Goal: Task Accomplishment & Management: Complete application form

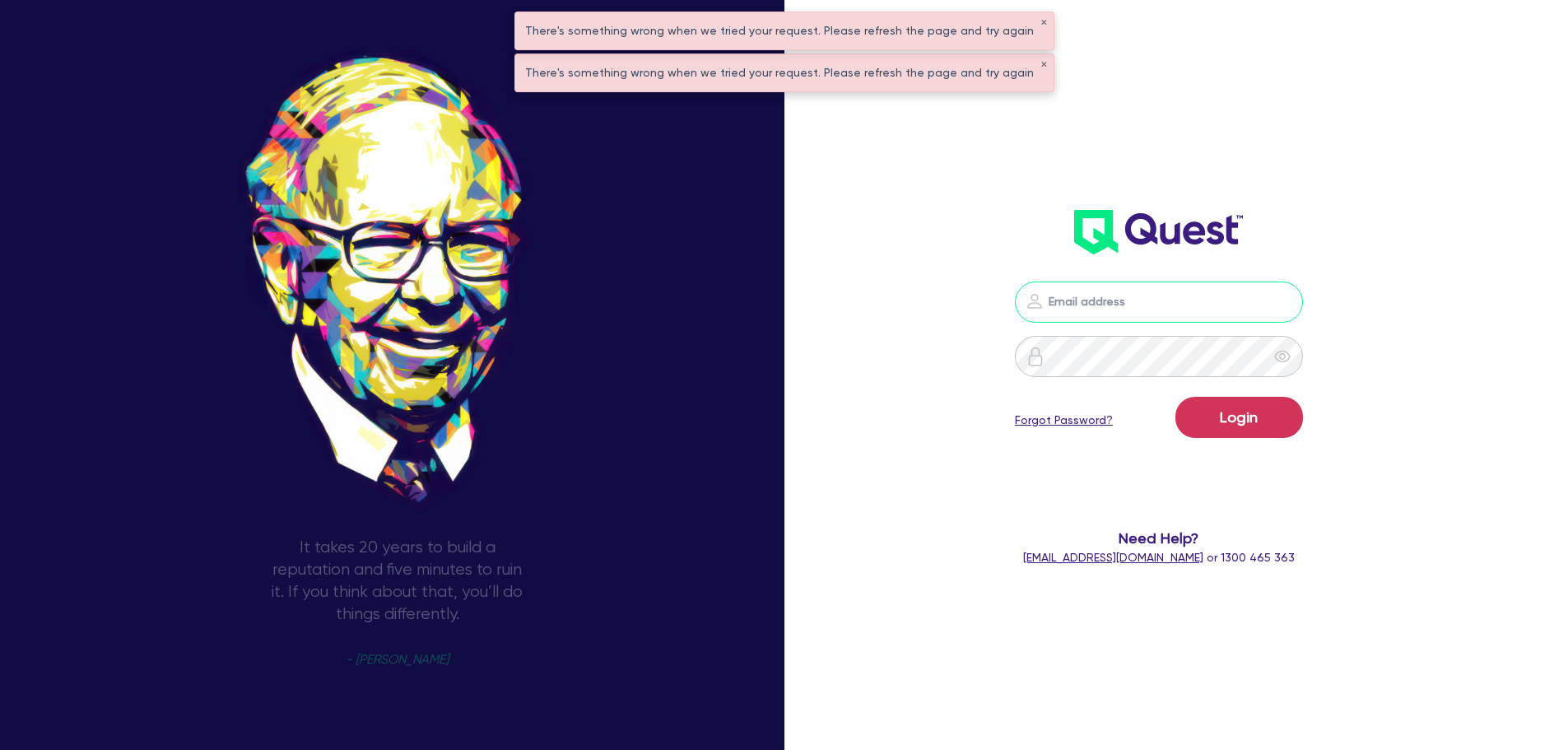
type input "[EMAIL_ADDRESS][PERSON_NAME][DOMAIN_NAME]"
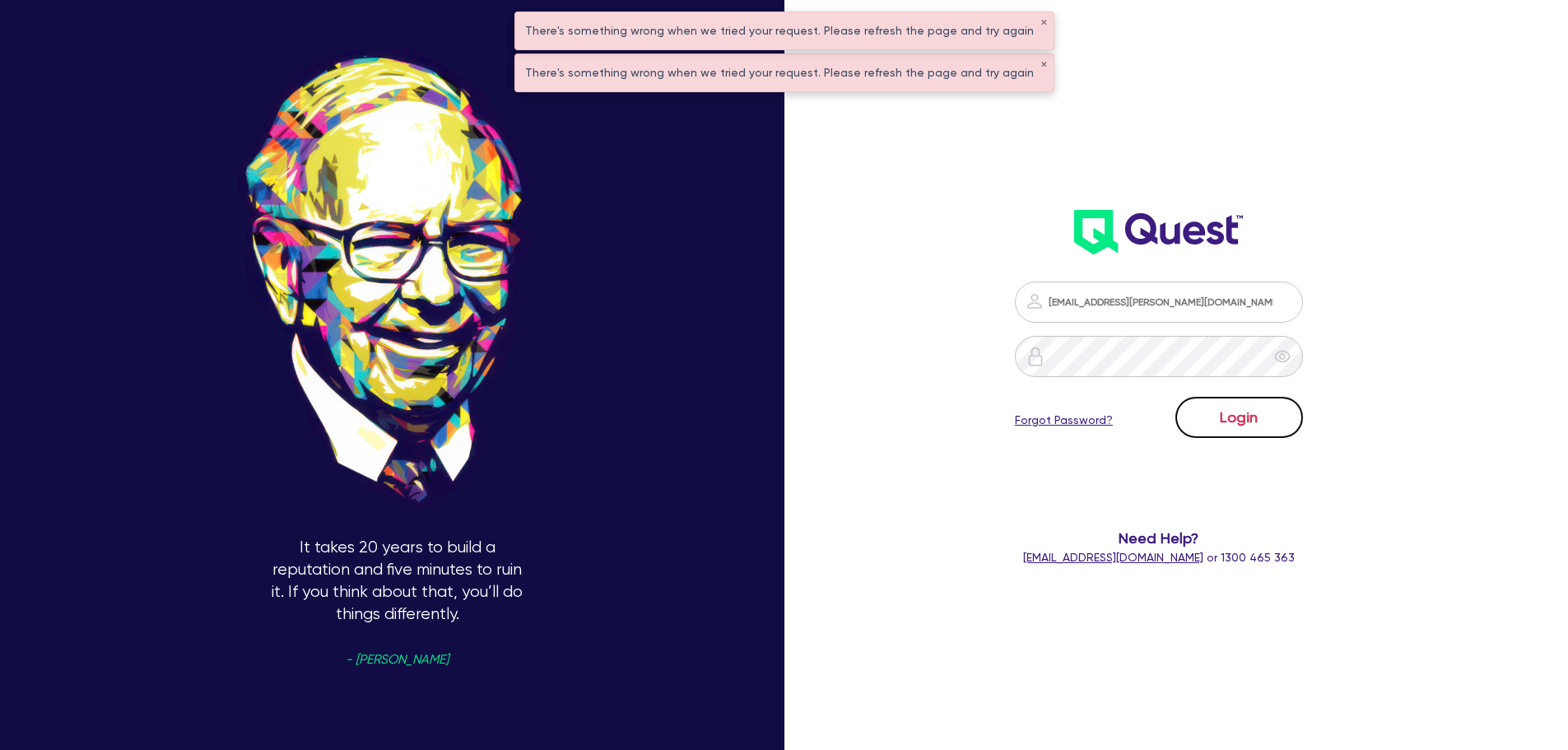
click at [1265, 420] on button "Login" at bounding box center [1239, 417] width 128 height 42
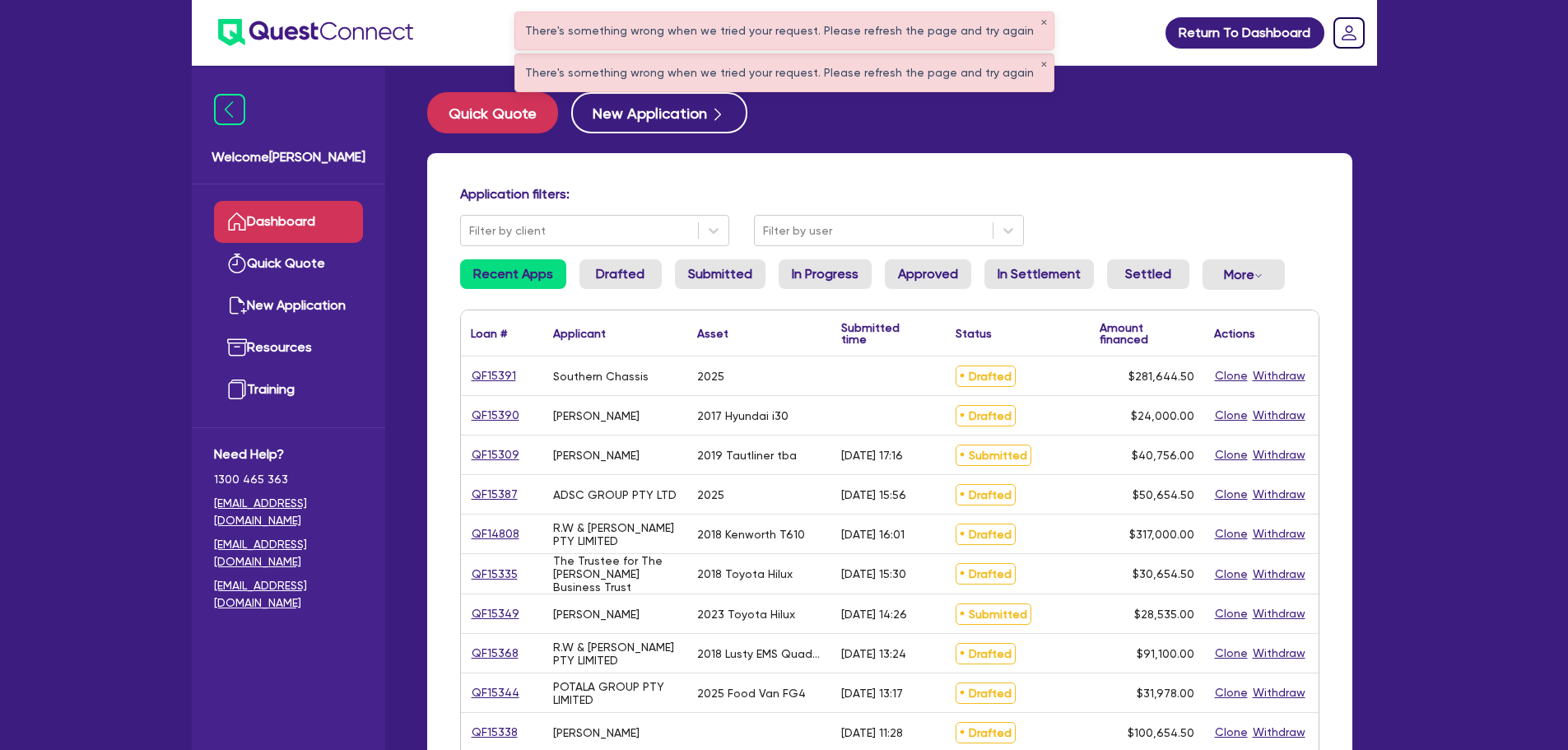
click at [1031, 17] on div "There's something wrong when we tried your request. Please refresh the page and…" at bounding box center [784, 31] width 538 height 37
click at [1040, 21] on button "✕" at bounding box center [1043, 23] width 7 height 9
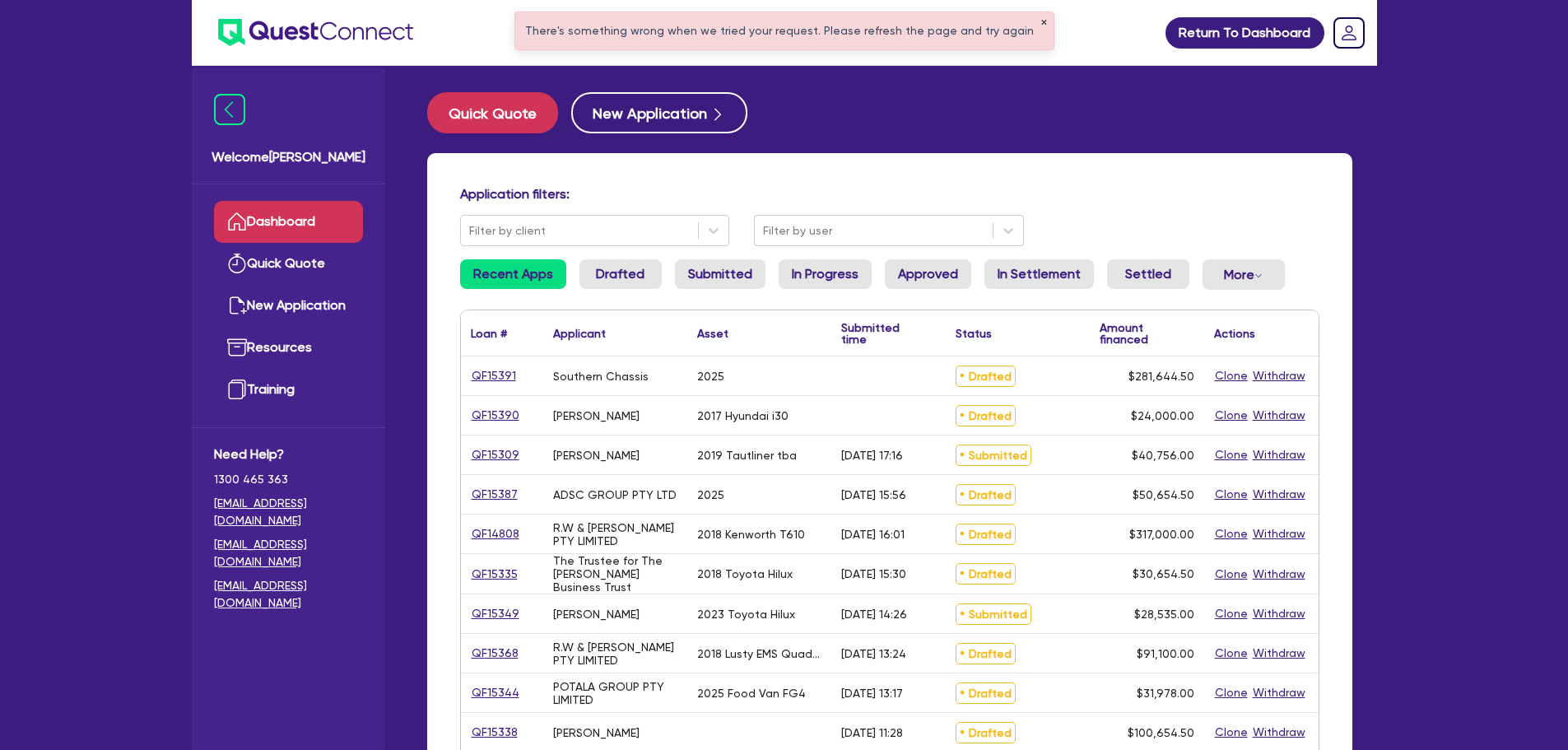
click at [1040, 20] on button "✕" at bounding box center [1043, 23] width 7 height 9
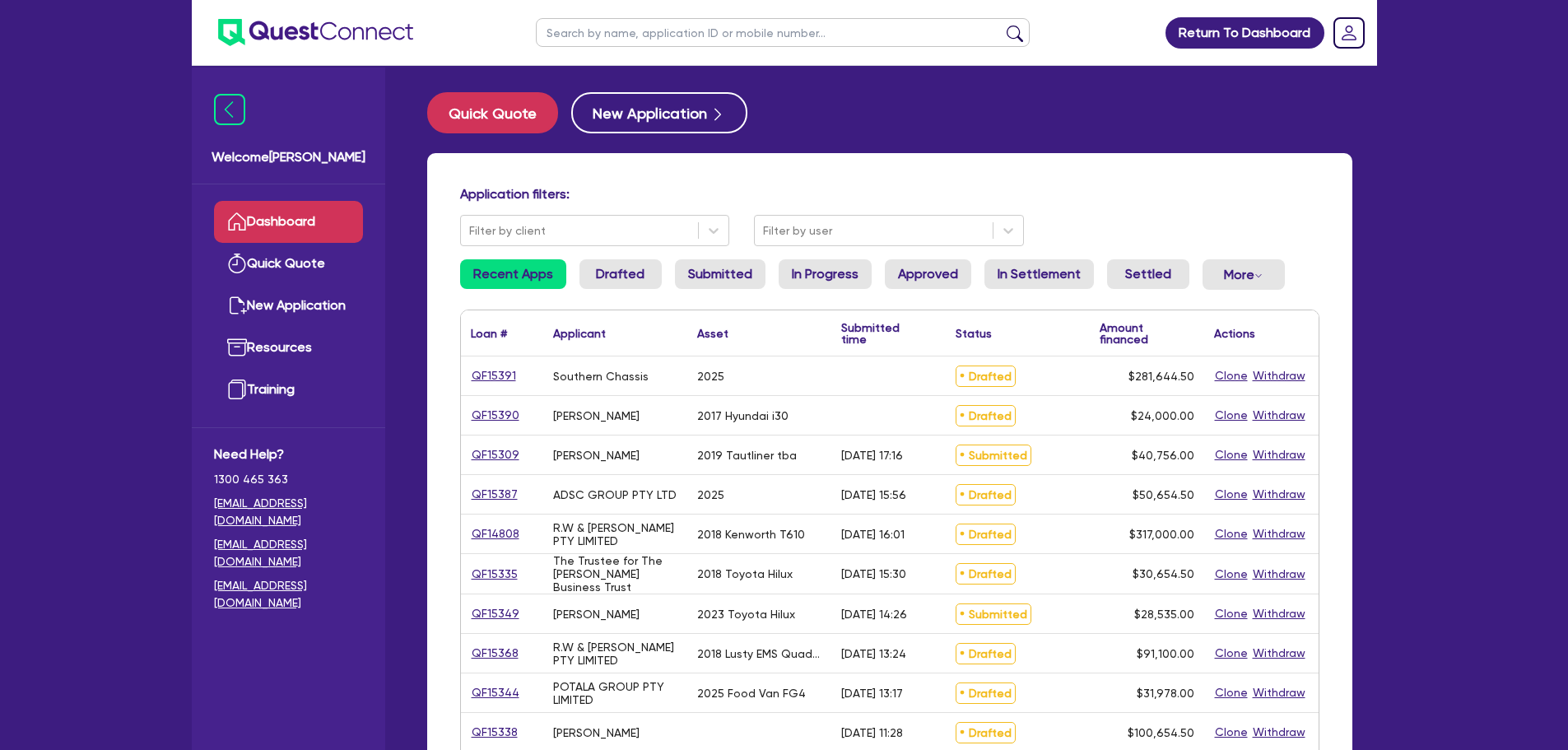
click at [794, 45] on input "text" at bounding box center [783, 33] width 494 height 29
type input "sunset"
click at [1002, 25] on button "submit" at bounding box center [1014, 37] width 26 height 23
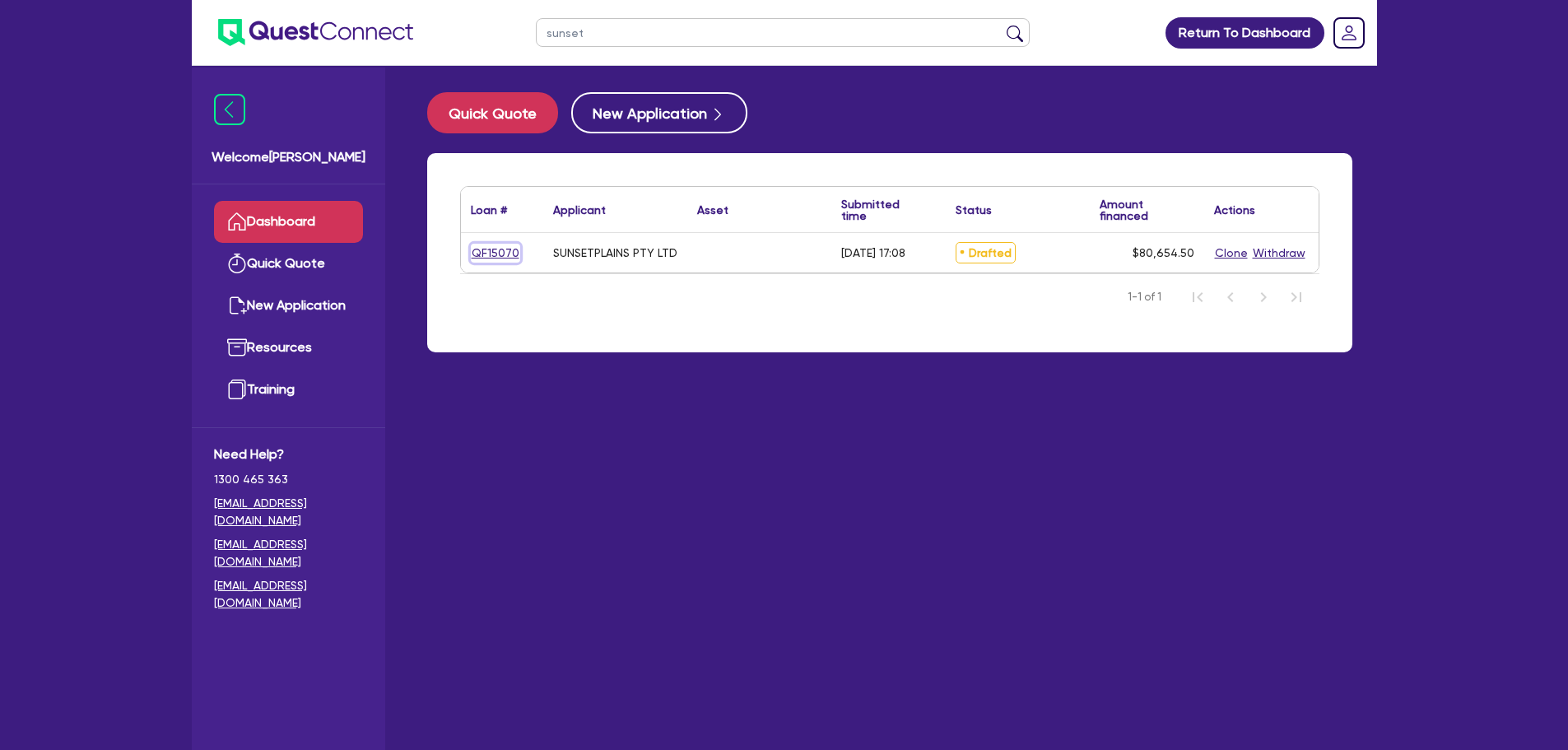
click at [513, 249] on link "QF15070" at bounding box center [495, 254] width 49 height 19
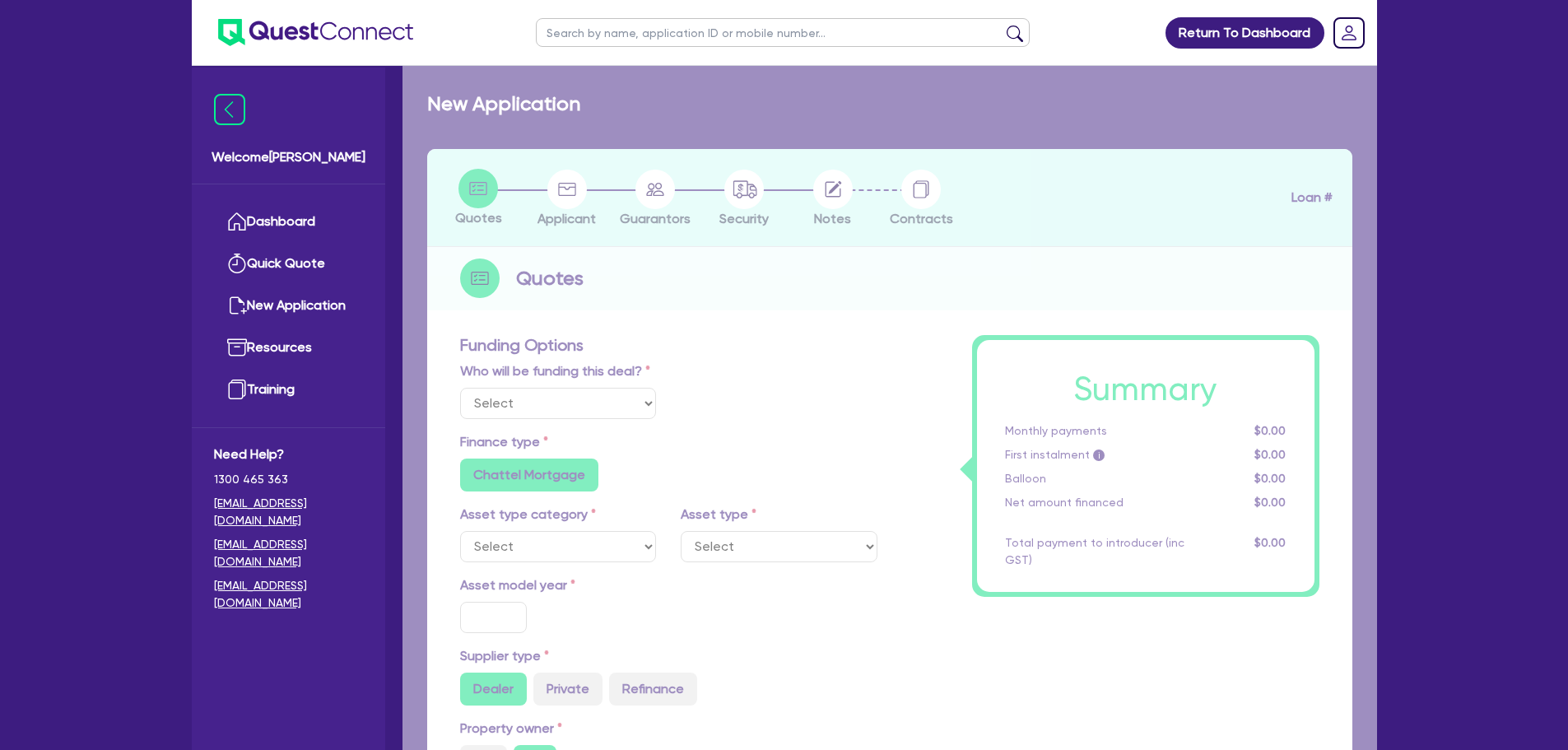
select select "Other"
radio input "false"
type input "80,000"
type input "7"
radio input "true"
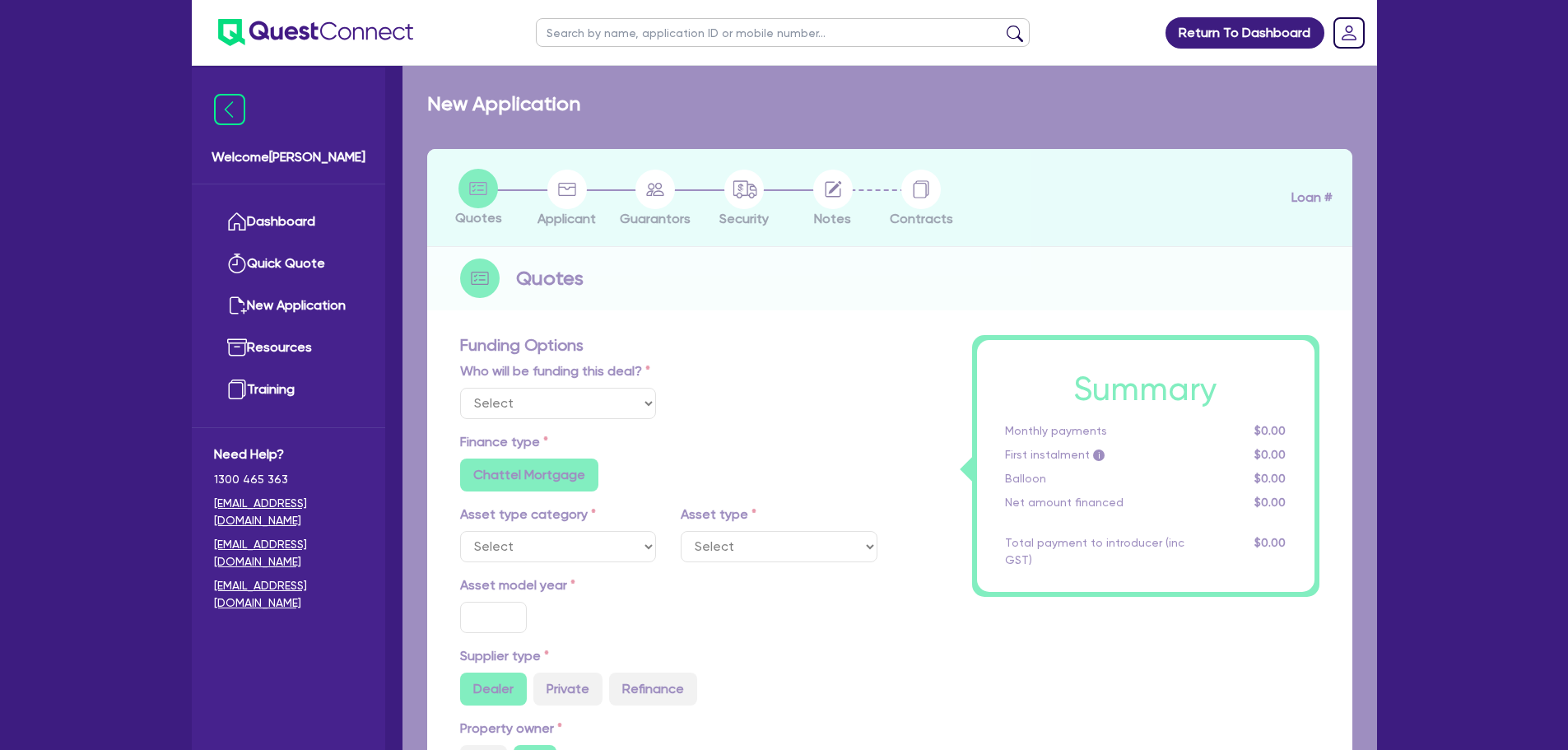
radio input "false"
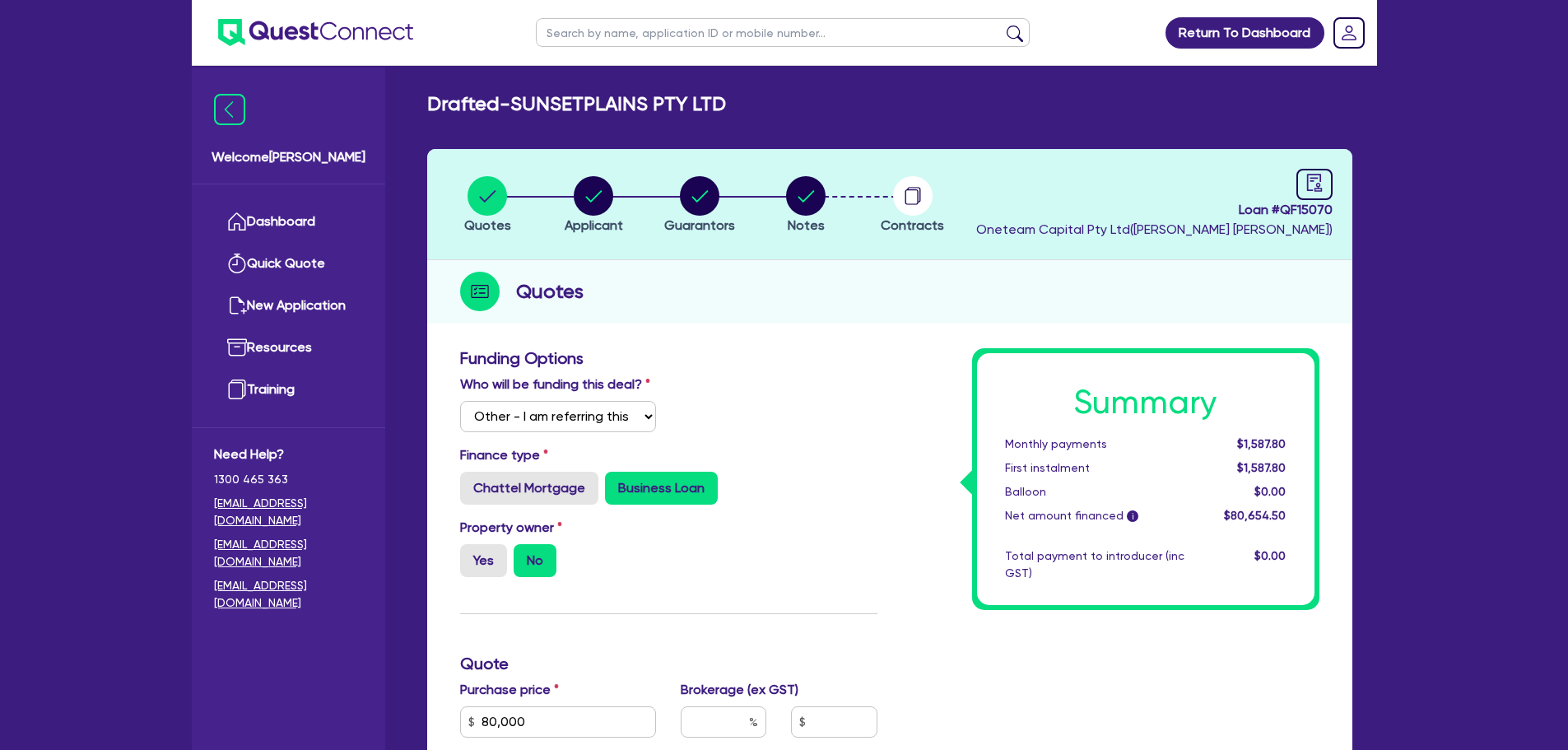
click at [845, 195] on li "Notes" at bounding box center [806, 204] width 106 height 58
click at [827, 195] on button "Notes" at bounding box center [805, 205] width 42 height 61
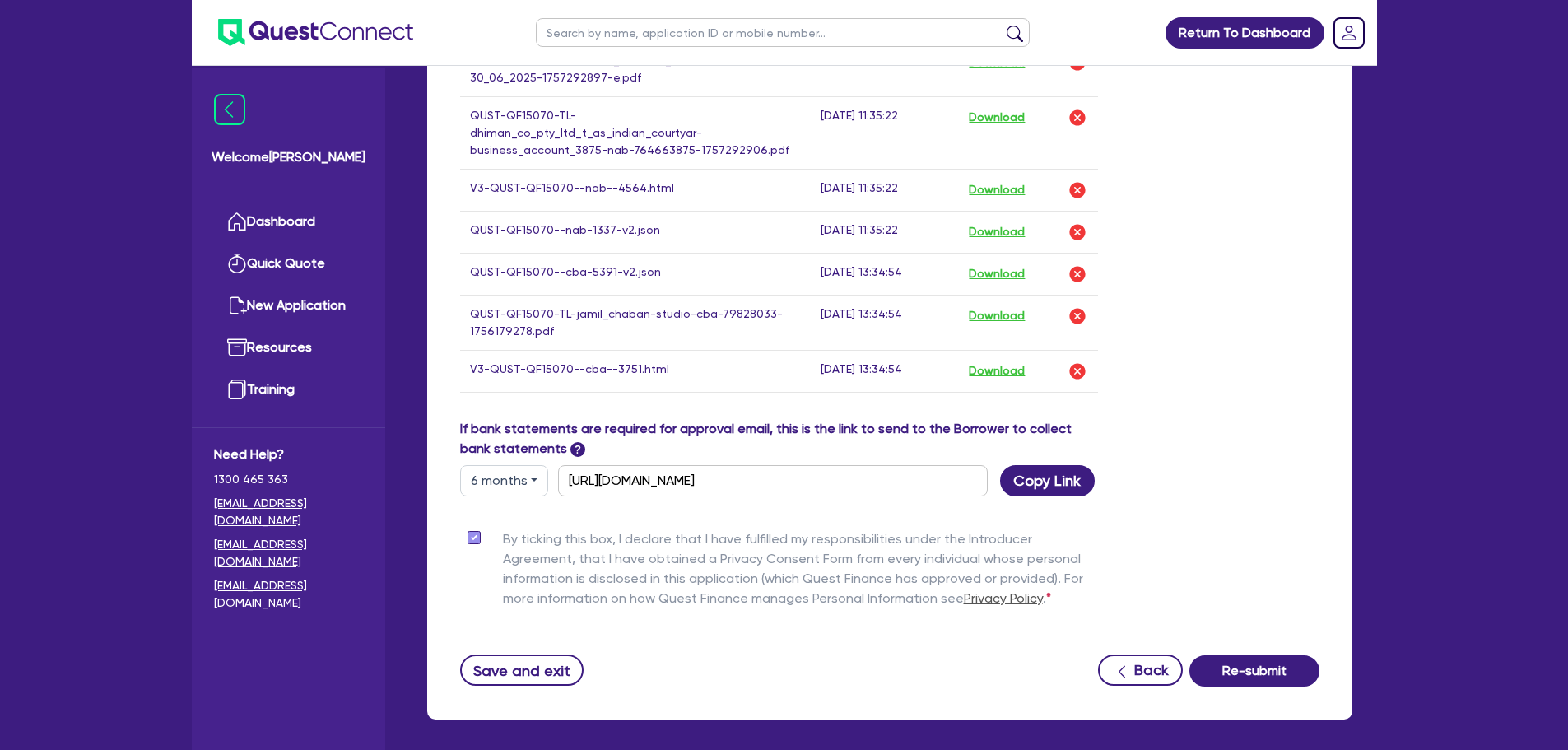
scroll to position [1681, 0]
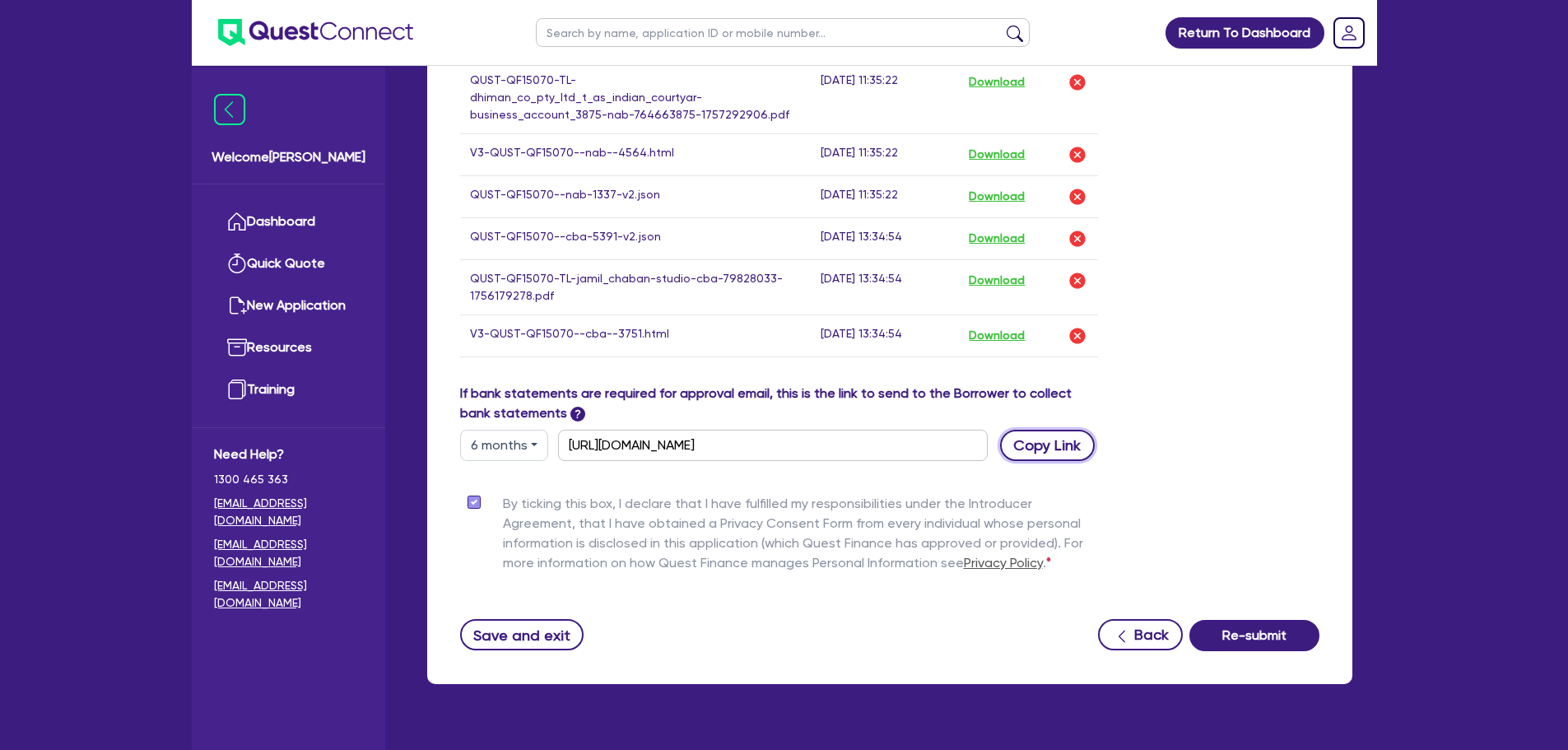
click at [1048, 430] on button "Copy Link" at bounding box center [1047, 445] width 95 height 31
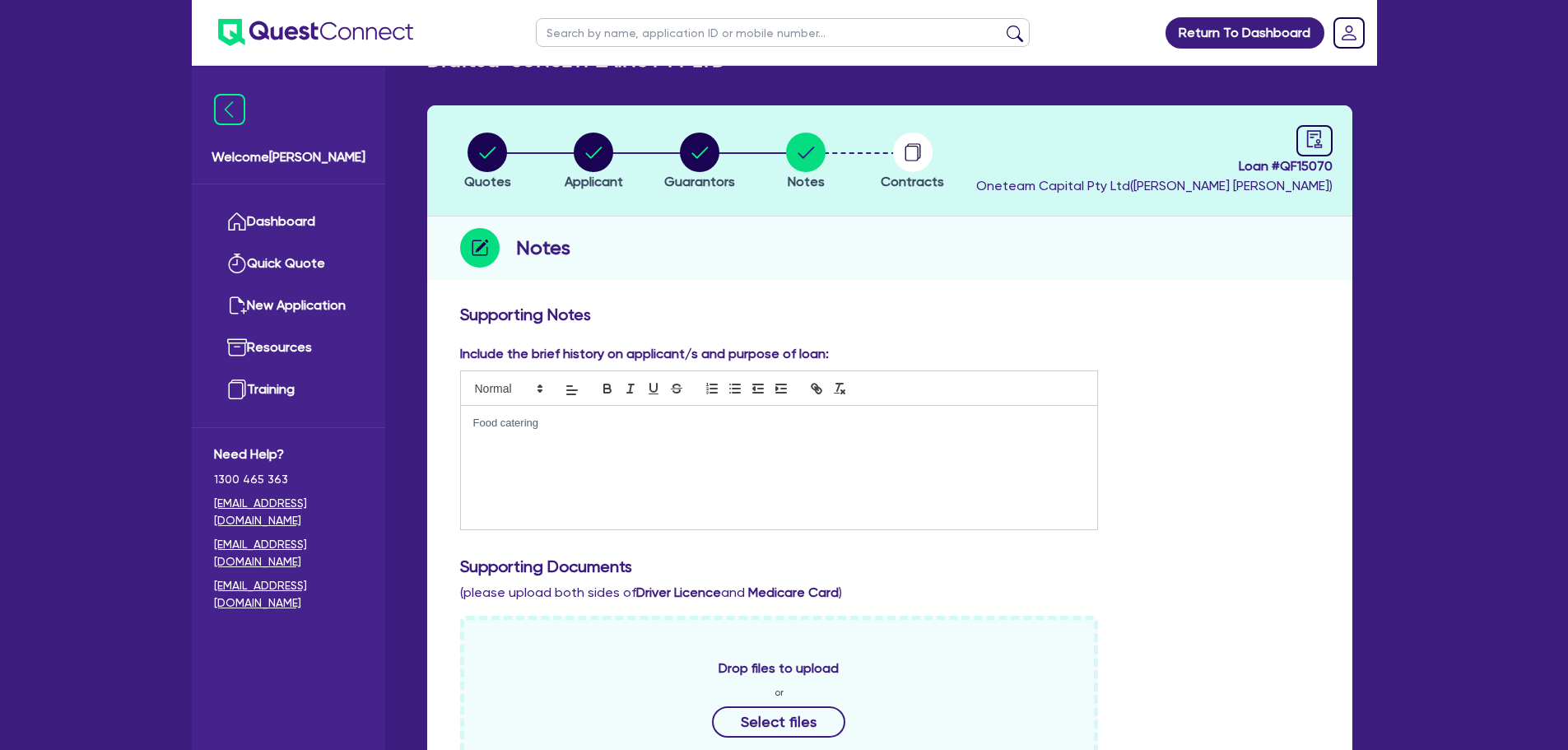
scroll to position [36, 0]
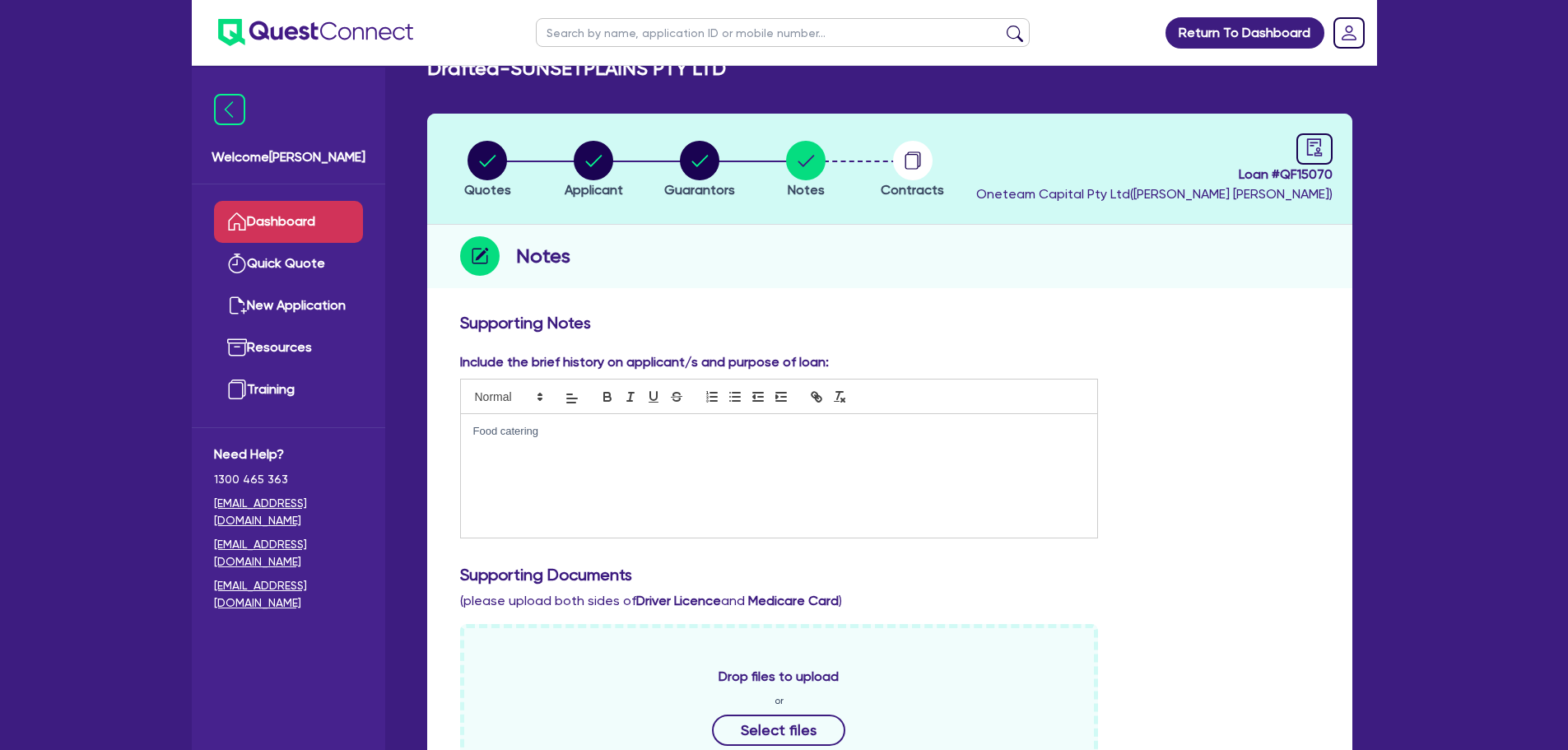
click at [311, 209] on link "Dashboard" at bounding box center [288, 222] width 149 height 42
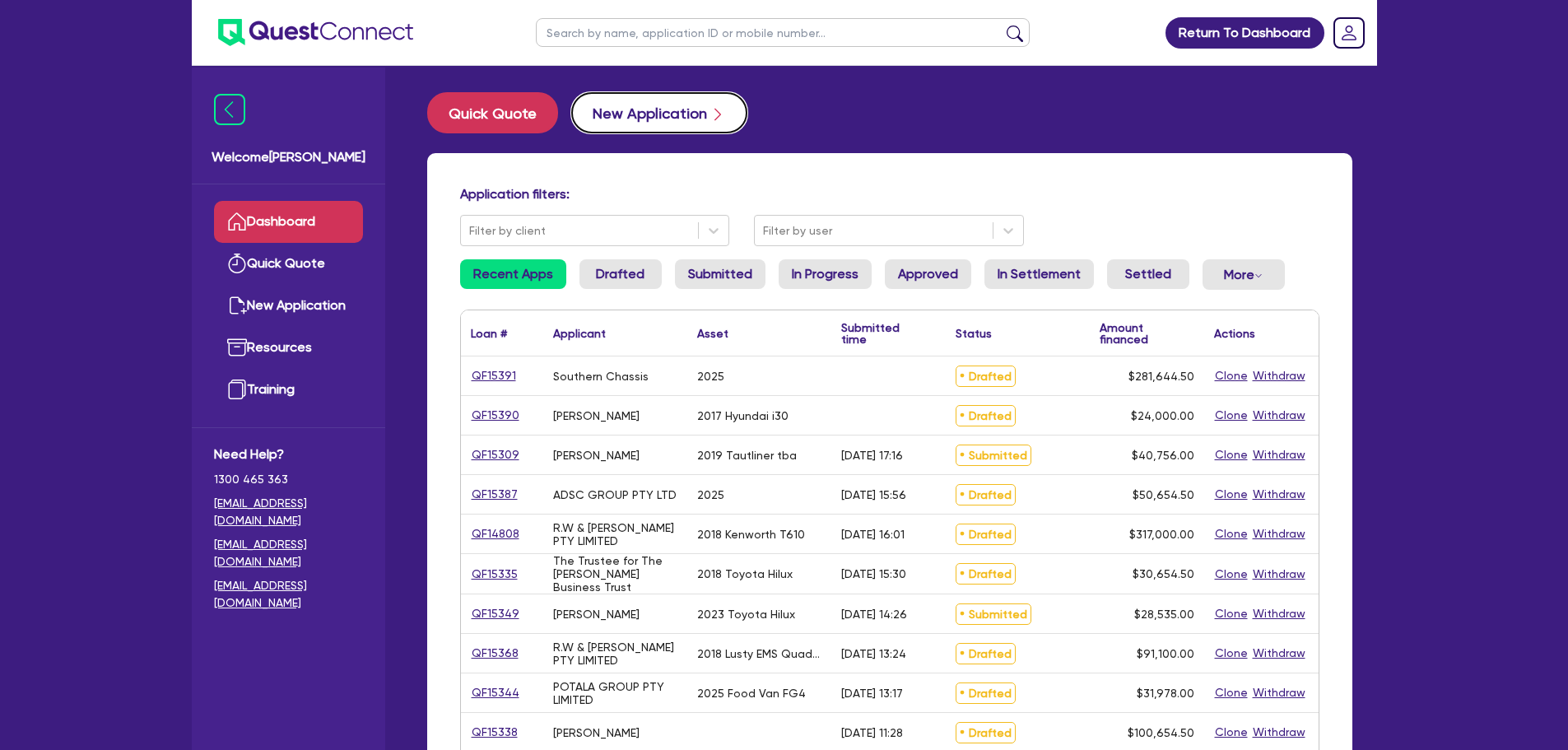
click at [644, 123] on button "New Application" at bounding box center [659, 112] width 176 height 42
select select "Other"
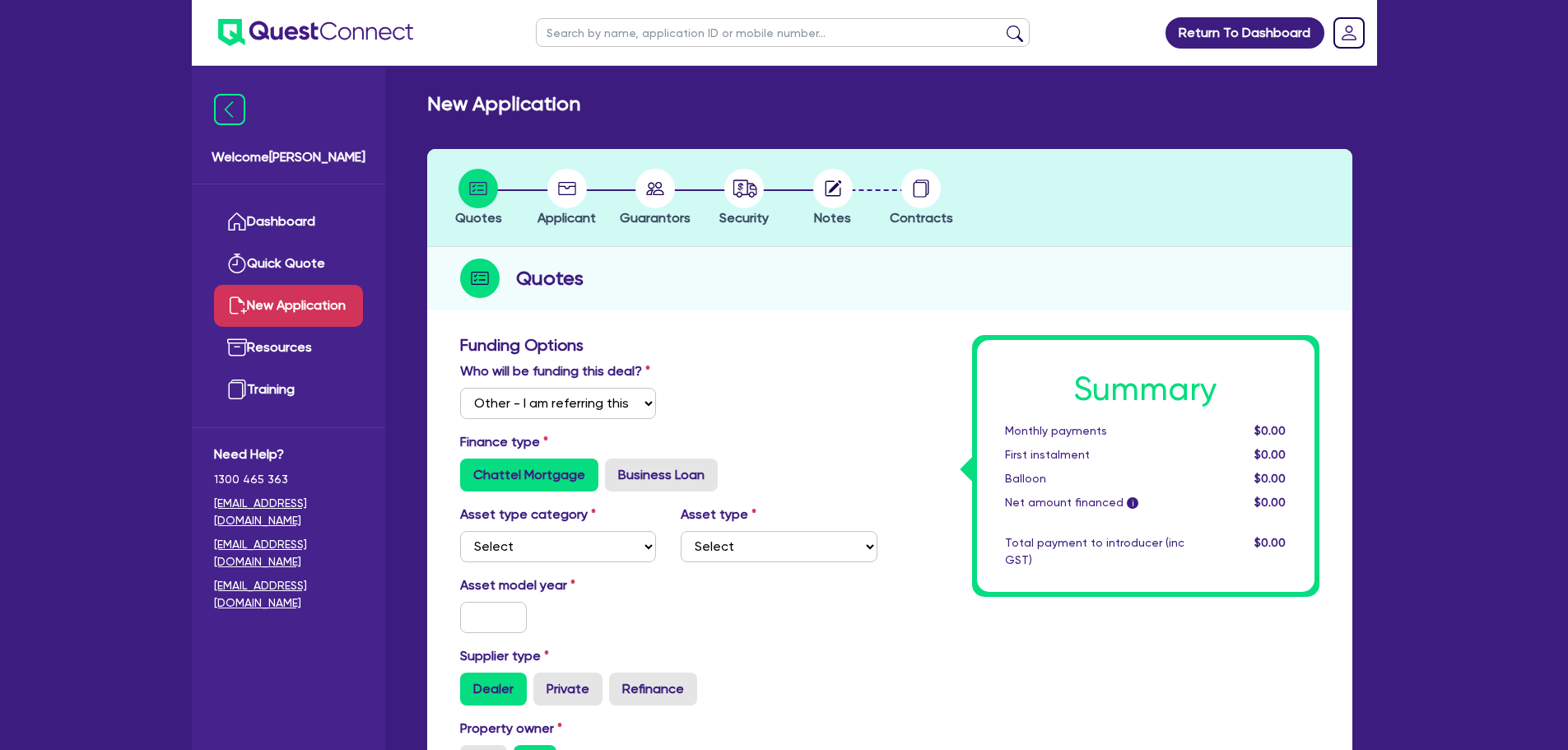
scroll to position [247, 0]
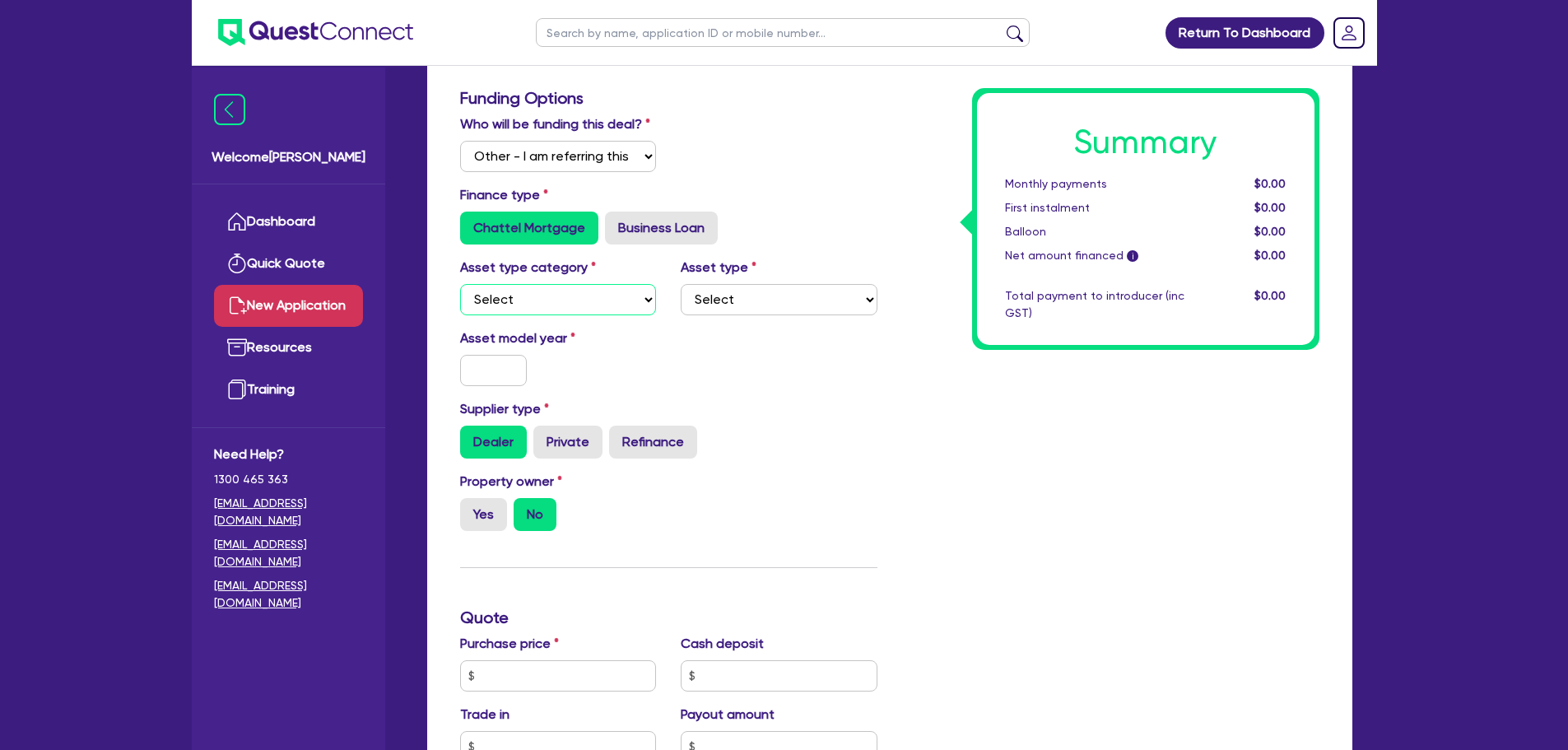
click at [629, 306] on select "Select Cars and light trucks Primary assets Secondary assets Tertiary assets" at bounding box center [558, 299] width 196 height 31
select select "CARS_AND_LIGHT_TRUCKS"
click at [460, 284] on select "Select Cars and light trucks Primary assets Secondary assets Tertiary assets" at bounding box center [558, 299] width 196 height 31
click at [770, 300] on select "Select Passenger vehicles Vans and utes Light trucks up to 4.5 tonne" at bounding box center [778, 299] width 196 height 31
select select "PASSENGER_VEHICLES"
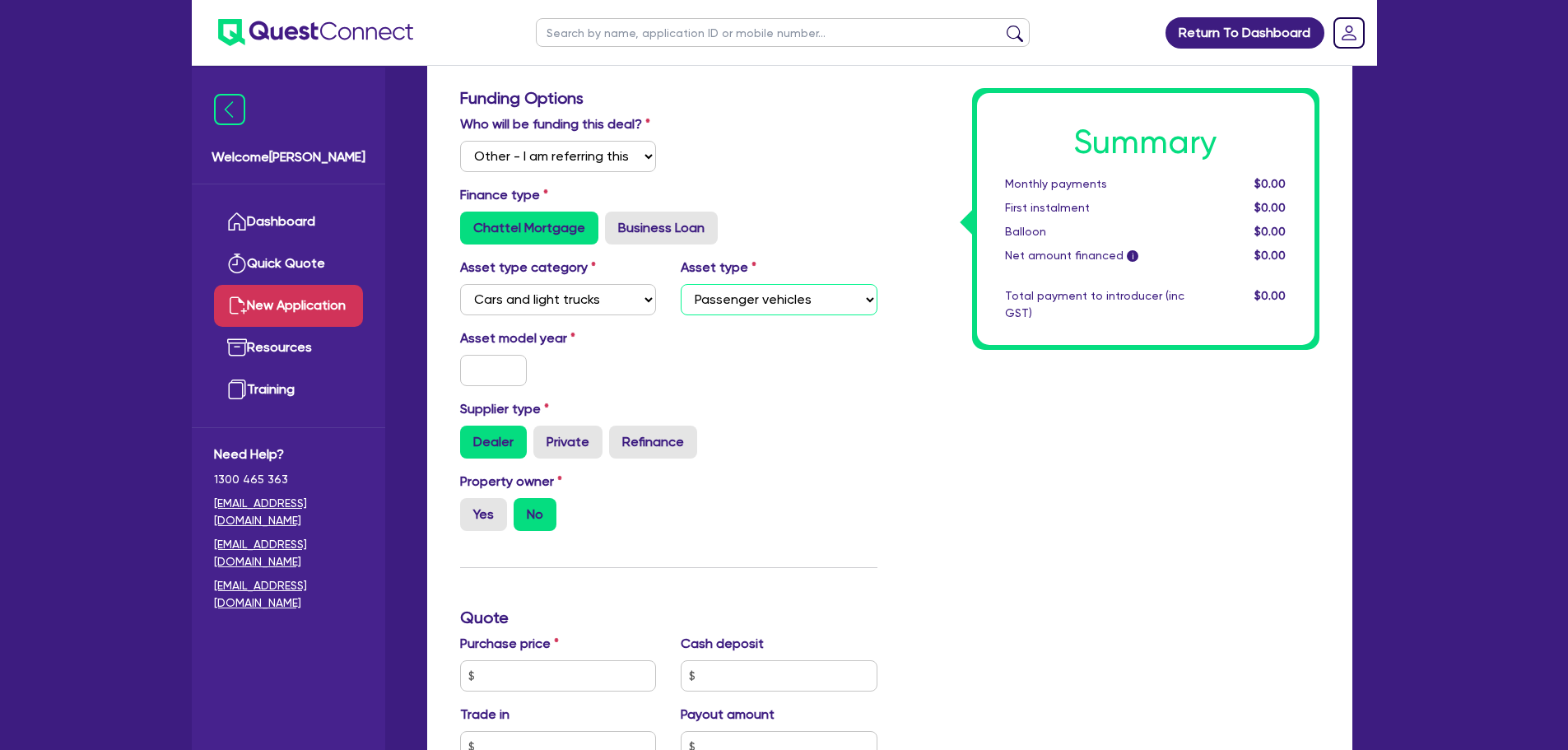
click at [680, 284] on select "Select Passenger vehicles Vans and utes Light trucks up to 4.5 tonne" at bounding box center [778, 299] width 196 height 31
drag, startPoint x: 506, startPoint y: 380, endPoint x: 524, endPoint y: 373, distance: 19.3
click at [505, 380] on input "text" at bounding box center [494, 371] width 68 height 31
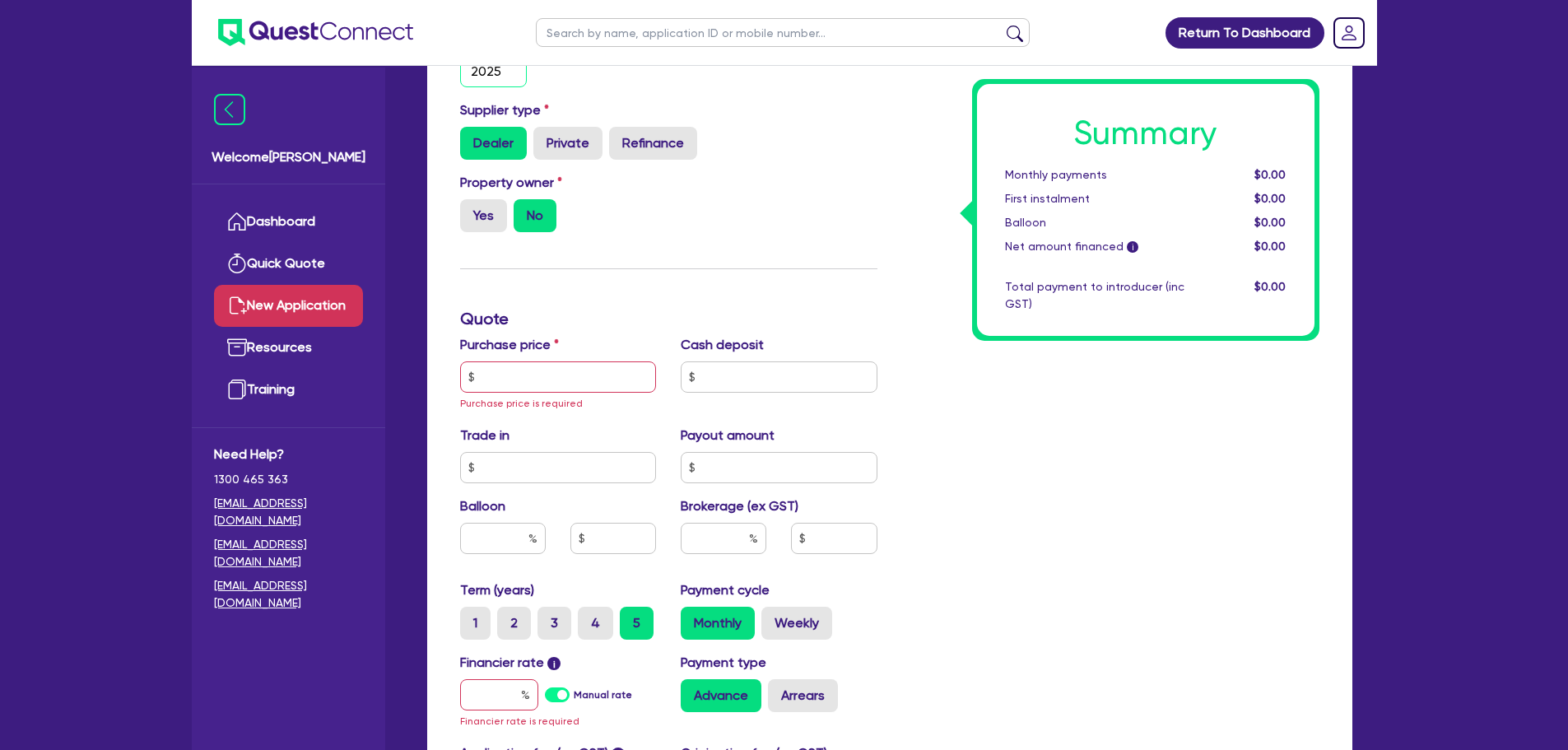
scroll to position [576, 0]
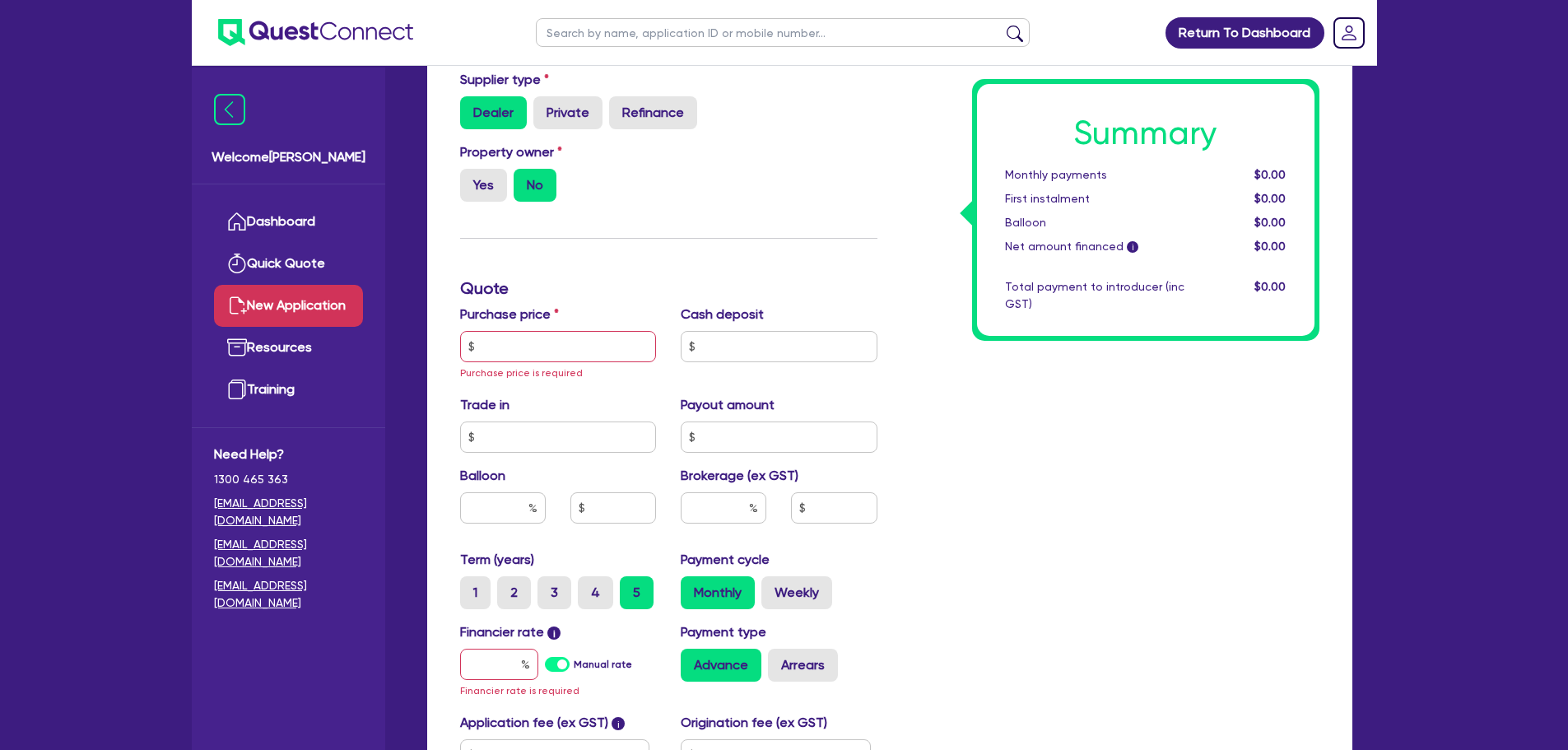
type input "2025"
click at [571, 334] on input "text" at bounding box center [558, 346] width 196 height 31
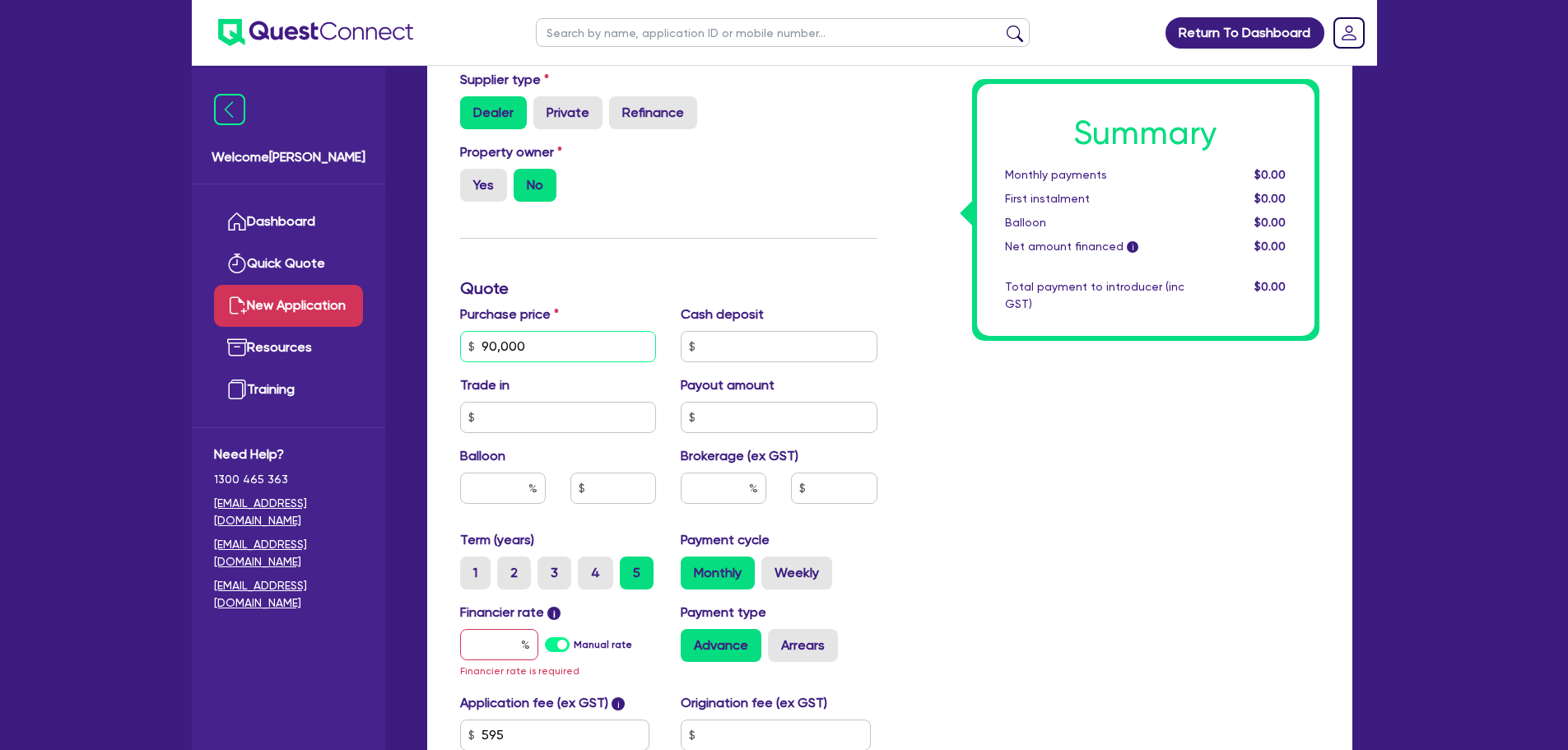
type input "90,000"
click at [513, 642] on input "text" at bounding box center [498, 645] width 78 height 31
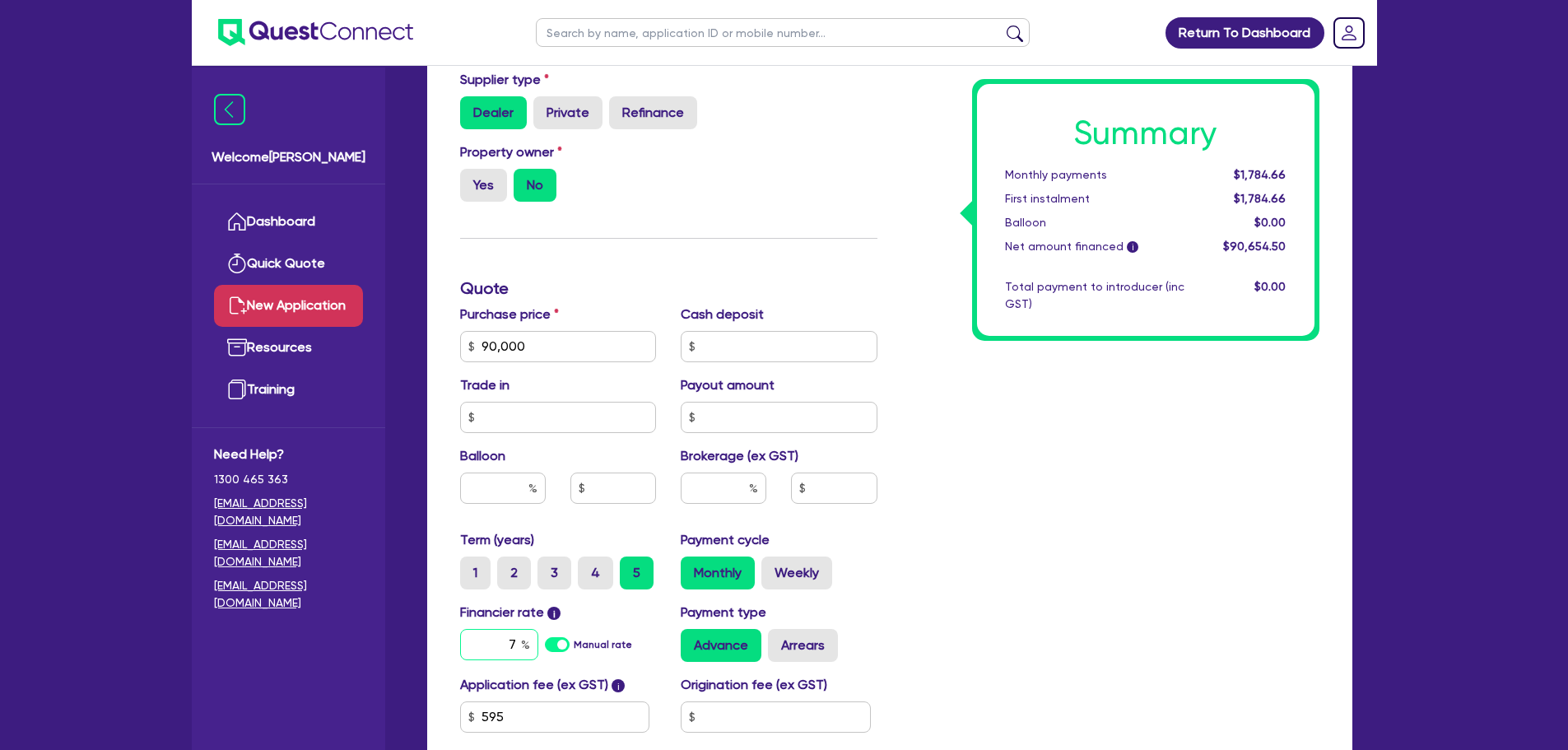
type input "7"
click at [1017, 434] on div "Summary Monthly payments $1,784.66 First instalment $1,784.66 Balloon $0.00 Net…" at bounding box center [1110, 288] width 442 height 1060
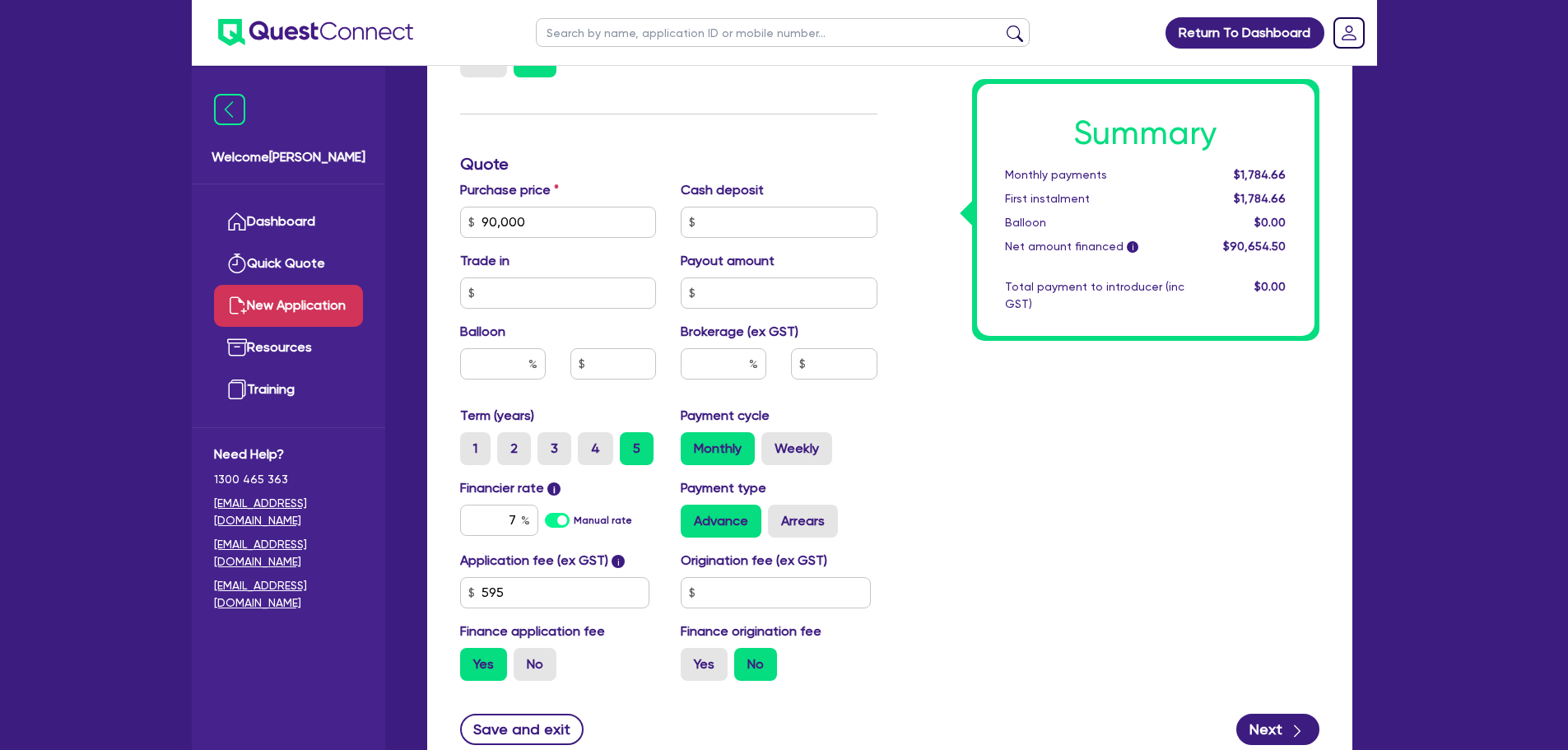
scroll to position [828, 0]
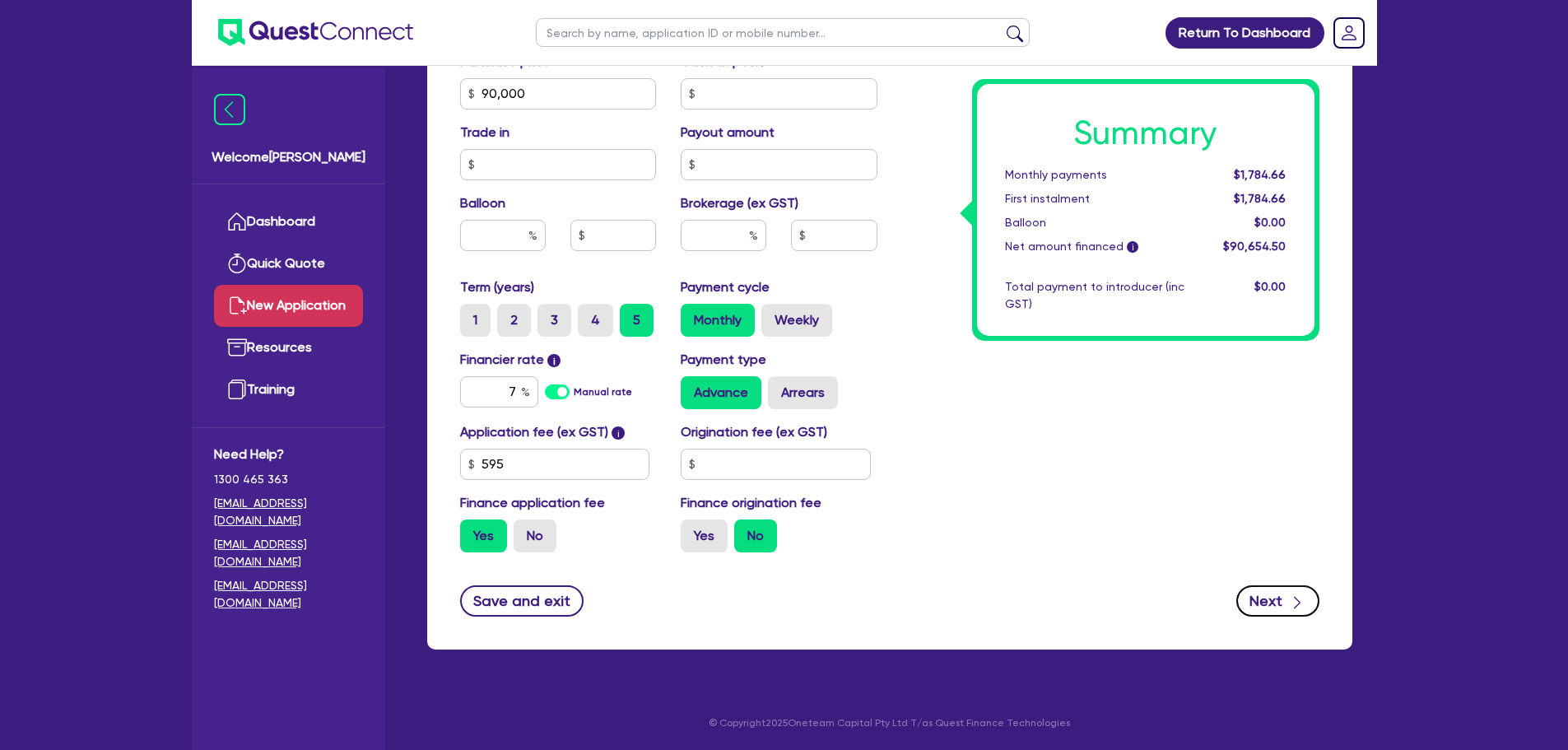
click at [1279, 591] on button "Next" at bounding box center [1278, 601] width 83 height 31
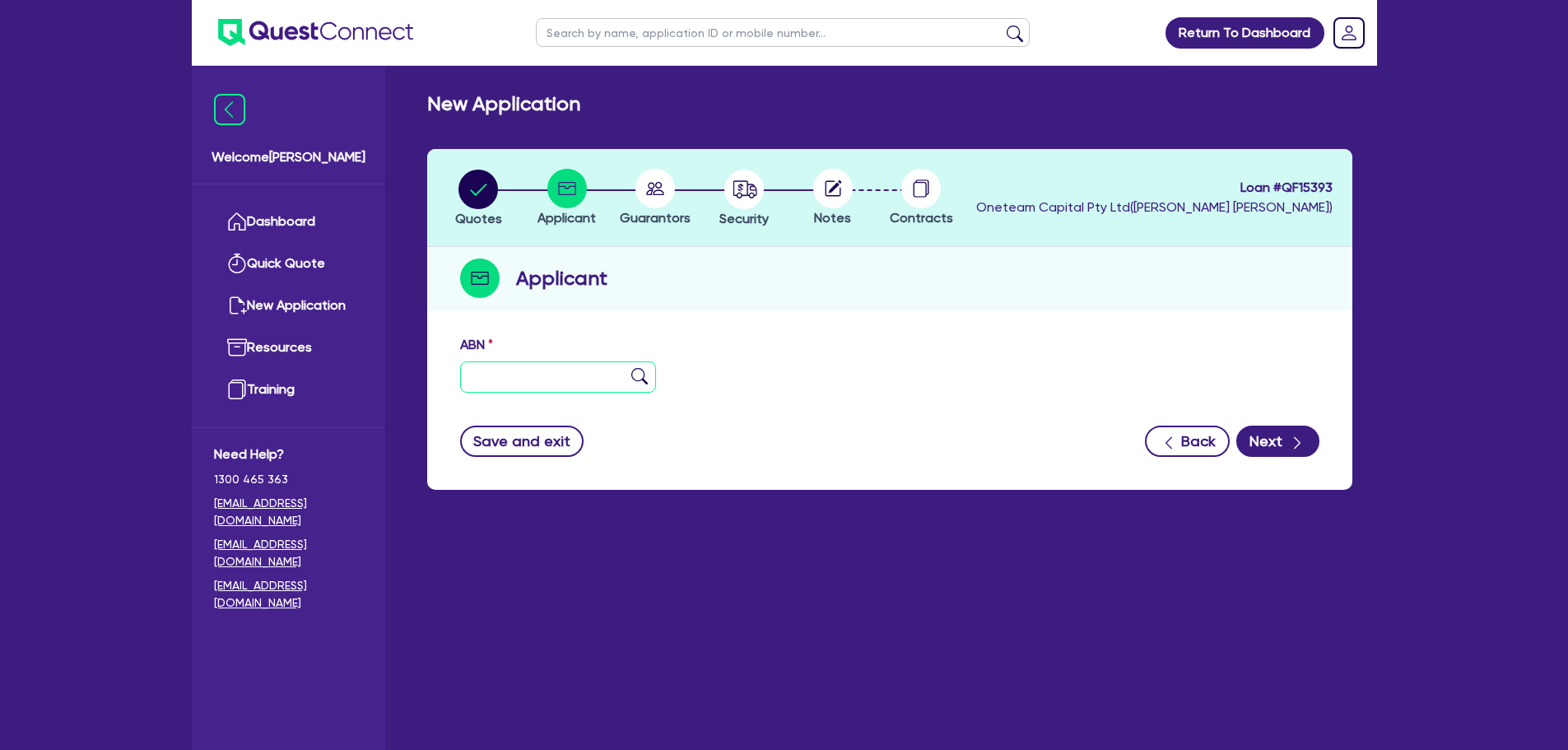
click at [527, 383] on input "text" at bounding box center [558, 376] width 196 height 31
type input "11 111 111 111"
click at [637, 377] on img at bounding box center [639, 375] width 16 height 16
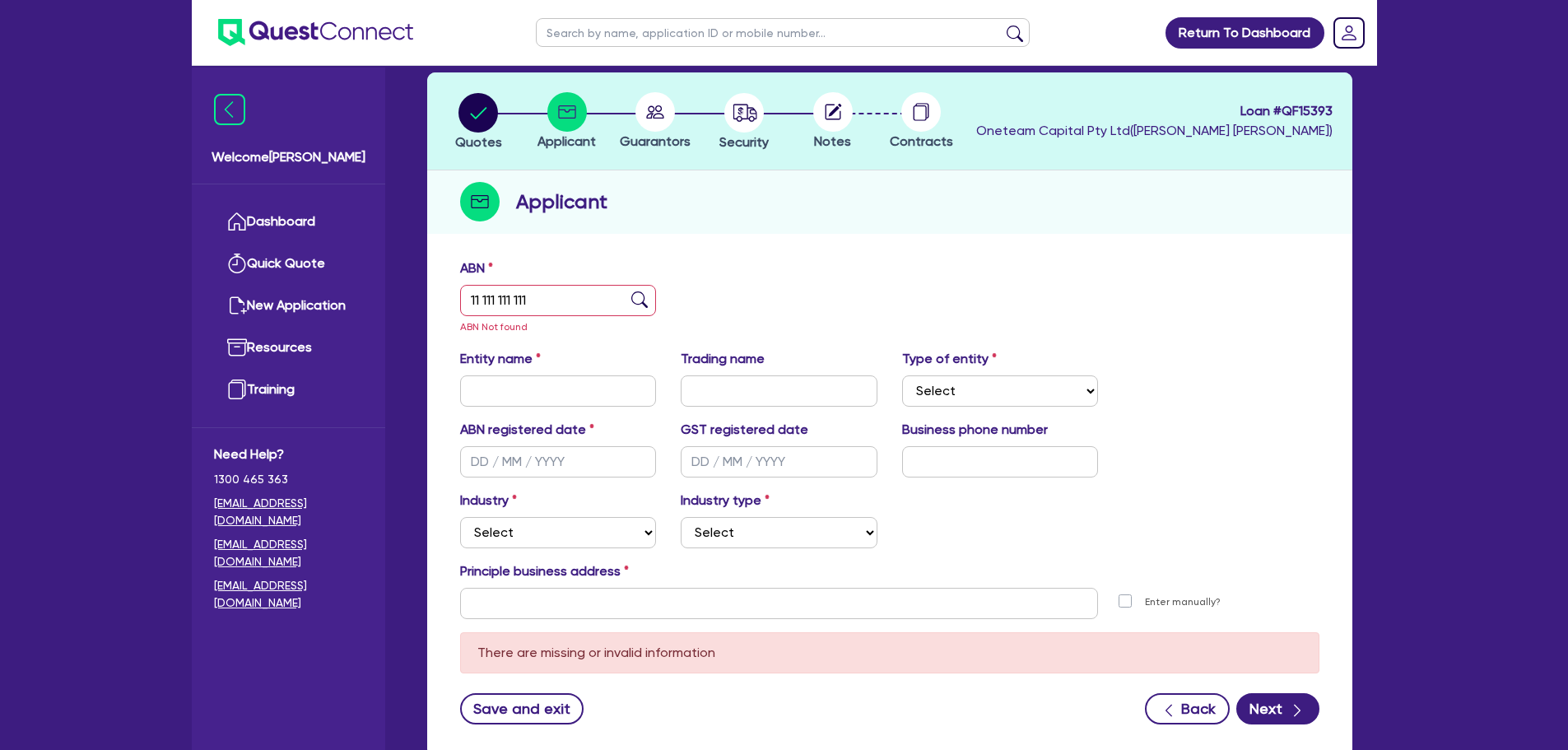
scroll to position [185, 0]
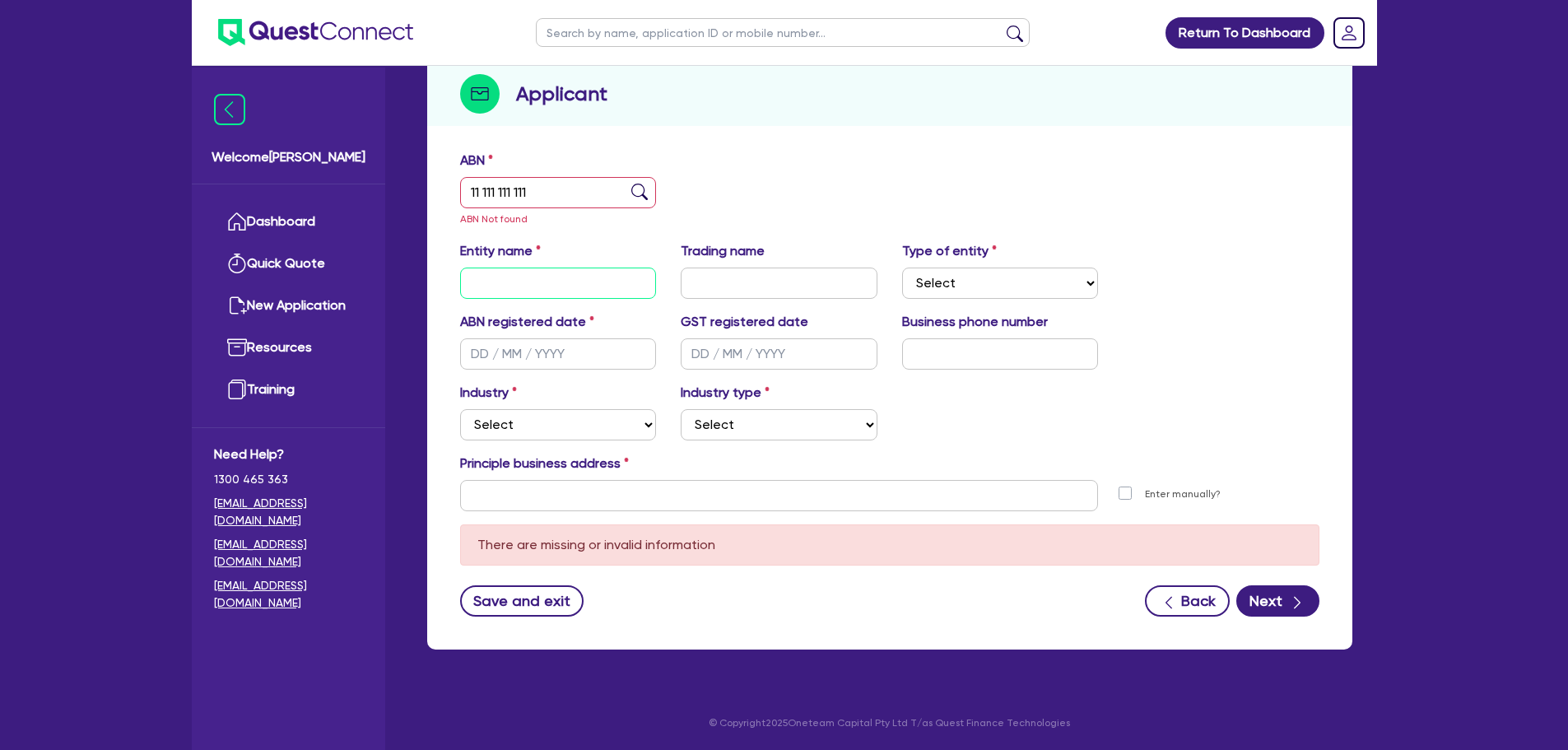
click at [520, 278] on input "text" at bounding box center [558, 283] width 196 height 31
paste input "[US_STATE][PERSON_NAME]"
type input "[US_STATE][PERSON_NAME]"
click at [972, 274] on select "Select Sole Trader Company Partnership Trust" at bounding box center [1000, 283] width 196 height 31
select select "SOLE_TRADER"
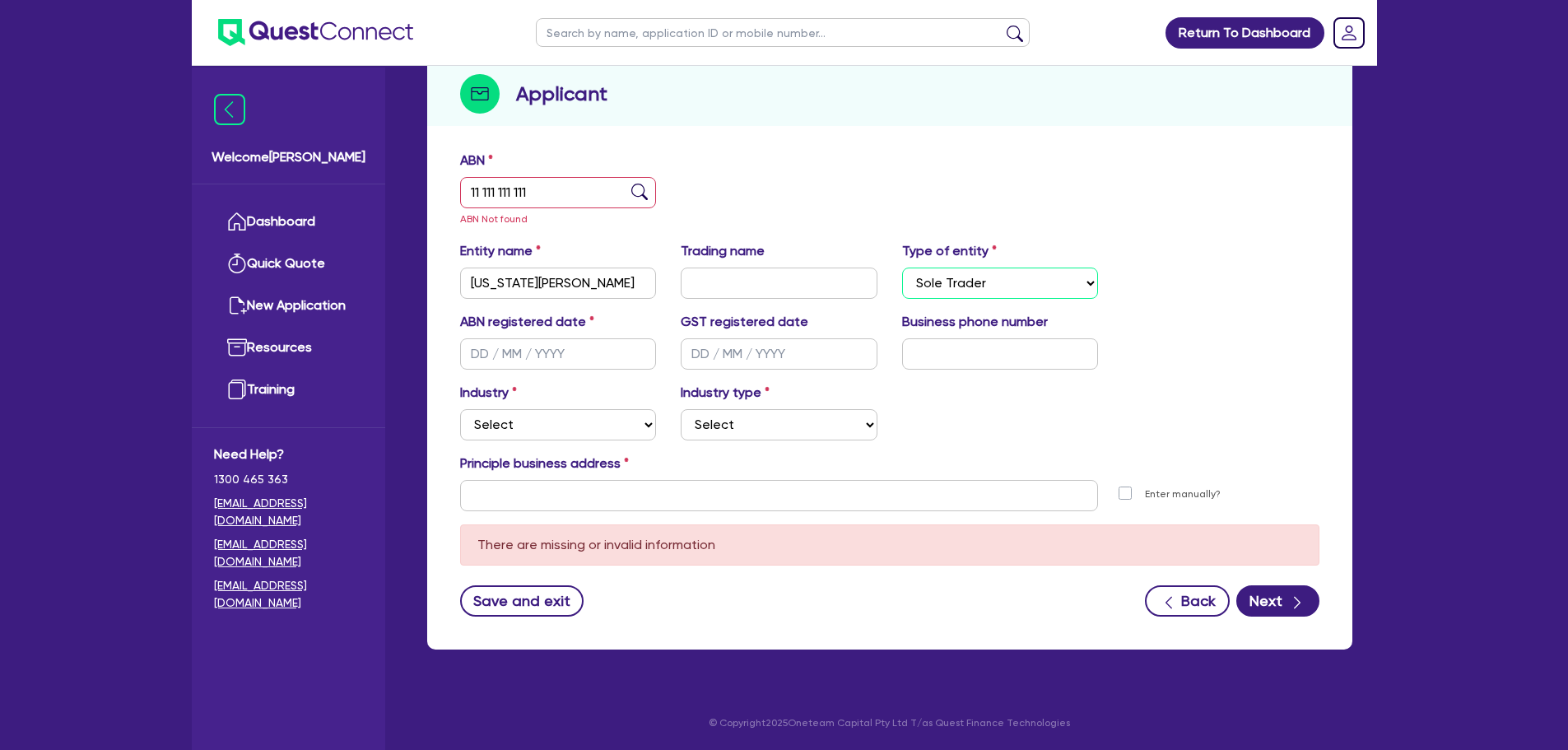
click at [902, 267] on select "Select Sole Trader Company Partnership Trust" at bounding box center [1000, 283] width 196 height 31
click at [564, 343] on input "text" at bounding box center [558, 354] width 196 height 31
type input "[DATE]"
click at [583, 411] on select "Select Accomodation & Food Services Administrative & Support Services Agricultu…" at bounding box center [558, 425] width 196 height 31
select select "ACCOMODATION_FOOD"
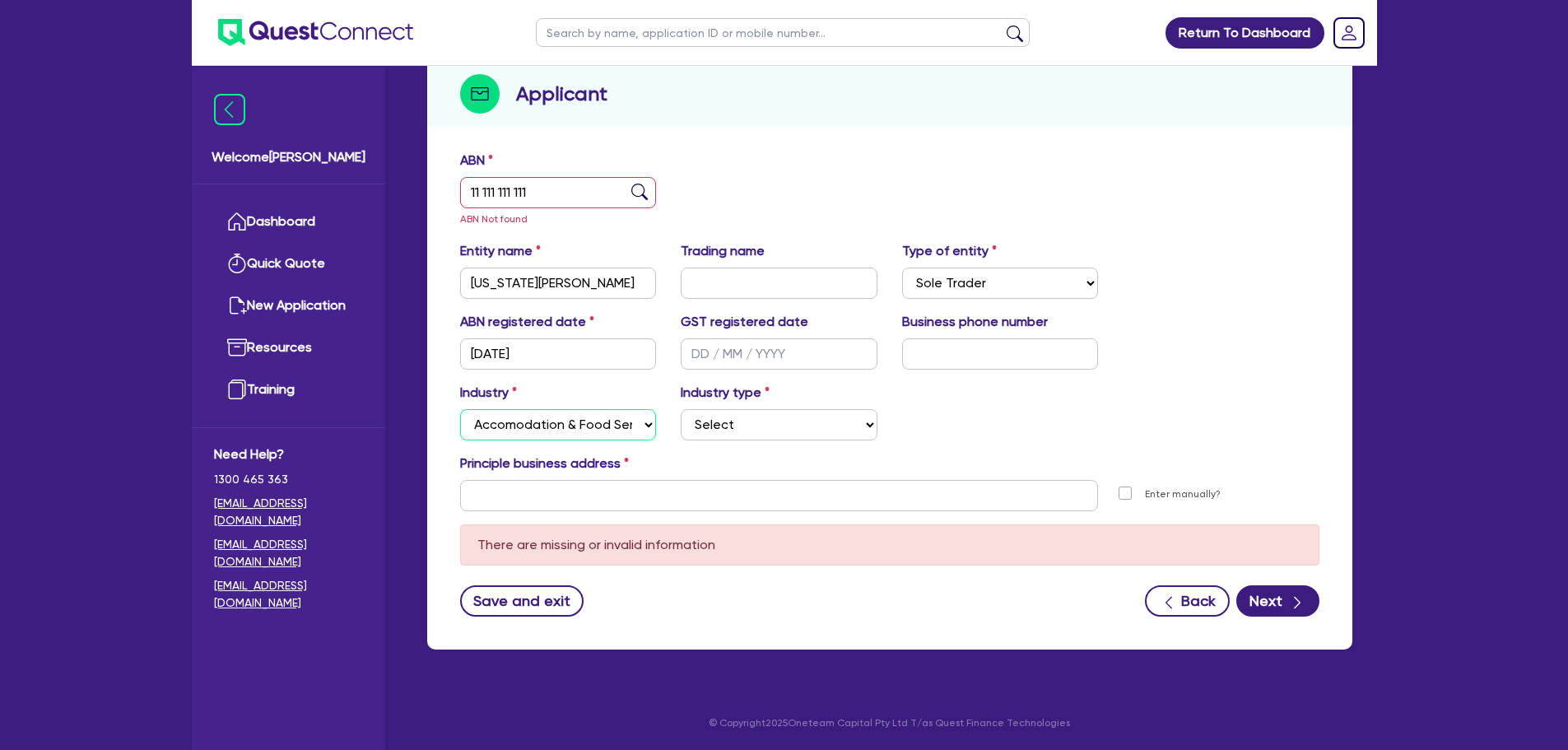
click at [460, 409] on select "Select Accomodation & Food Services Administrative & Support Services Agricultu…" at bounding box center [558, 425] width 196 height 31
click at [773, 418] on select "Select Hotels Motels Serviced Apartments Other Short-term Accomodation Cafes Re…" at bounding box center [778, 425] width 196 height 31
select select "RESTAURANTS"
click at [680, 409] on select "Select Hotels Motels Serviced Apartments Other Short-term Accomodation Cafes Re…" at bounding box center [778, 425] width 196 height 31
click at [746, 509] on input "text" at bounding box center [779, 495] width 639 height 31
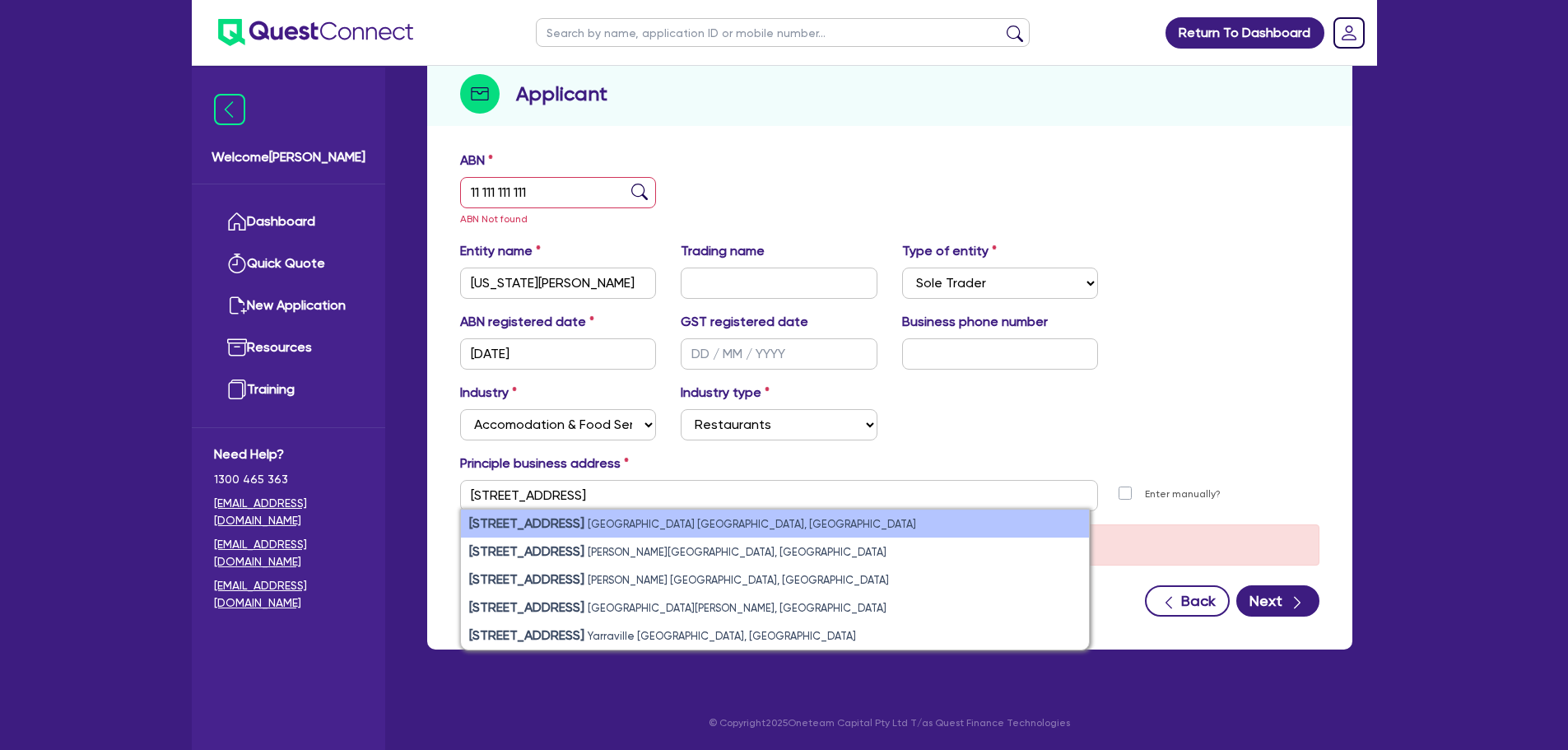
click at [829, 513] on li "[STREET_ADDRESS]" at bounding box center [774, 523] width 628 height 28
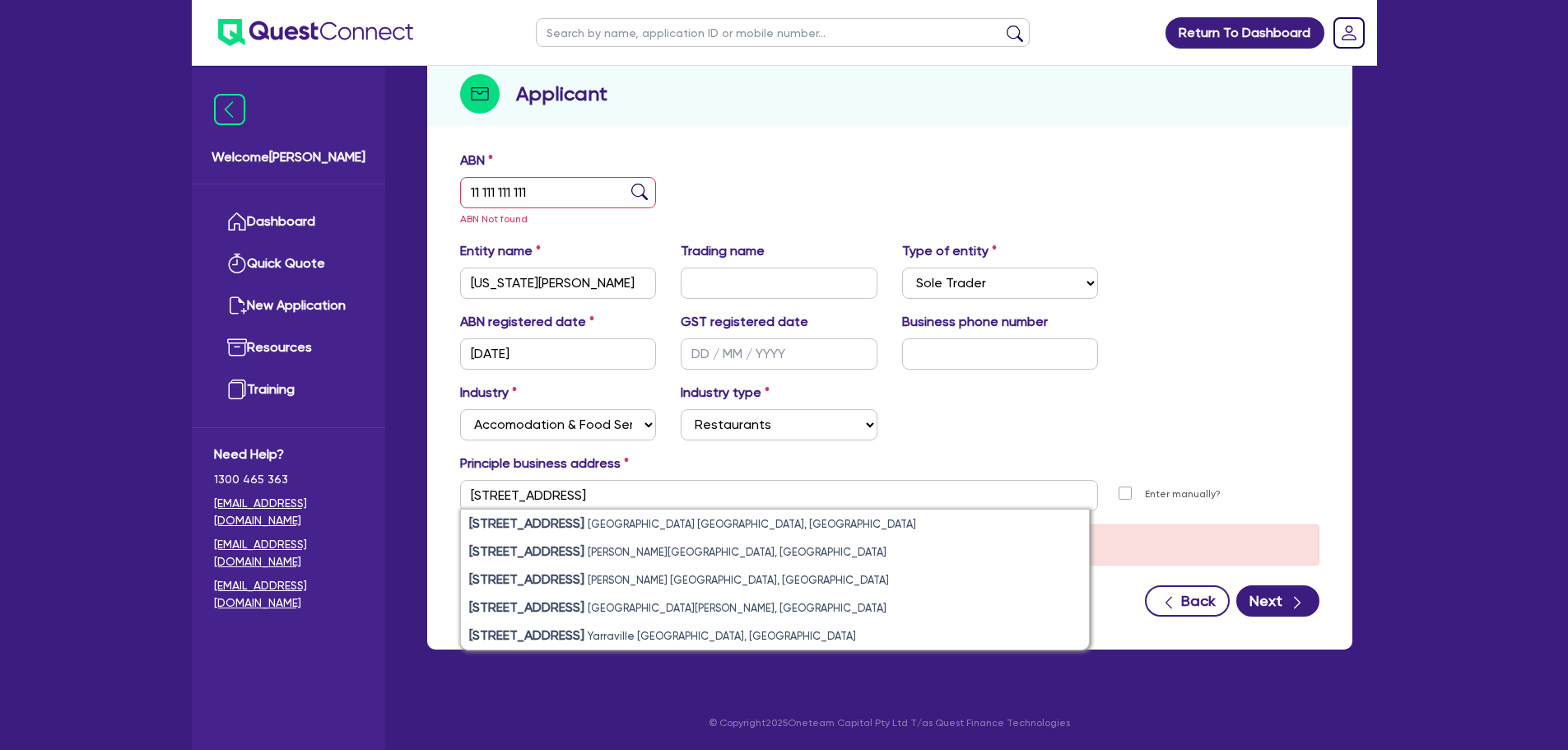
type input "[STREET_ADDRESS]"
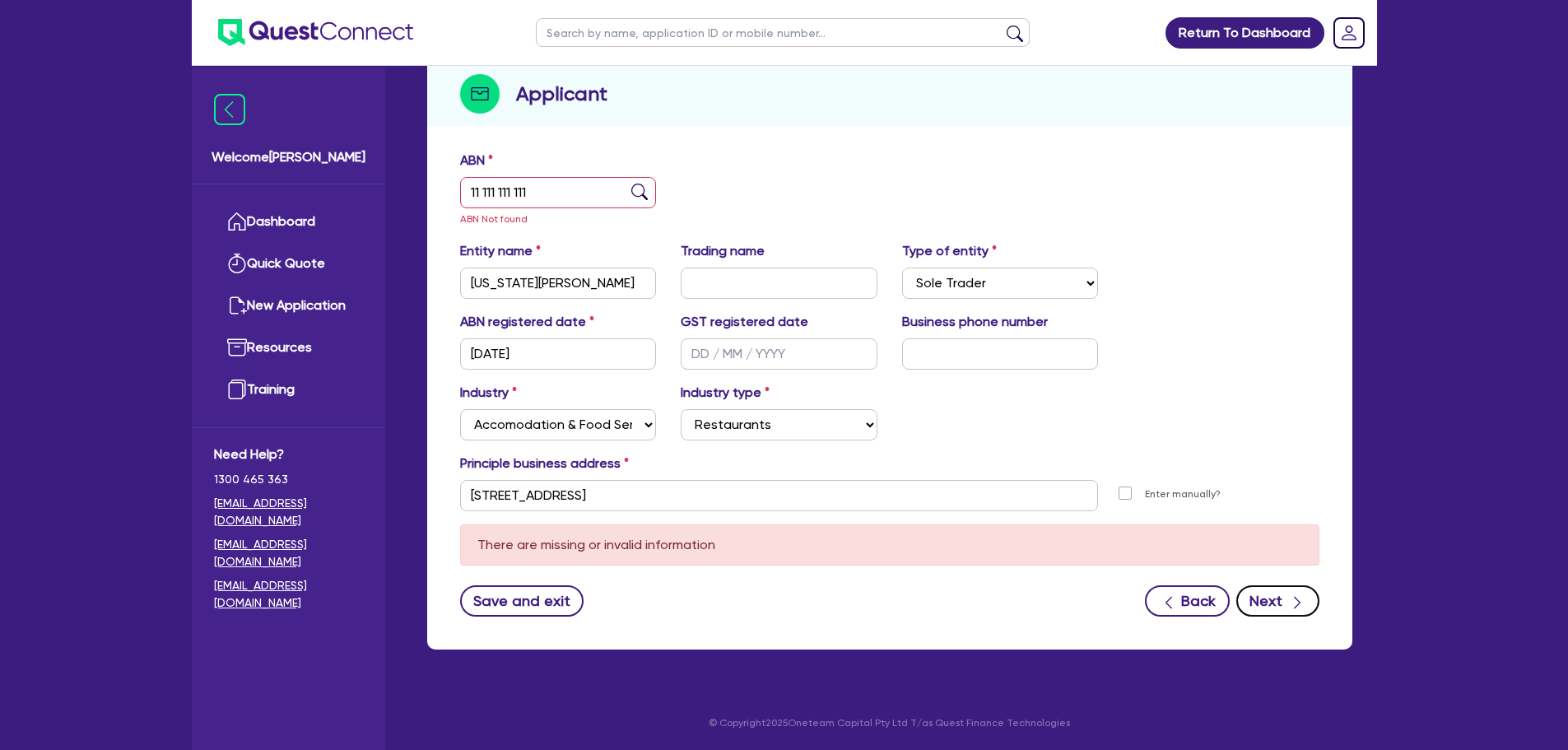
click at [1248, 590] on button "Next" at bounding box center [1278, 601] width 83 height 31
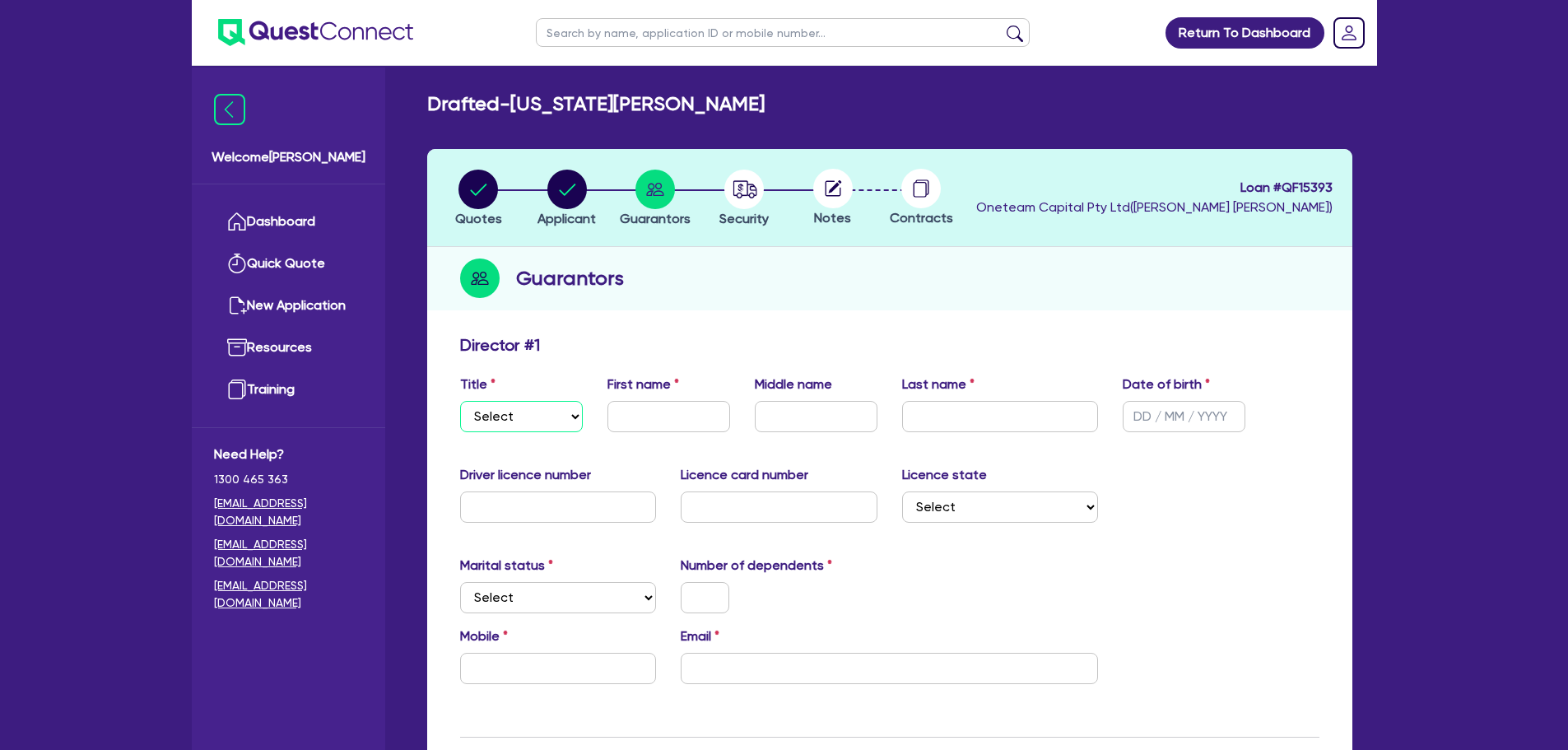
click at [548, 420] on select "Select Mr Mrs Ms Miss Dr" at bounding box center [521, 416] width 123 height 31
select select "MR"
click at [460, 401] on select "Select Mr Mrs Ms Miss Dr" at bounding box center [521, 416] width 123 height 31
click at [653, 418] on input "text" at bounding box center [669, 416] width 123 height 31
type input "[US_STATE]"
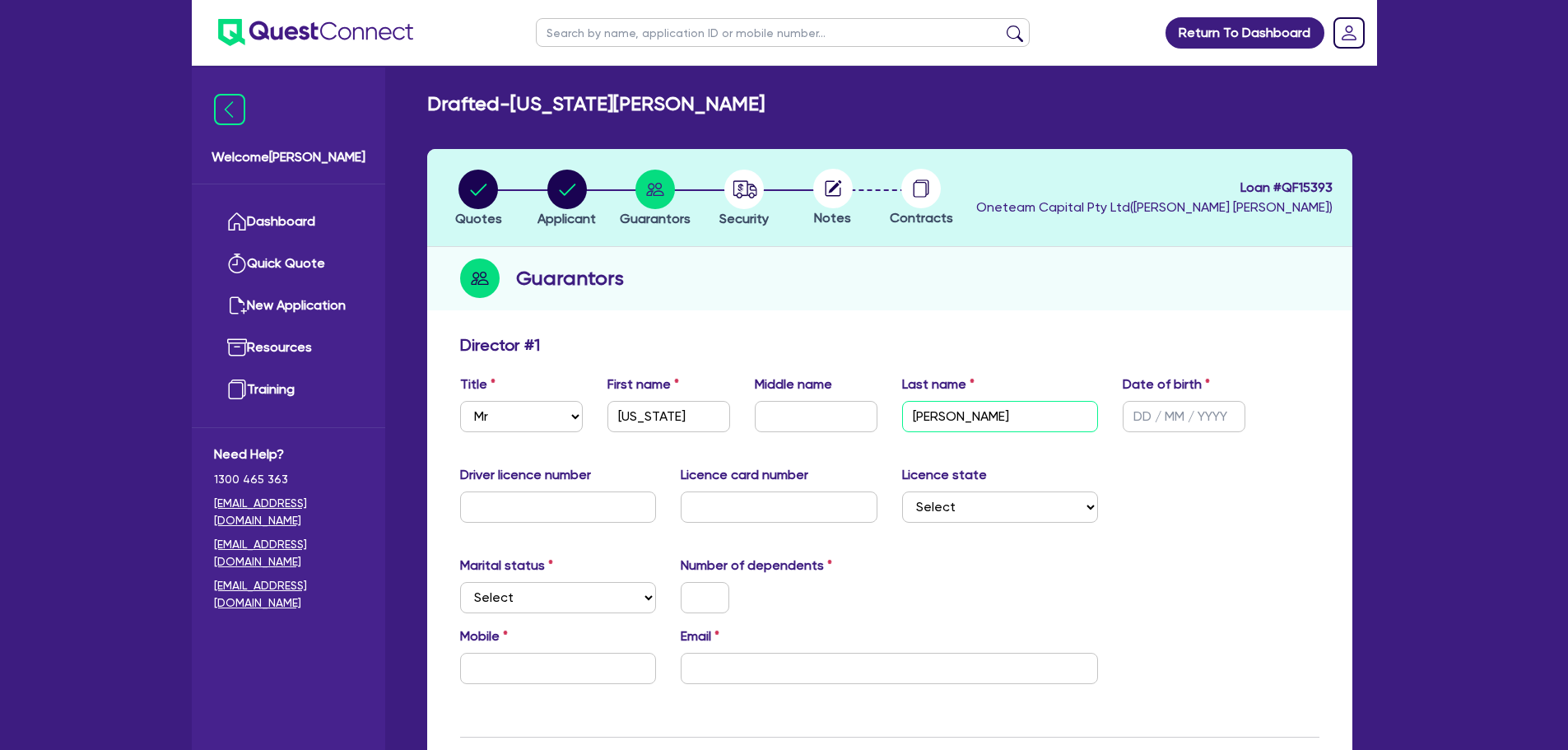
type input "[PERSON_NAME]"
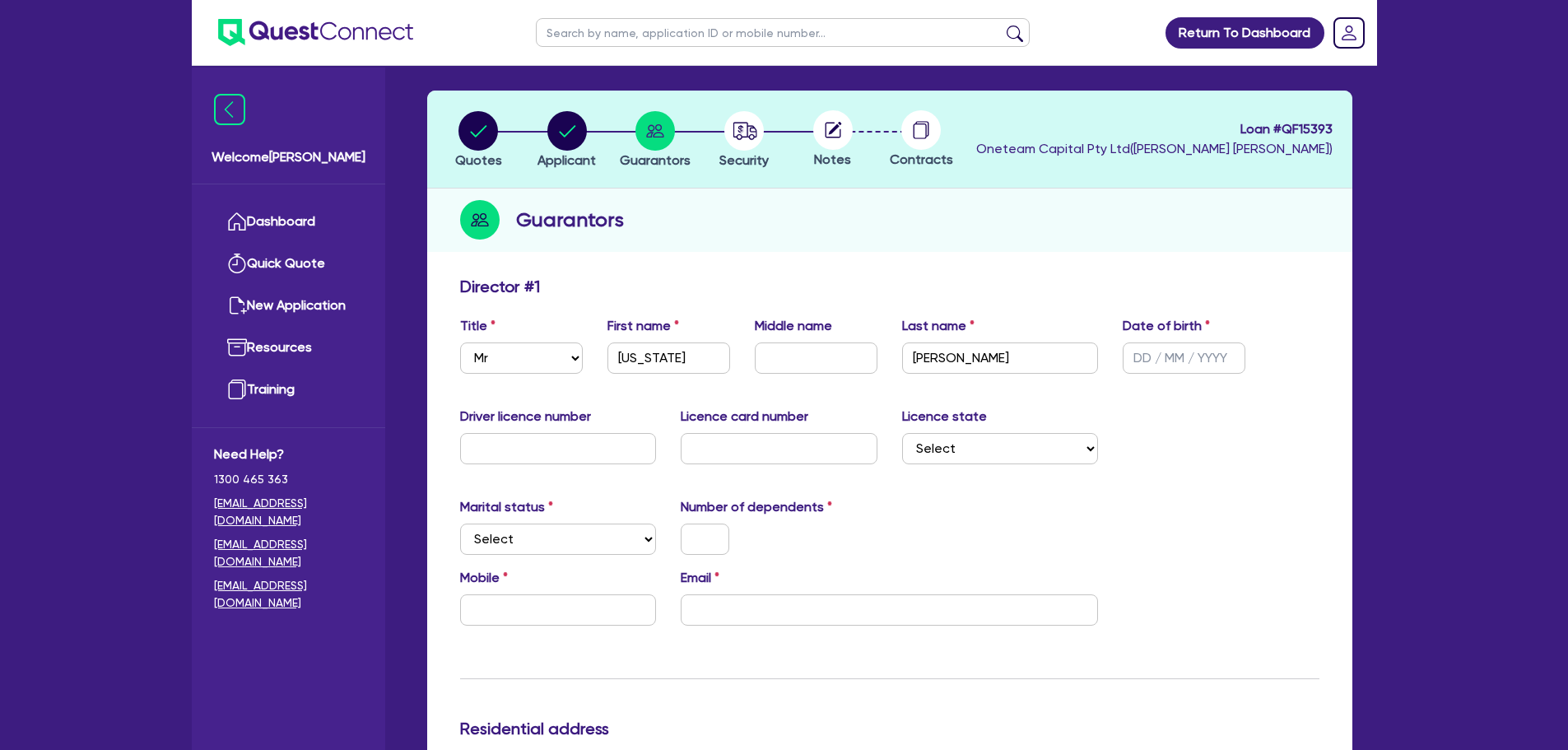
scroll to position [165, 0]
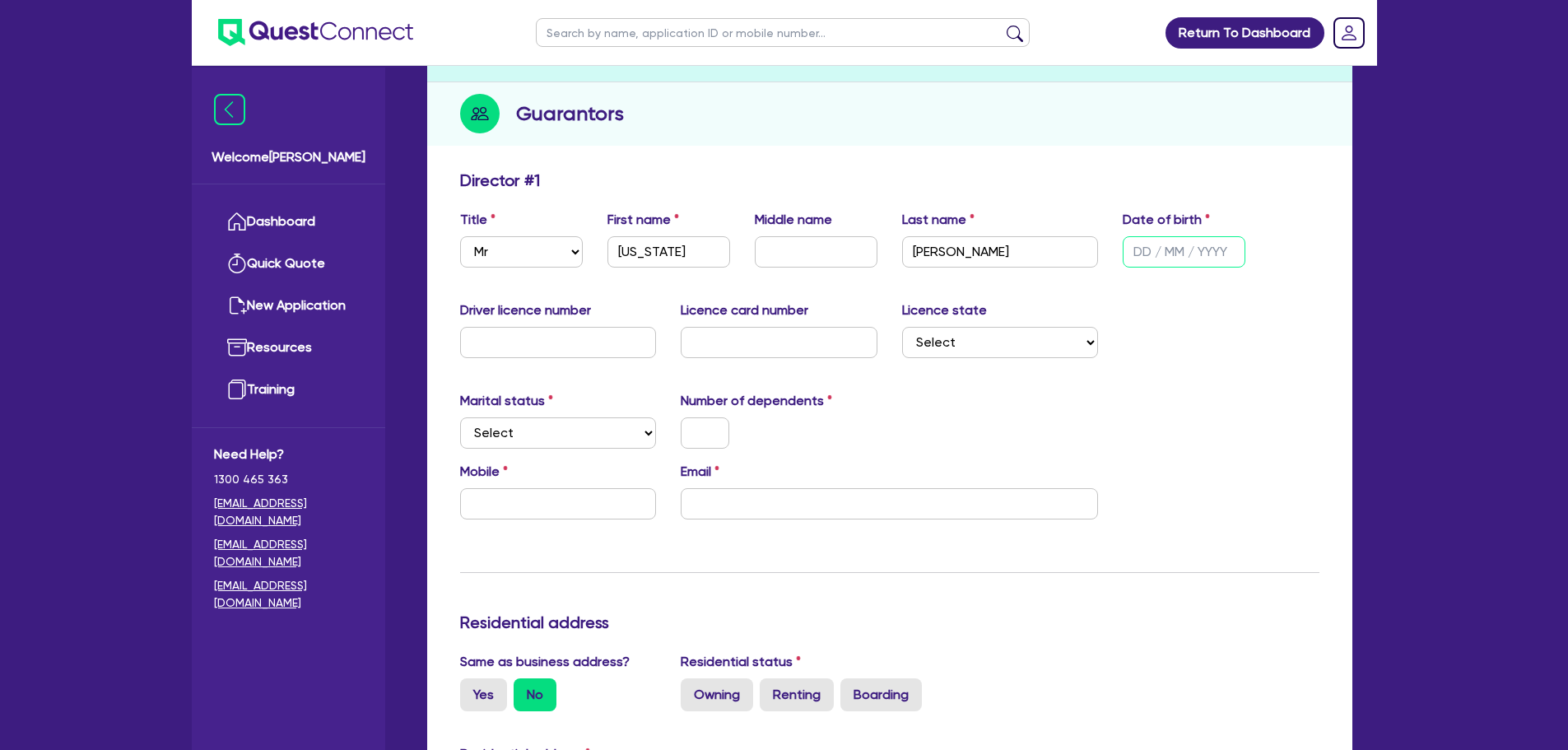
click at [1153, 248] on input "text" at bounding box center [1184, 252] width 123 height 31
type input "[DATE]"
click at [1121, 316] on div "Driver licence number Licence card number Licence state Select [GEOGRAPHIC_DATA…" at bounding box center [890, 335] width 884 height 71
click at [966, 251] on input "[PERSON_NAME]" at bounding box center [1000, 252] width 196 height 31
type input "[PERSON_NAME]"
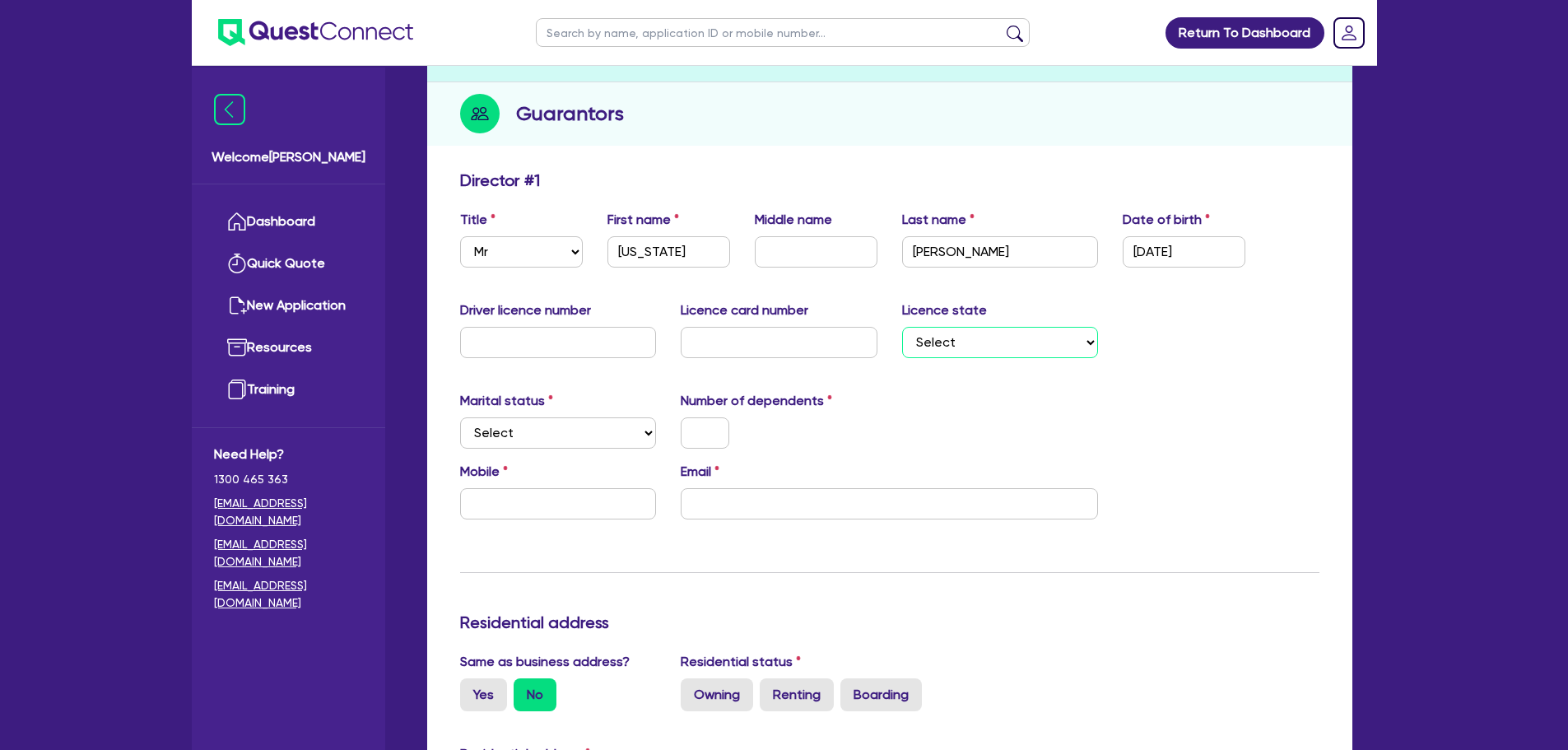
click at [982, 354] on select "Select [GEOGRAPHIC_DATA] [GEOGRAPHIC_DATA] [GEOGRAPHIC_DATA] [GEOGRAPHIC_DATA] …" at bounding box center [1000, 343] width 196 height 31
click at [535, 434] on select "Select Single Married De Facto / Partner" at bounding box center [558, 433] width 196 height 31
select select "MARRIED"
click at [460, 417] on select "Select Single Married De Facto / Partner" at bounding box center [558, 433] width 196 height 31
click at [711, 429] on input "text" at bounding box center [705, 433] width 48 height 31
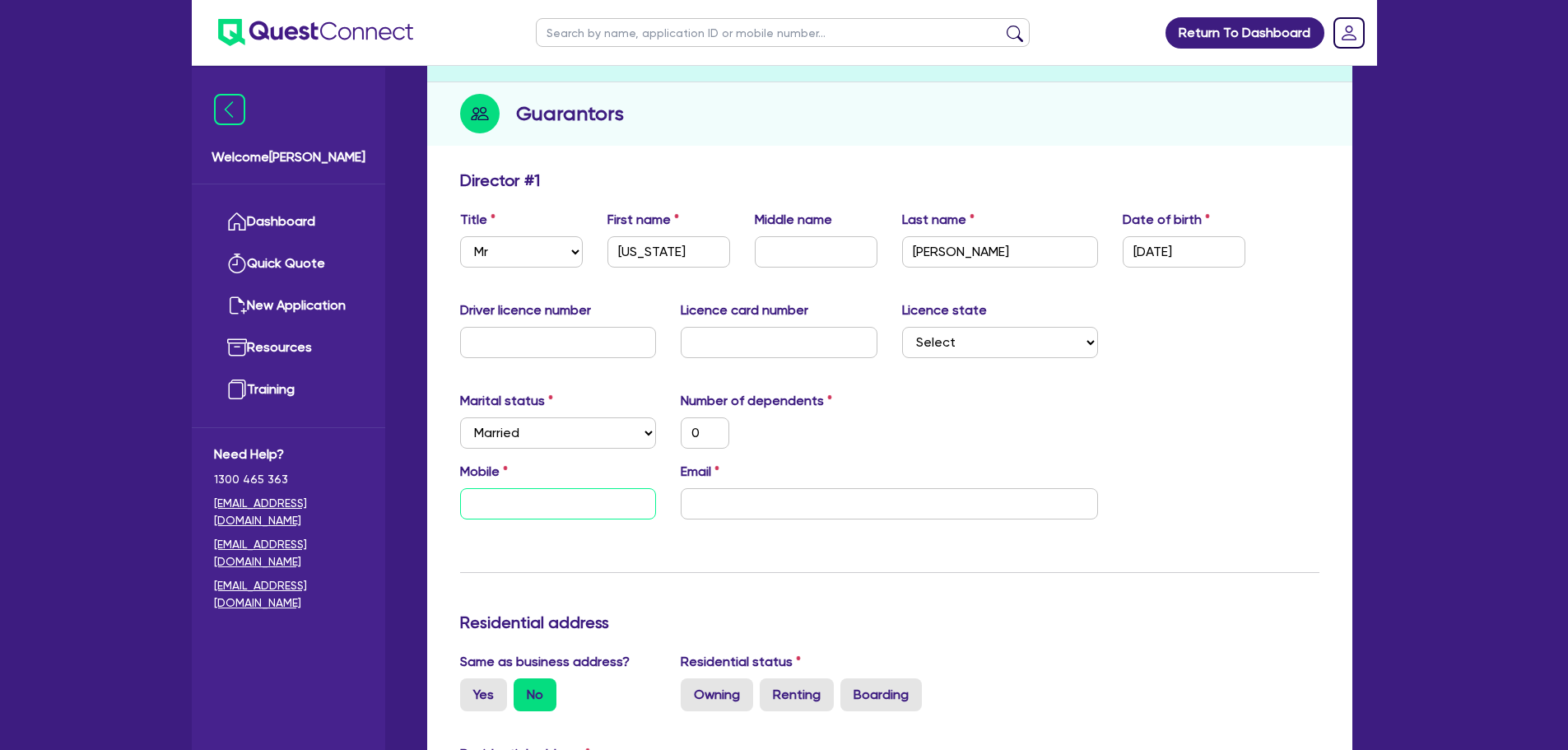
click at [581, 494] on input "text" at bounding box center [558, 503] width 196 height 31
click at [497, 514] on input "text" at bounding box center [558, 503] width 196 height 31
type input "0"
paste input "400 938 837"
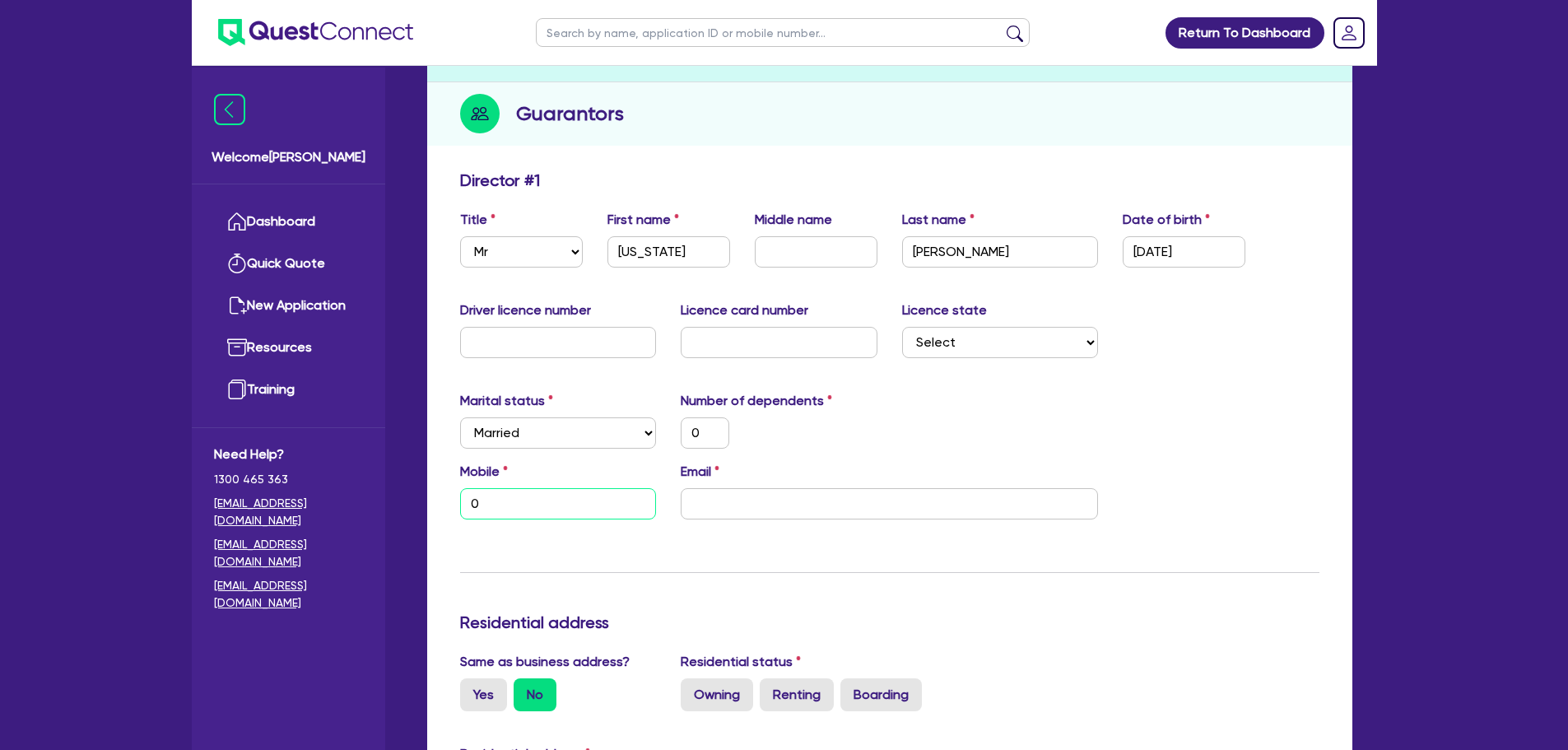
type input "0"
type input "0400 938 837"
click at [861, 495] on input "email" at bounding box center [889, 503] width 417 height 31
click at [805, 500] on input "email" at bounding box center [889, 503] width 417 height 31
paste input "[EMAIL_ADDRESS][DOMAIN_NAME]"
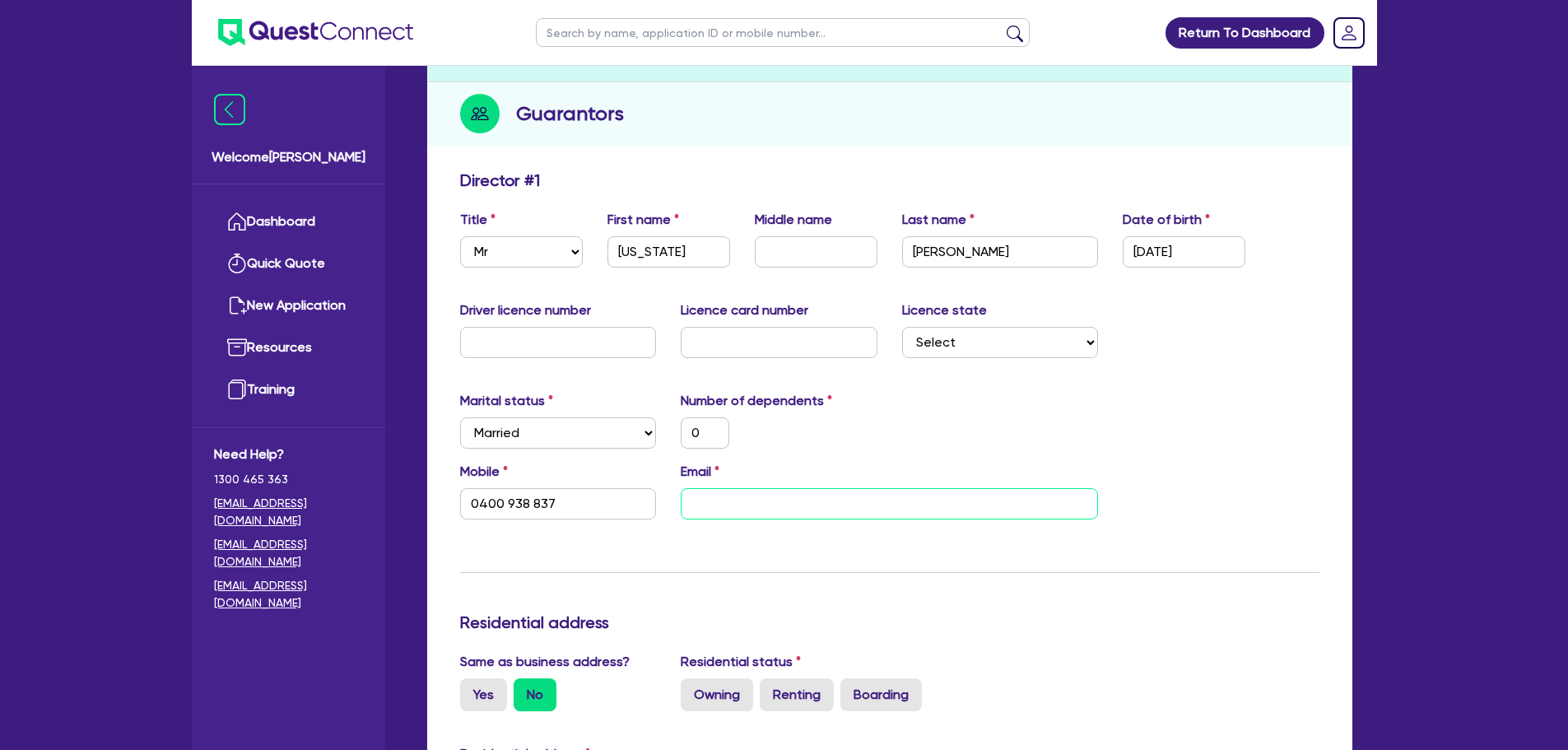
type input "0"
type input "0400 938 837"
type input "[EMAIL_ADDRESS][DOMAIN_NAME]"
click at [869, 393] on div "Number of dependents 0" at bounding box center [779, 420] width 222 height 58
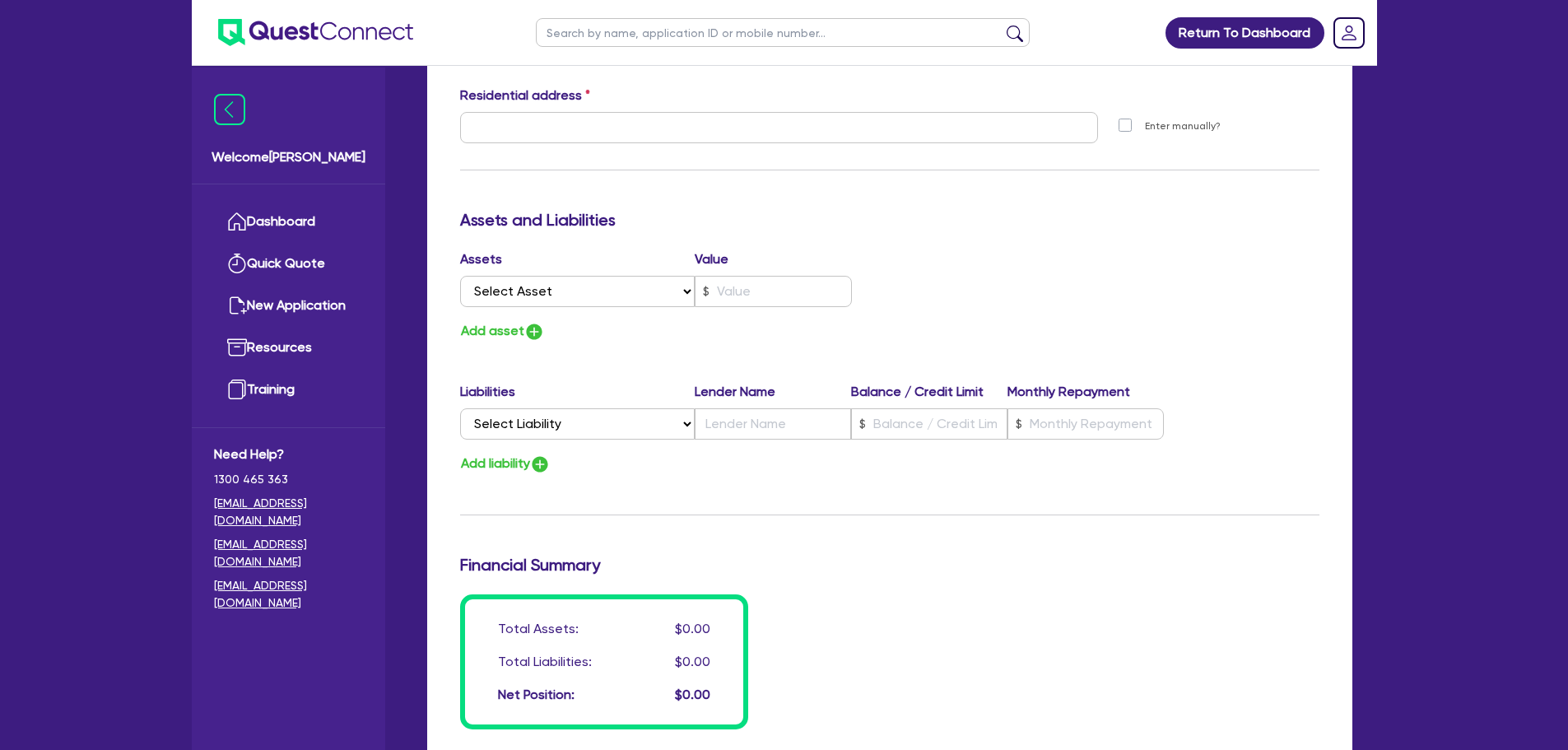
scroll to position [576, 0]
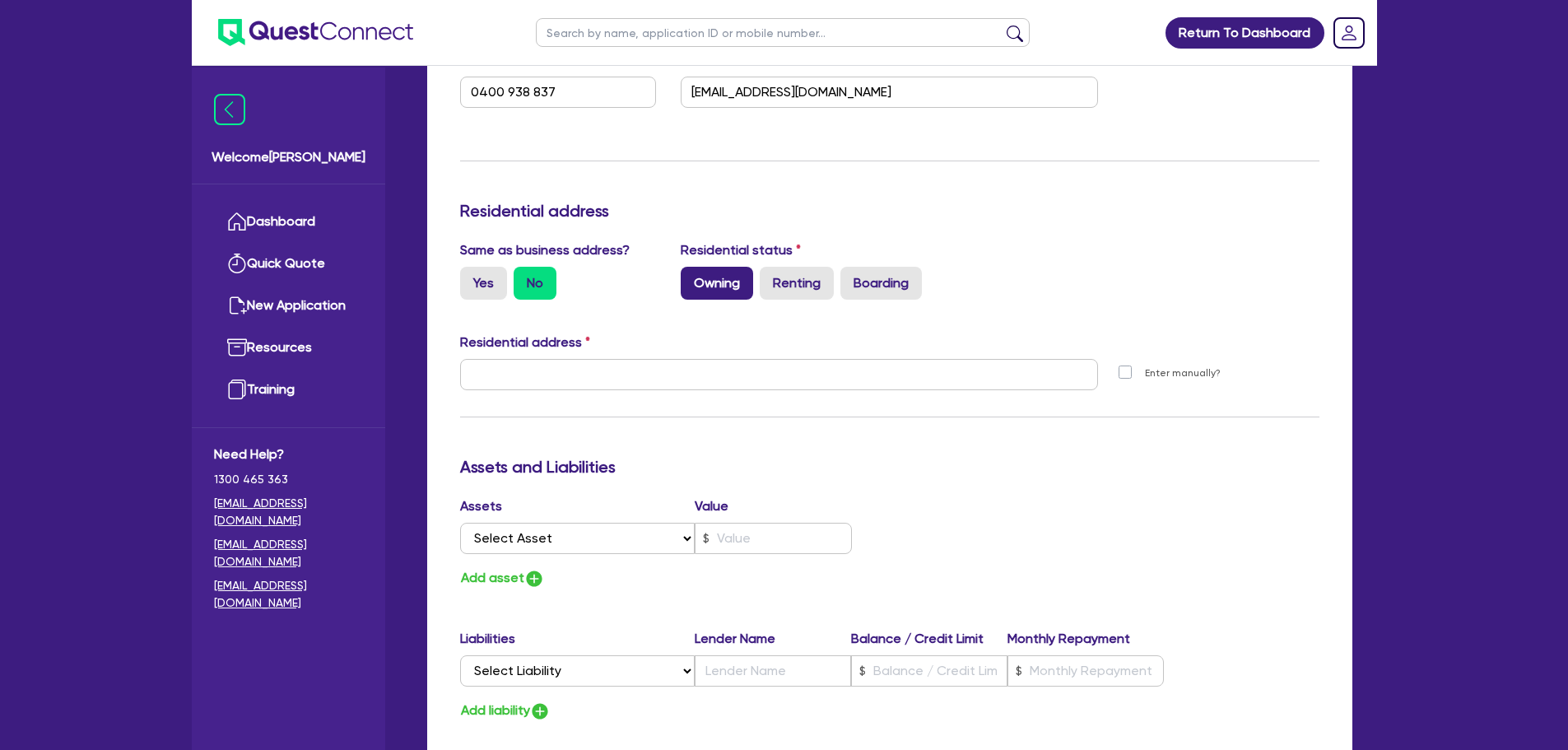
click at [705, 288] on label "Owning" at bounding box center [716, 284] width 73 height 33
click at [691, 278] on input "Owning" at bounding box center [685, 272] width 11 height 11
radio input "true"
type input "0"
type input "0400 938 837"
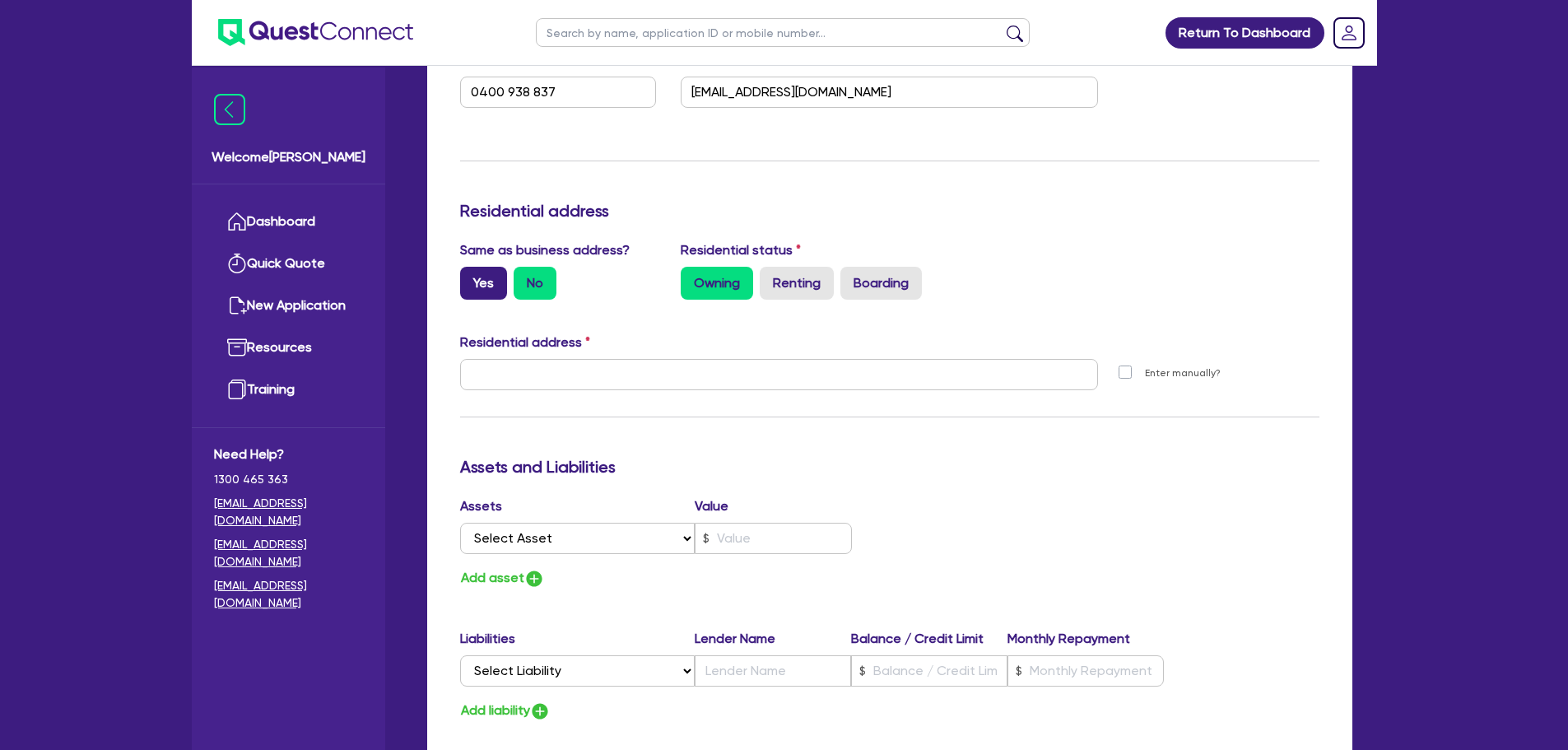
click at [482, 276] on label "Yes" at bounding box center [483, 284] width 46 height 33
click at [470, 276] on input "Yes" at bounding box center [465, 272] width 11 height 11
radio input "true"
type input "0"
type input "0400 938 837"
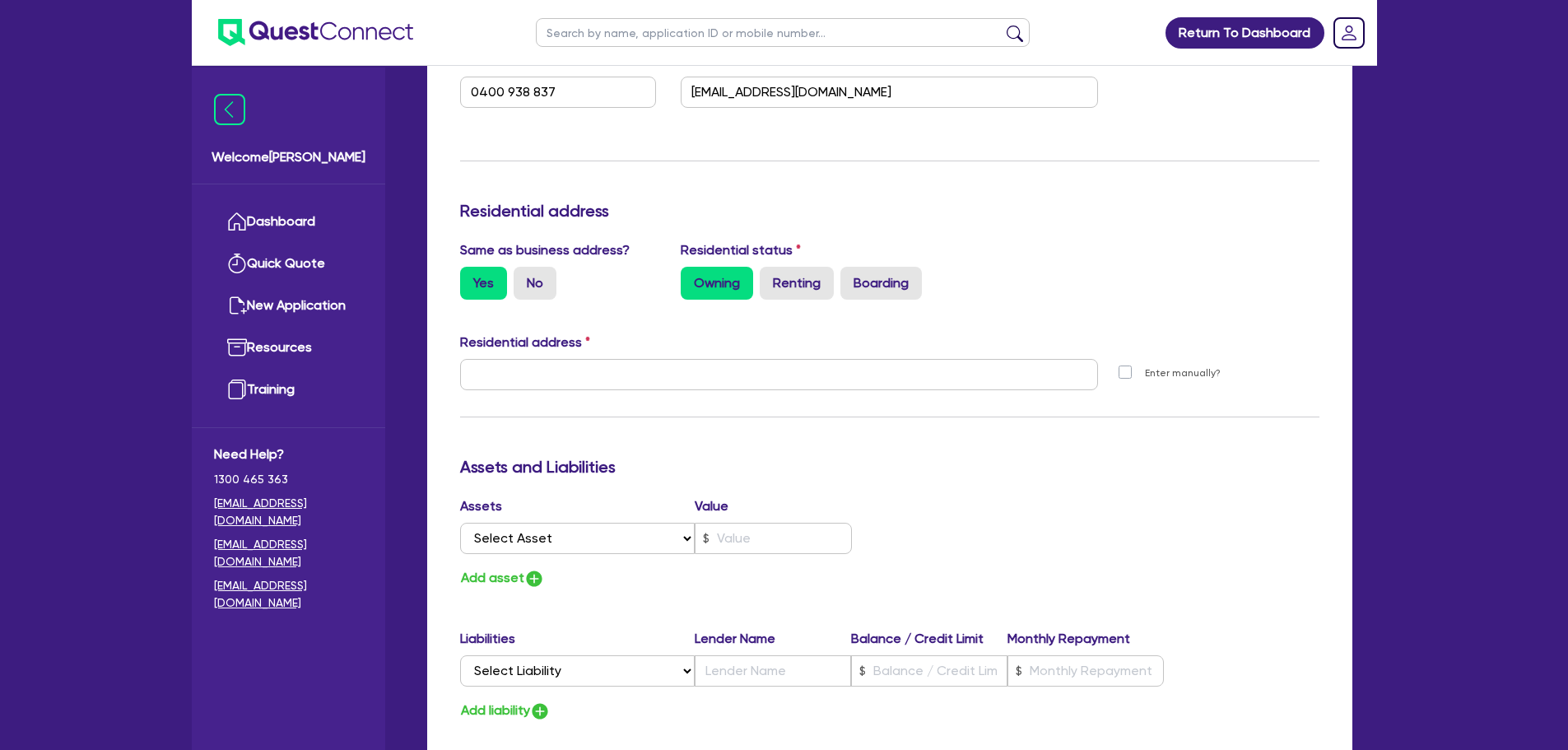
type input "[STREET_ADDRESS]"
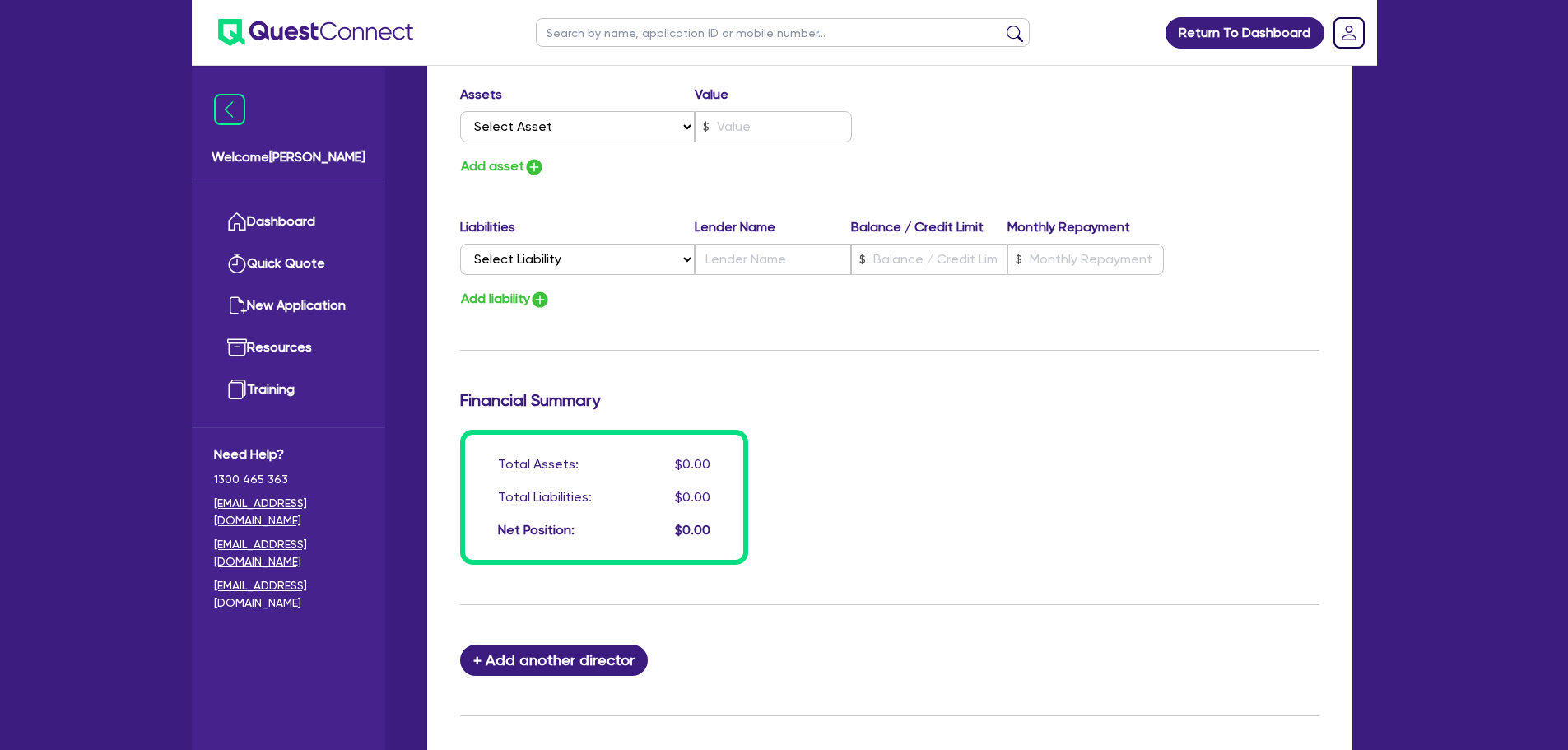
scroll to position [1158, 0]
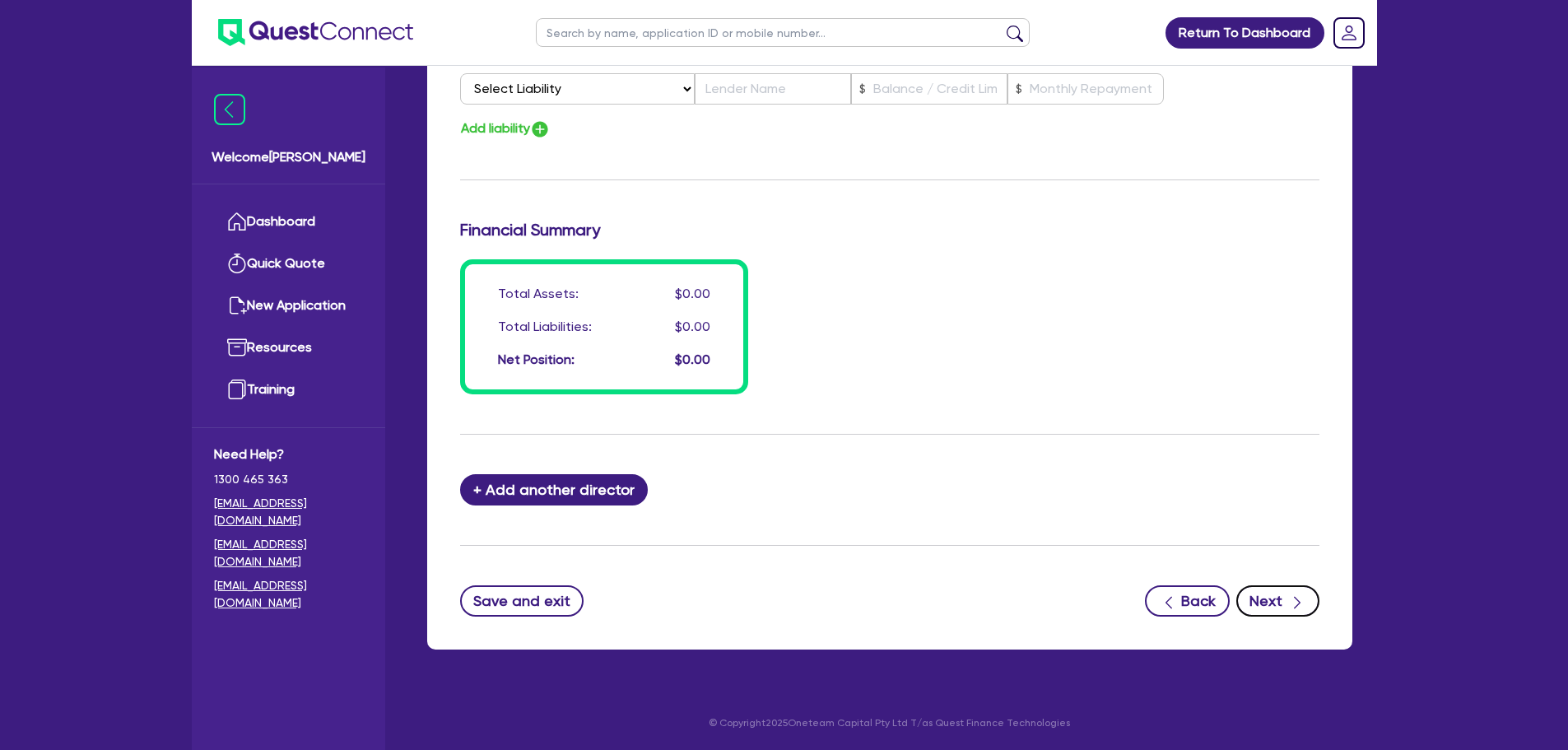
click at [1282, 605] on button "Next" at bounding box center [1278, 601] width 83 height 31
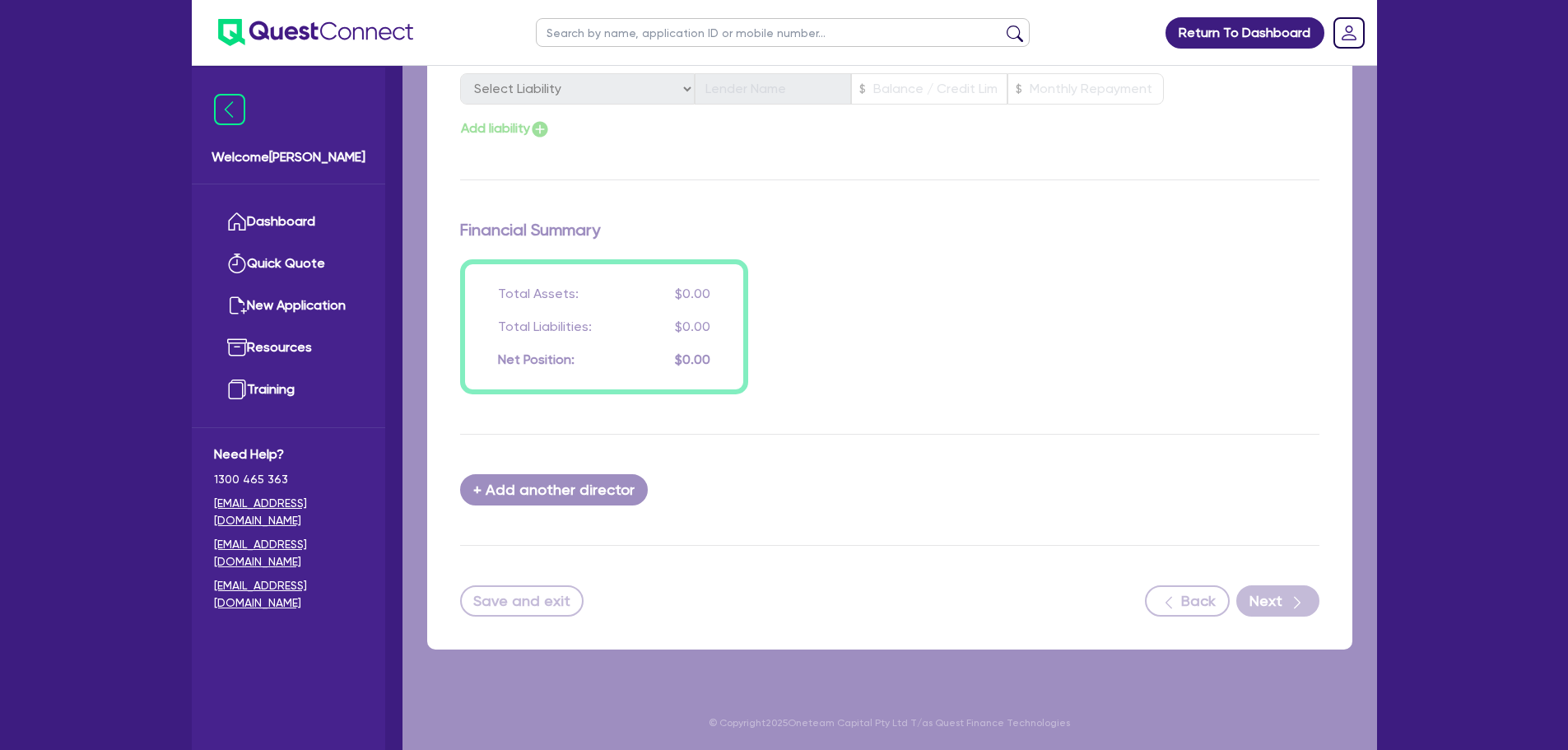
select select "CARS_AND_LIGHT_TRUCKS"
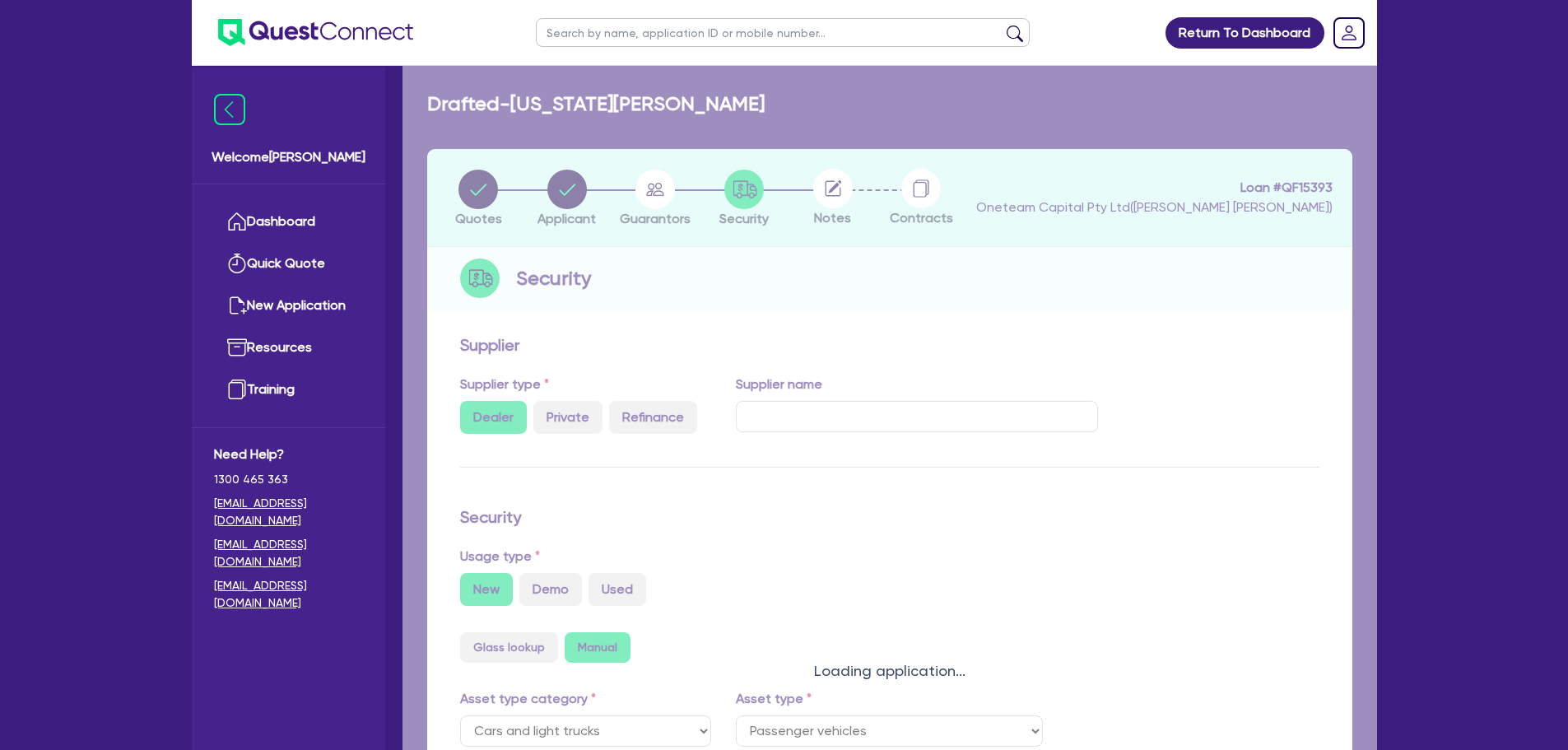
select select "PASSENGER_VEHICLES"
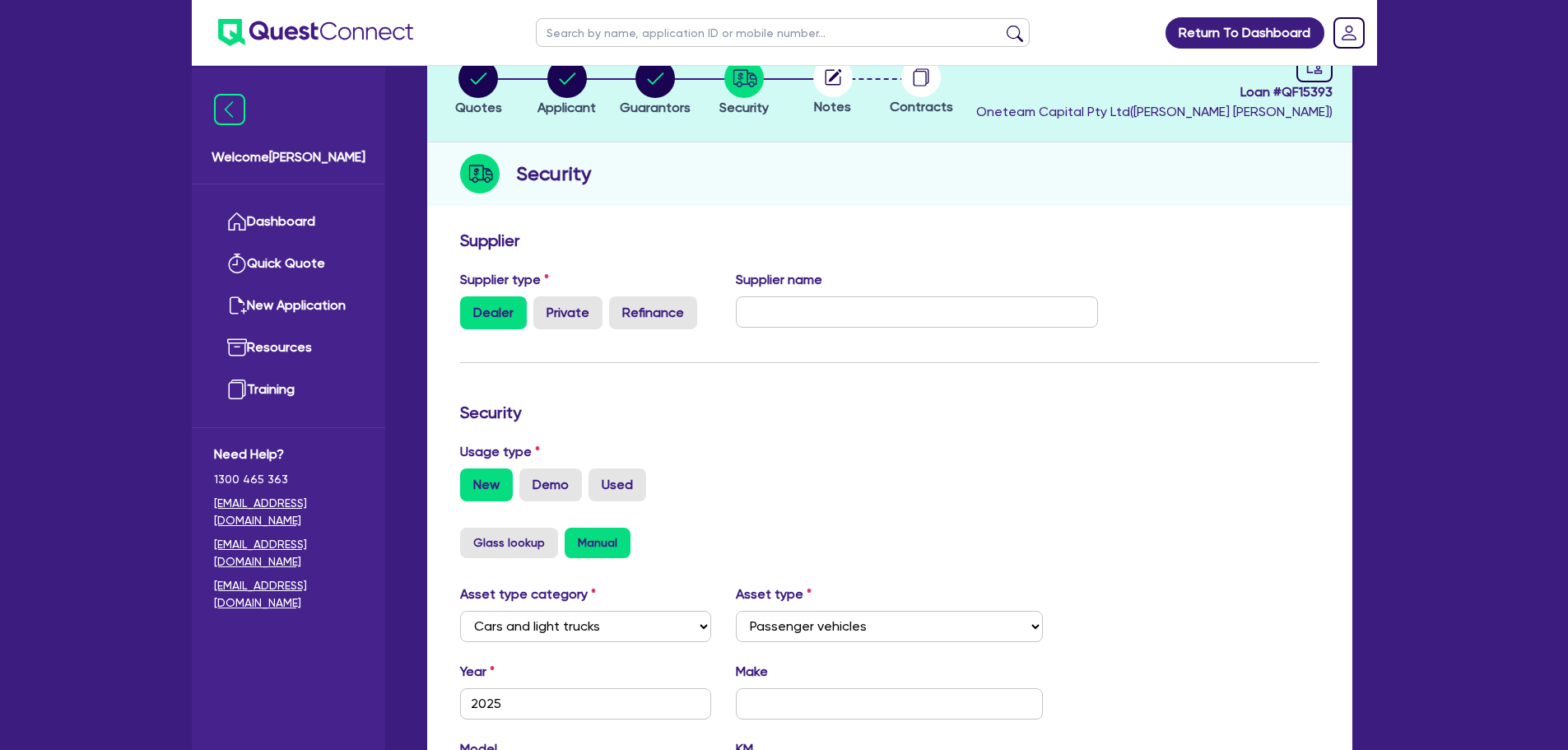
scroll to position [411, 0]
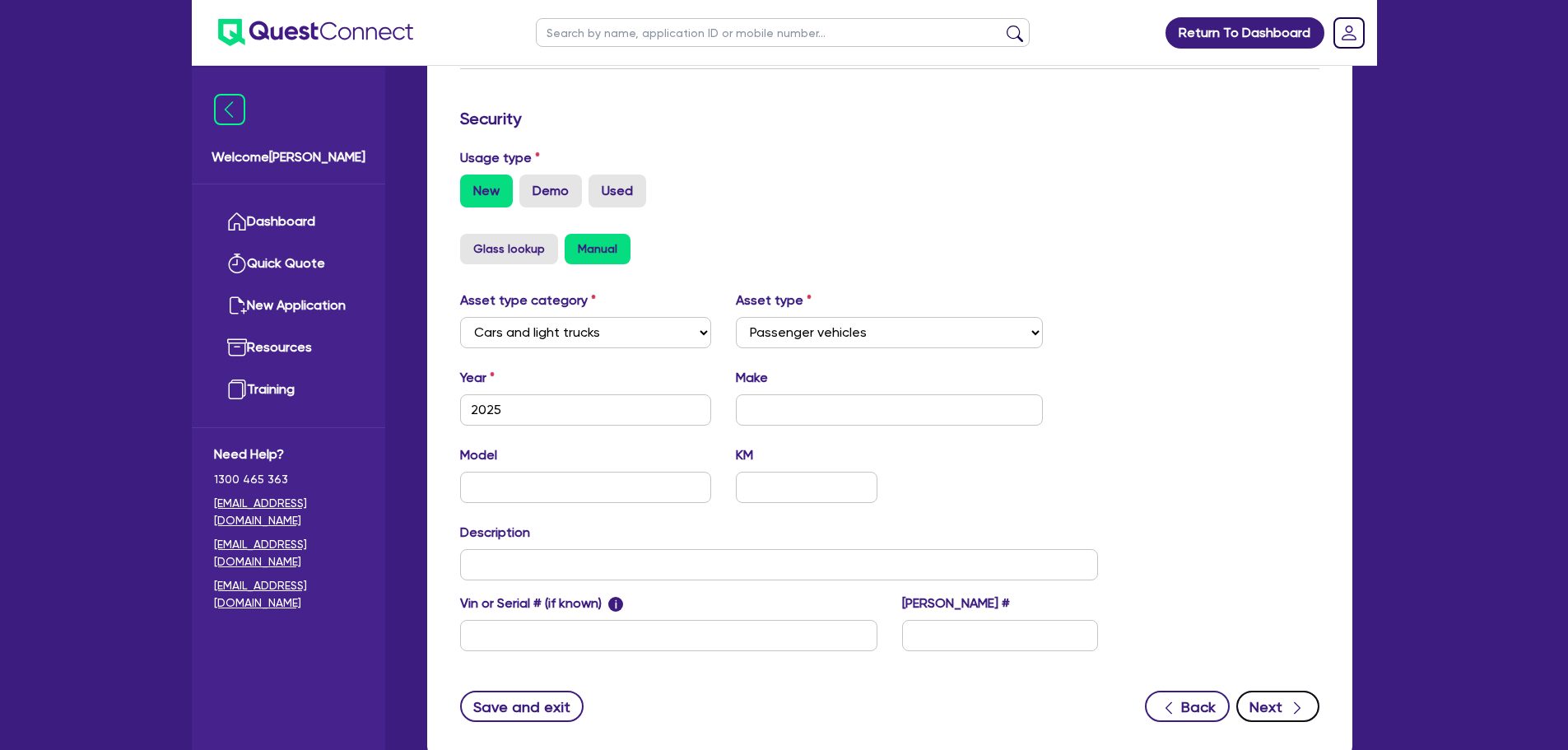
click at [1284, 704] on button "Next" at bounding box center [1278, 706] width 83 height 31
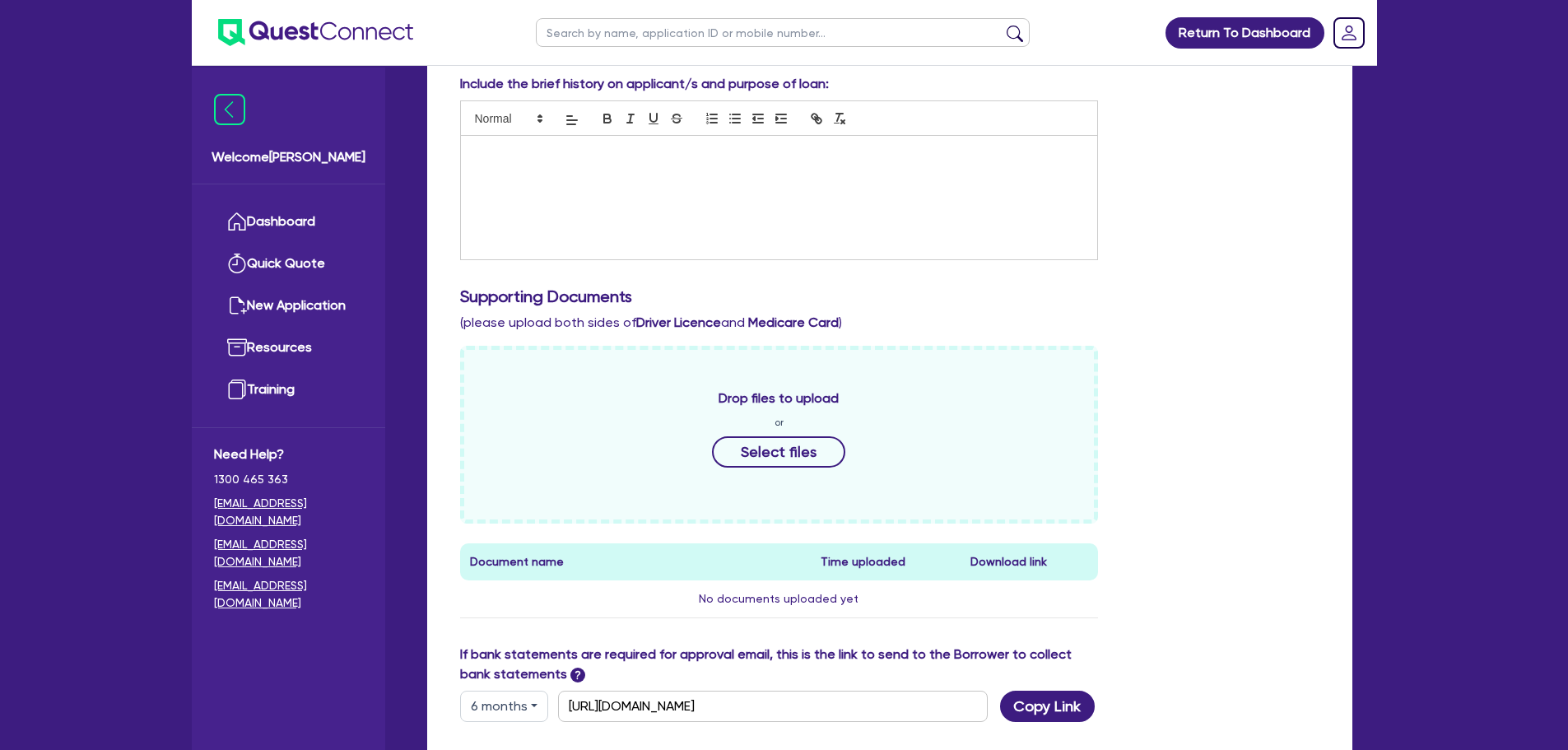
scroll to position [576, 0]
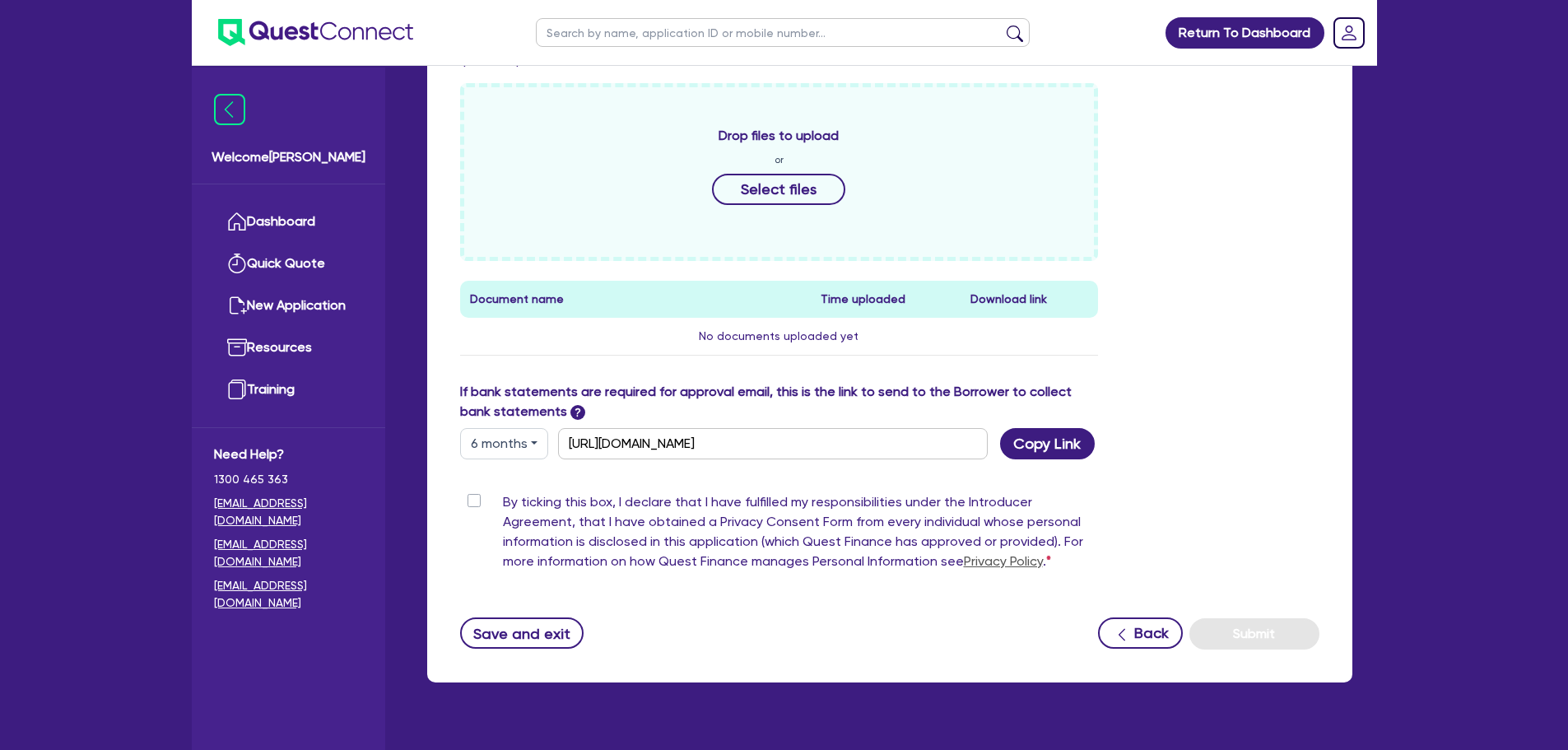
click at [503, 497] on label "By ticking this box, I declare that I have fulfilled my responsibilities under …" at bounding box center [801, 535] width 596 height 85
click at [473, 497] on input "By ticking this box, I declare that I have fulfilled my responsibilities under …" at bounding box center [467, 500] width 14 height 15
checkbox input "true"
click at [1043, 448] on button "Copy Link" at bounding box center [1047, 443] width 95 height 31
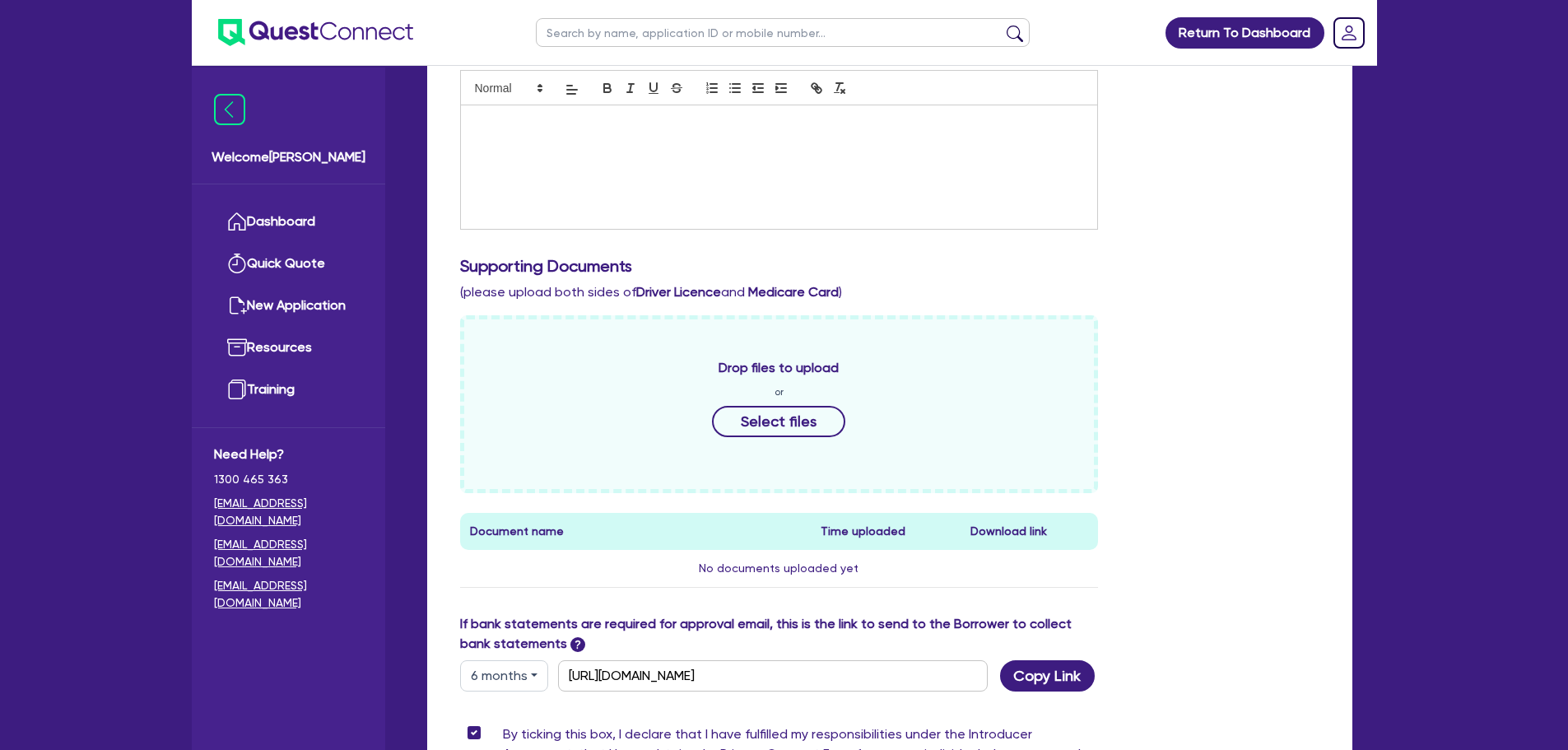
scroll to position [0, 0]
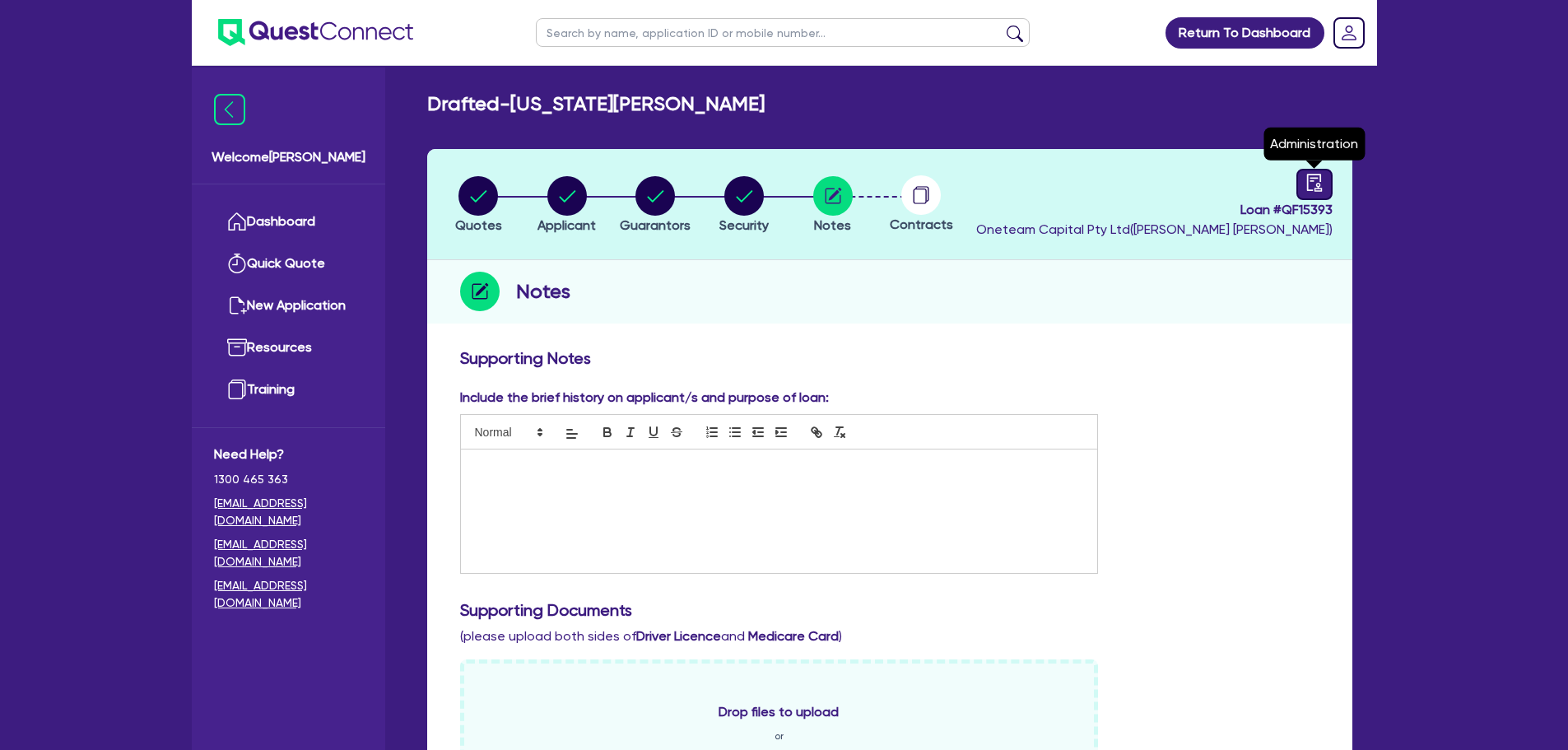
click at [1324, 178] on div at bounding box center [1313, 184] width 36 height 31
select select "DRAFTED_NEW"
select select "Other"
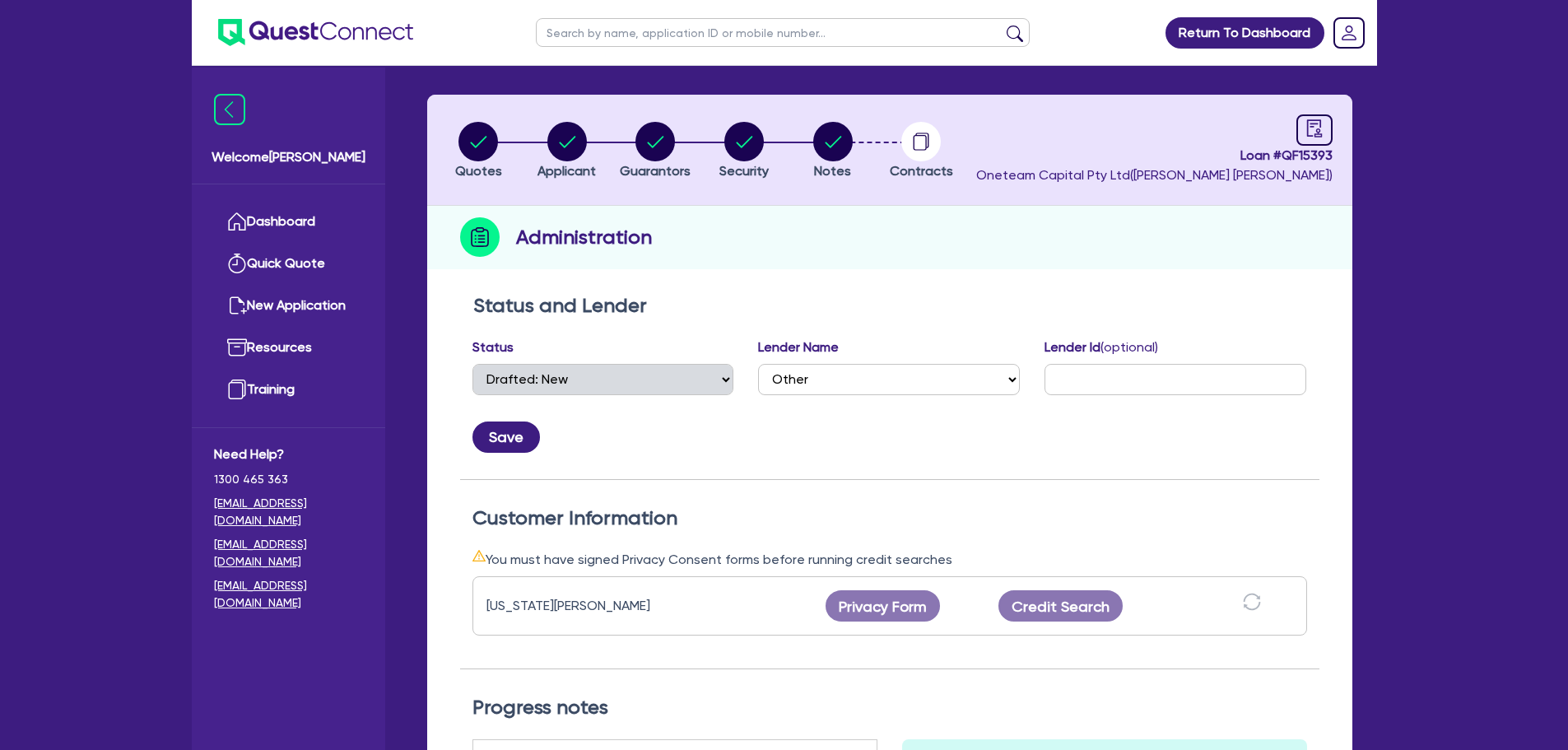
scroll to position [82, 0]
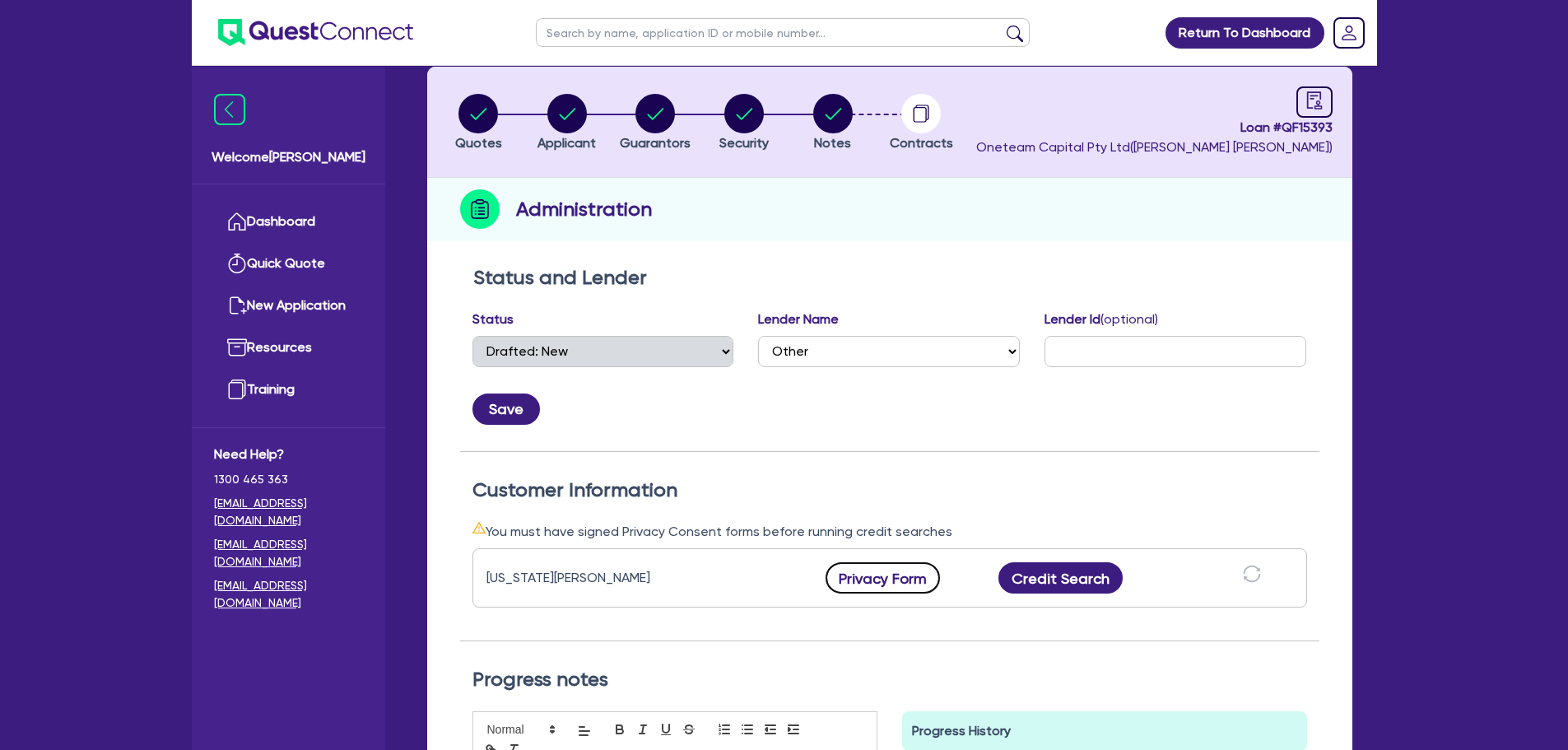
click at [905, 572] on button "Privacy Form" at bounding box center [883, 578] width 115 height 31
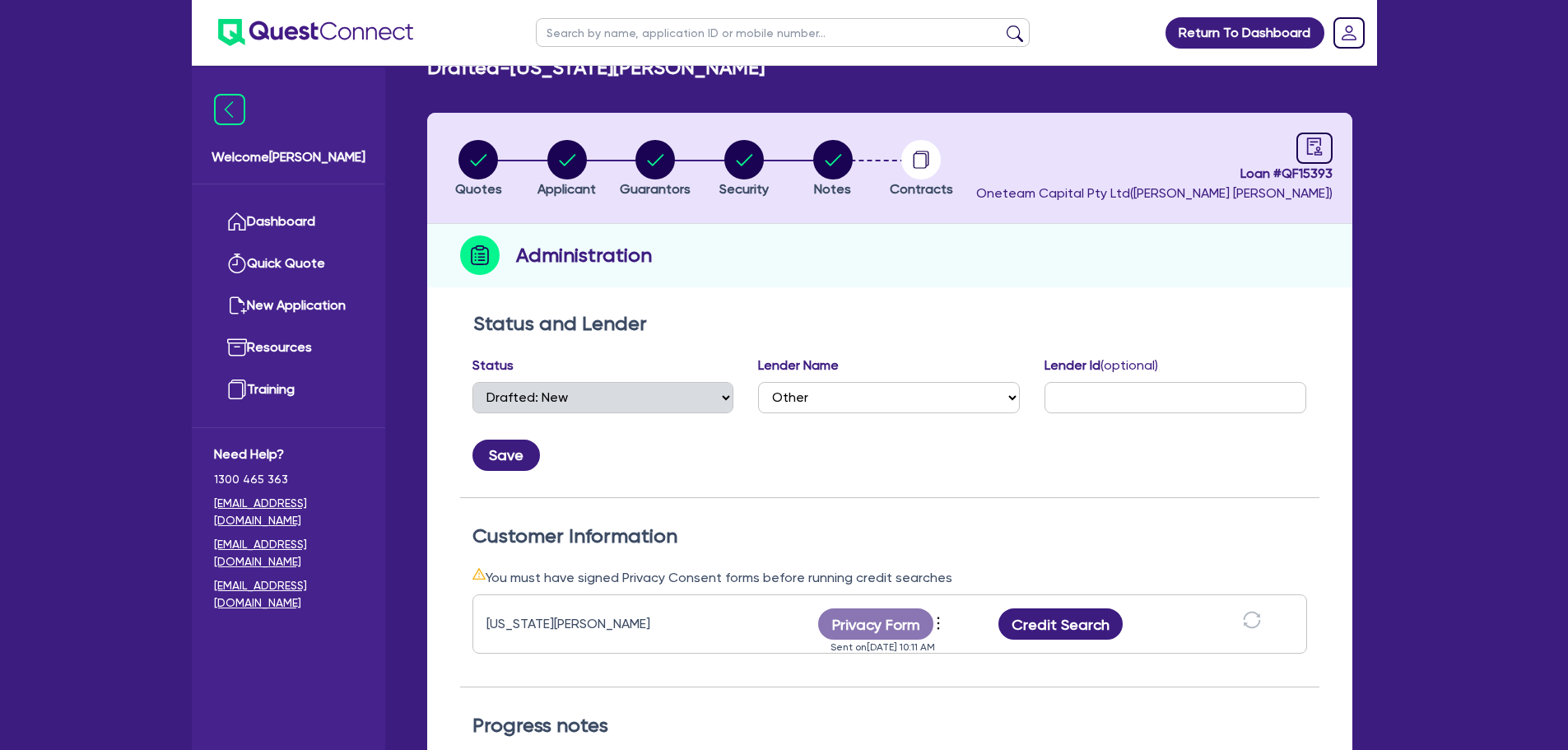
scroll to position [0, 0]
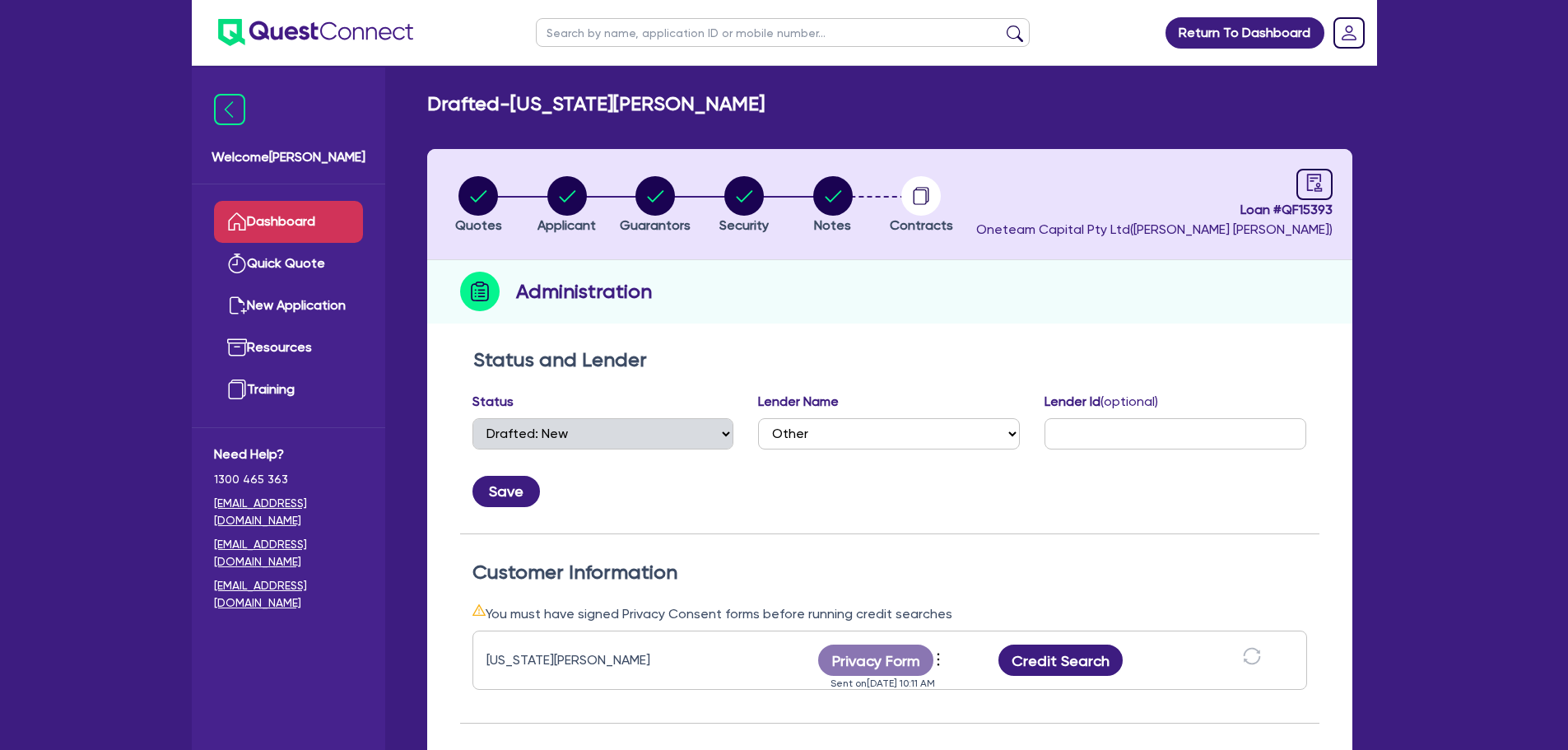
click at [279, 223] on link "Dashboard" at bounding box center [288, 222] width 149 height 42
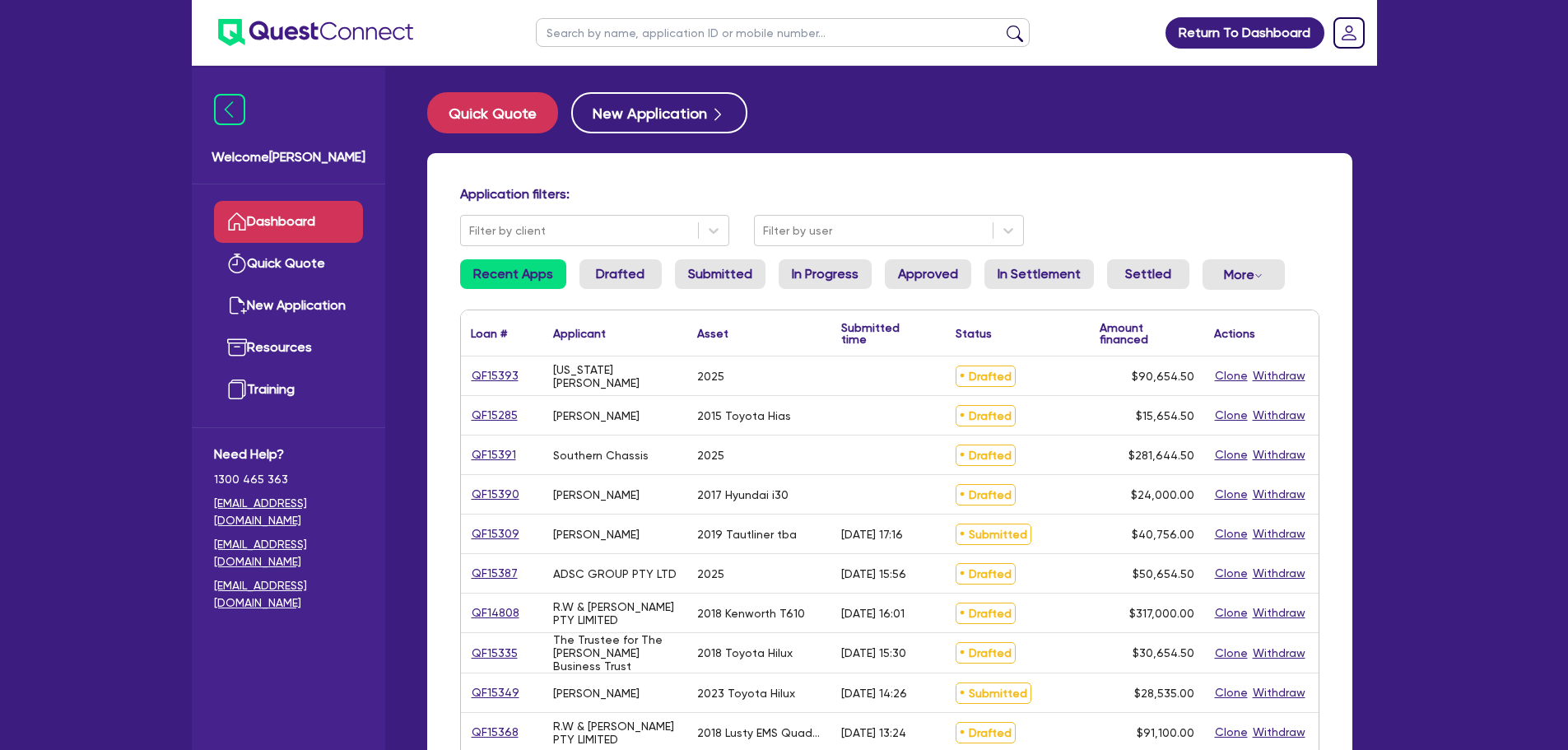
click at [624, 32] on input "text" at bounding box center [783, 33] width 494 height 29
type input "z"
type input "oz"
click at [1002, 25] on button "submit" at bounding box center [1014, 37] width 26 height 23
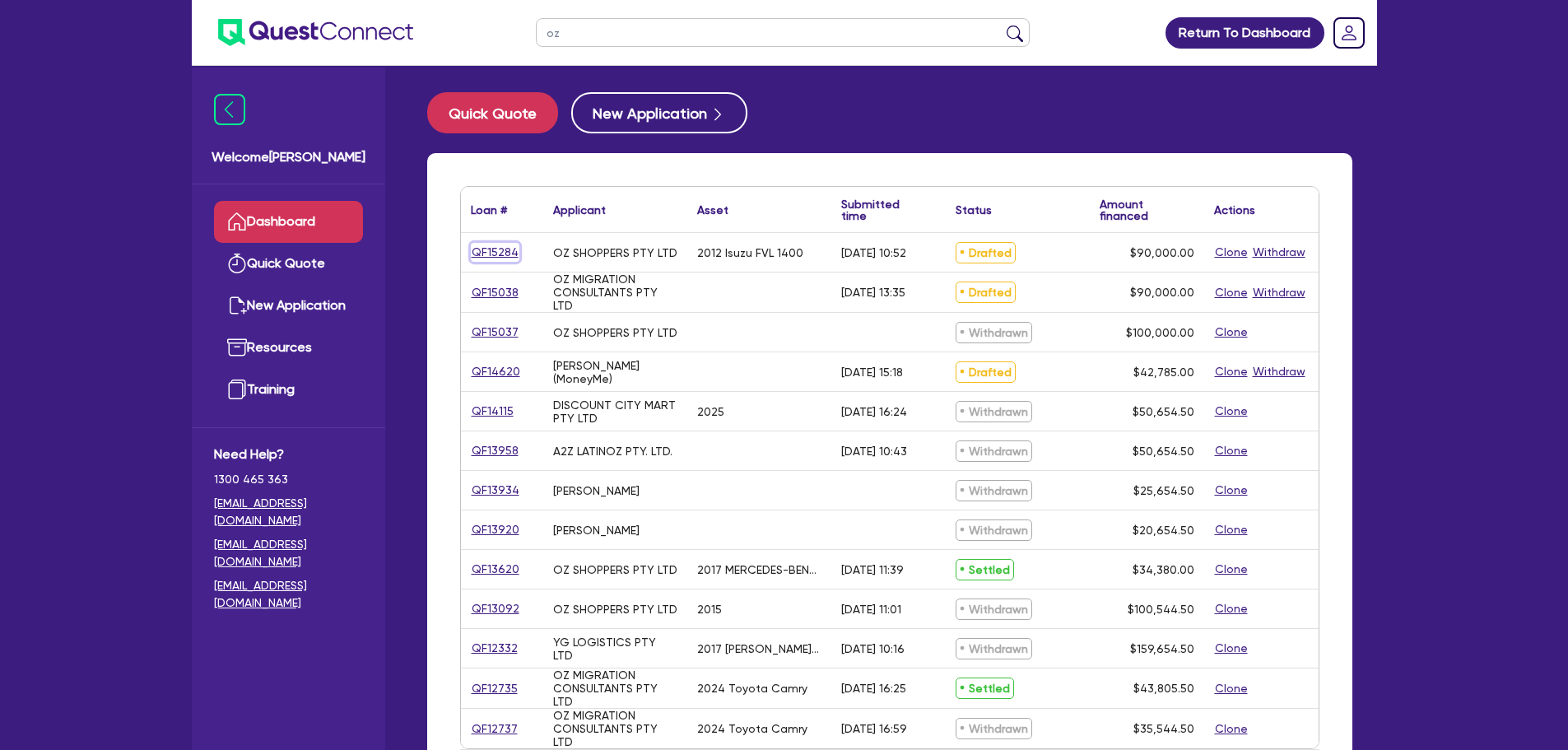
click at [511, 250] on link "QF15284" at bounding box center [495, 253] width 48 height 19
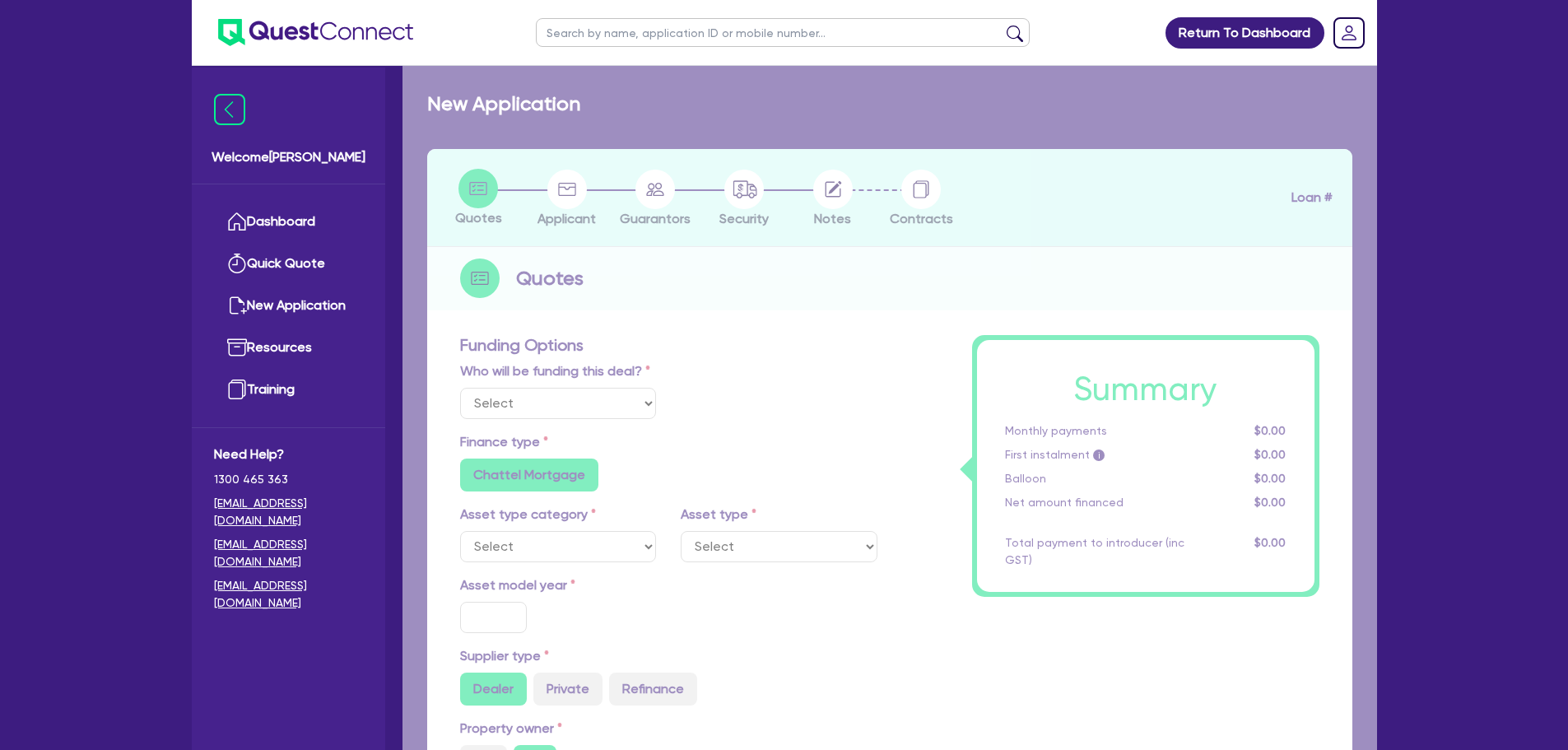
select select "Other"
select select "PRIMARY_ASSETS"
type input "2012"
type input "90,000"
type input "5"
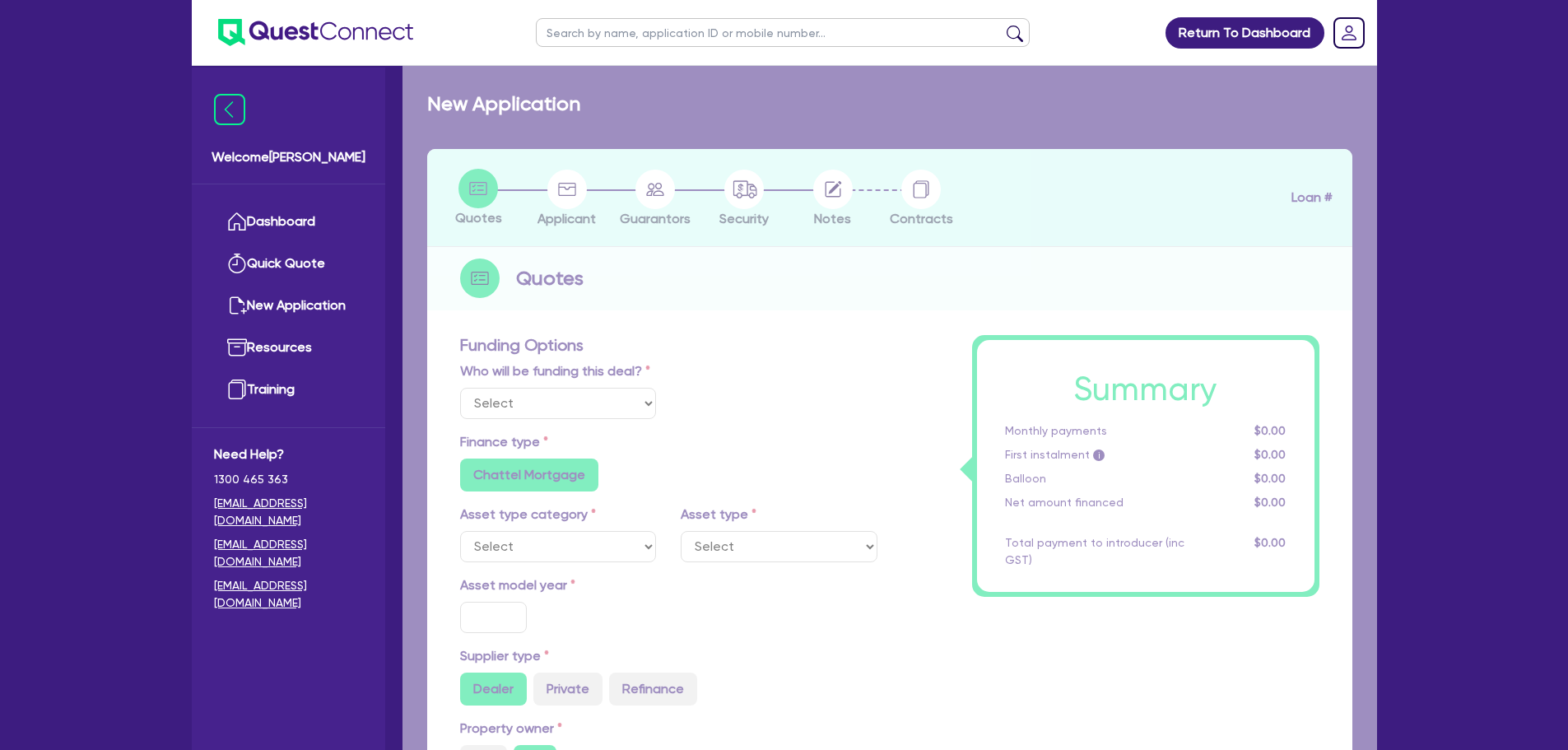
type input "4,500"
type input "8"
radio input "false"
select select "HEAVY_TRUCKS"
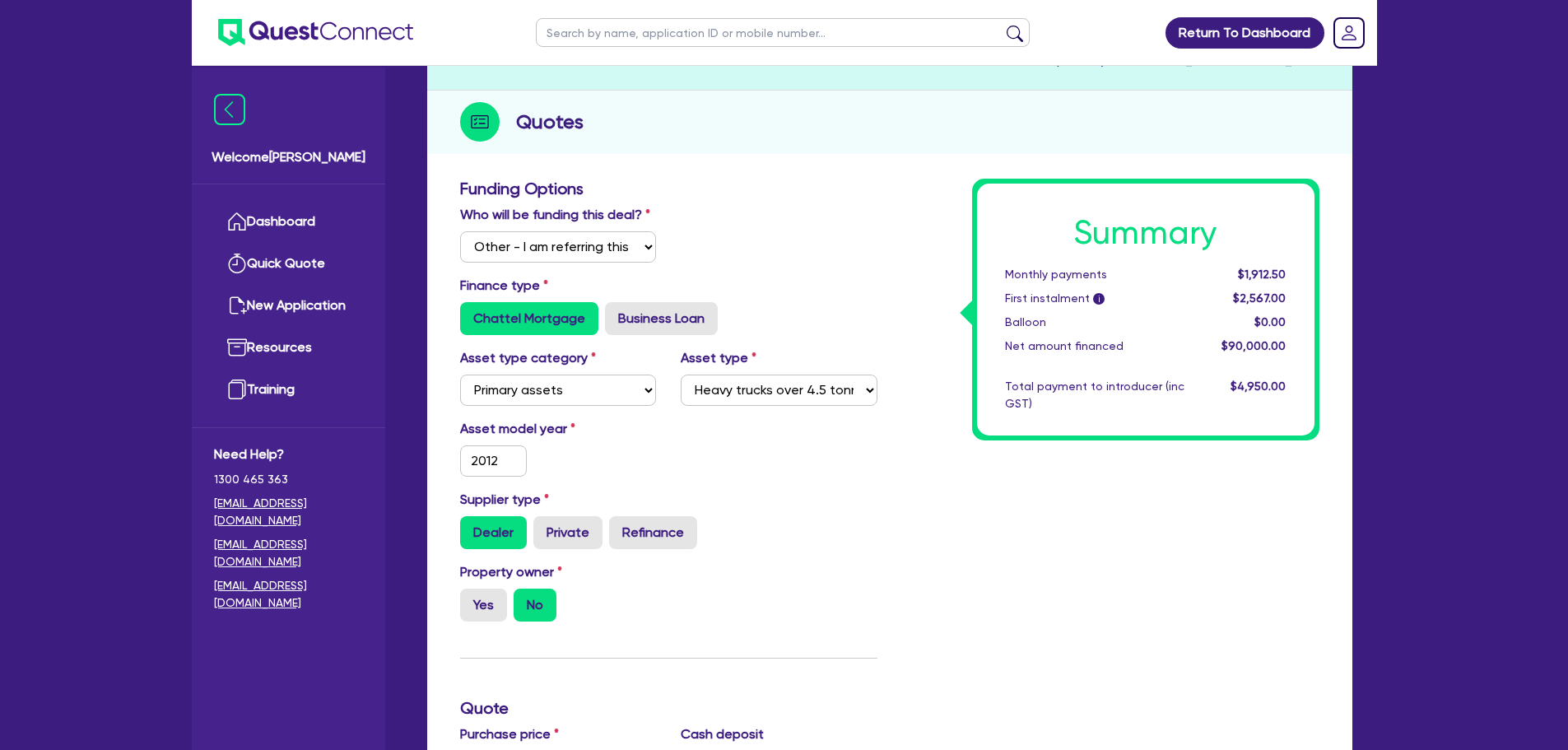
scroll to position [329, 0]
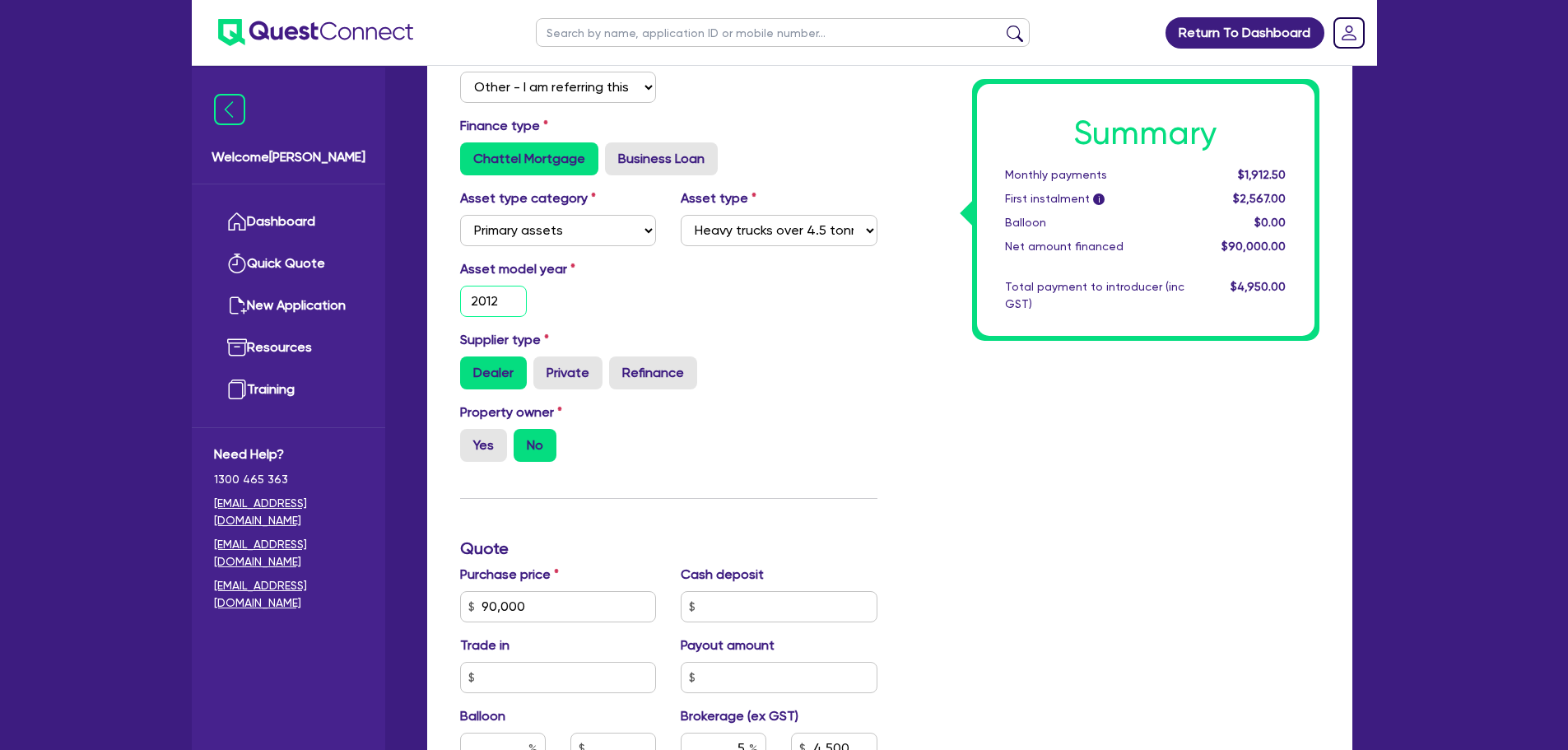
click at [514, 298] on input "2012" at bounding box center [494, 301] width 68 height 31
type input "201"
type input "90,000"
type input "4,500"
type input "2015"
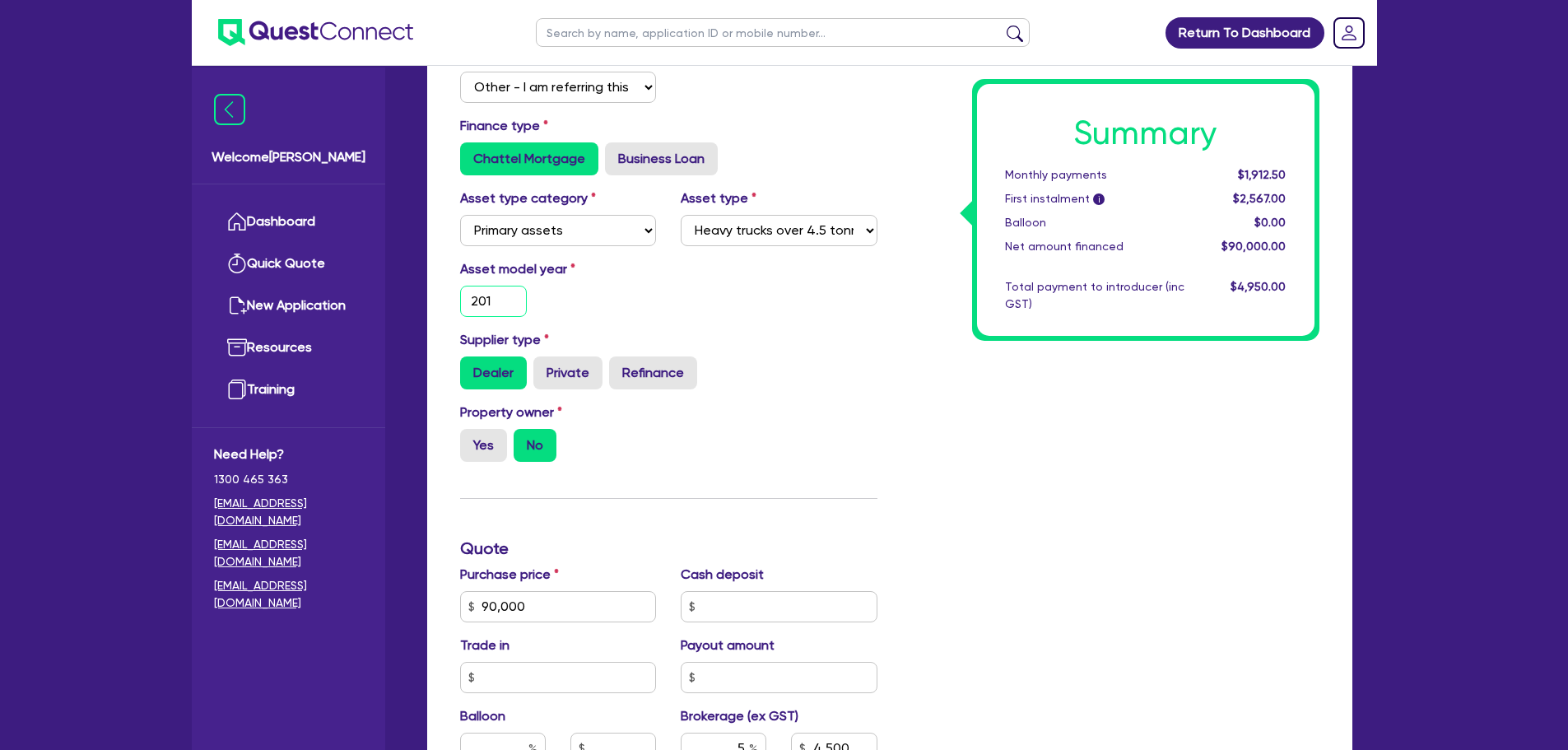
type input "90,000"
type input "4,500"
type input "2015"
type input "90,000"
type input "4,500"
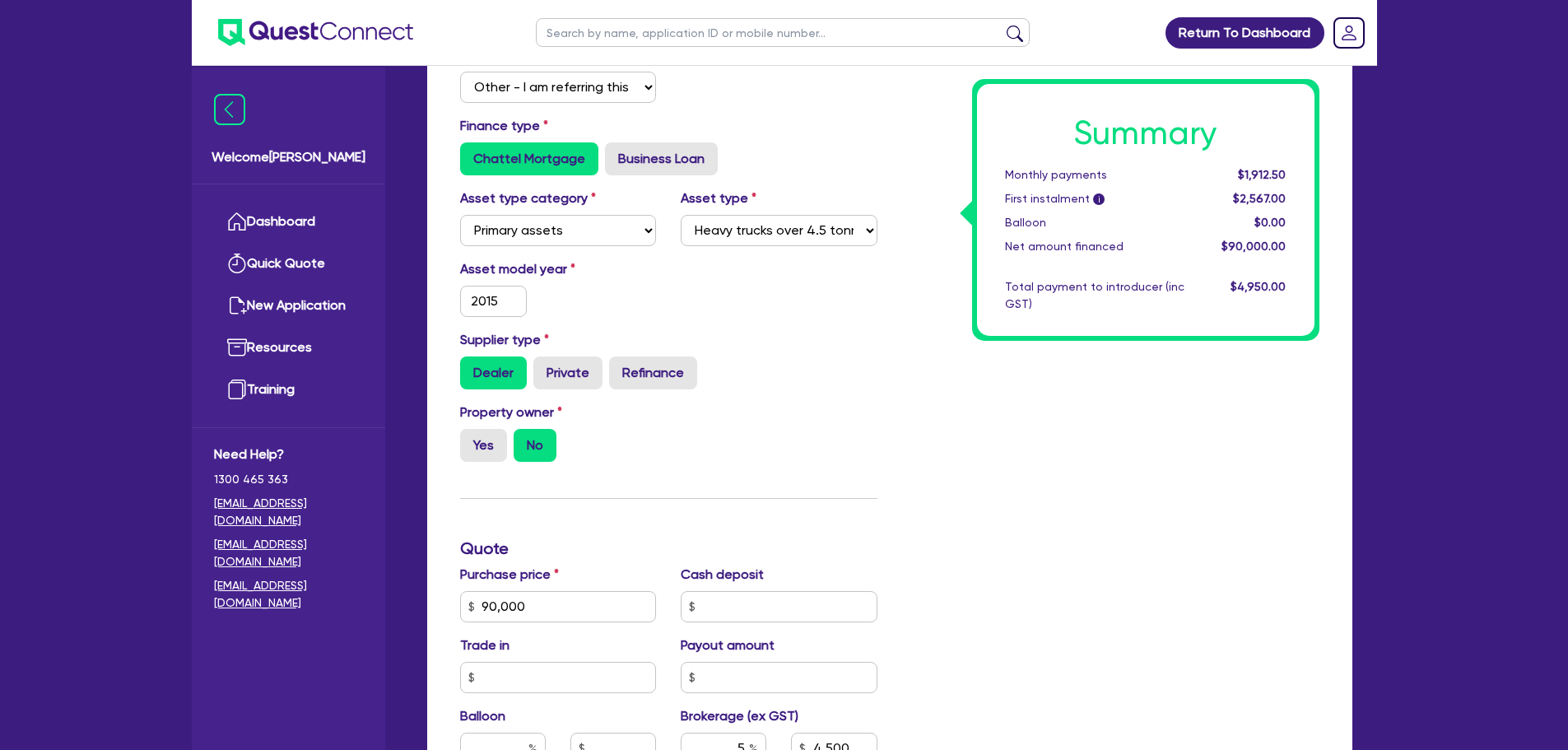
click at [725, 302] on div "Asset model year [DATE]" at bounding box center [669, 294] width 442 height 71
type input "90,000"
type input "4,500"
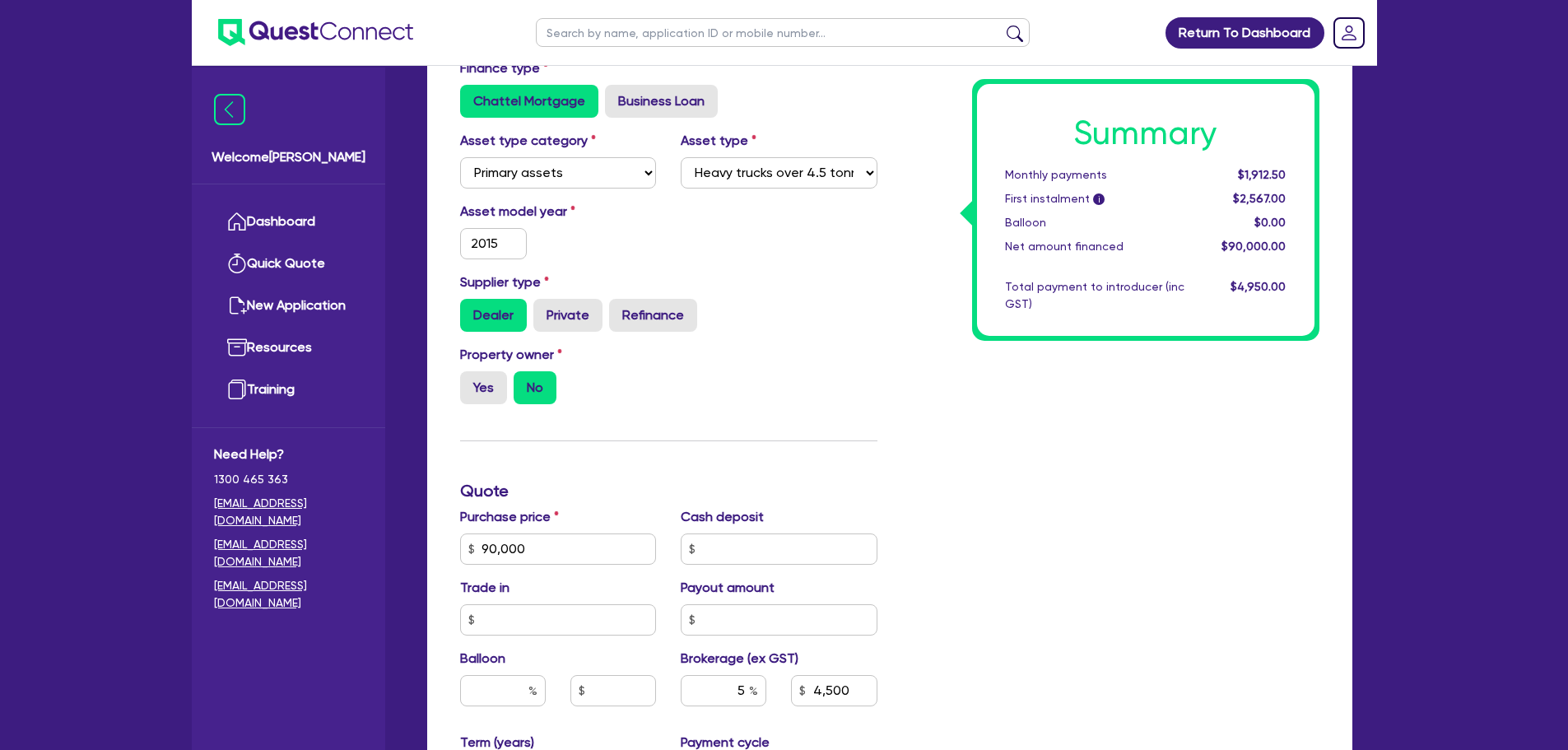
scroll to position [494, 0]
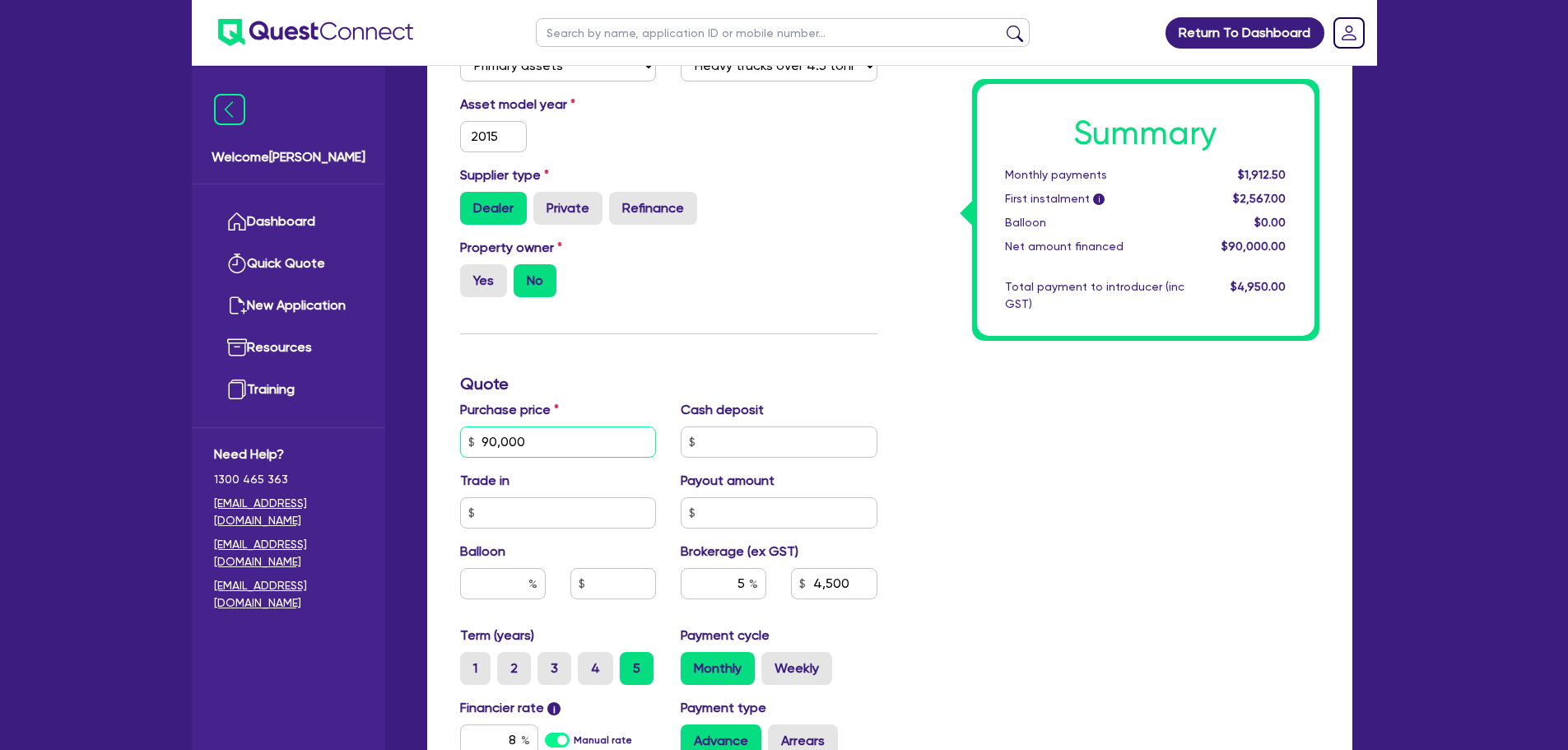
drag, startPoint x: 570, startPoint y: 438, endPoint x: 392, endPoint y: 440, distance: 178.0
click at [392, 440] on div "Welcome [PERSON_NAME] Quick Quote New Application Ref Company Ref Salesperson R…" at bounding box center [784, 302] width 1186 height 1592
type input "1"
type input "4,500"
type input "12"
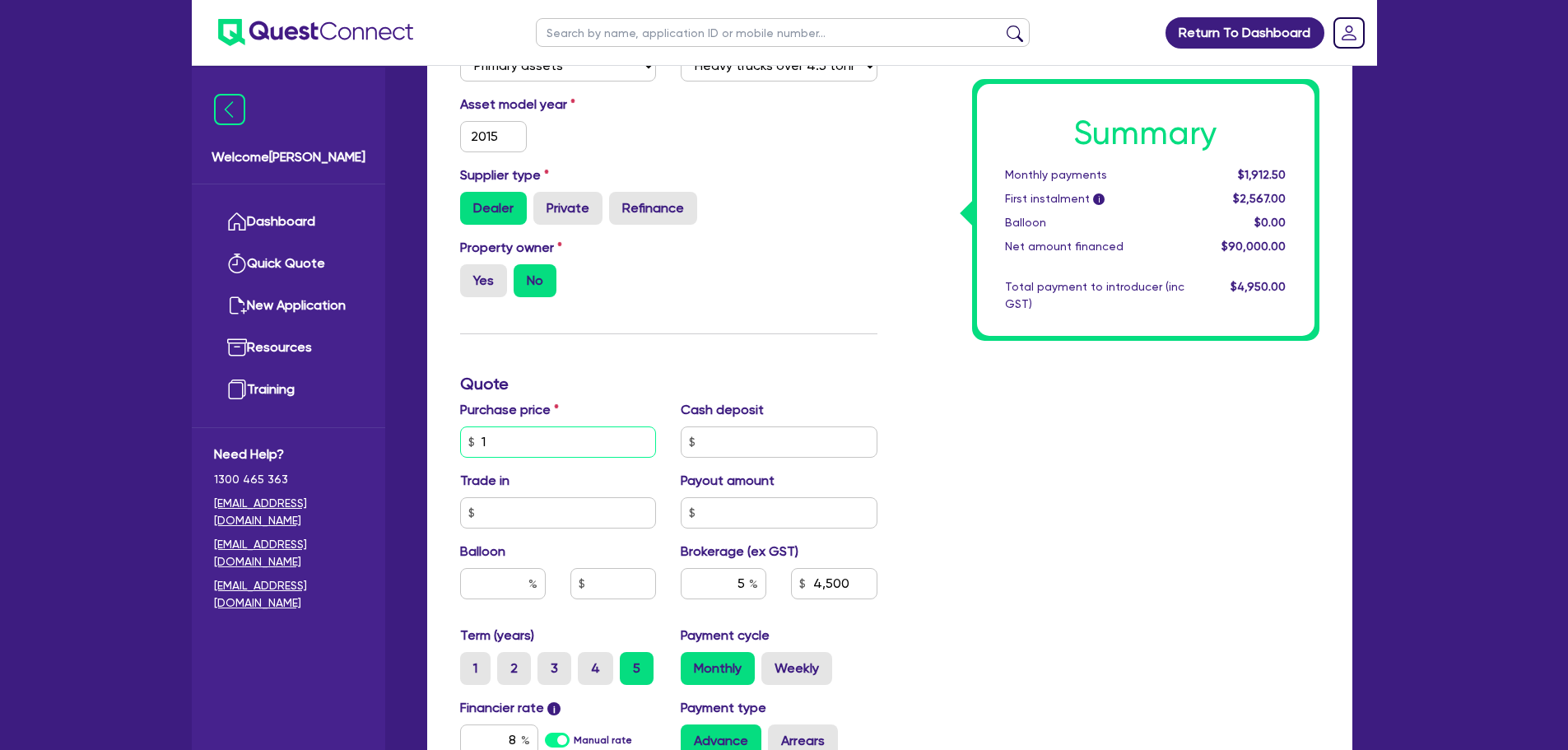
type input "4,500"
type input "126"
type input "4,500"
type input "1,260"
type input "4,500"
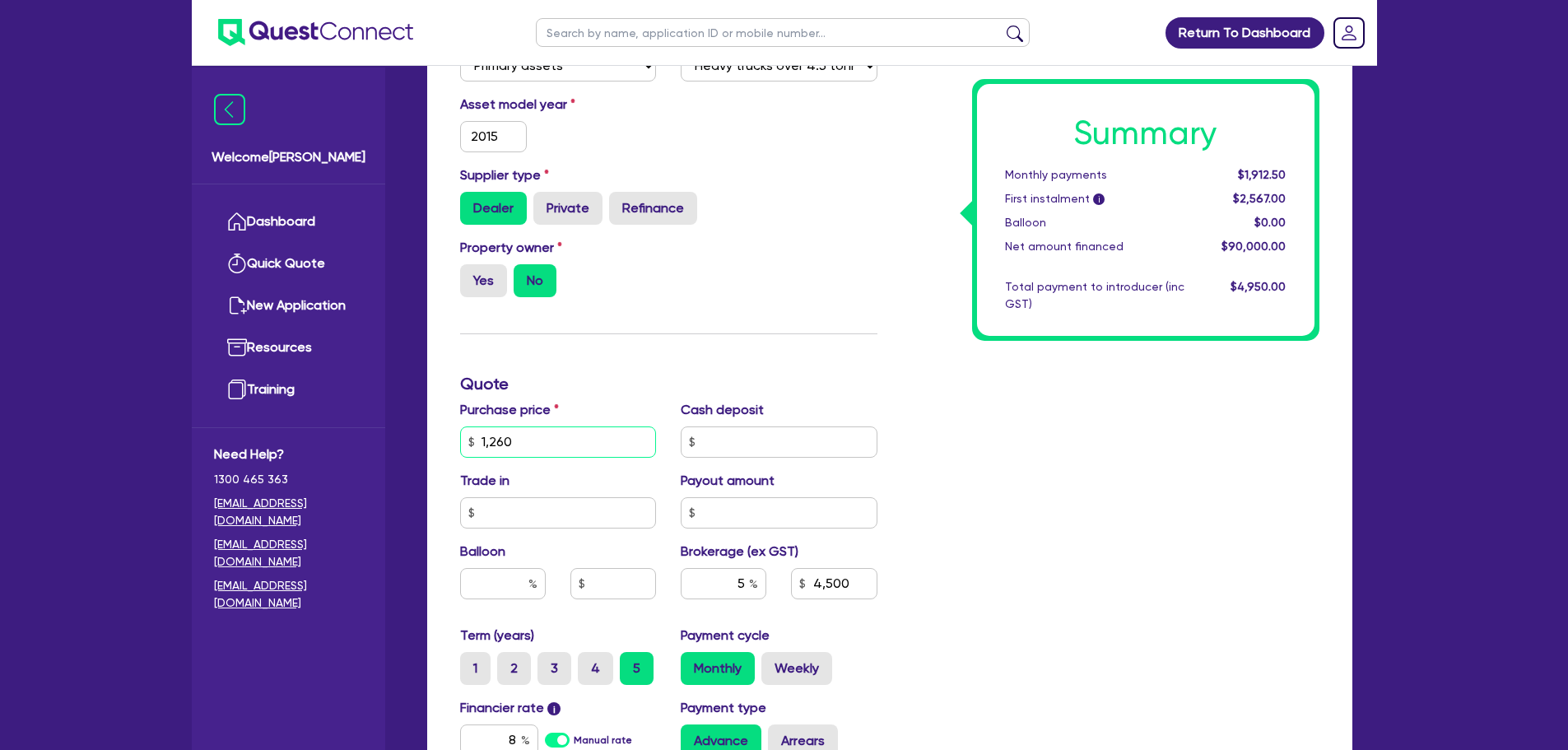
type input "12,600"
type input "4,500"
type input "126,000"
type input "4,500"
type input "126,000"
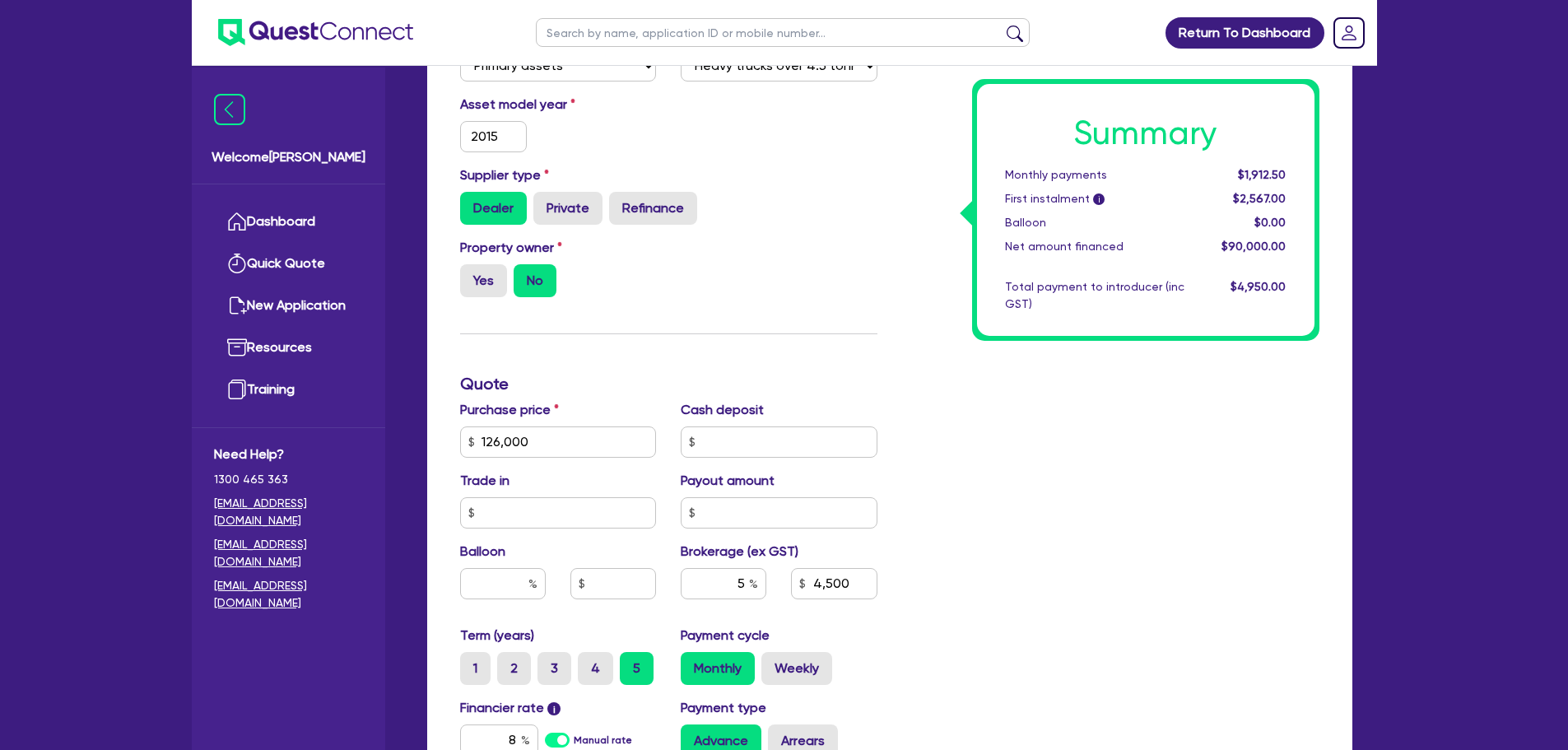
click at [1056, 382] on div "Summary Monthly payments $1,912.50 First instalment i $2,567.00 Balloon $0.00 N…" at bounding box center [1110, 383] width 442 height 1060
type input "6,300"
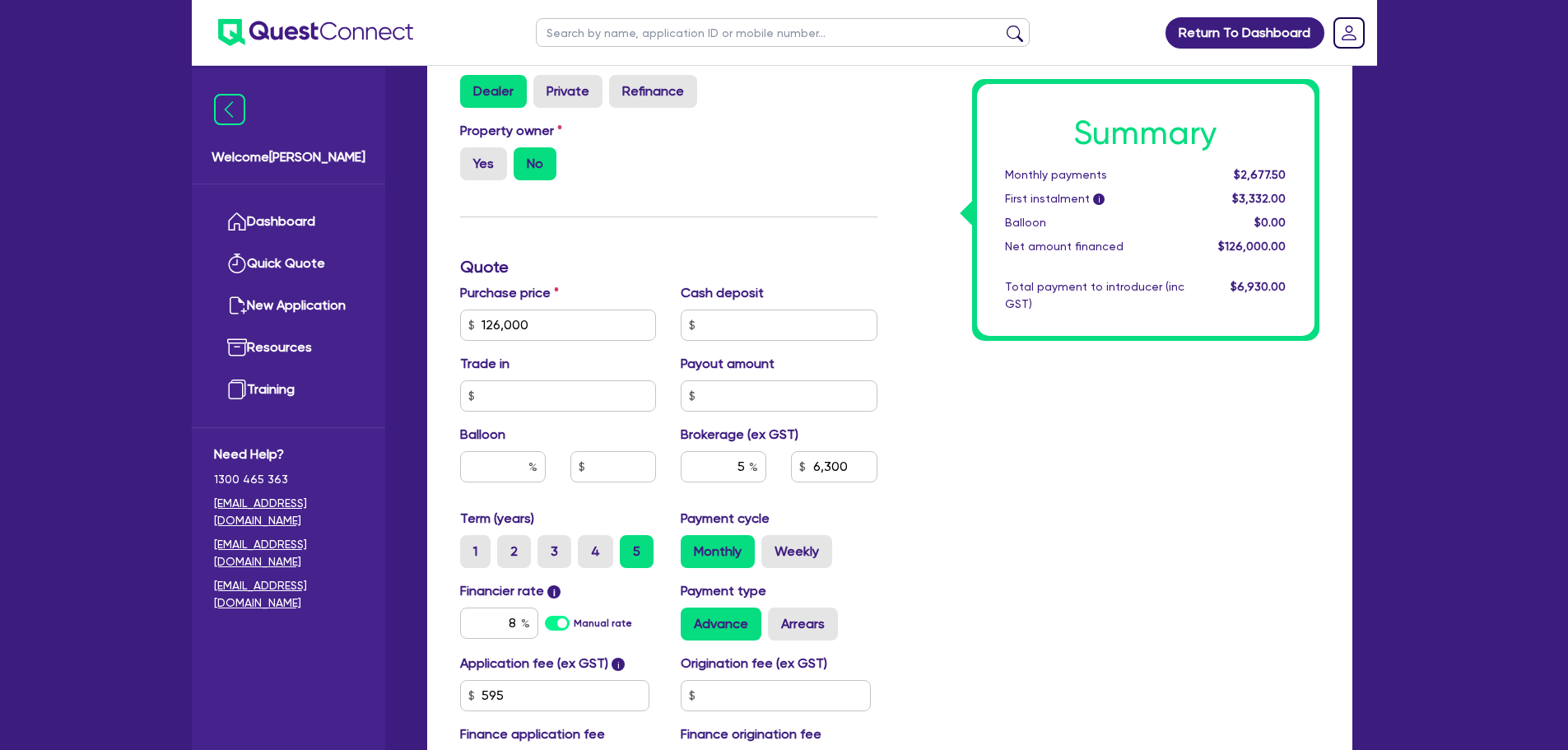
scroll to position [740, 0]
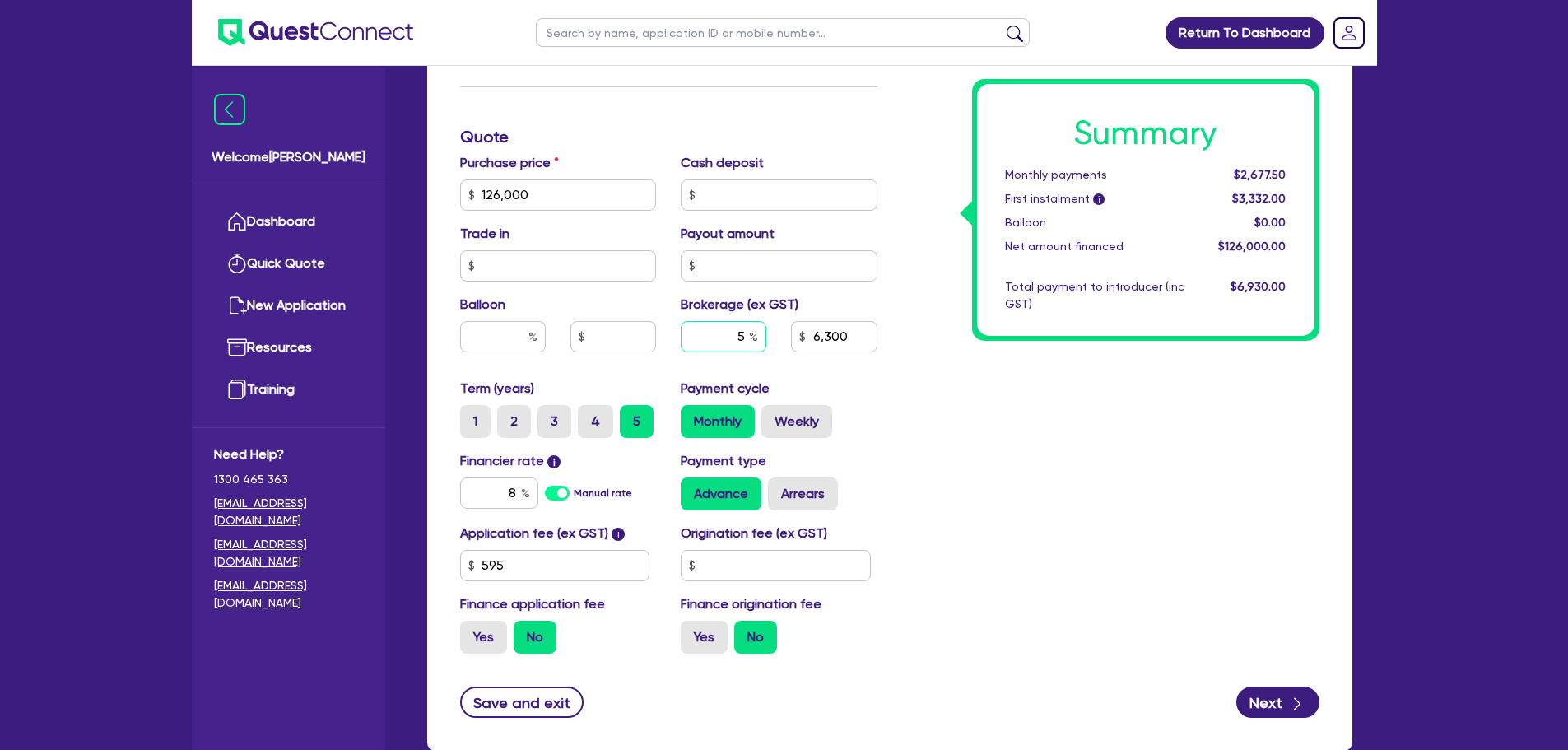
drag, startPoint x: 739, startPoint y: 334, endPoint x: 718, endPoint y: 333, distance: 21.0
click at [713, 333] on input "5" at bounding box center [723, 337] width 85 height 31
type input "8"
type input "6,300"
type input "8"
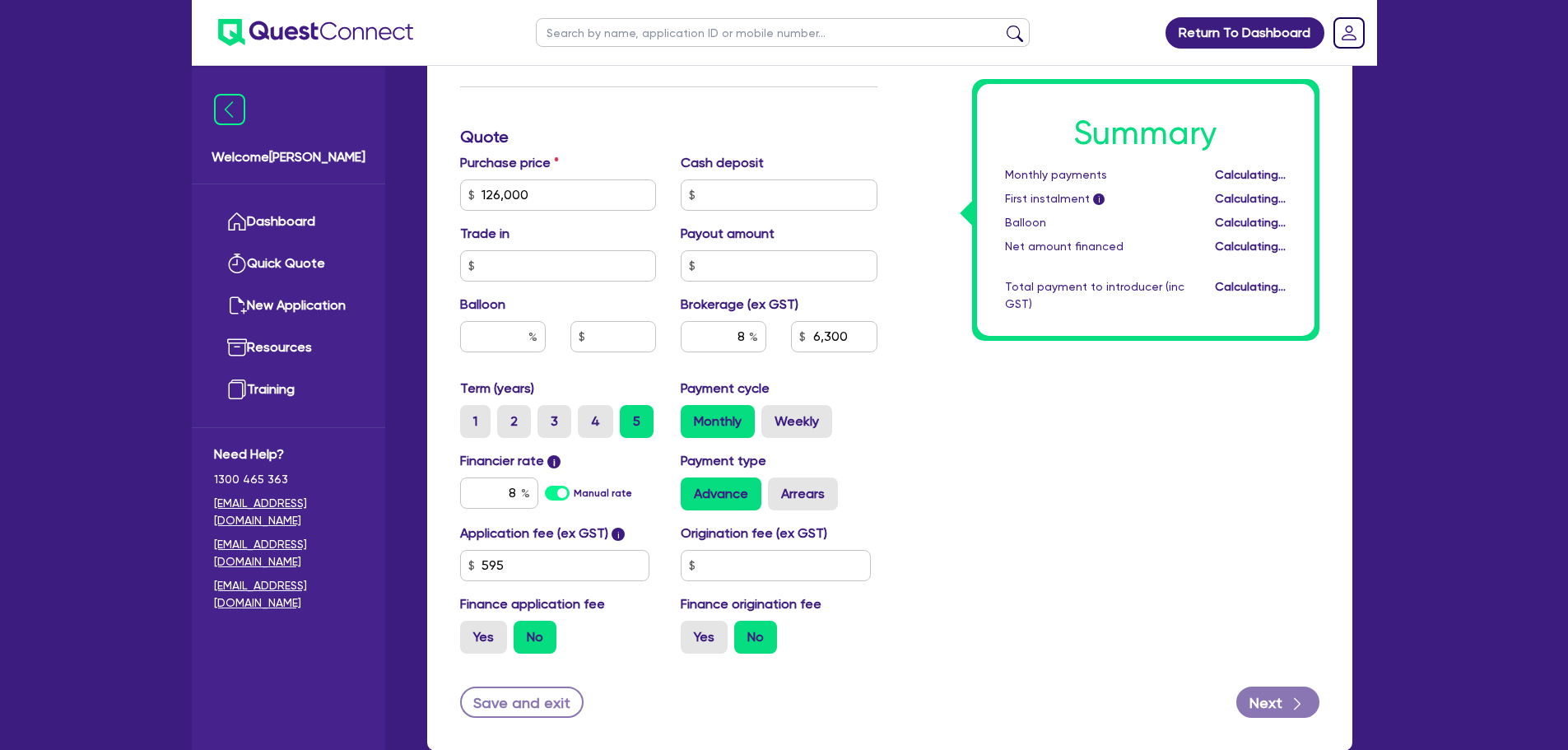
click at [1022, 382] on div "Summary Monthly payments Calculating... First instalment i Calculating... Ballo…" at bounding box center [1110, 136] width 442 height 1060
type input "10,080"
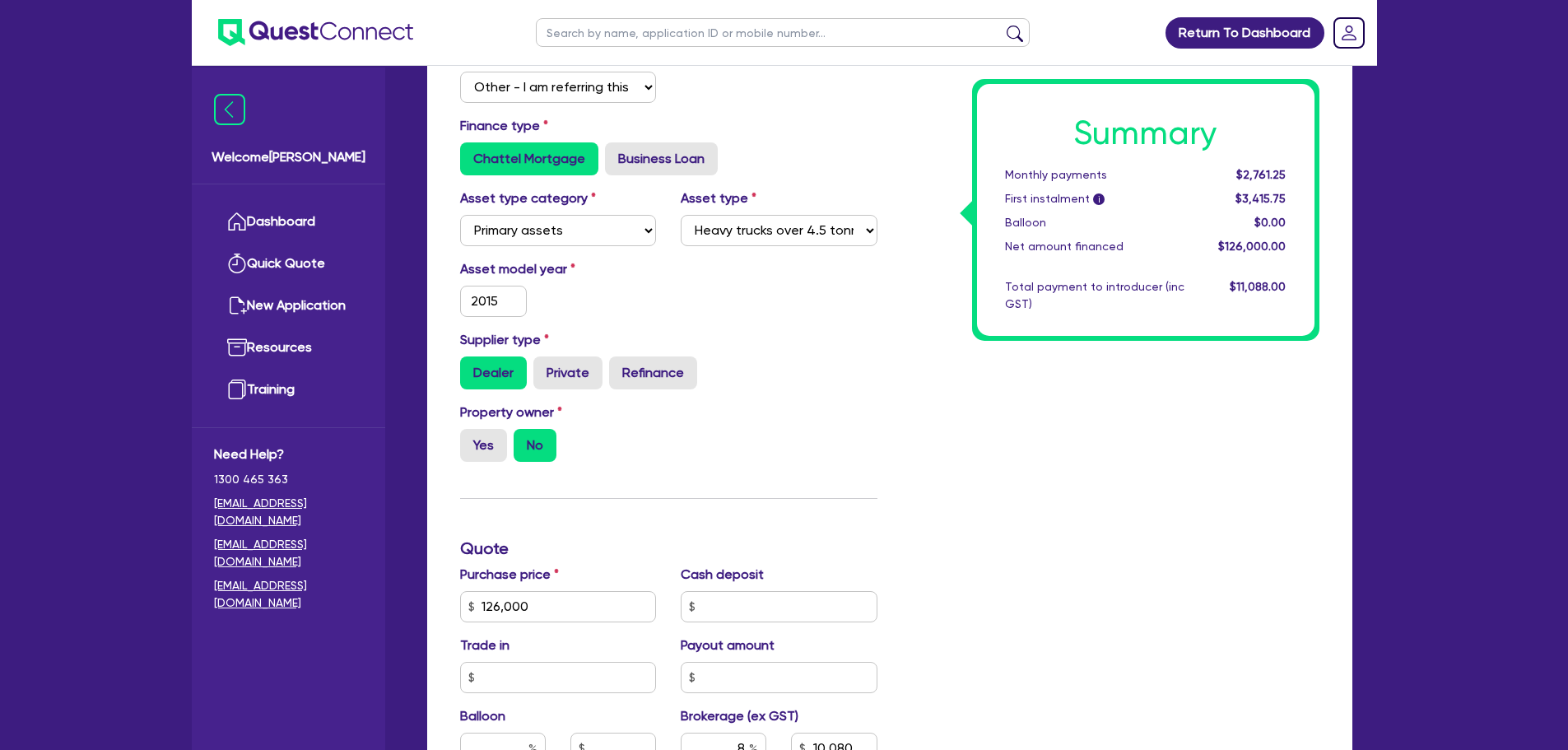
scroll to position [842, 0]
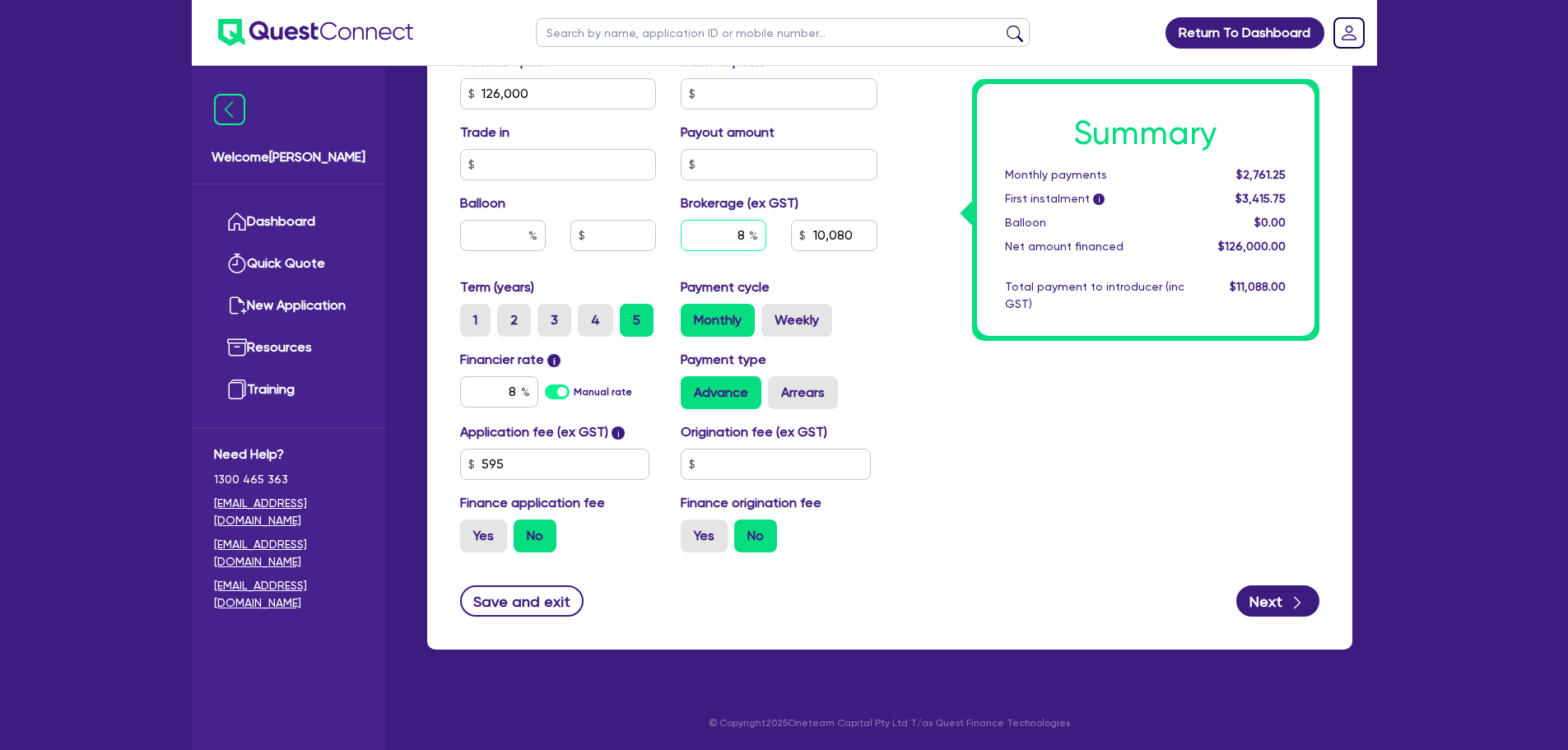
drag, startPoint x: 746, startPoint y: 232, endPoint x: 736, endPoint y: 232, distance: 10.0
click at [739, 232] on input "8" at bounding box center [723, 235] width 85 height 31
type input "6"
type input "10,080"
type input "6"
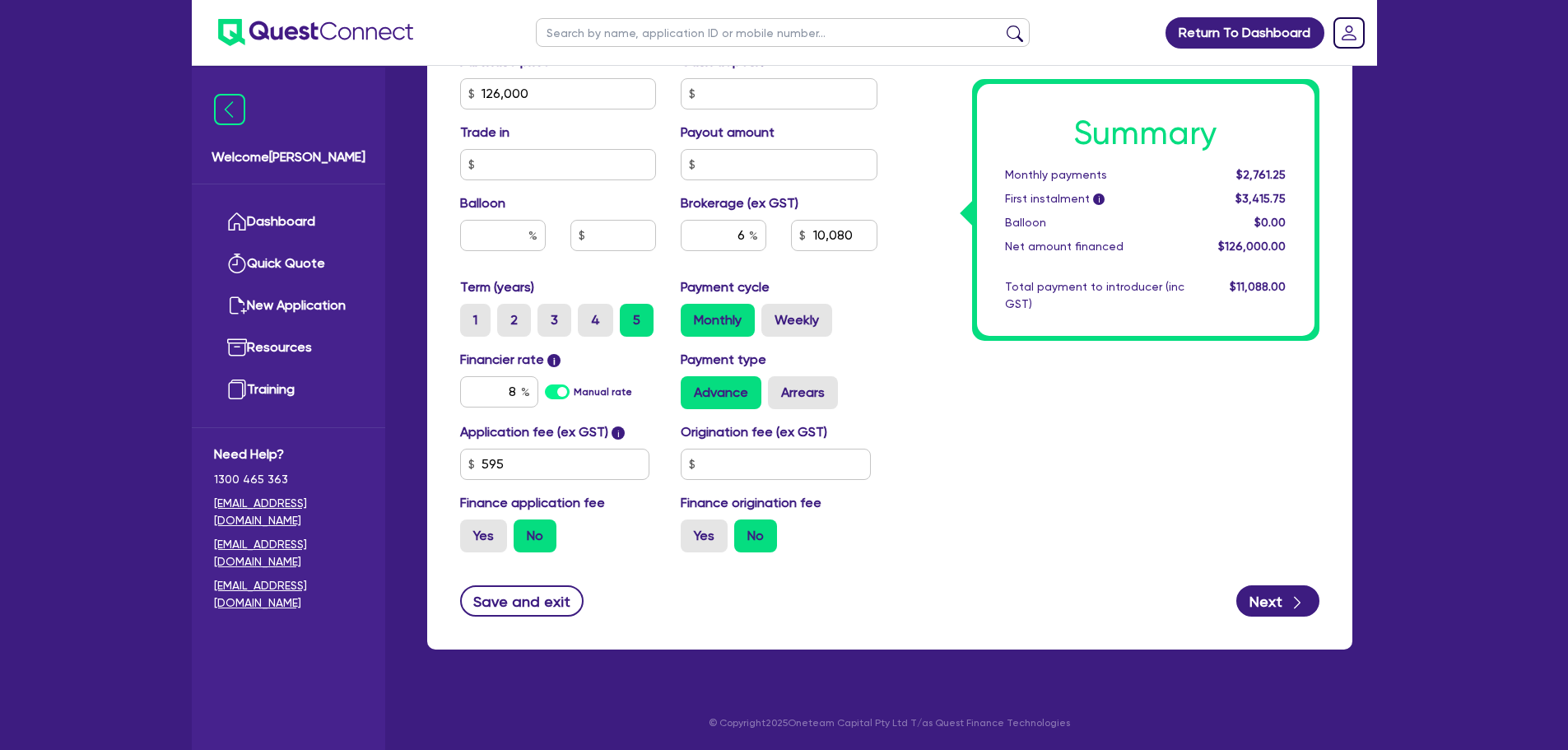
click at [1006, 245] on div "Net amount financed" at bounding box center [1095, 247] width 204 height 17
click at [905, 282] on div "Summary Monthly payments $2,705.41 First instalment i $3,359.91 Balloon $0.00 N…" at bounding box center [1110, 36] width 442 height 1060
click at [713, 465] on input "text" at bounding box center [775, 464] width 190 height 31
type input "7,560"
type input "9"
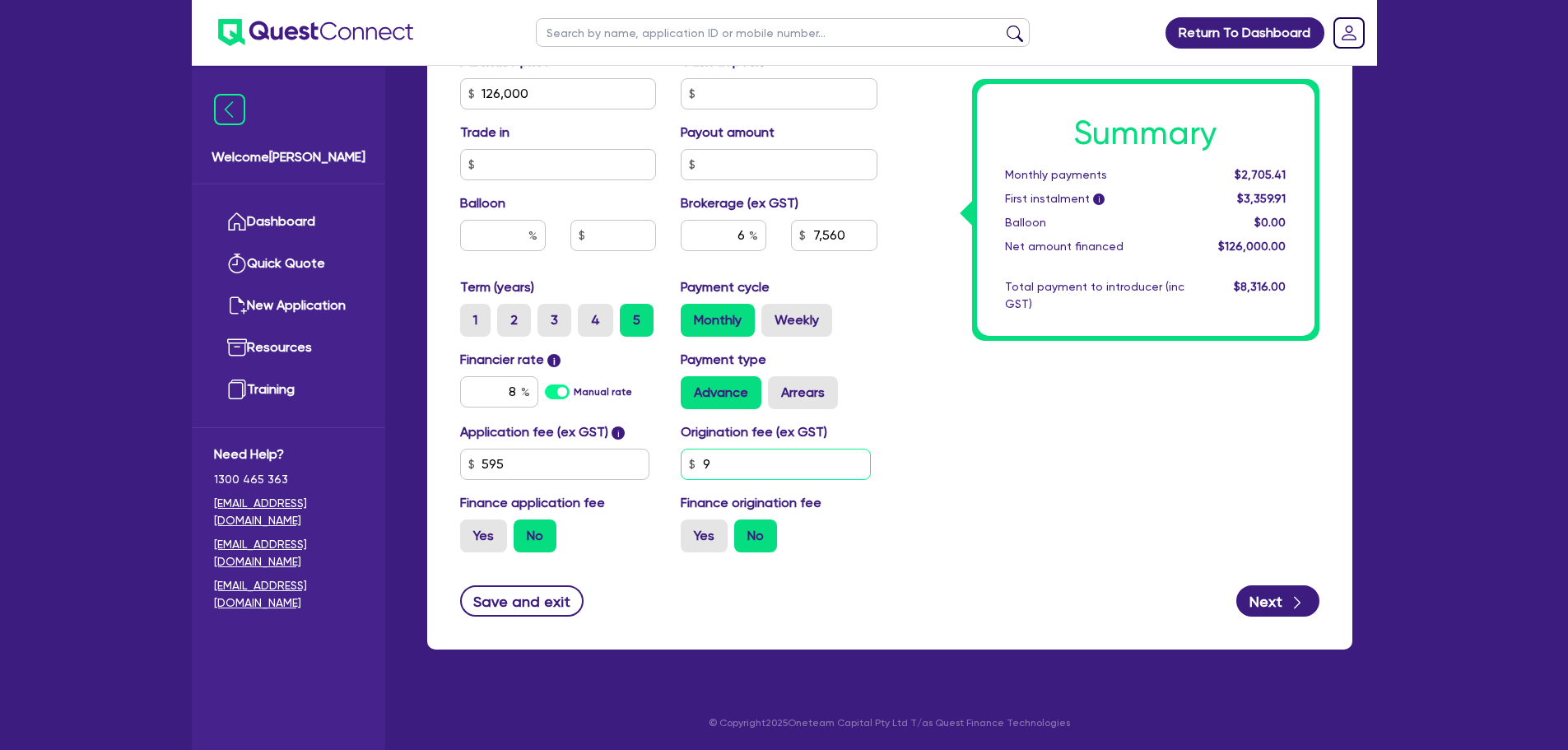
type input "7,560"
type input "90"
type input "7,560"
type input "900"
click at [968, 387] on div "Summary Monthly payments $2,705.41 First instalment i $3,359.91 Balloon $0.00 N…" at bounding box center [1110, 36] width 442 height 1060
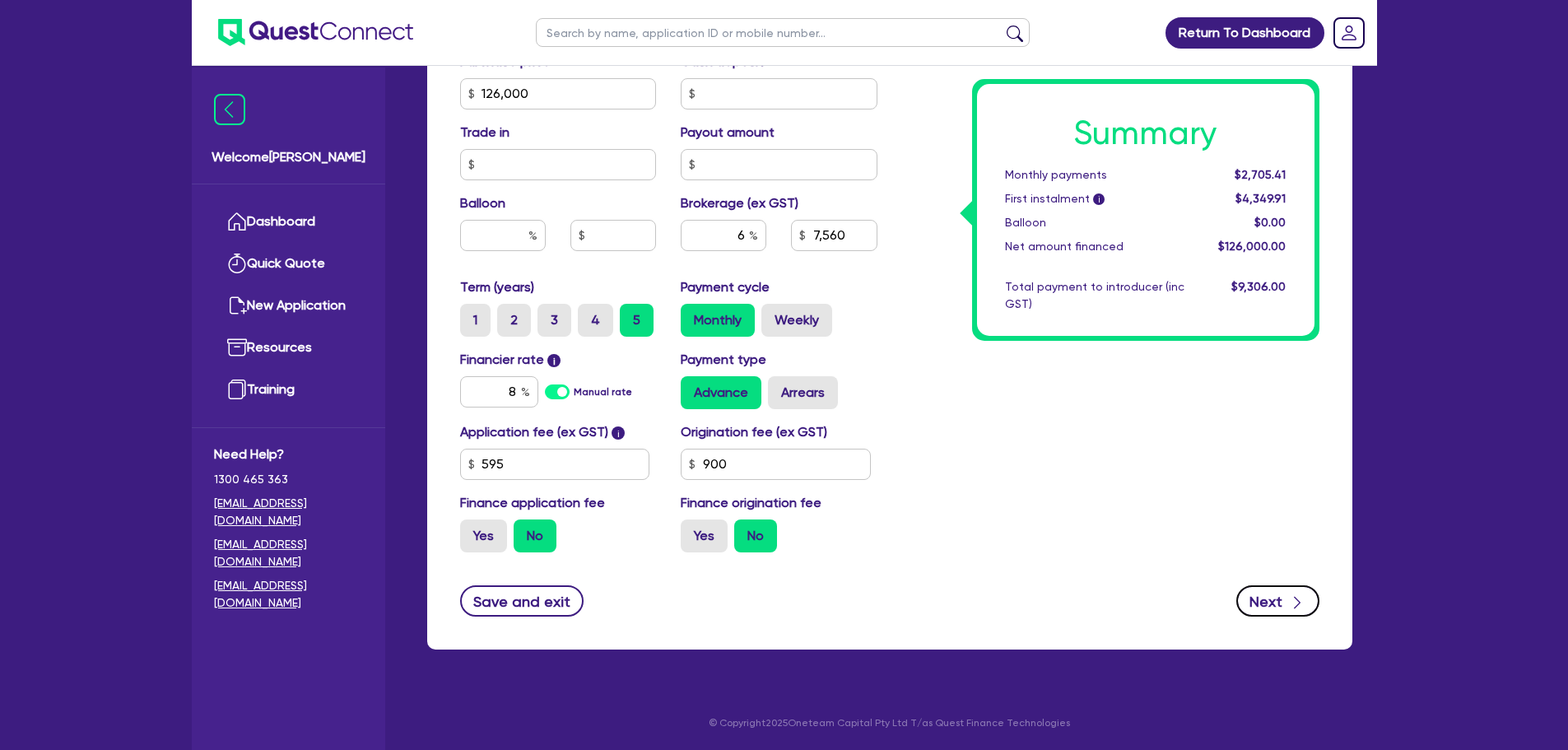
click at [1288, 603] on div "button" at bounding box center [1297, 601] width 18 height 20
type input "7,560"
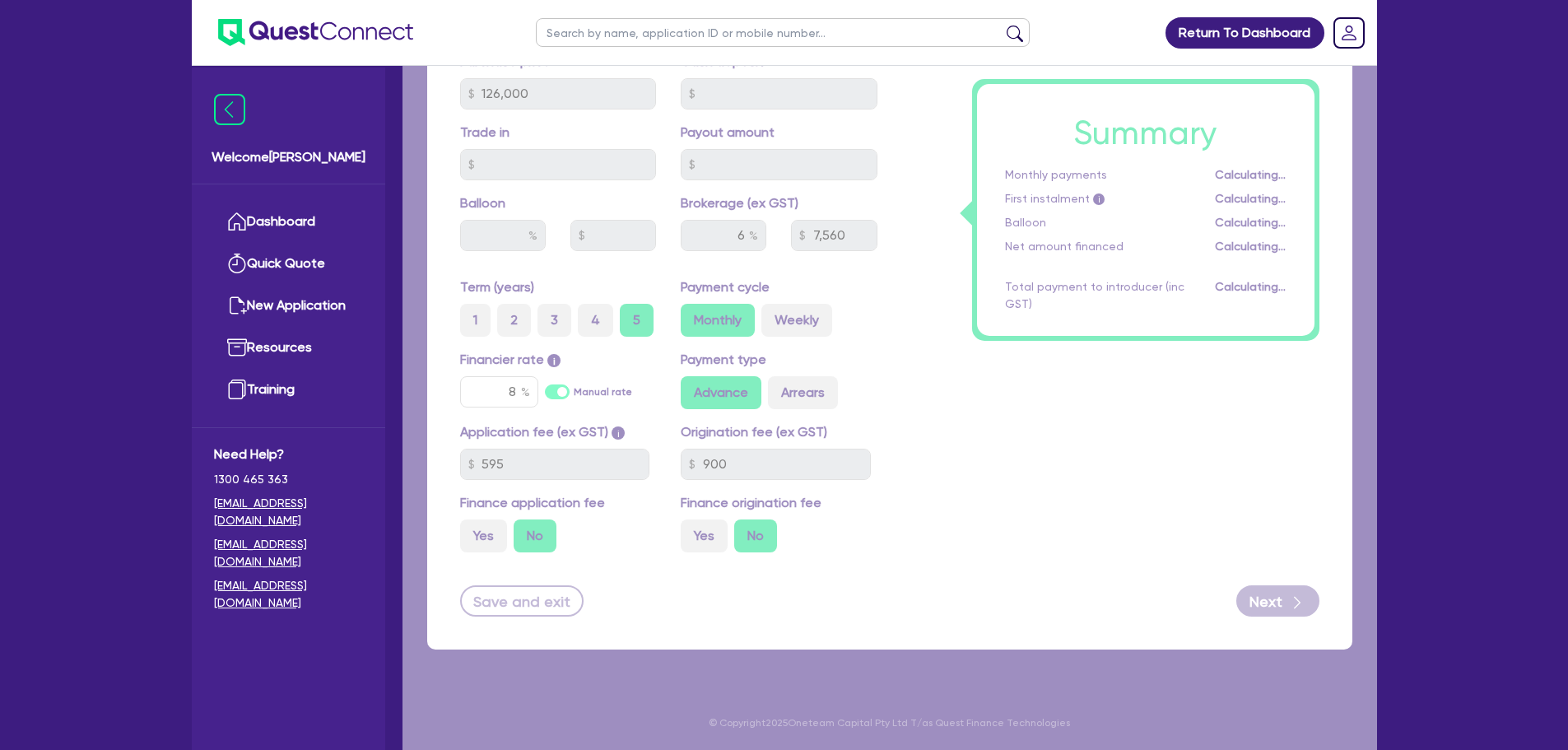
select select "COMPANY"
select select "TRANSPORT_WAREHOUSING"
select select "PASSENGERS_FREIGHT_TRANSPORT"
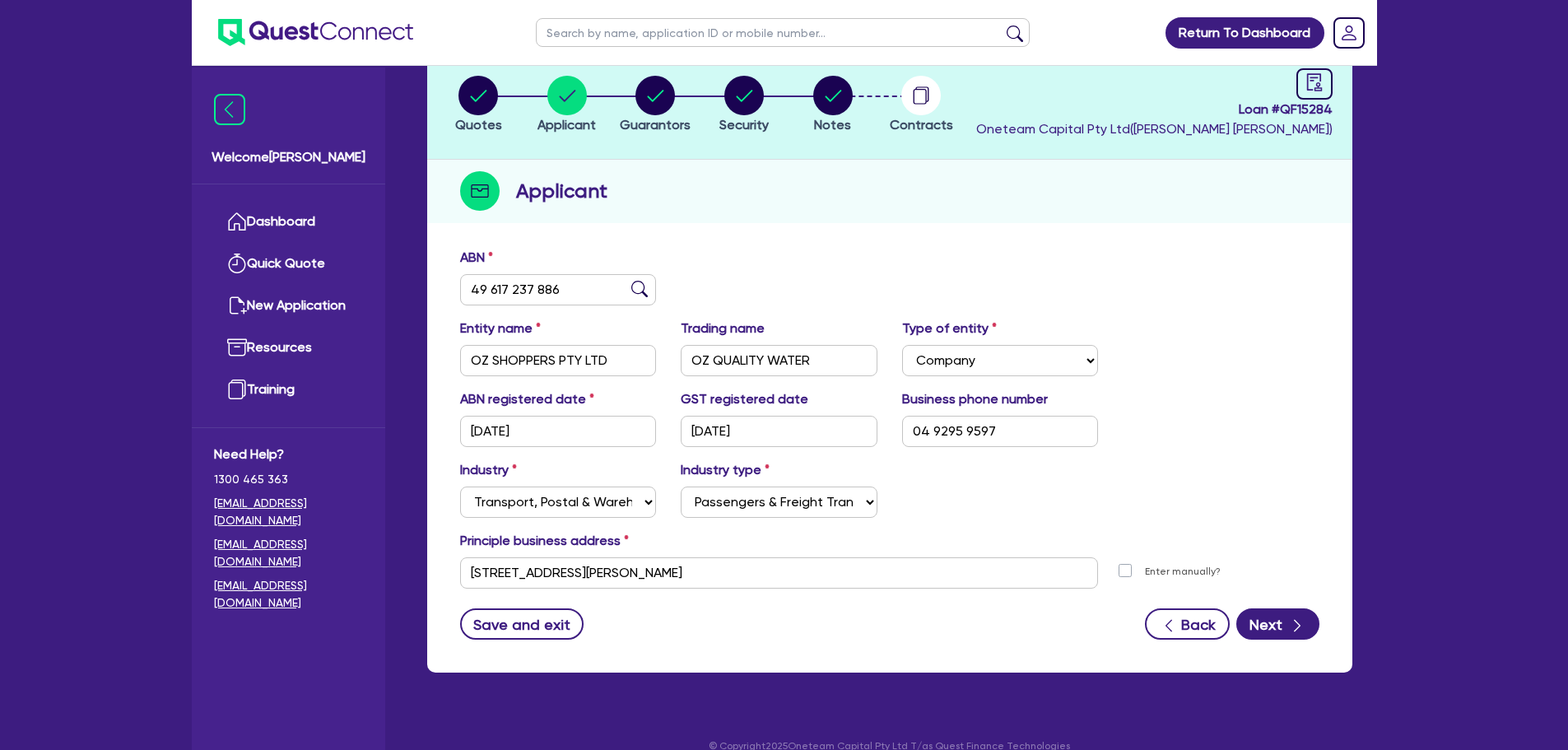
scroll to position [124, 0]
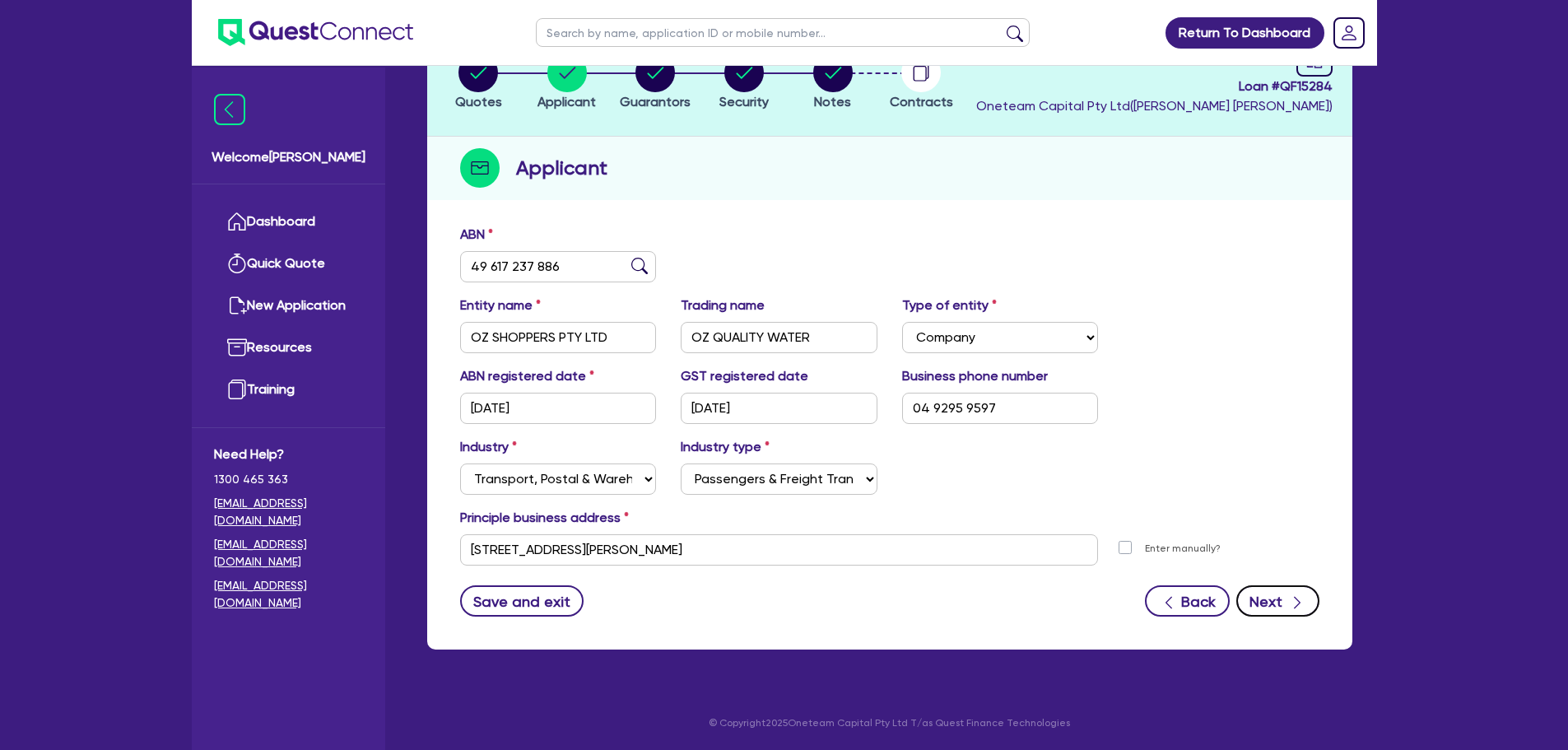
click at [1292, 603] on icon "button" at bounding box center [1297, 602] width 16 height 16
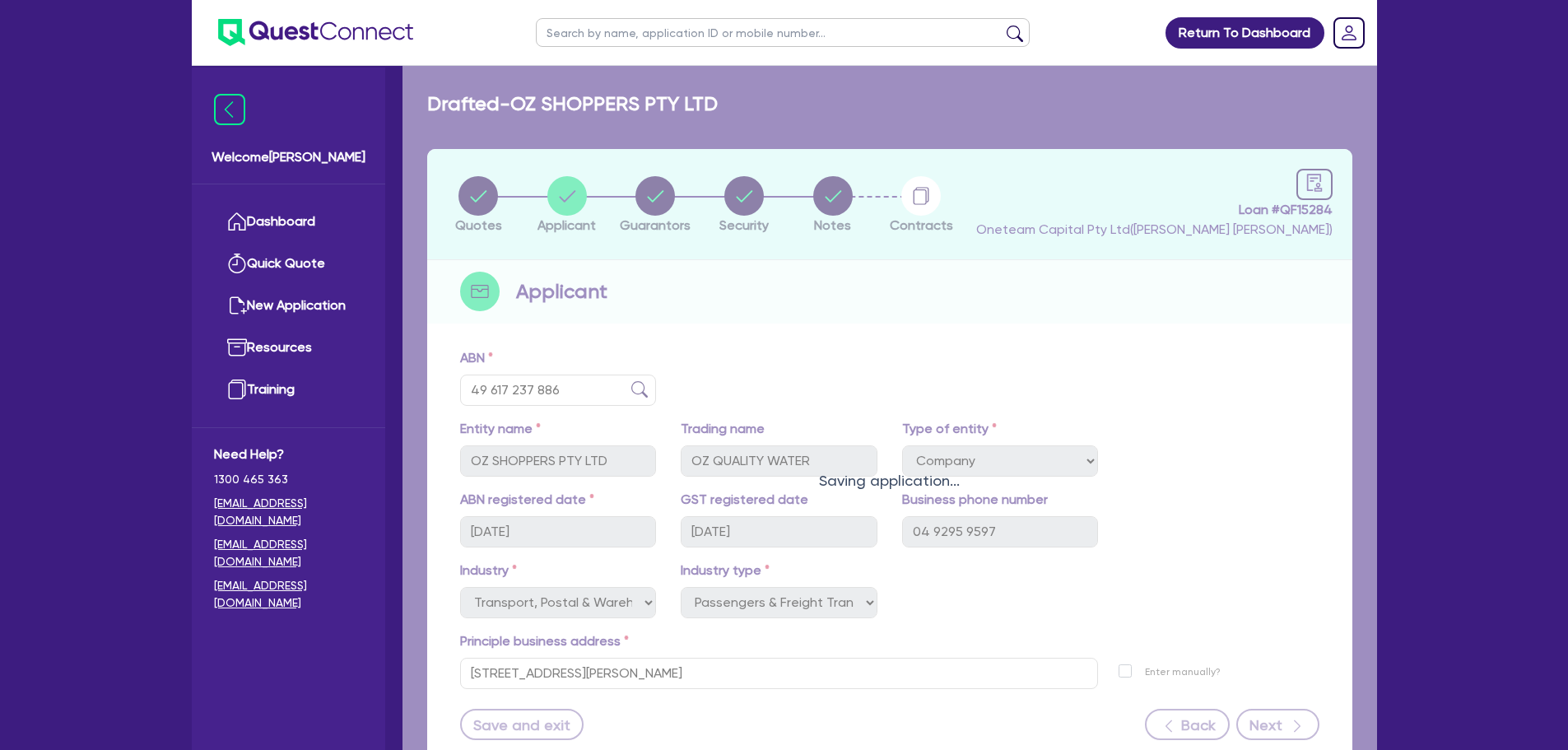
select select "MR"
select select "[GEOGRAPHIC_DATA]"
select select "SINGLE"
select select "PROPERTY"
select select "CASH"
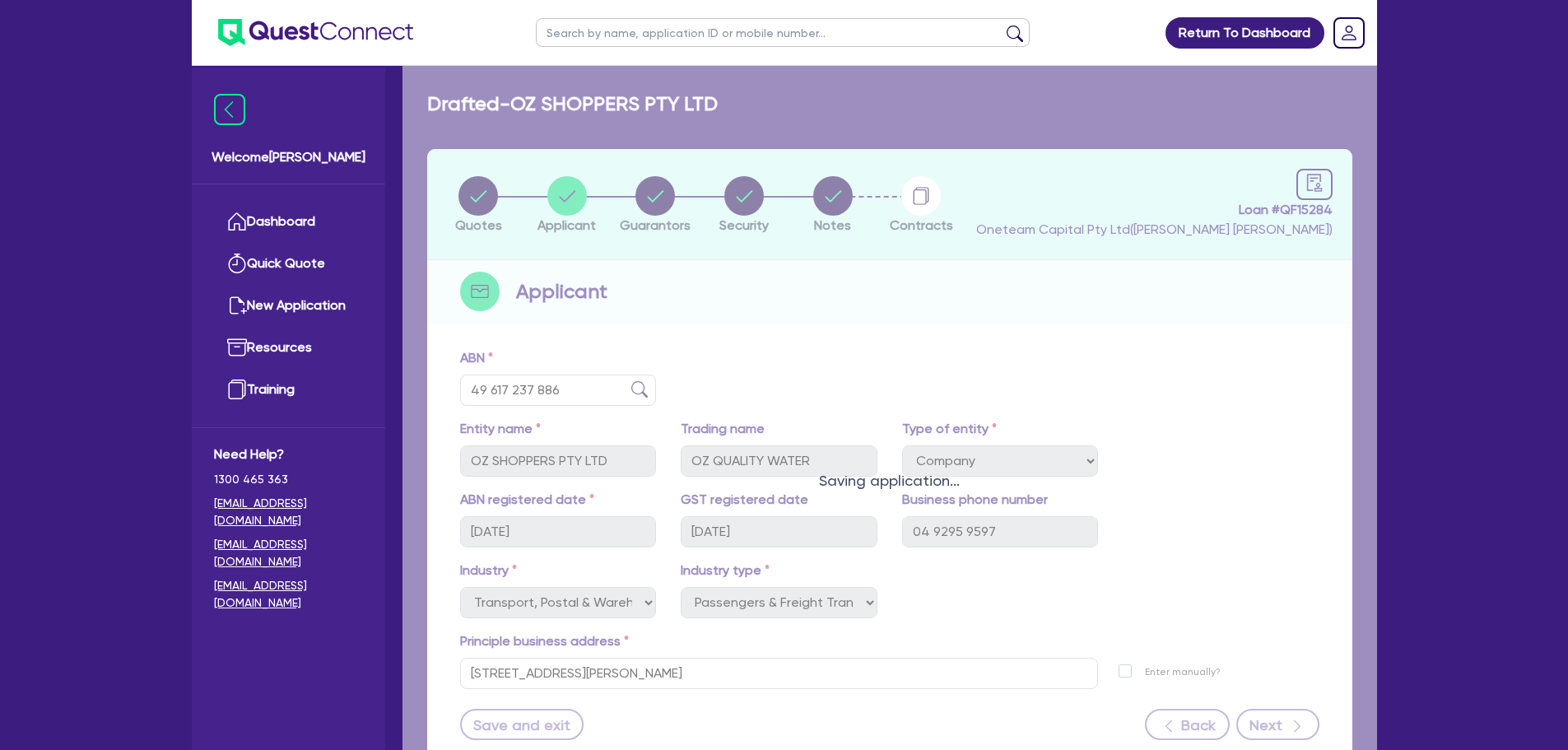
select select "HOUSEHOLD_PERSONAL"
select select "TRUCK"
select select "TRAILER"
select select "TRUCK"
select select "MORTGAGE"
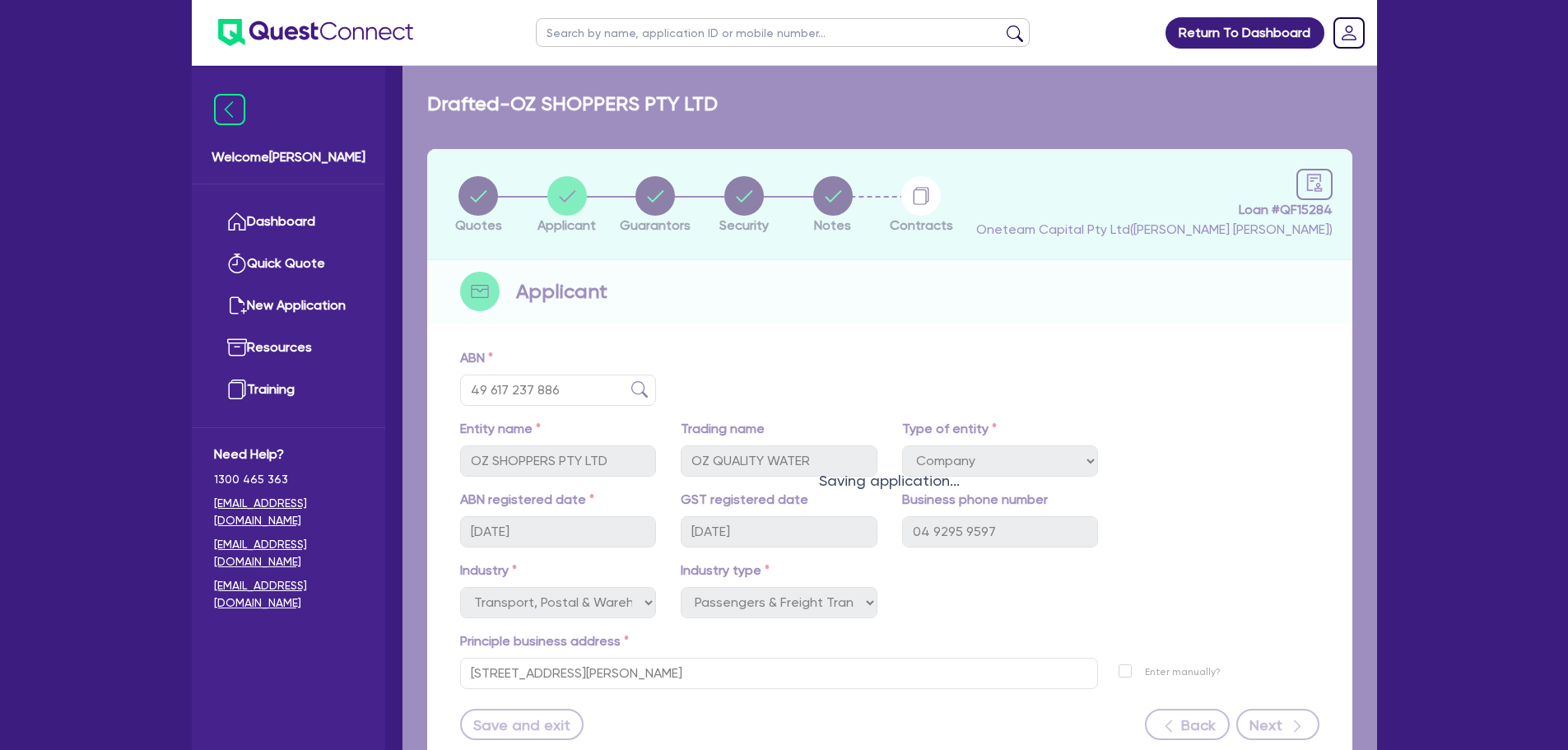
select select "CREDIT_CARD"
select select "TRUCK_LOAN"
select select "TRAILER_LOAN"
select select "TRUCK_LOAN"
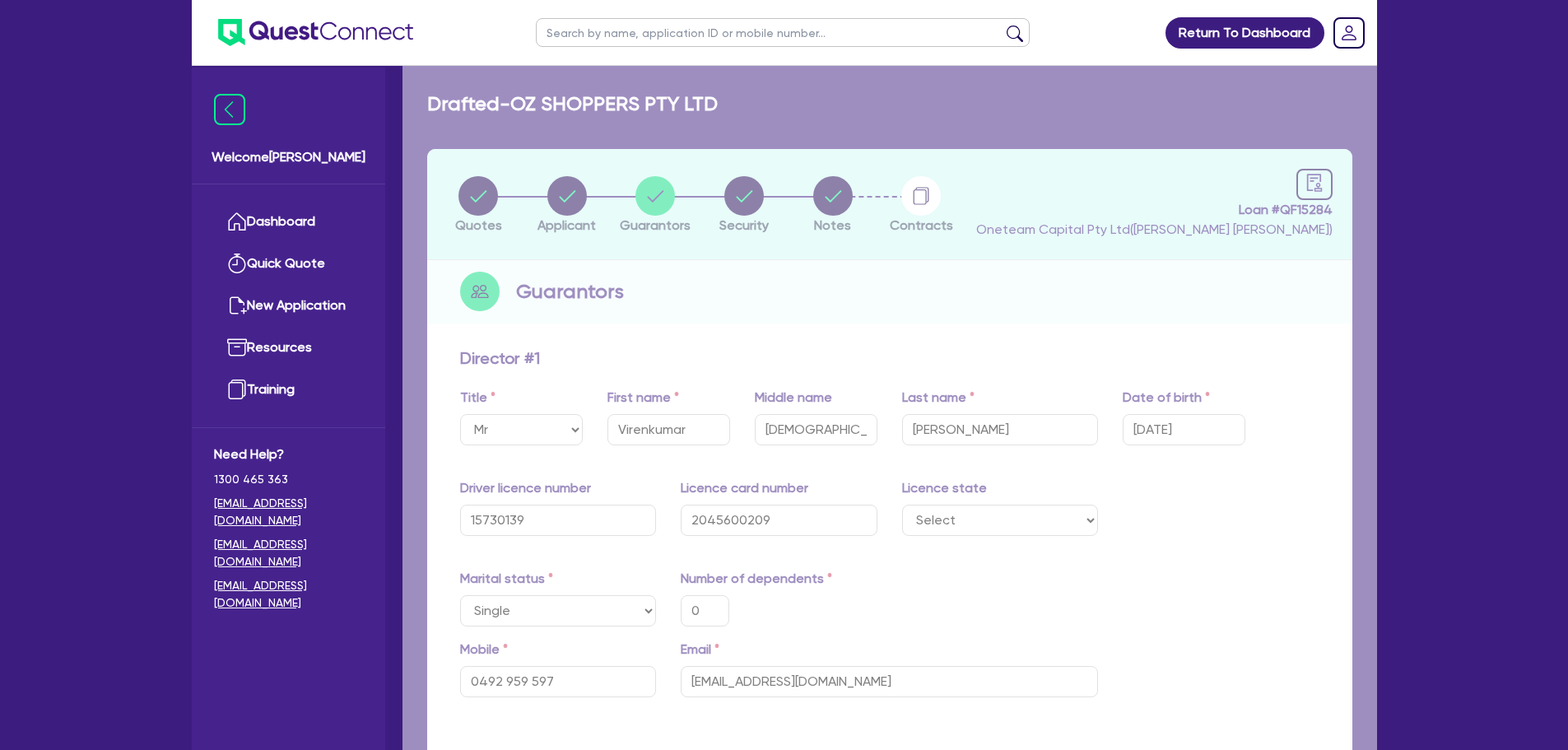
type input "0"
type input "0492 959 597"
type input "1,500,000"
type input "30,000"
type input "40,000"
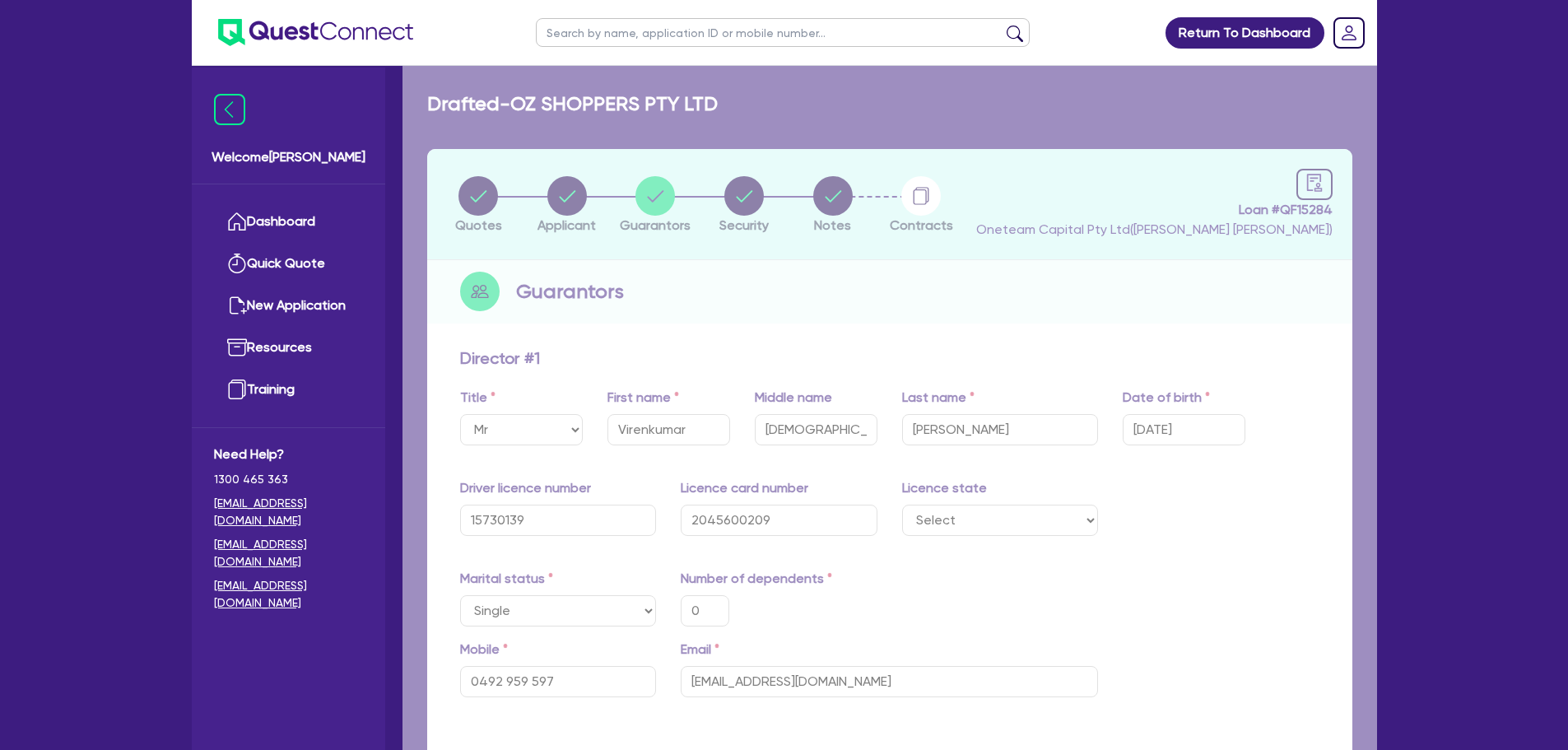
type input "100,000"
type input "60,000"
type input "80,000"
type input "900,000"
type input "4,000"
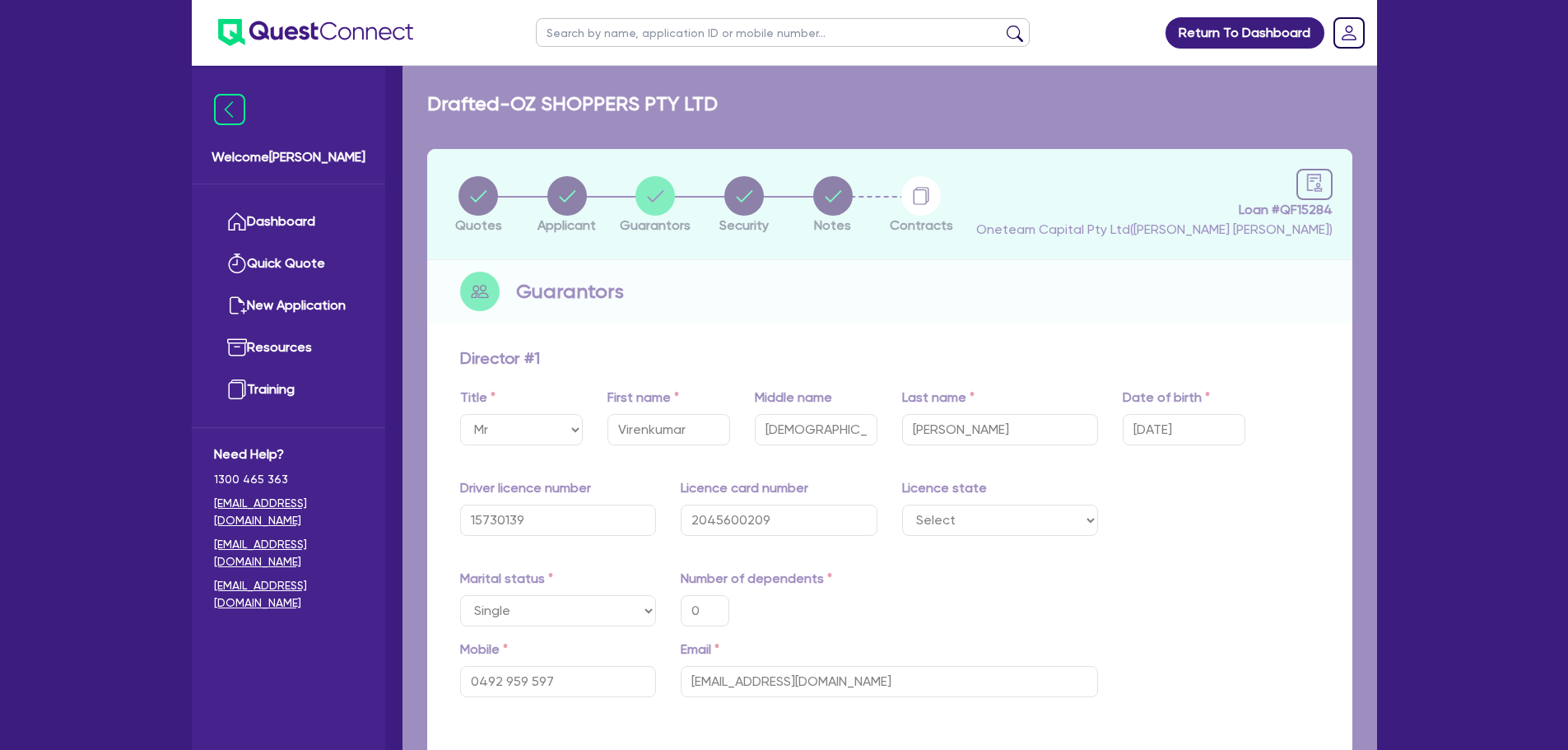
type input "5,000"
type input "6,000"
type input "100,000"
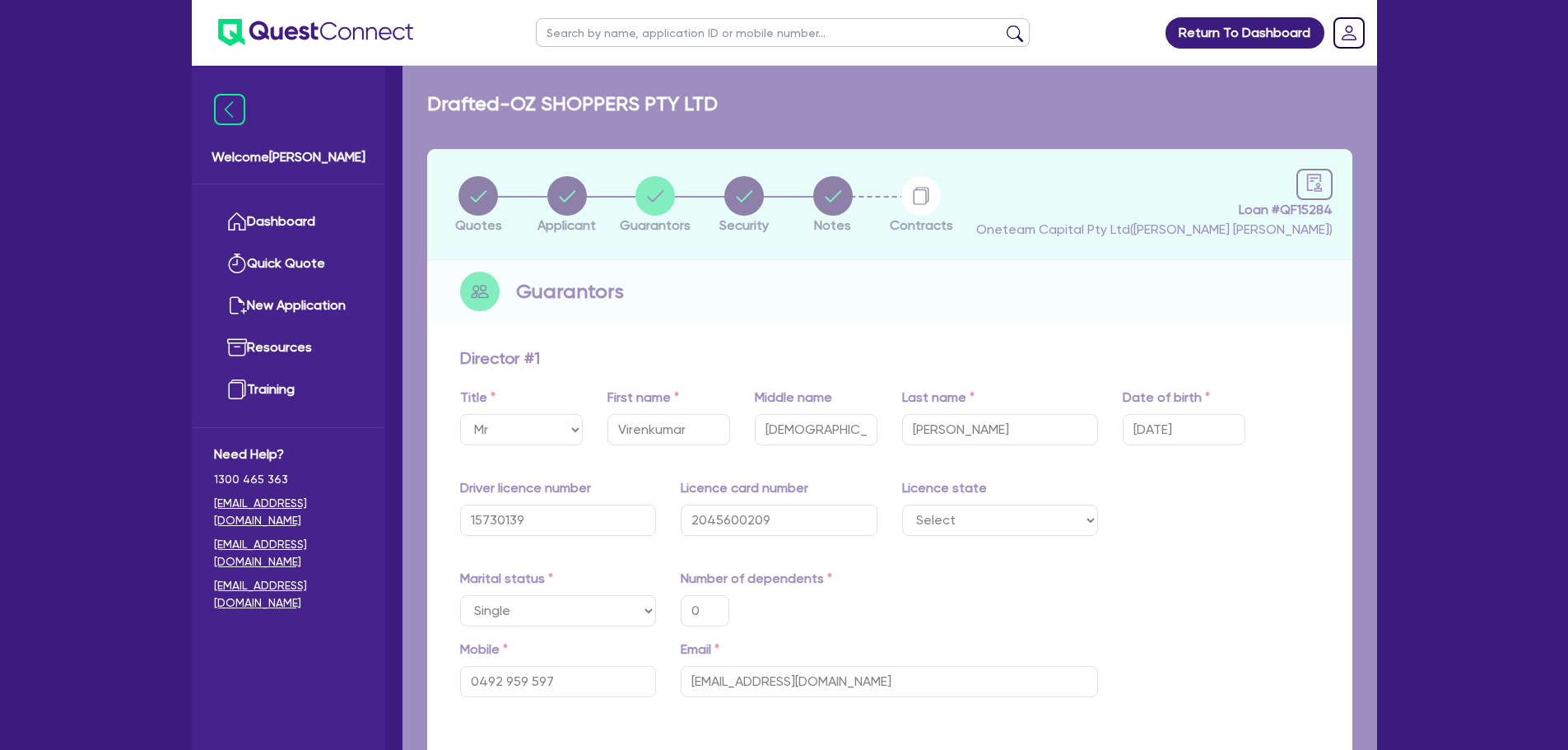
type input "1,800"
type input "100,000"
type input "1,800"
type input "80,000"
type input "1,400"
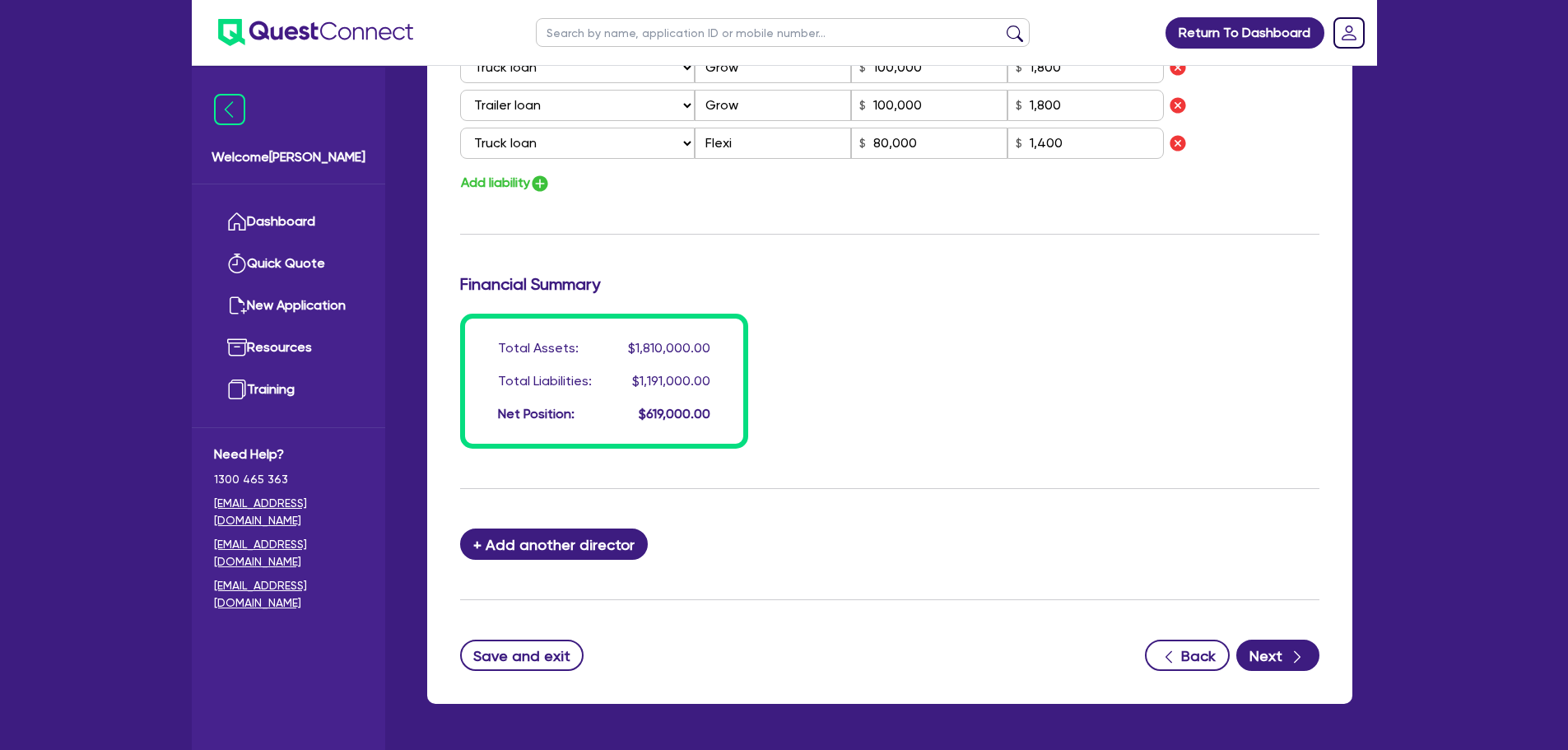
scroll to position [1549, 0]
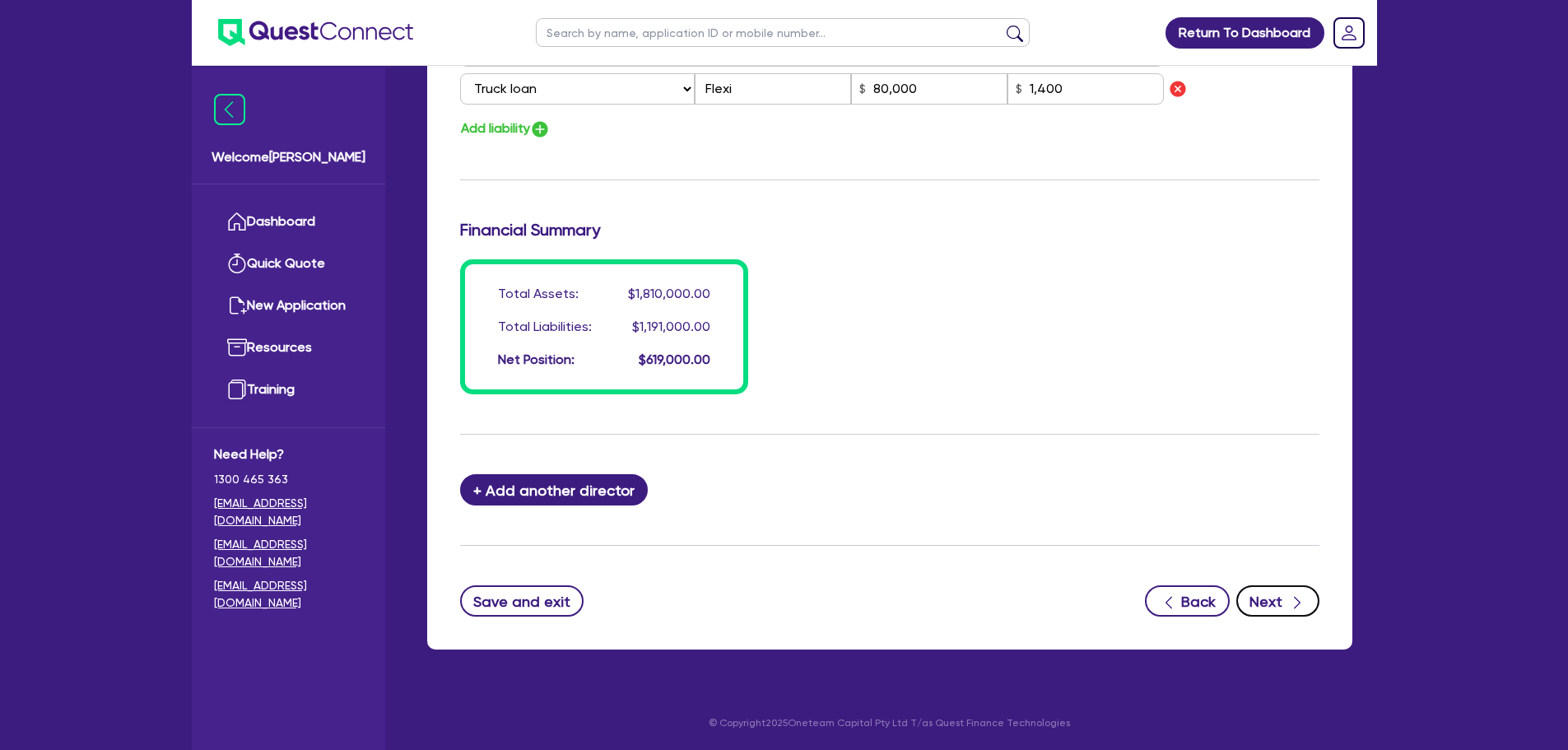
click at [1264, 600] on button "Next" at bounding box center [1278, 601] width 83 height 31
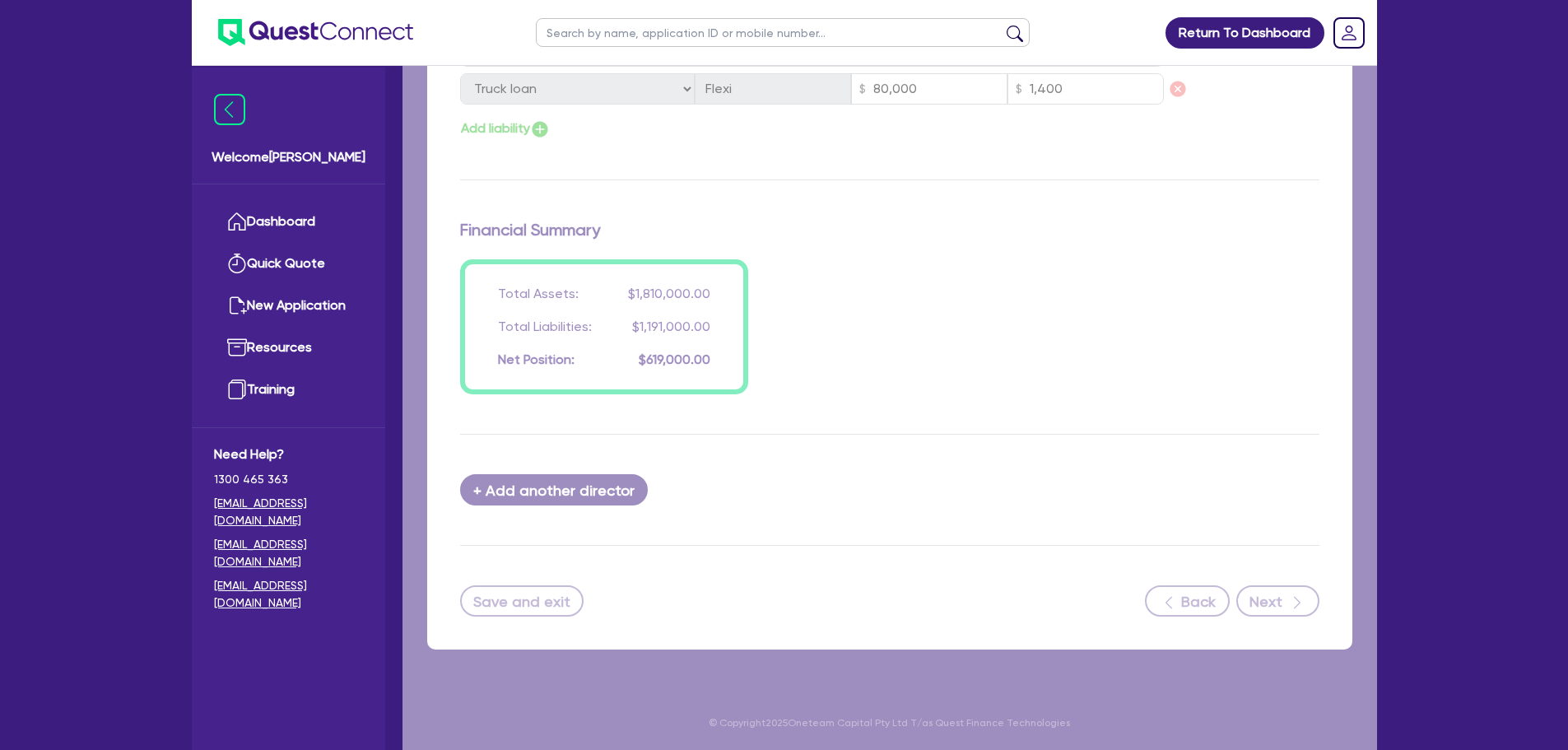
select select "PRIMARY_ASSETS"
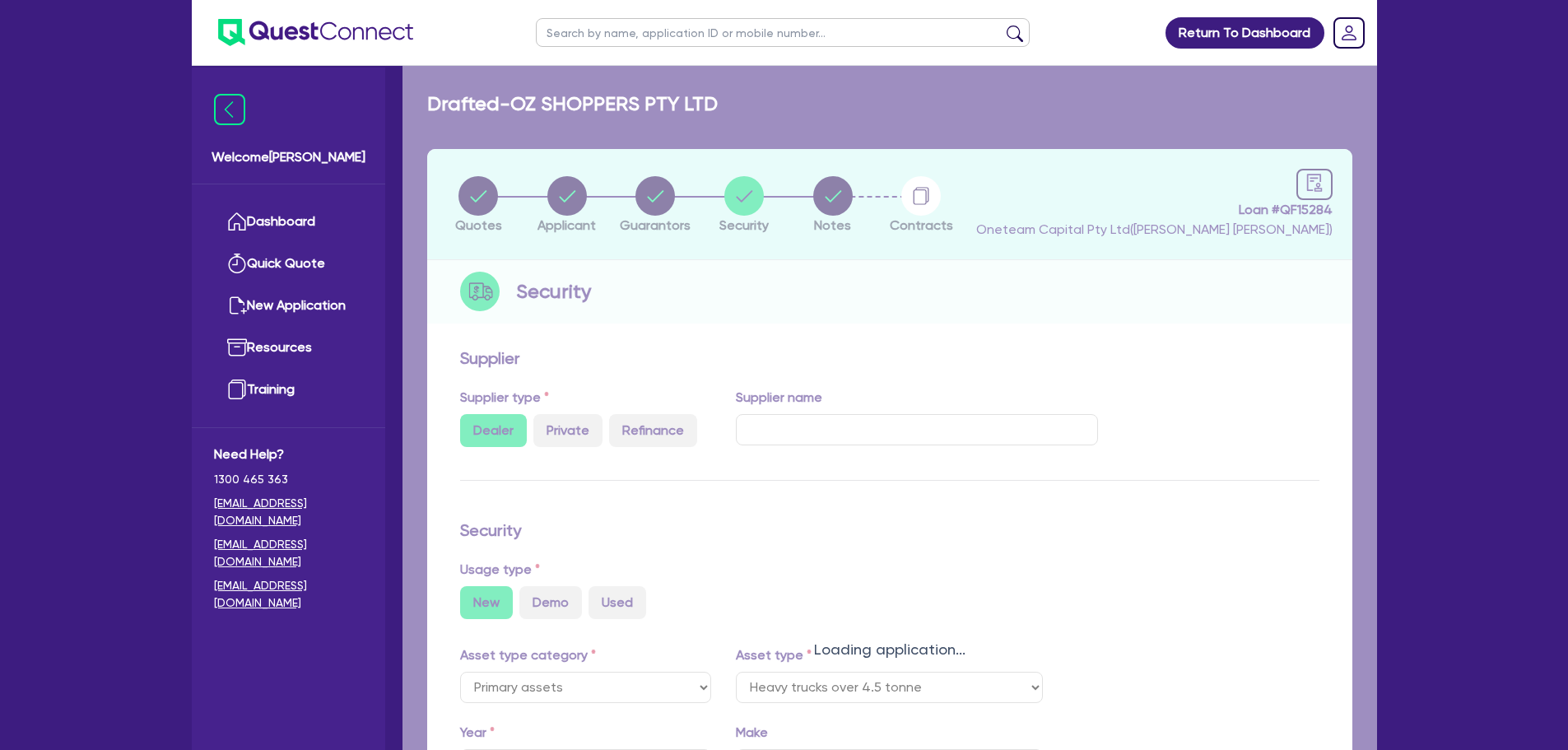
select select "HEAVY_TRUCKS"
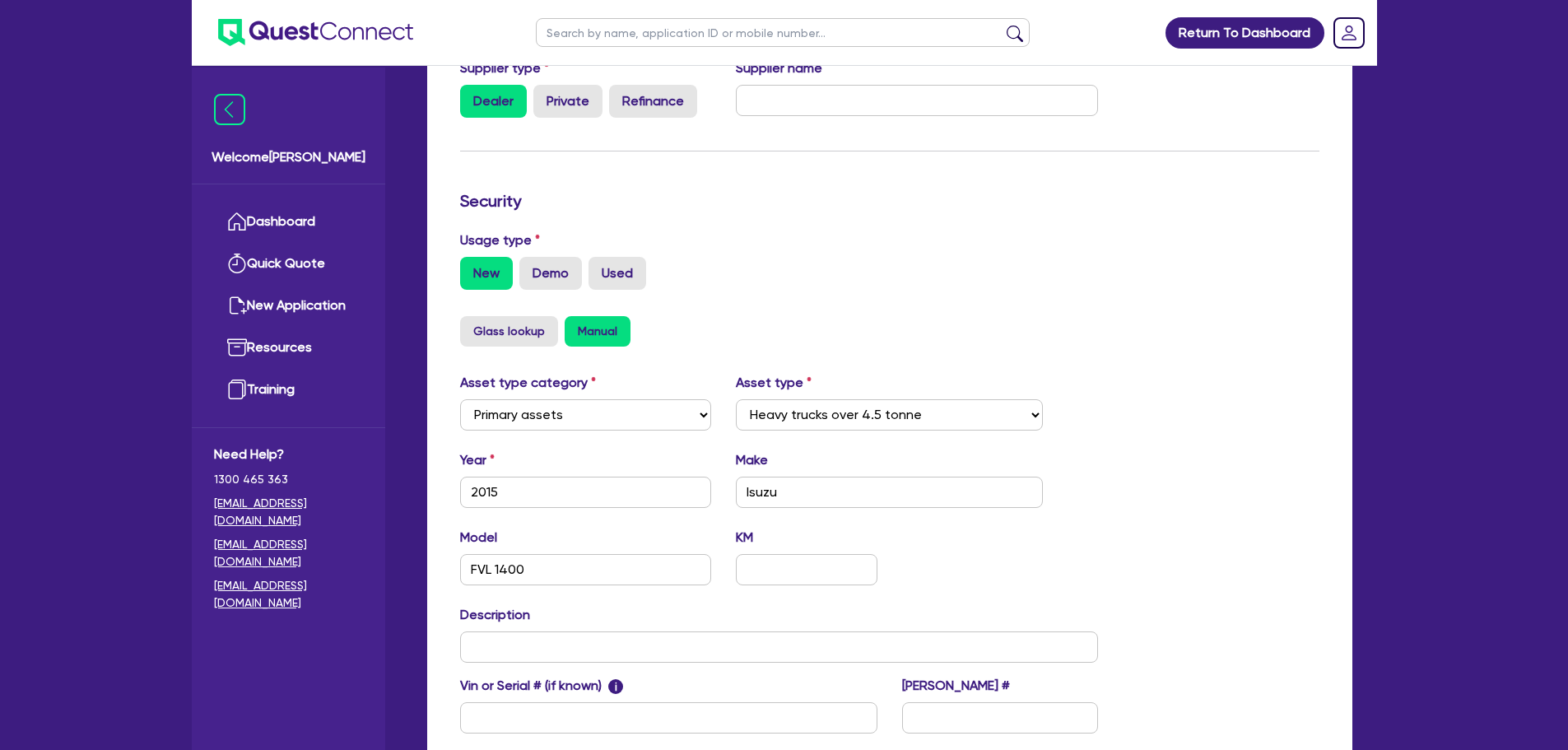
scroll to position [517, 0]
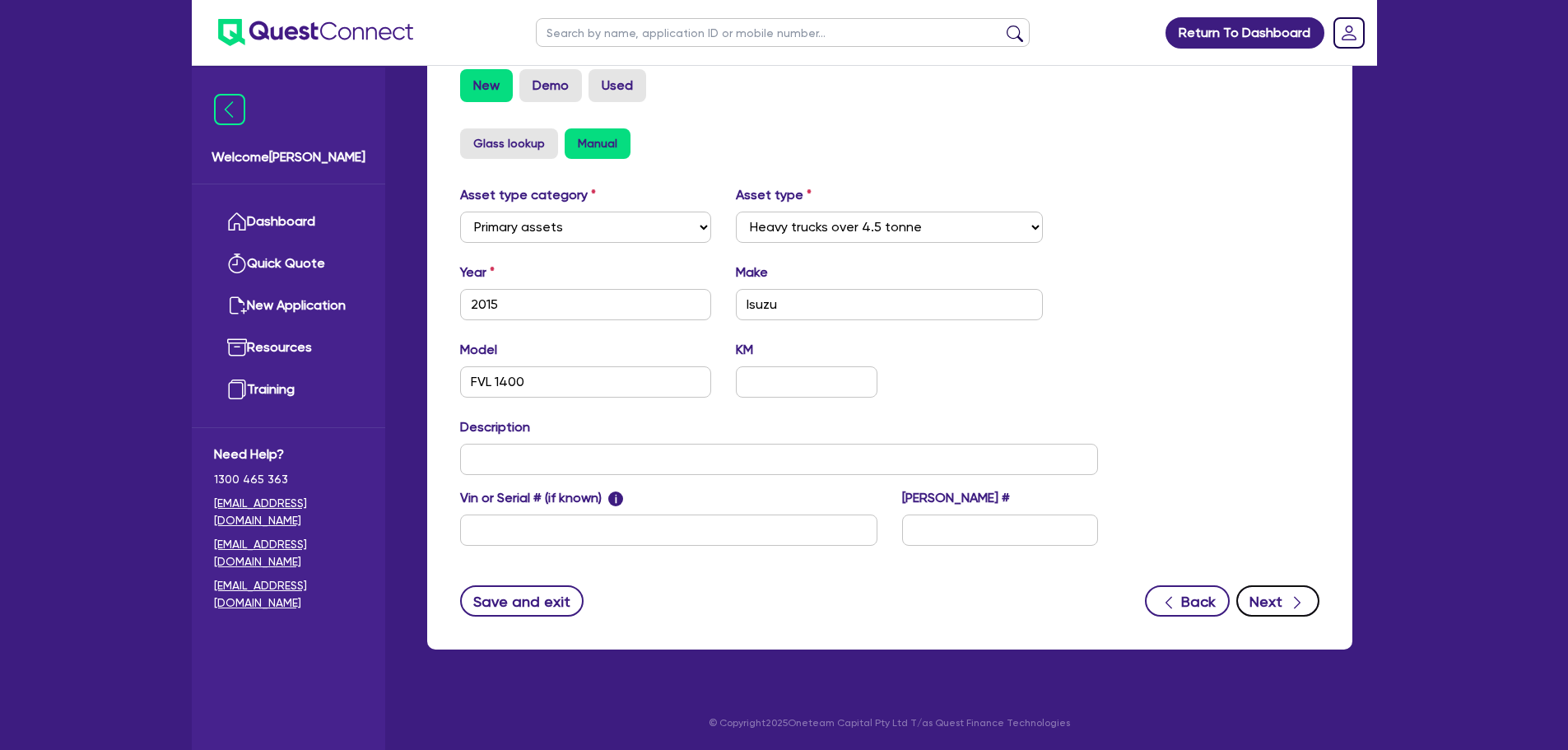
click at [1268, 591] on button "Next" at bounding box center [1278, 601] width 83 height 31
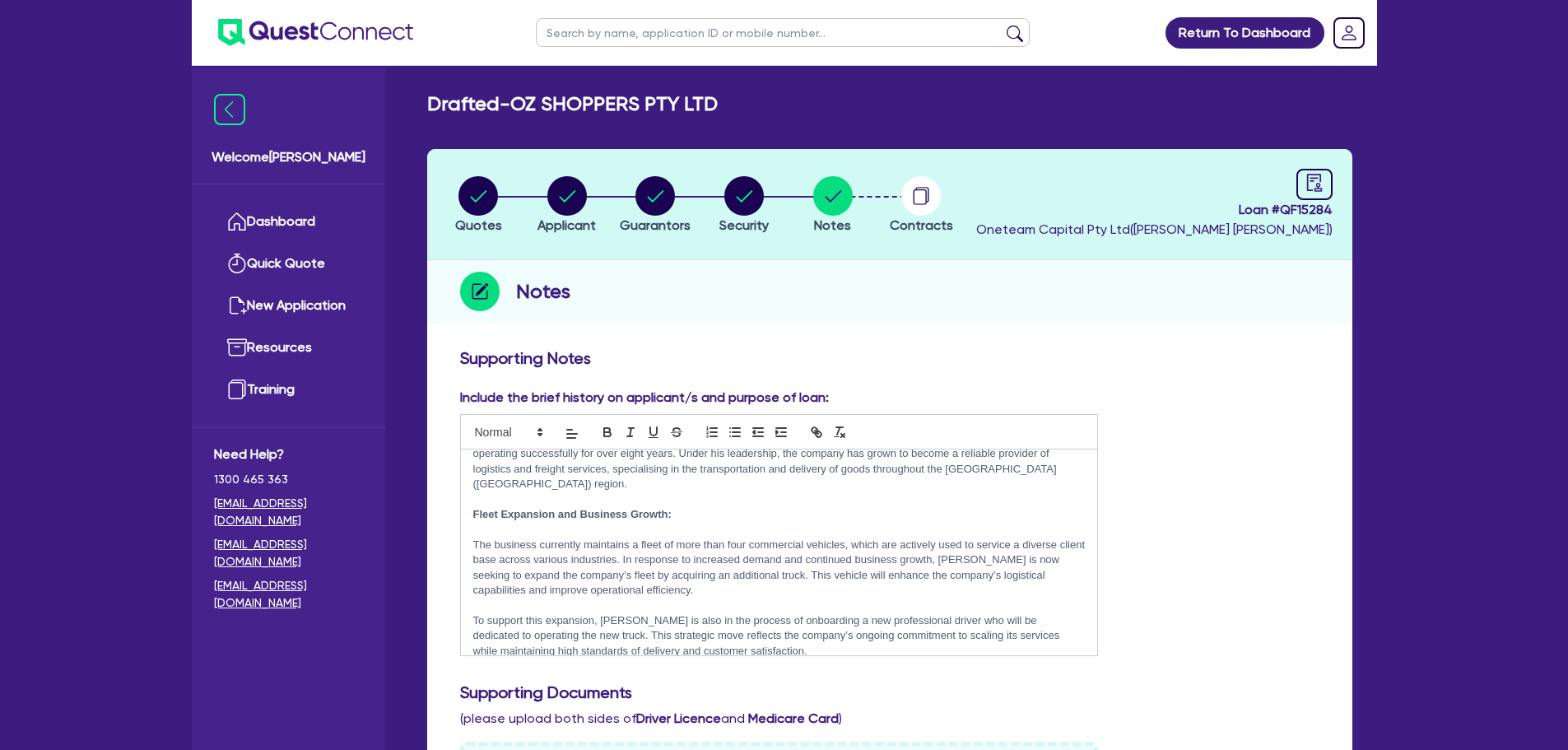
scroll to position [42, 0]
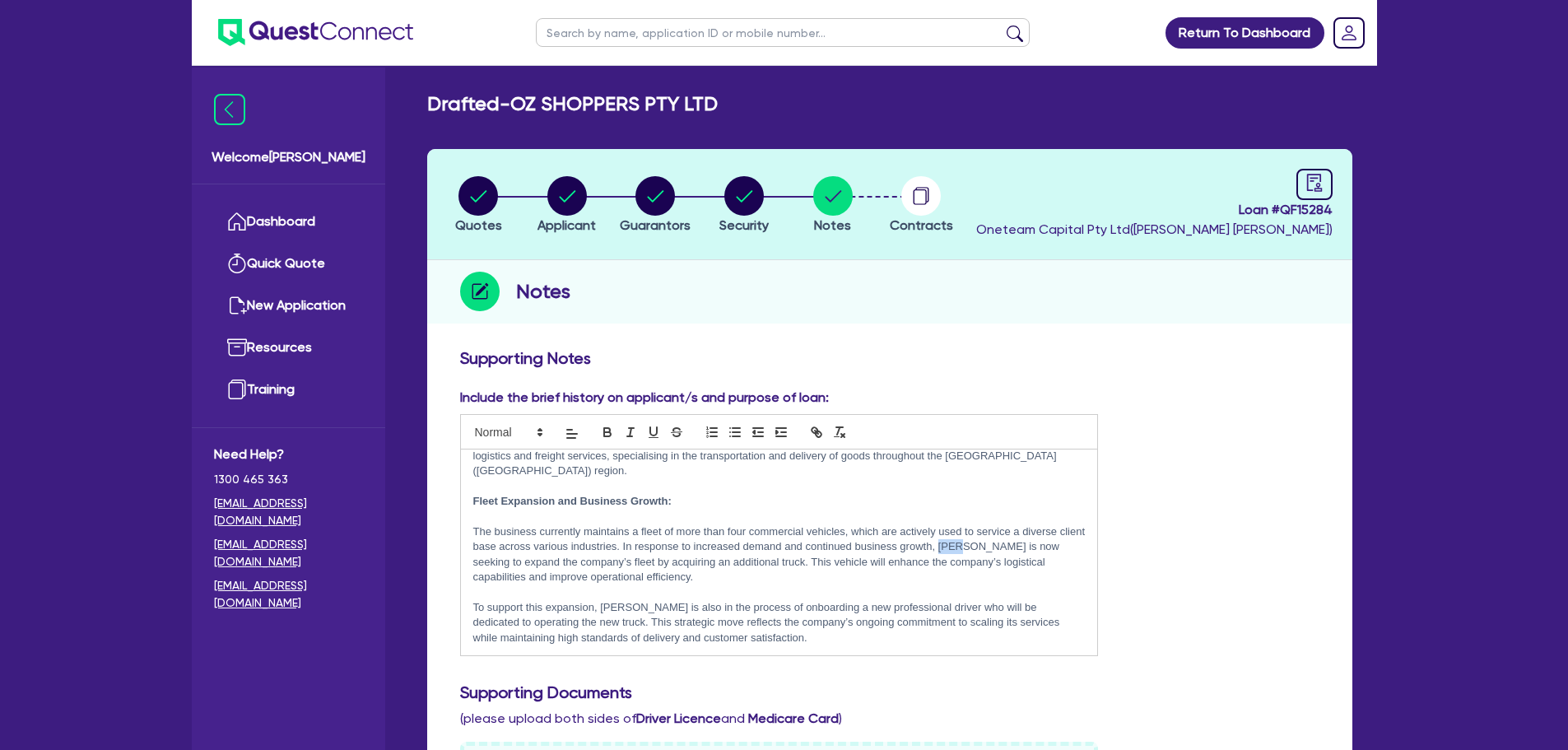
drag, startPoint x: 986, startPoint y: 546, endPoint x: 966, endPoint y: 549, distance: 20.2
click at [966, 549] on p "The business currently maintains a fleet of more than four commercial vehicles,…" at bounding box center [779, 555] width 613 height 61
click at [851, 580] on p "The business currently maintains a fleet of more than four commercial vehicles,…" at bounding box center [779, 555] width 613 height 61
drag, startPoint x: 618, startPoint y: 608, endPoint x: 599, endPoint y: 607, distance: 19.0
click at [599, 607] on p "To support this expansion, [PERSON_NAME] is also in the process of onboarding a…" at bounding box center [779, 622] width 613 height 45
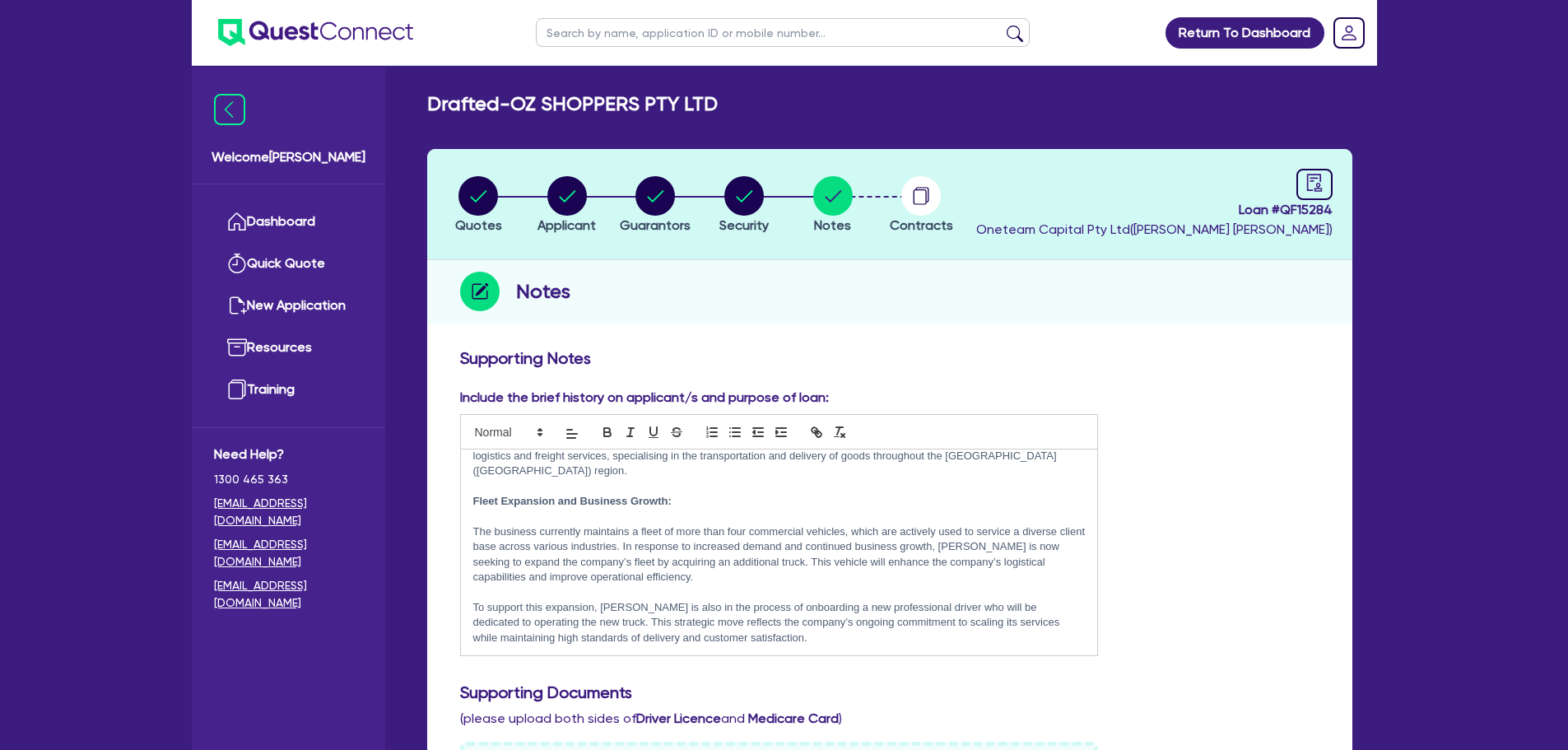
click at [827, 636] on p "To support this expansion, [PERSON_NAME] is also in the process of onboarding a…" at bounding box center [779, 622] width 613 height 45
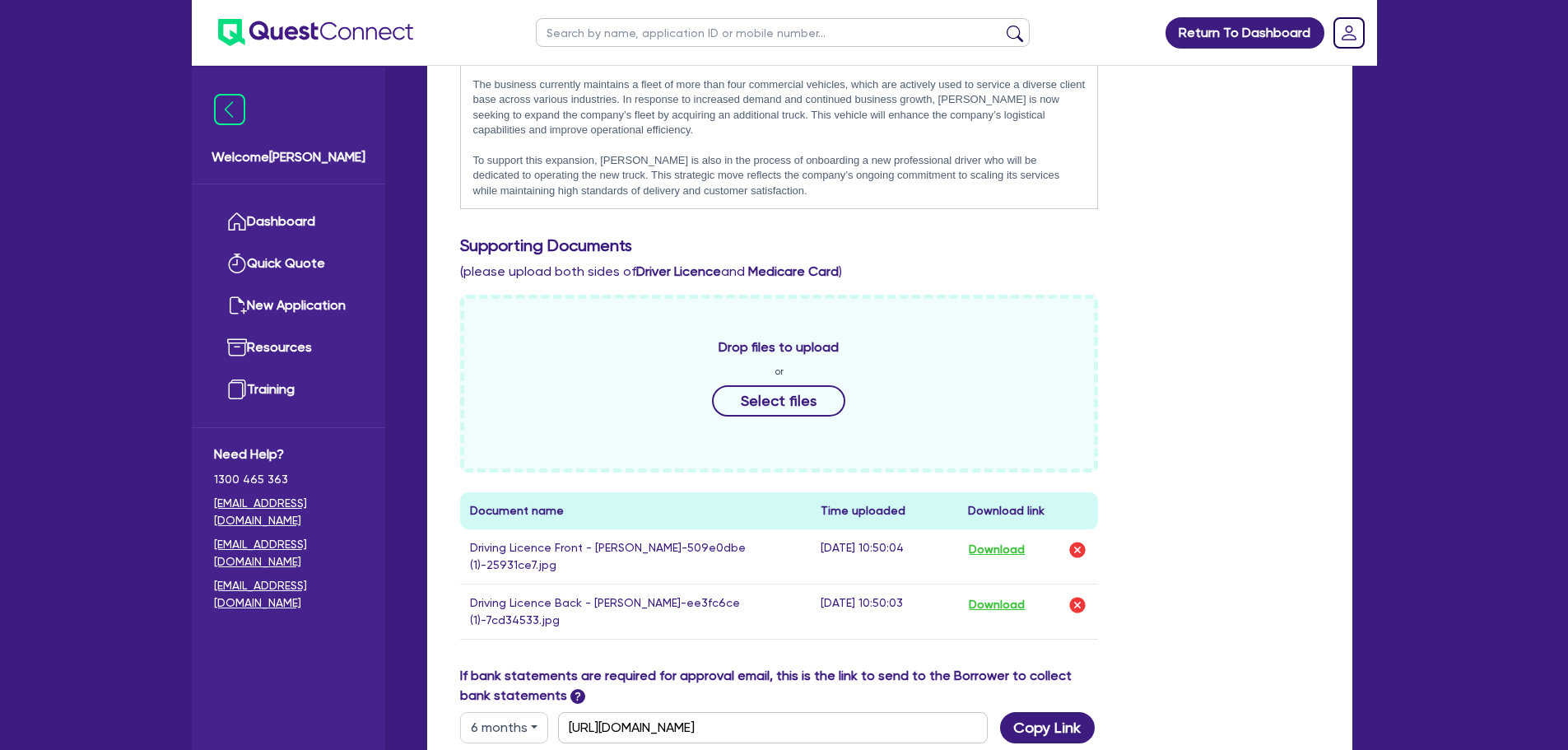
scroll to position [658, 0]
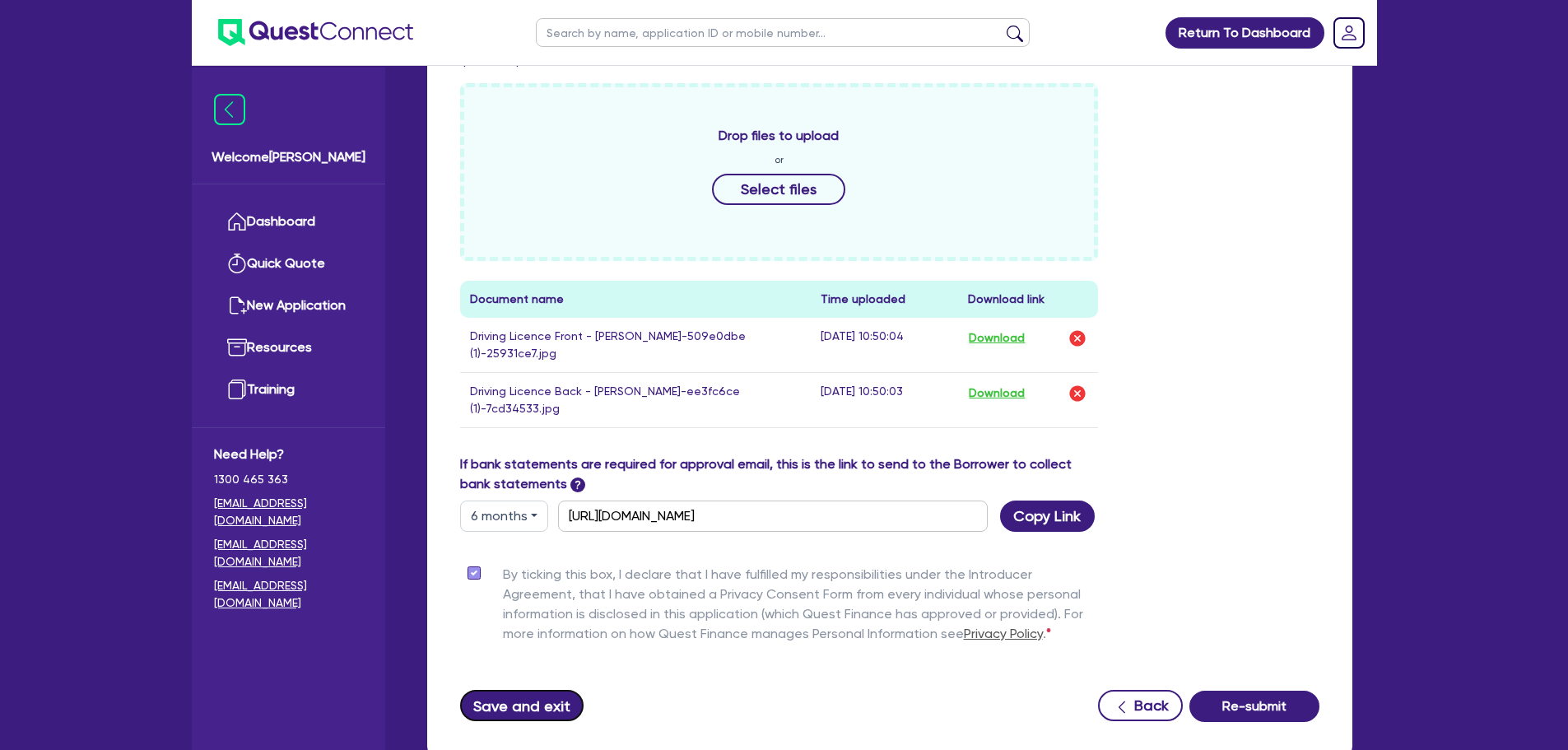
click at [536, 690] on button "Save and exit" at bounding box center [522, 705] width 124 height 31
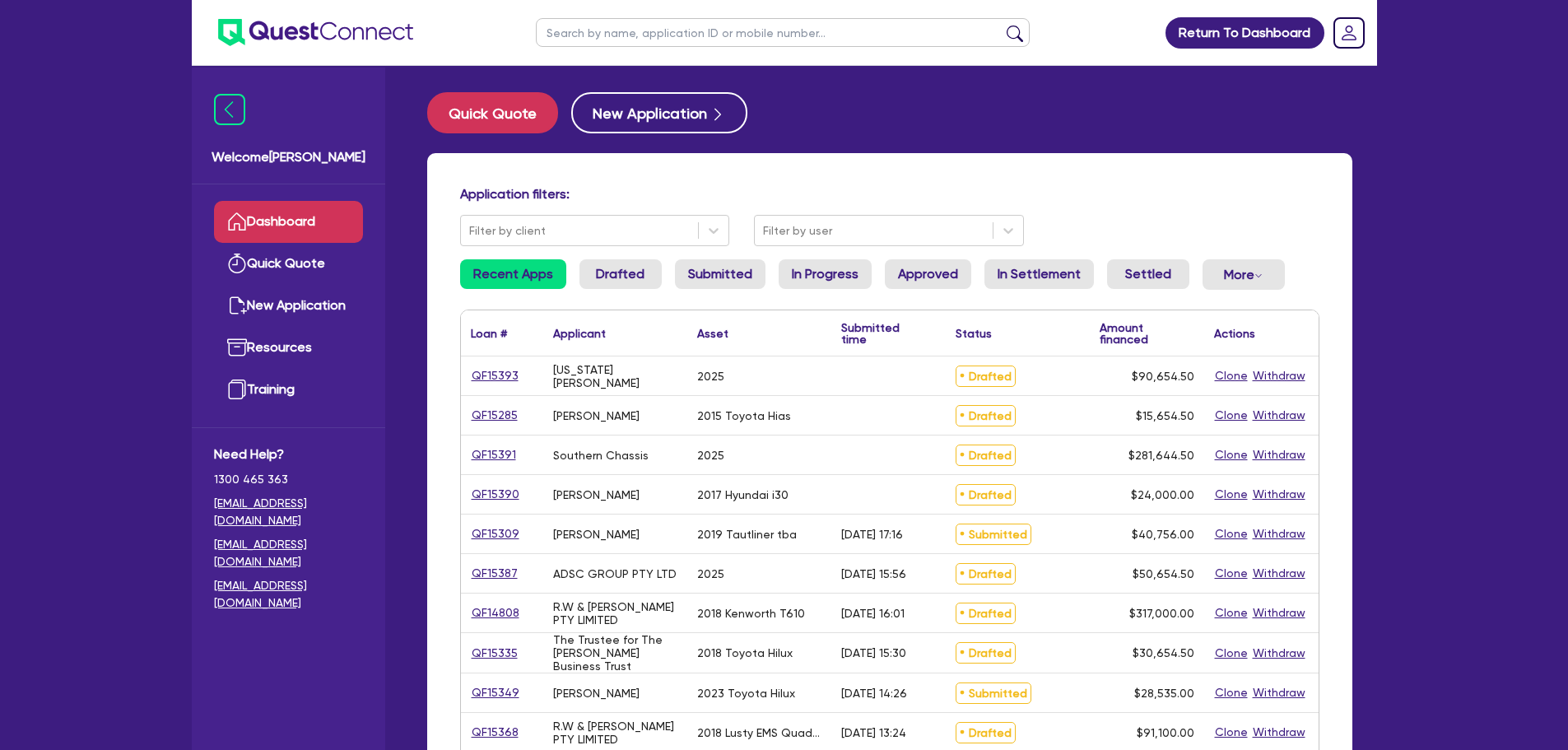
click at [590, 44] on input "text" at bounding box center [783, 33] width 494 height 29
type input "oz"
click at [1002, 25] on button "submit" at bounding box center [1014, 37] width 26 height 23
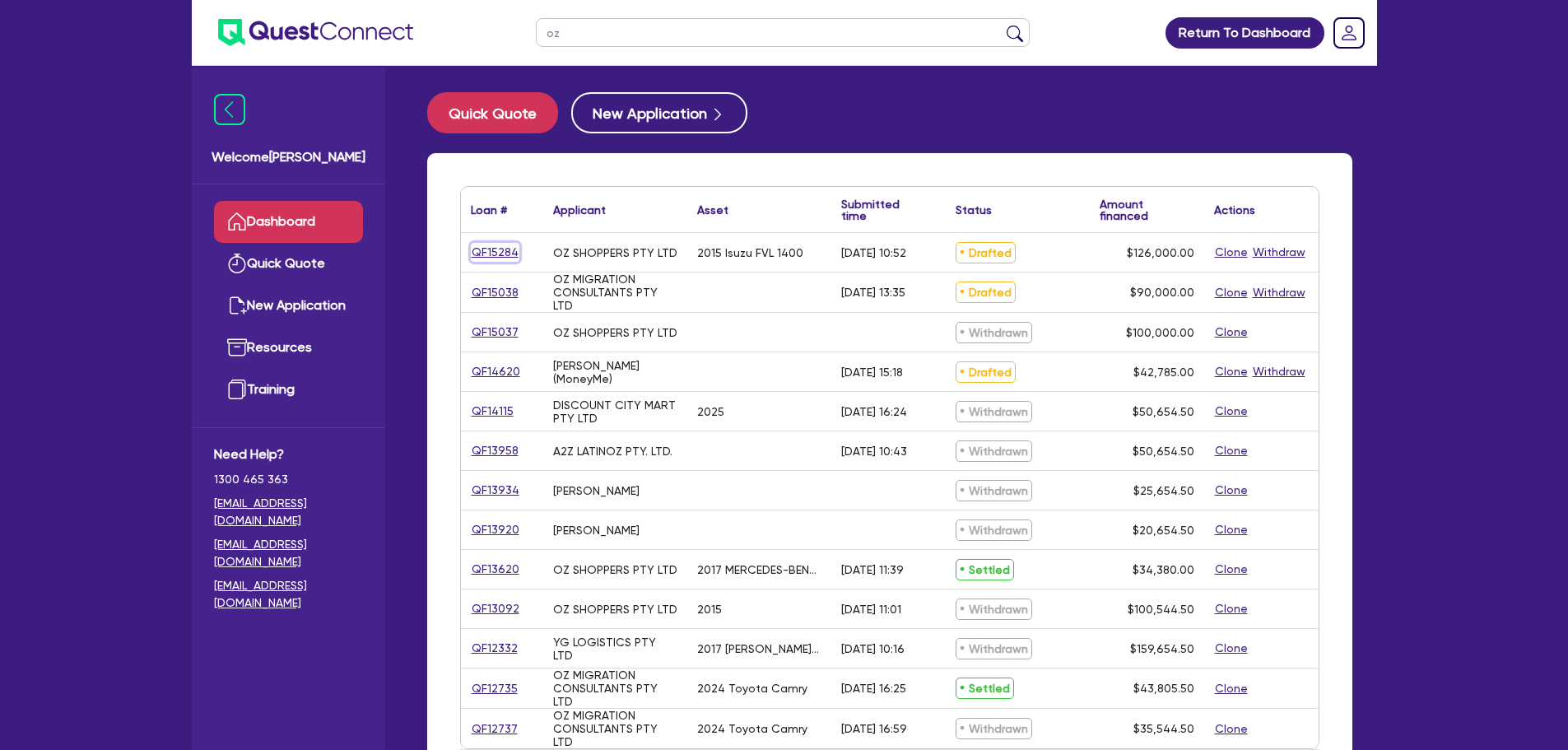
click at [503, 255] on link "QF15284" at bounding box center [495, 253] width 48 height 19
select select "Other"
select select "PRIMARY_ASSETS"
select select "HEAVY_TRUCKS"
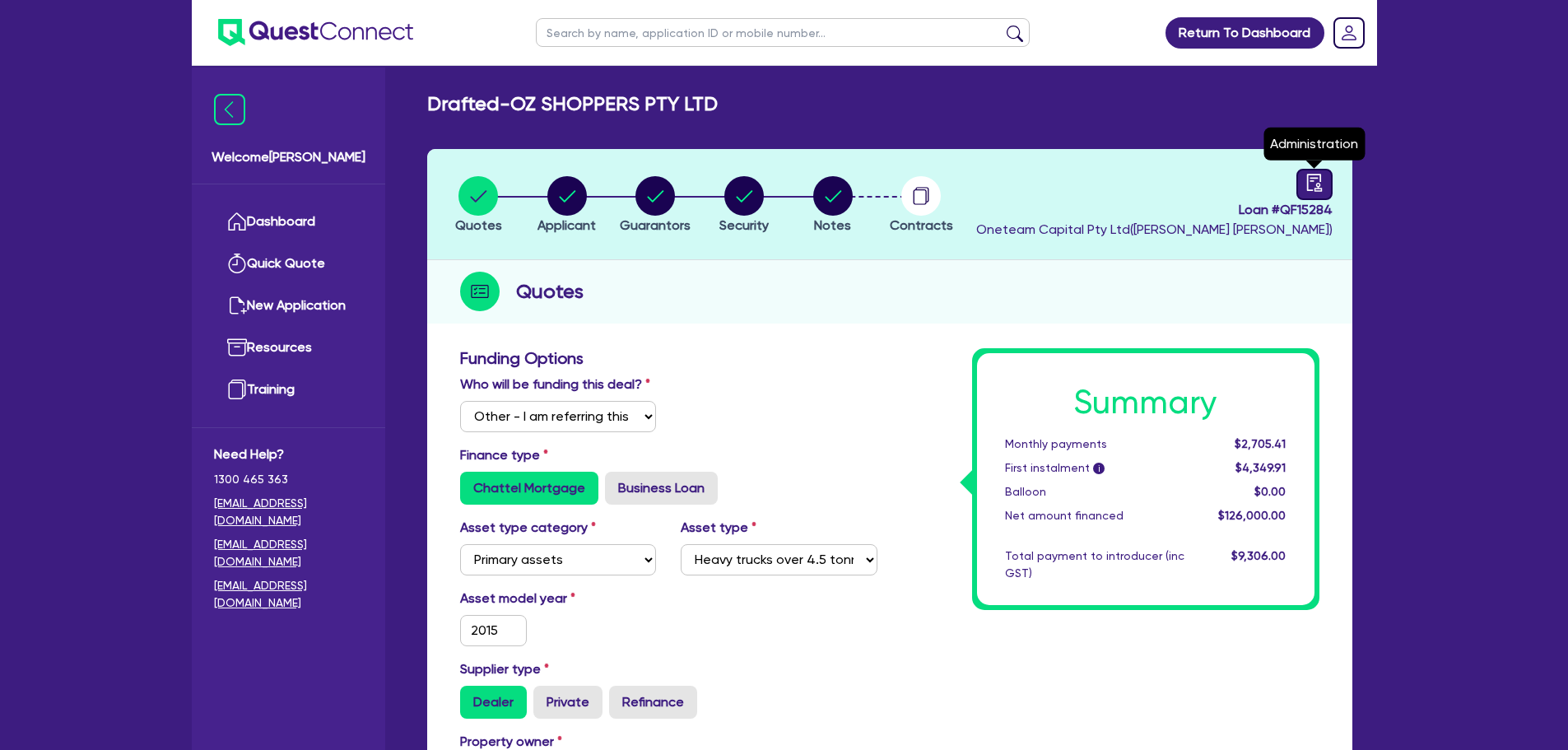
click at [1322, 185] on icon "audit" at bounding box center [1314, 182] width 18 height 18
select select "DRAFTED_AMENDED"
select select "Other"
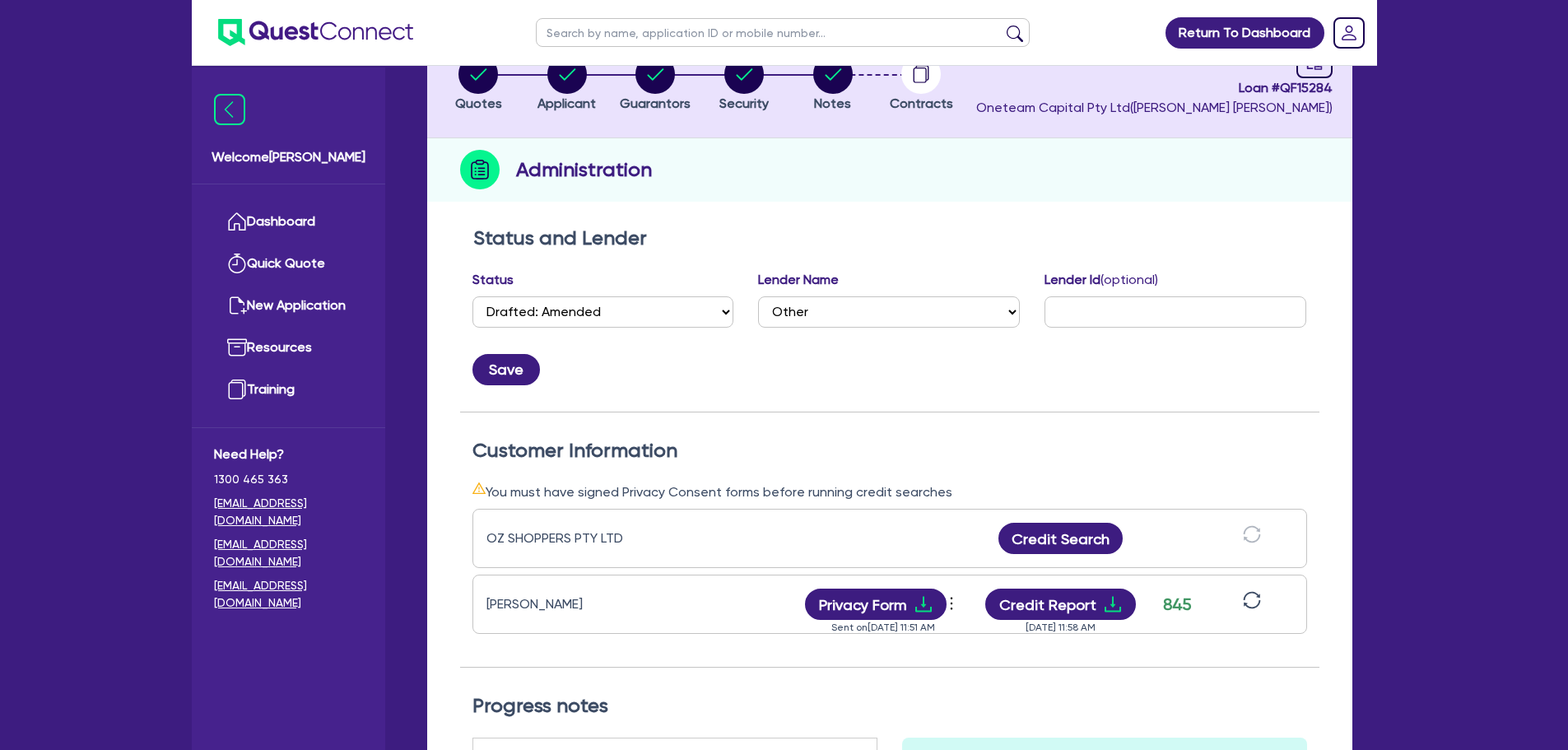
scroll to position [329, 0]
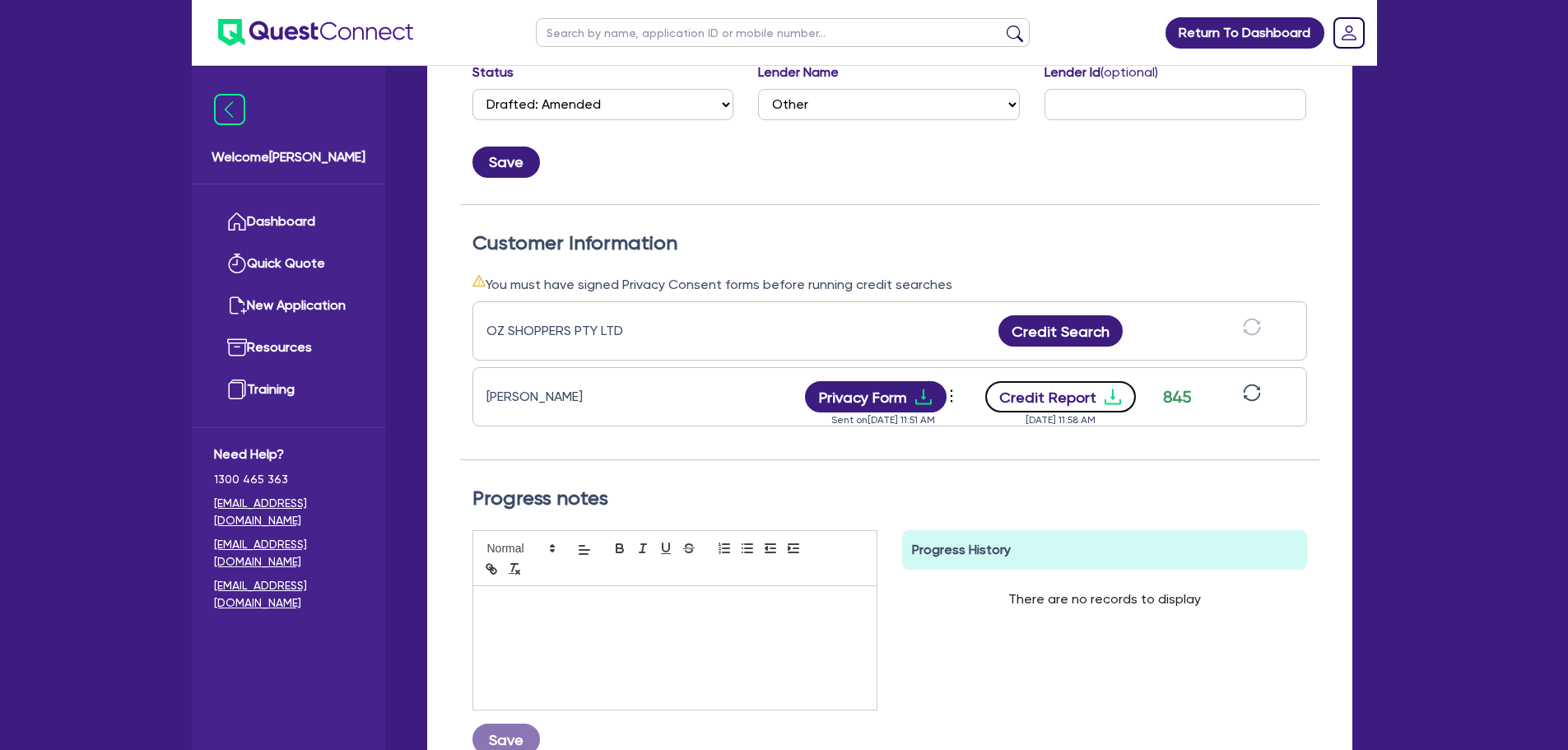
click at [1063, 384] on button "Credit Report" at bounding box center [1061, 397] width 151 height 31
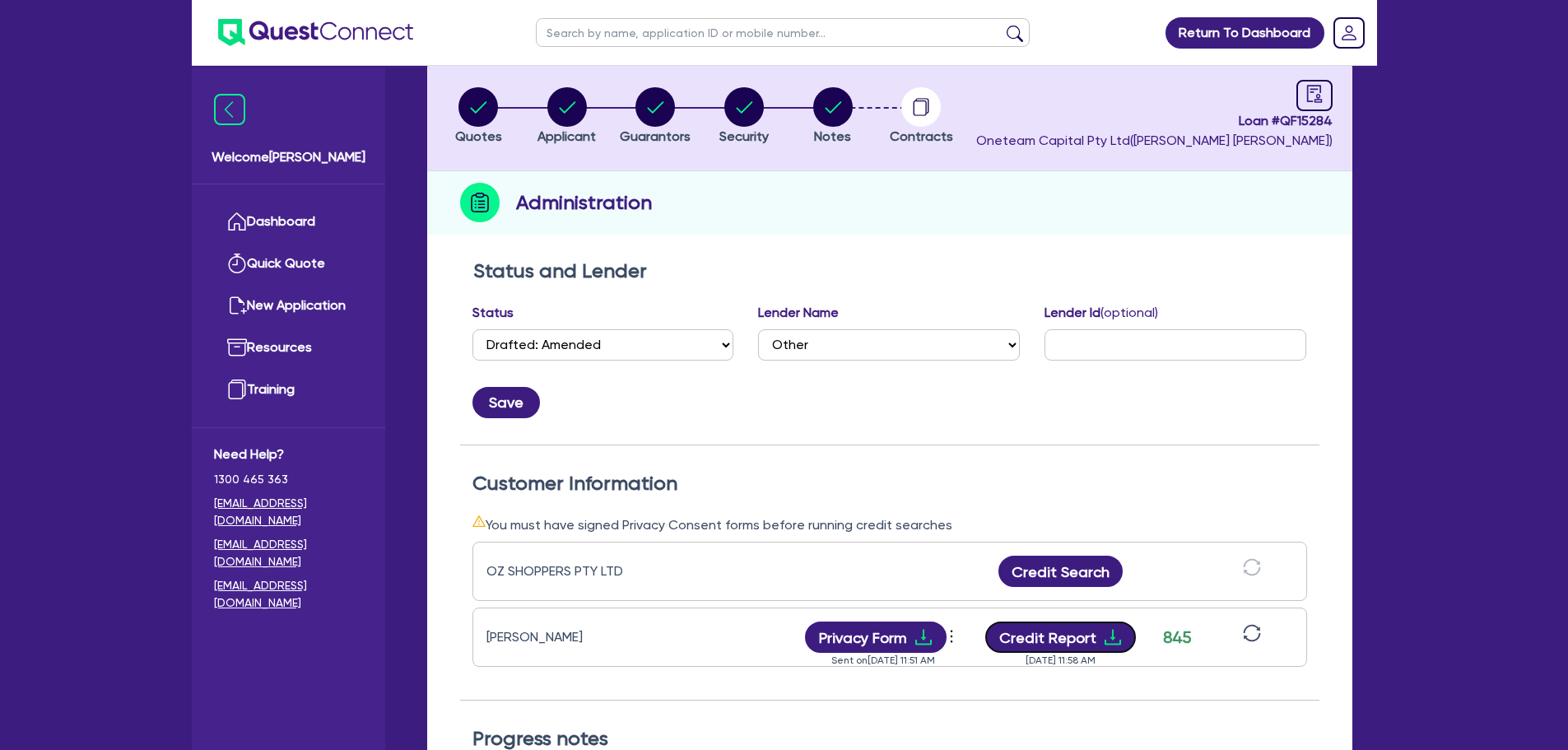
scroll to position [82, 0]
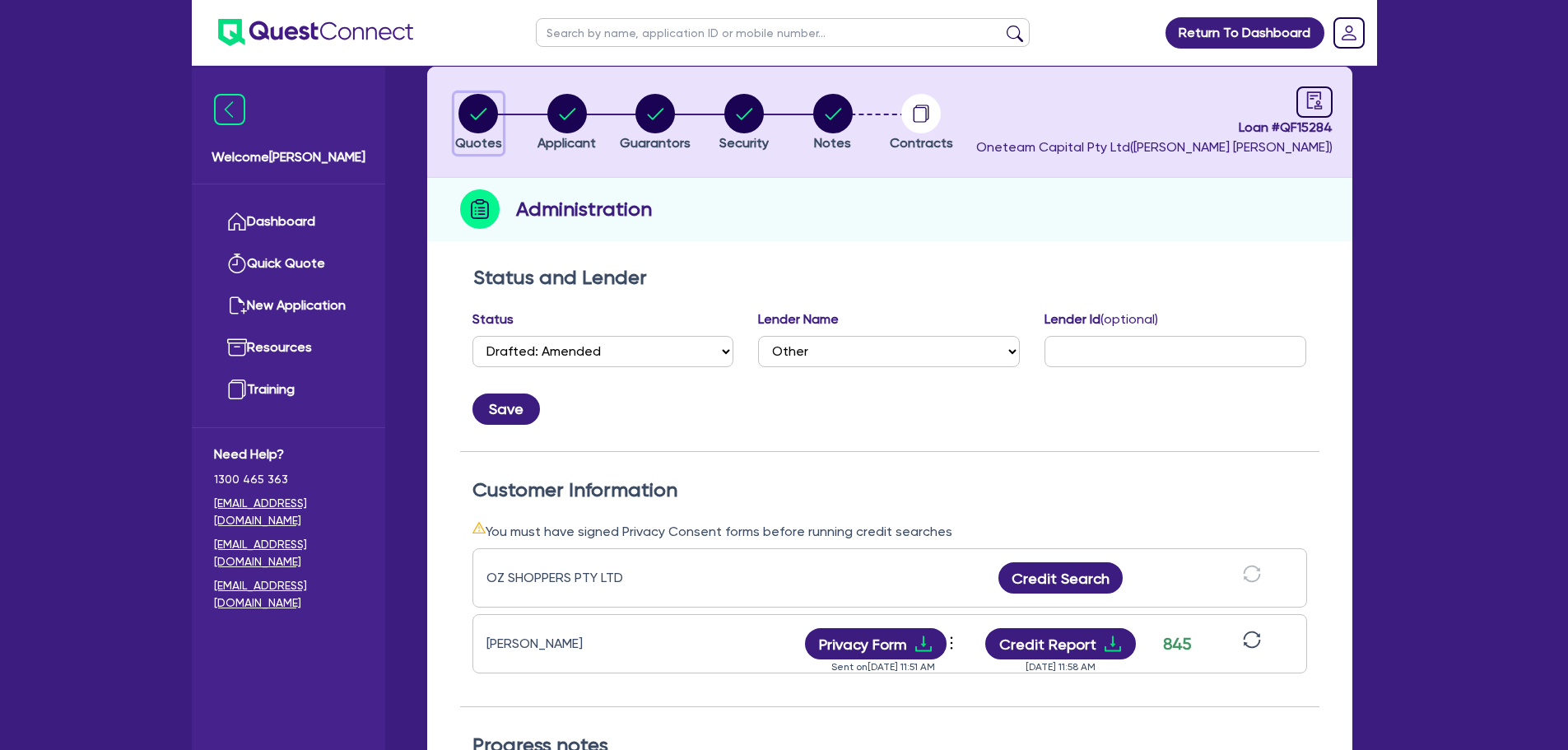
click at [478, 116] on icon "button" at bounding box center [478, 113] width 16 height 12
select select "Other"
select select "PRIMARY_ASSETS"
select select "HEAVY_TRUCKS"
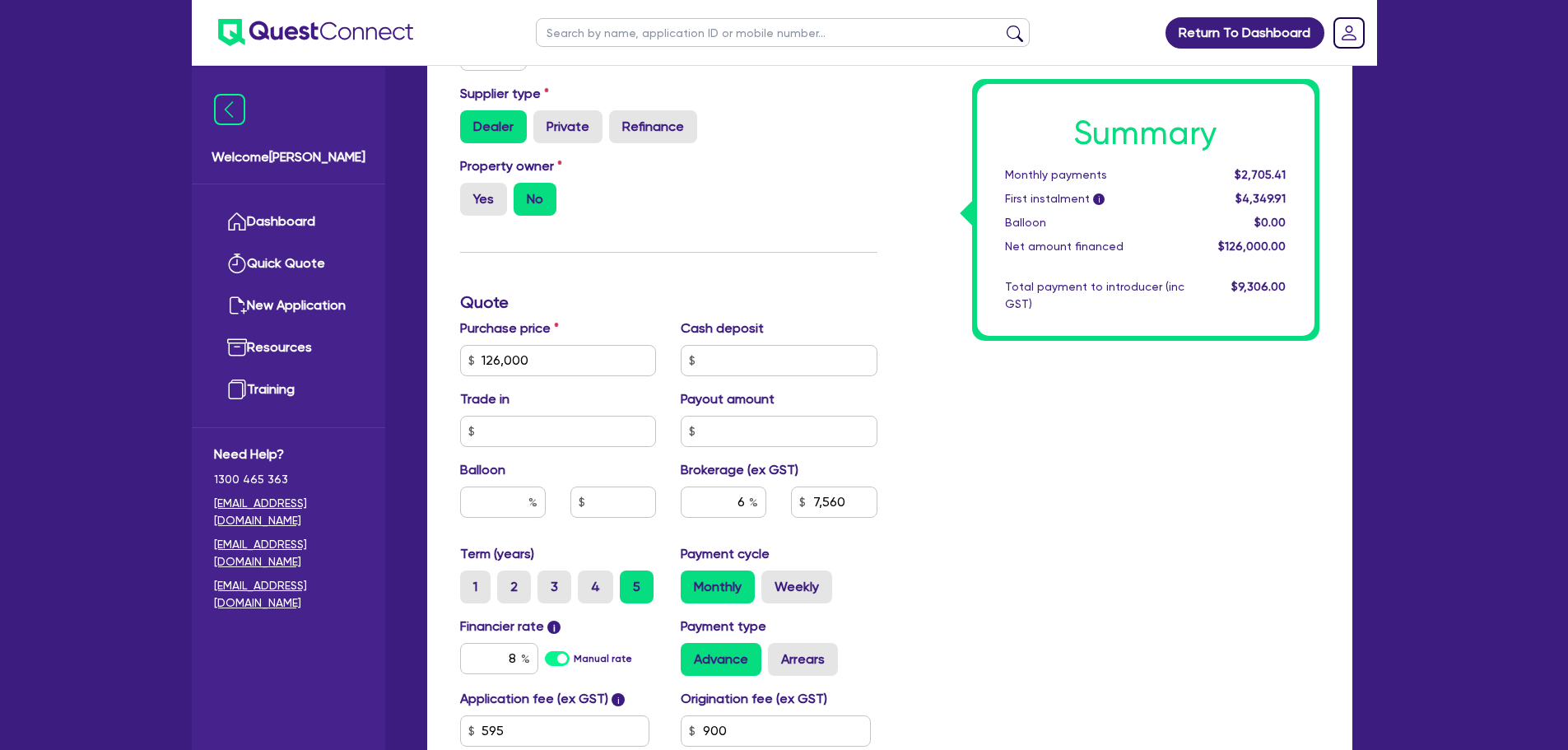
scroll to position [576, 0]
click at [516, 654] on input "8" at bounding box center [498, 657] width 78 height 31
type input "126,000"
type input "7,560"
click at [1095, 435] on div "Summary Monthly payments $2,705.41 First instalment i $4,349.91 Balloon $0.00 N…" at bounding box center [1110, 301] width 442 height 1060
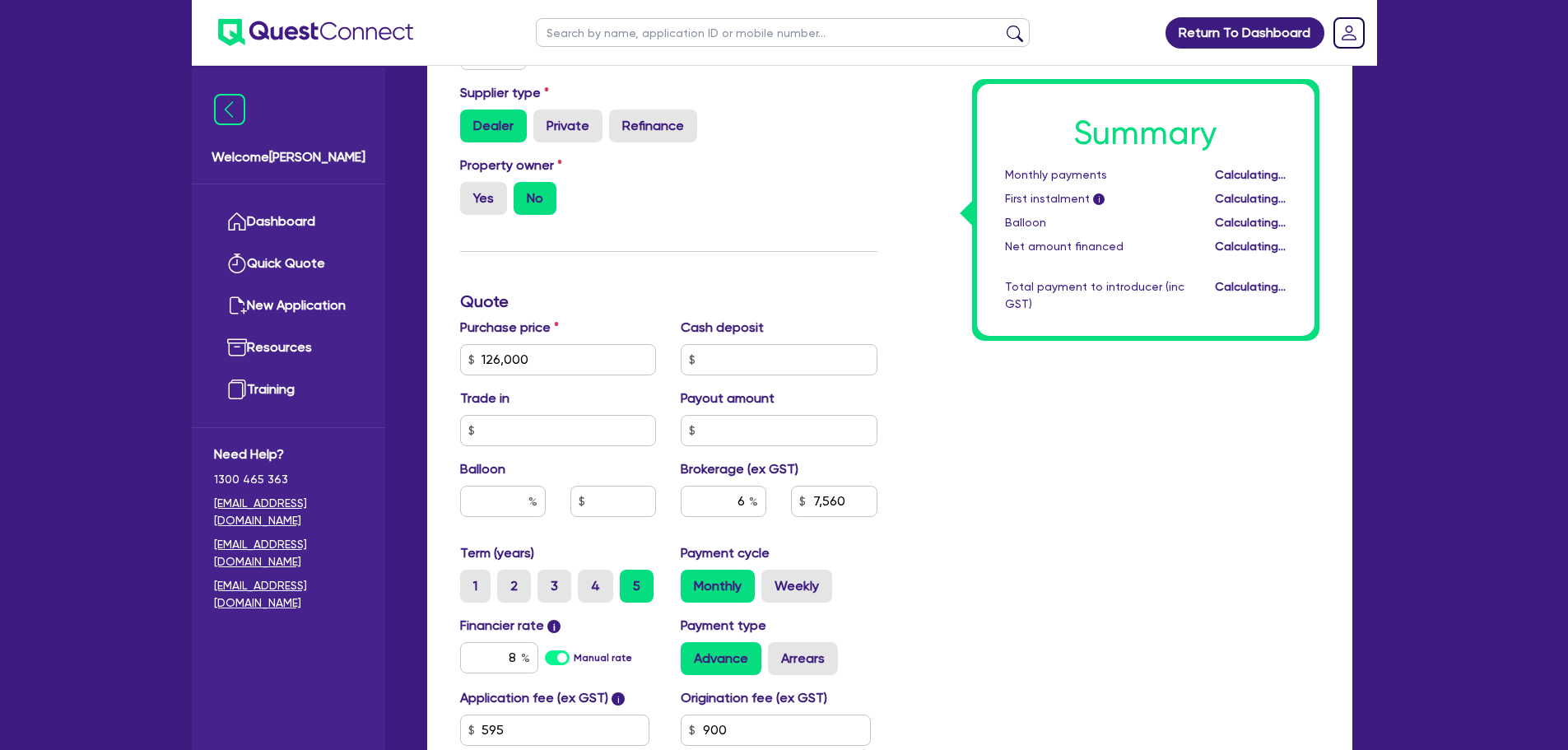
type input "126,000"
type input "7,560"
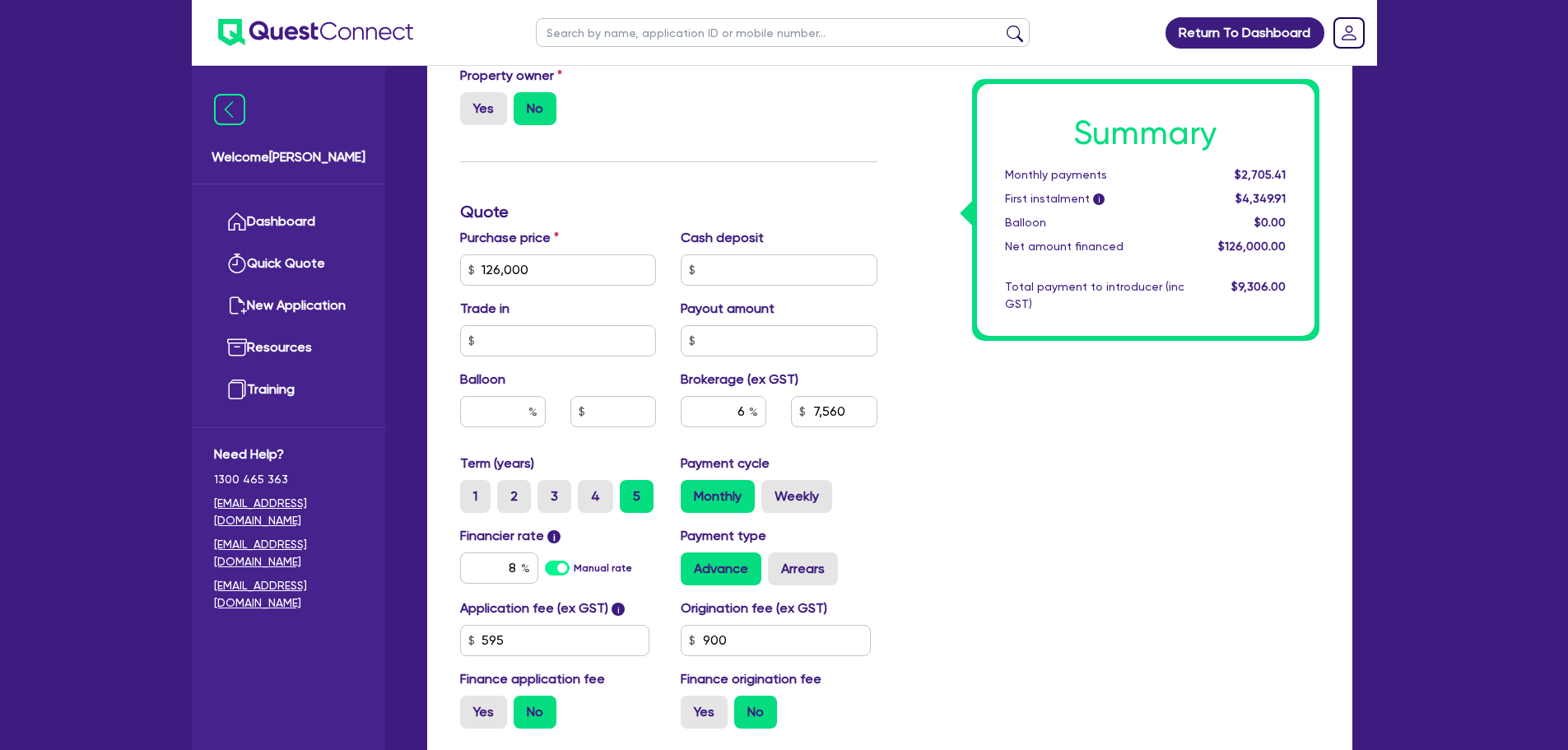
scroll to position [823, 0]
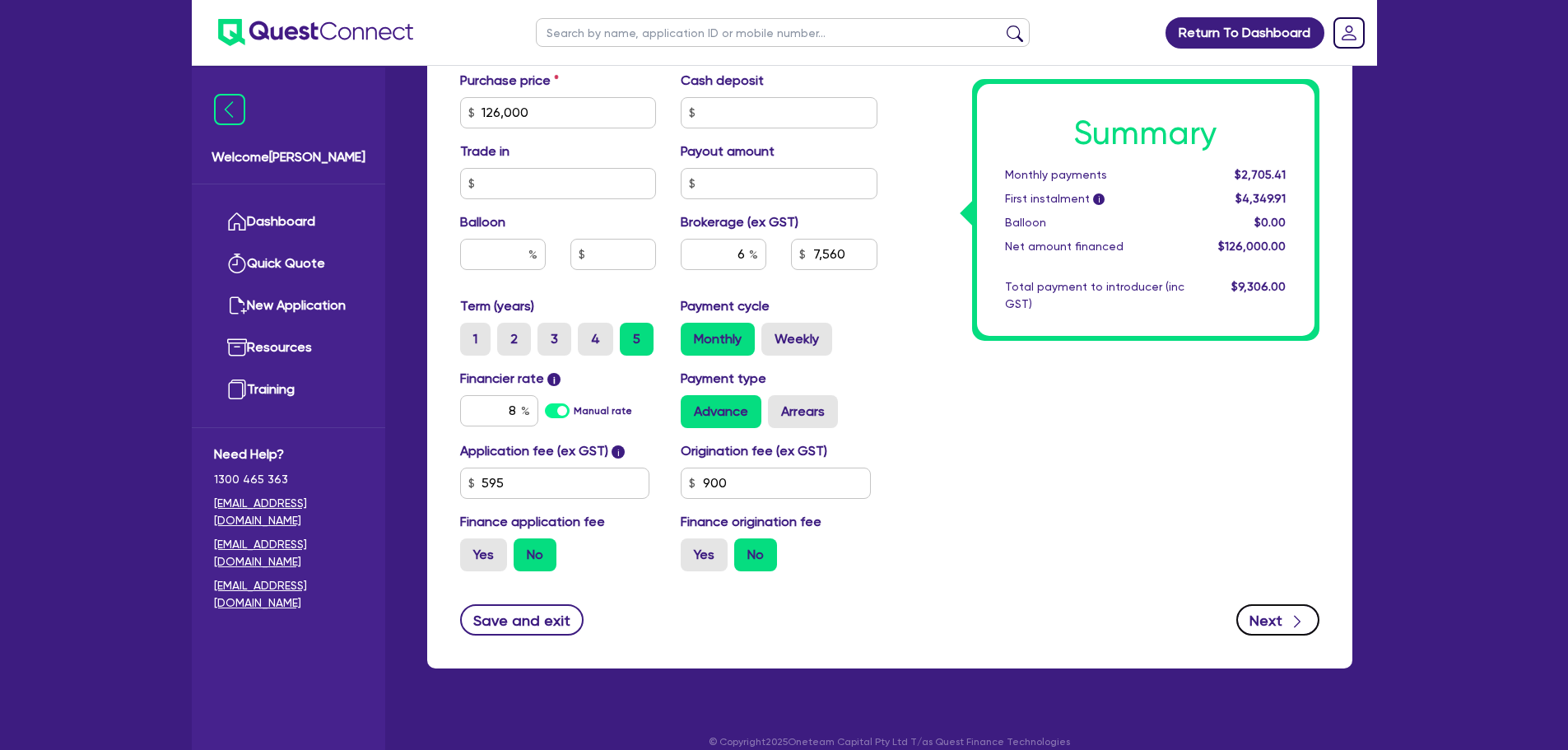
click at [1288, 626] on div "button" at bounding box center [1297, 619] width 18 height 20
type input "126,000"
type input "7,560"
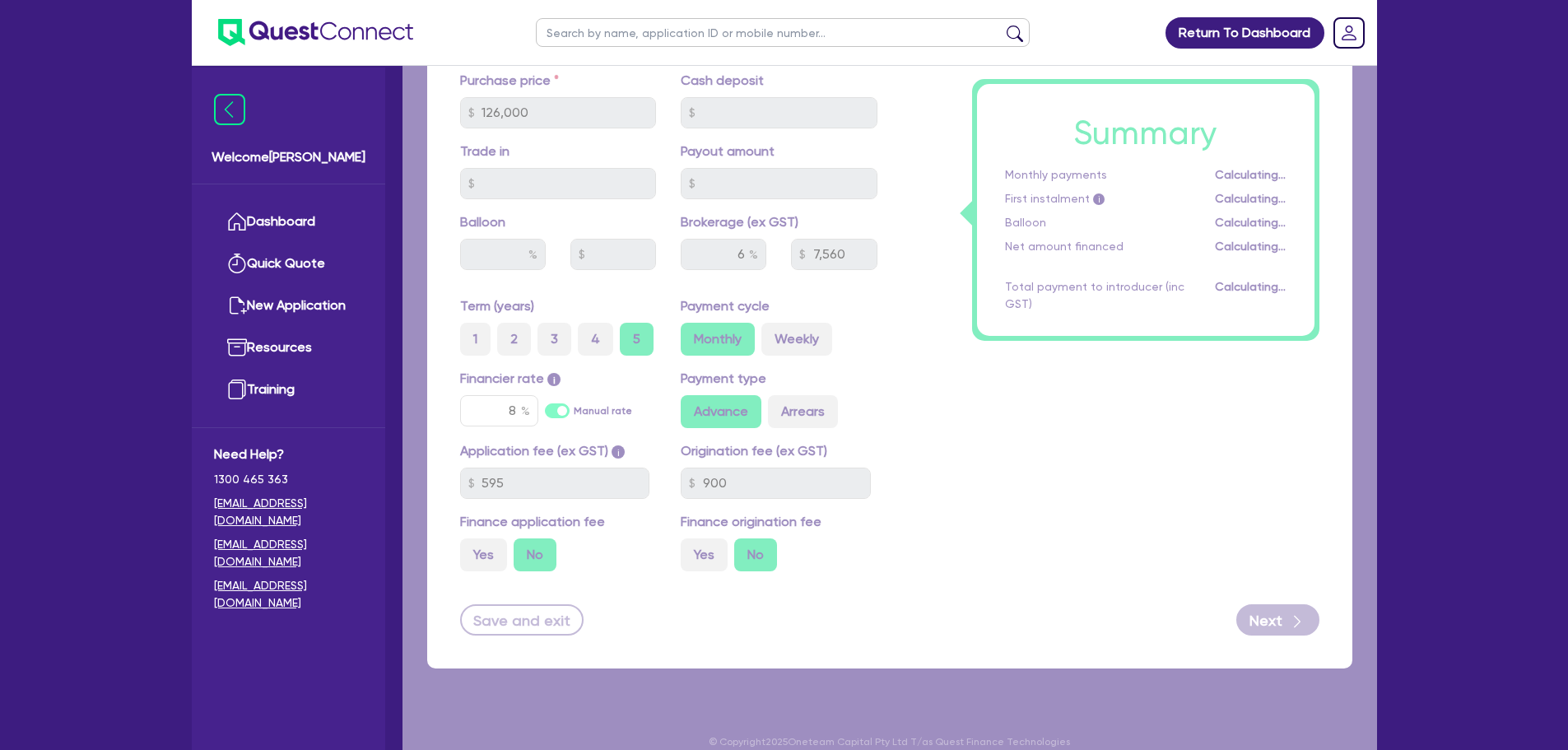
select select "COMPANY"
select select "TRANSPORT_WAREHOUSING"
select select "PASSENGERS_FREIGHT_TRANSPORT"
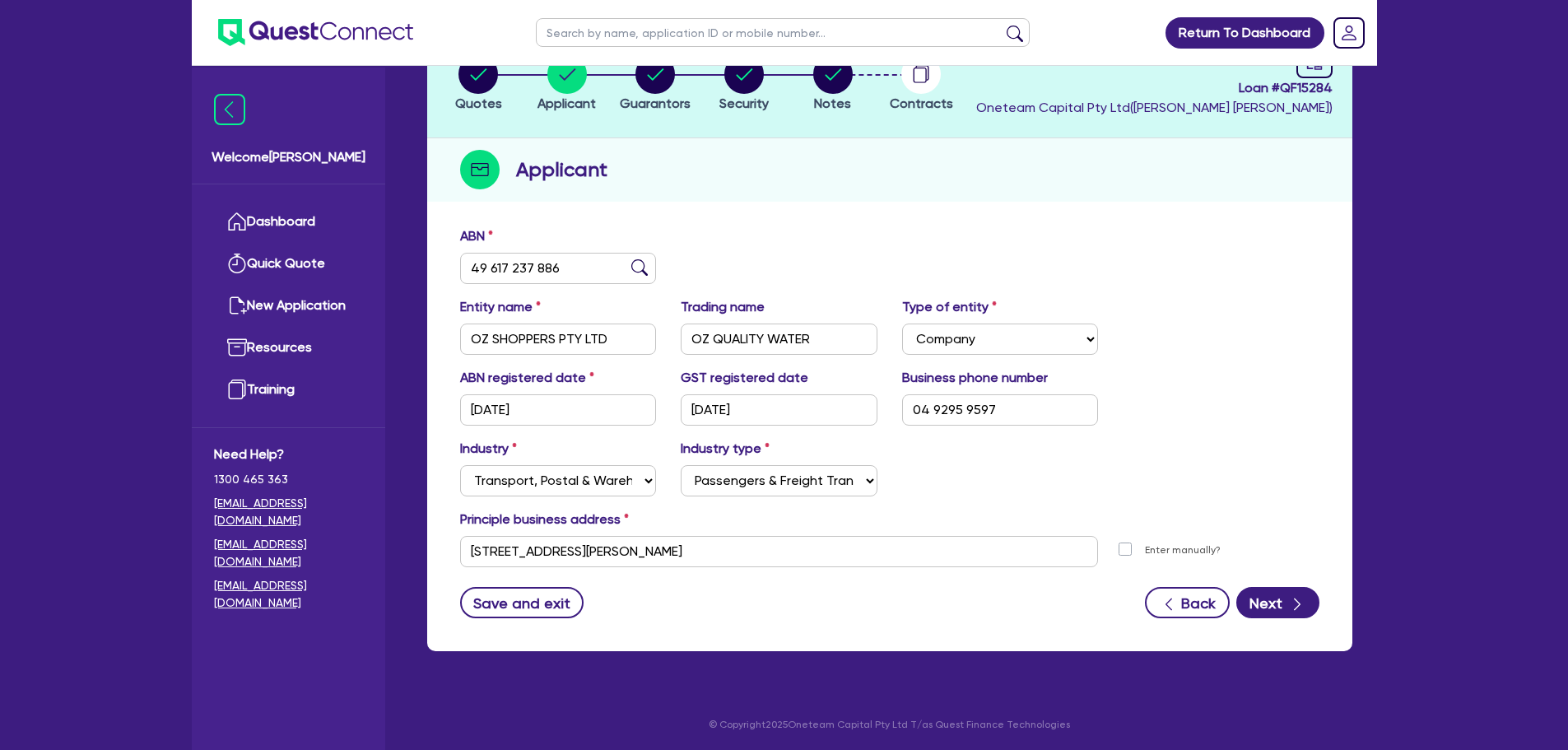
scroll to position [124, 0]
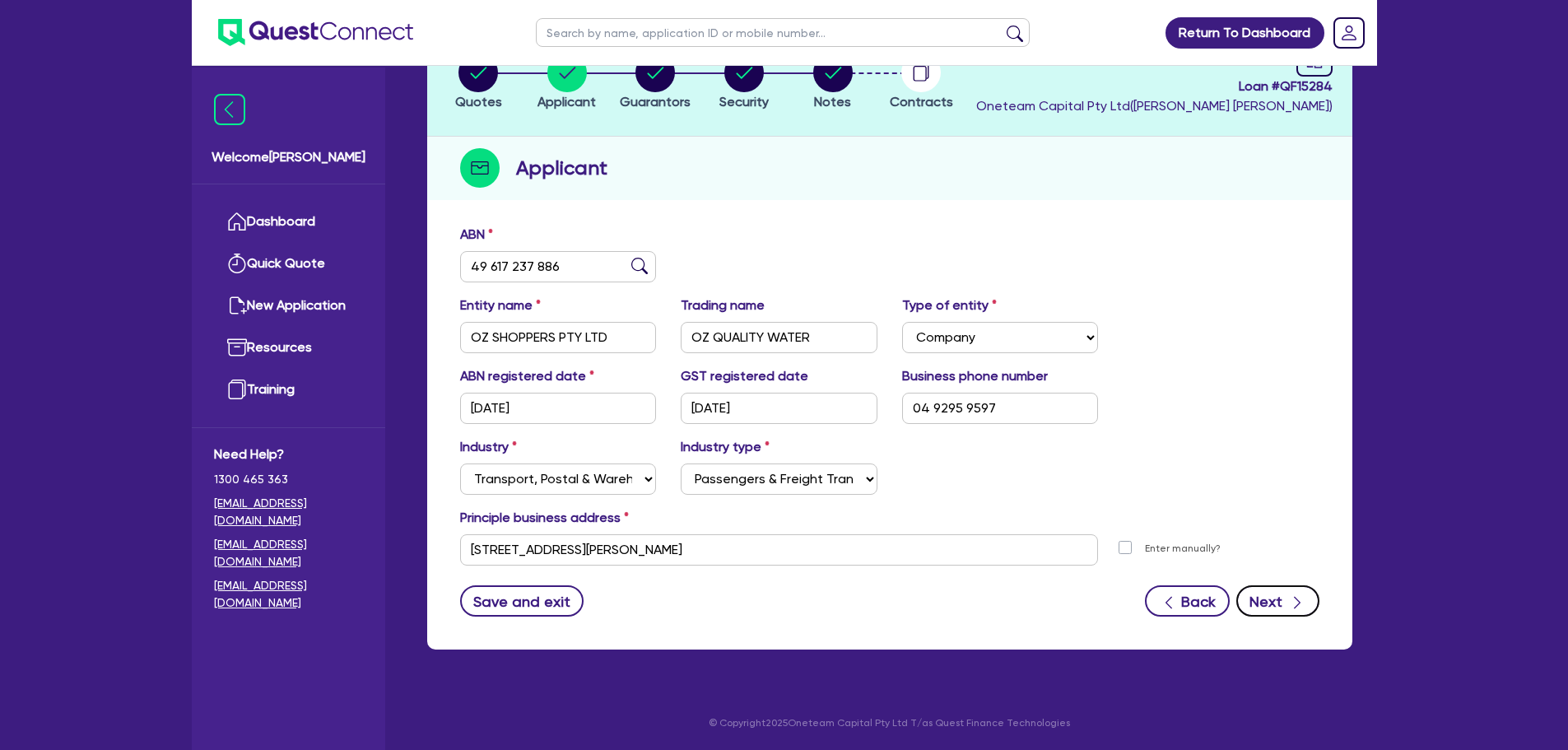
drag, startPoint x: 1266, startPoint y: 601, endPoint x: 1263, endPoint y: 614, distance: 13.3
click at [1263, 614] on button "Next" at bounding box center [1278, 601] width 83 height 31
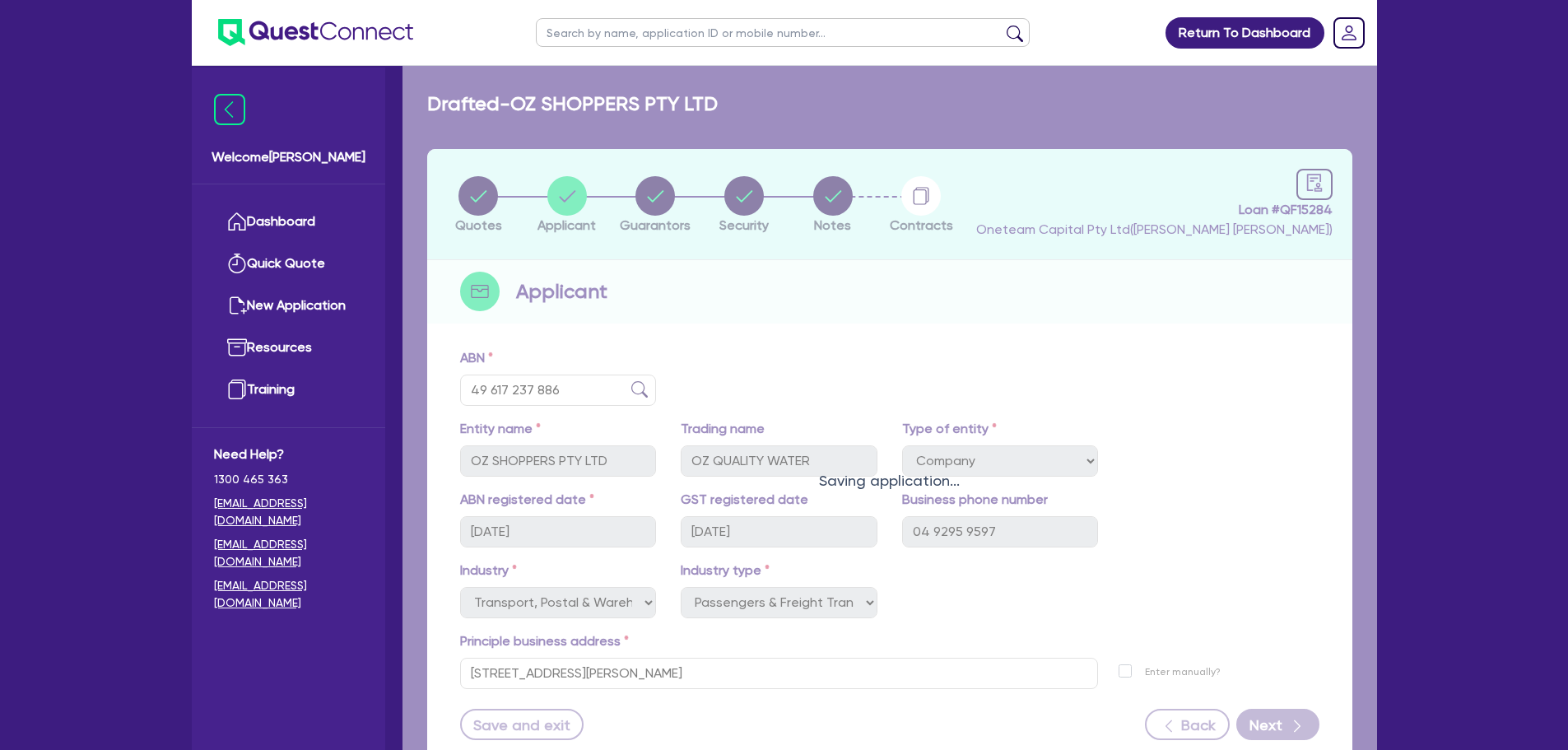
select select "MR"
select select "[GEOGRAPHIC_DATA]"
select select "SINGLE"
select select "PROPERTY"
select select "CASH"
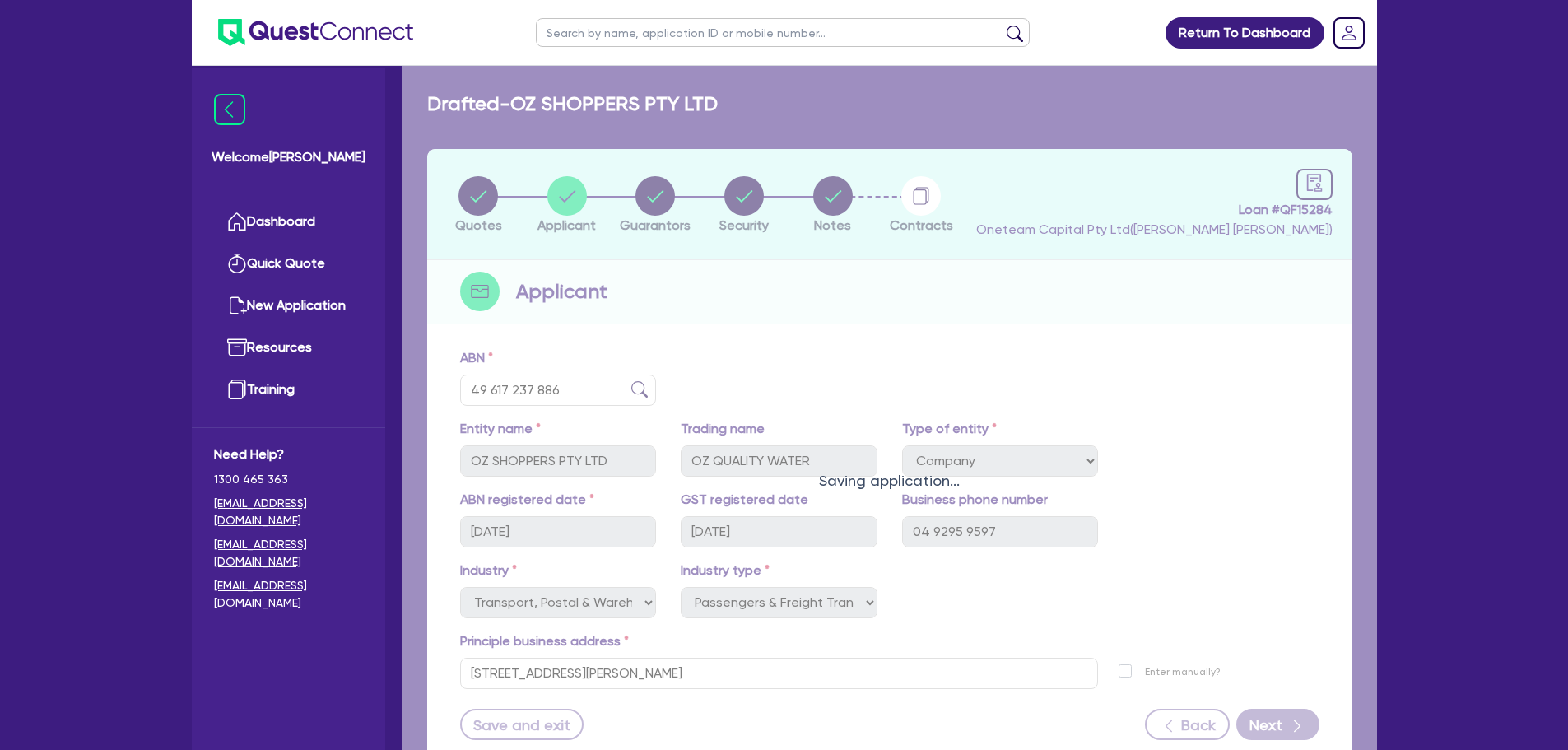
select select "HOUSEHOLD_PERSONAL"
select select "TRUCK"
select select "TRAILER"
select select "TRUCK"
select select "MORTGAGE"
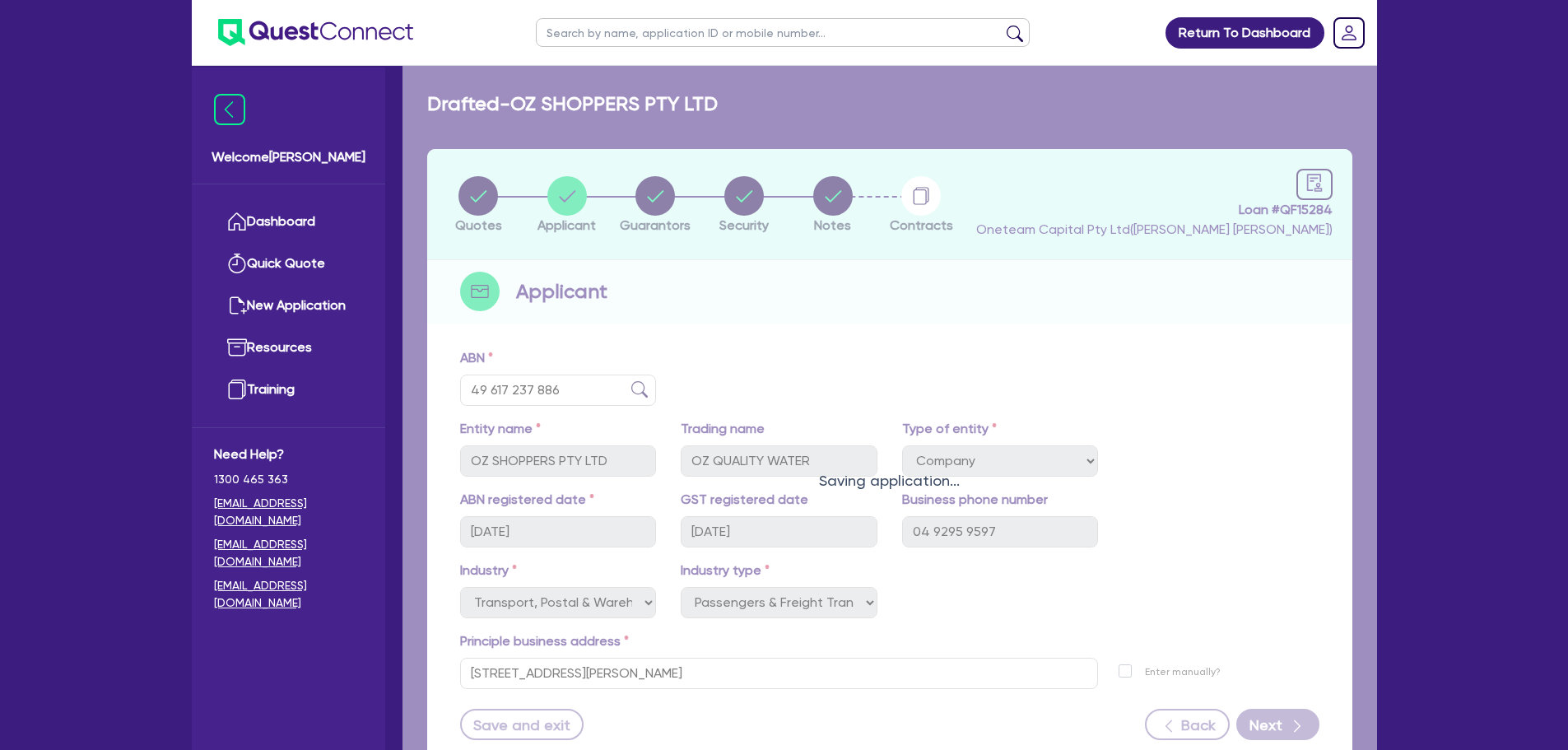
select select "CREDIT_CARD"
select select "TRUCK_LOAN"
select select "TRAILER_LOAN"
select select "TRUCK_LOAN"
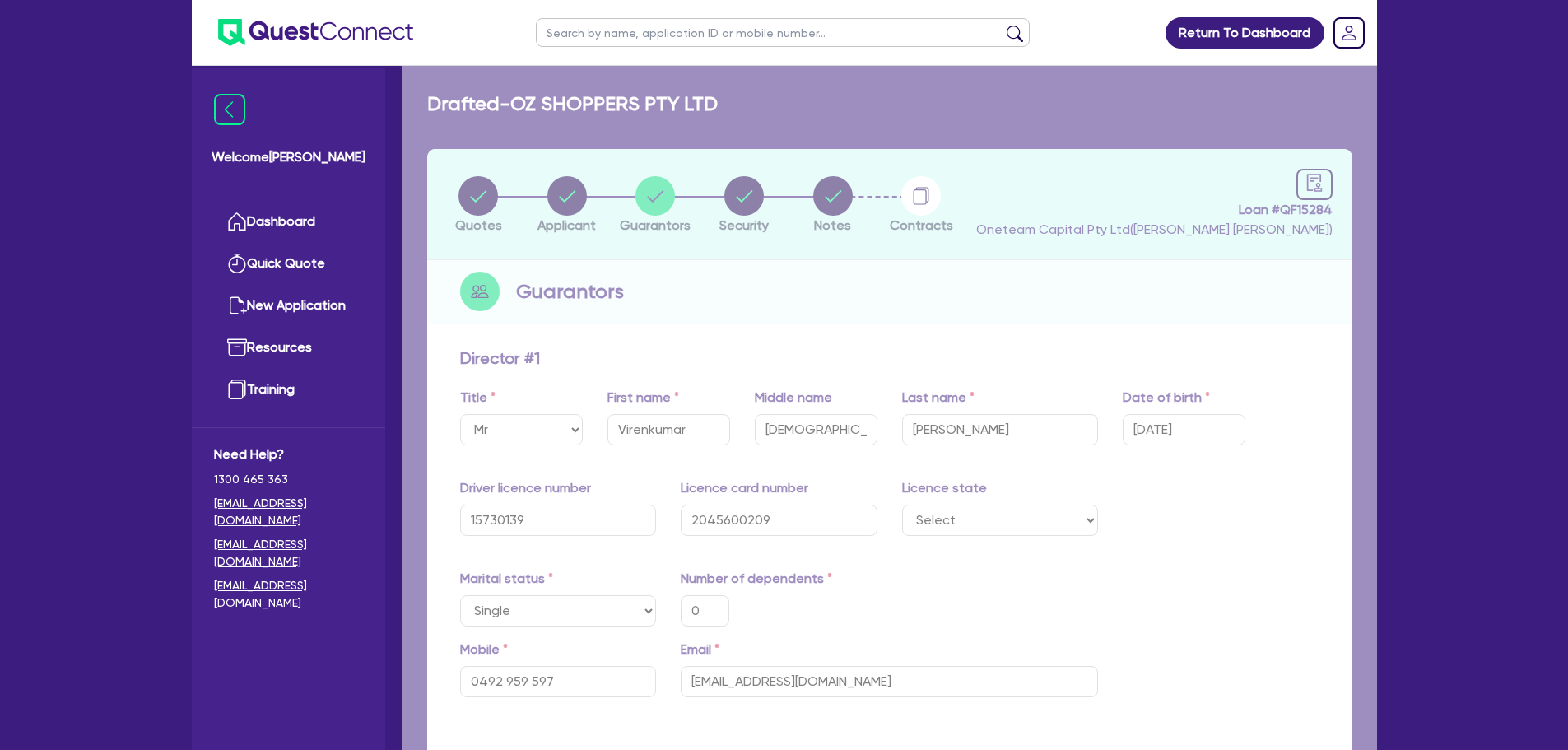
type input "0"
type input "0492 959 597"
type input "1,500,000"
type input "30,000"
type input "40,000"
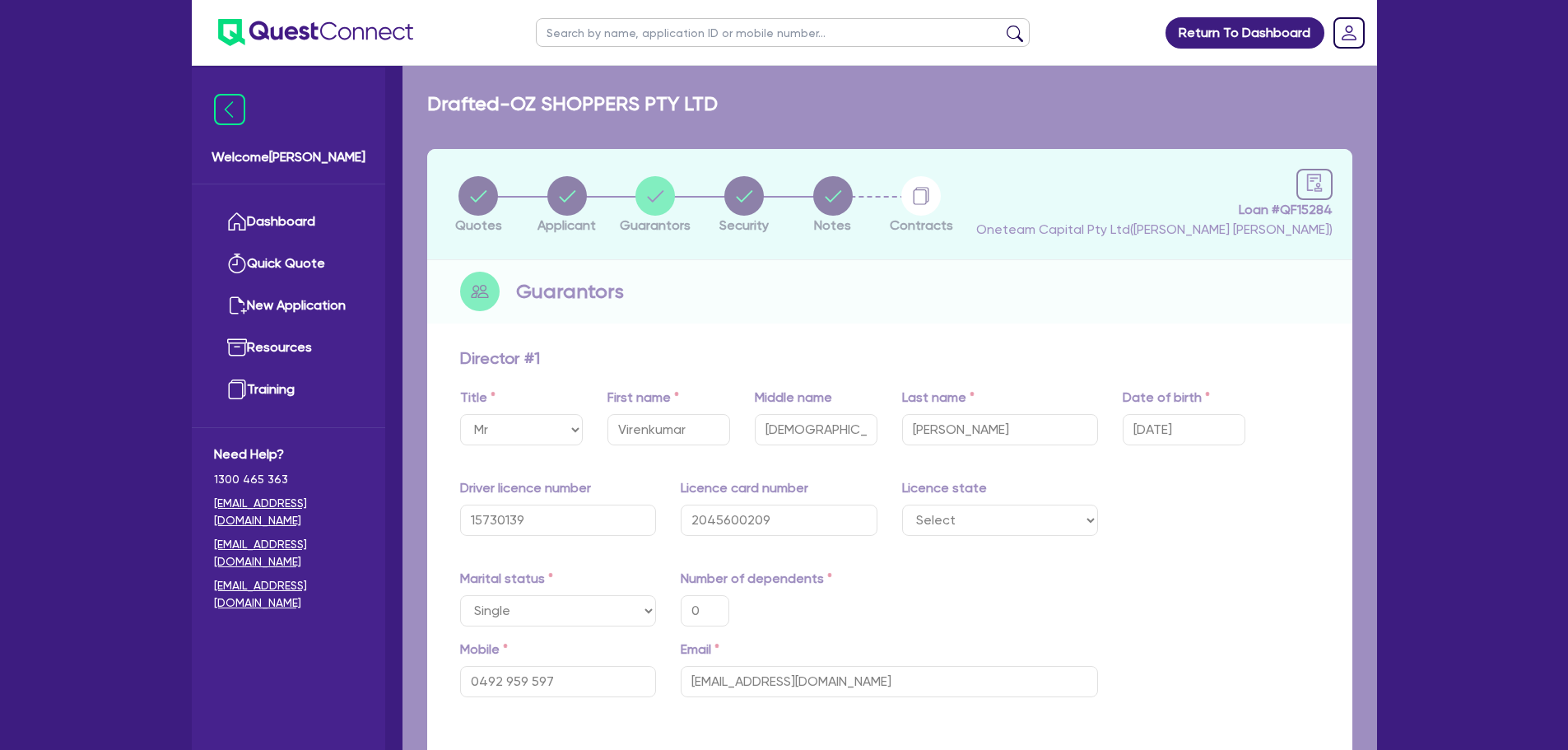
type input "100,000"
type input "60,000"
type input "80,000"
type input "900,000"
type input "4,000"
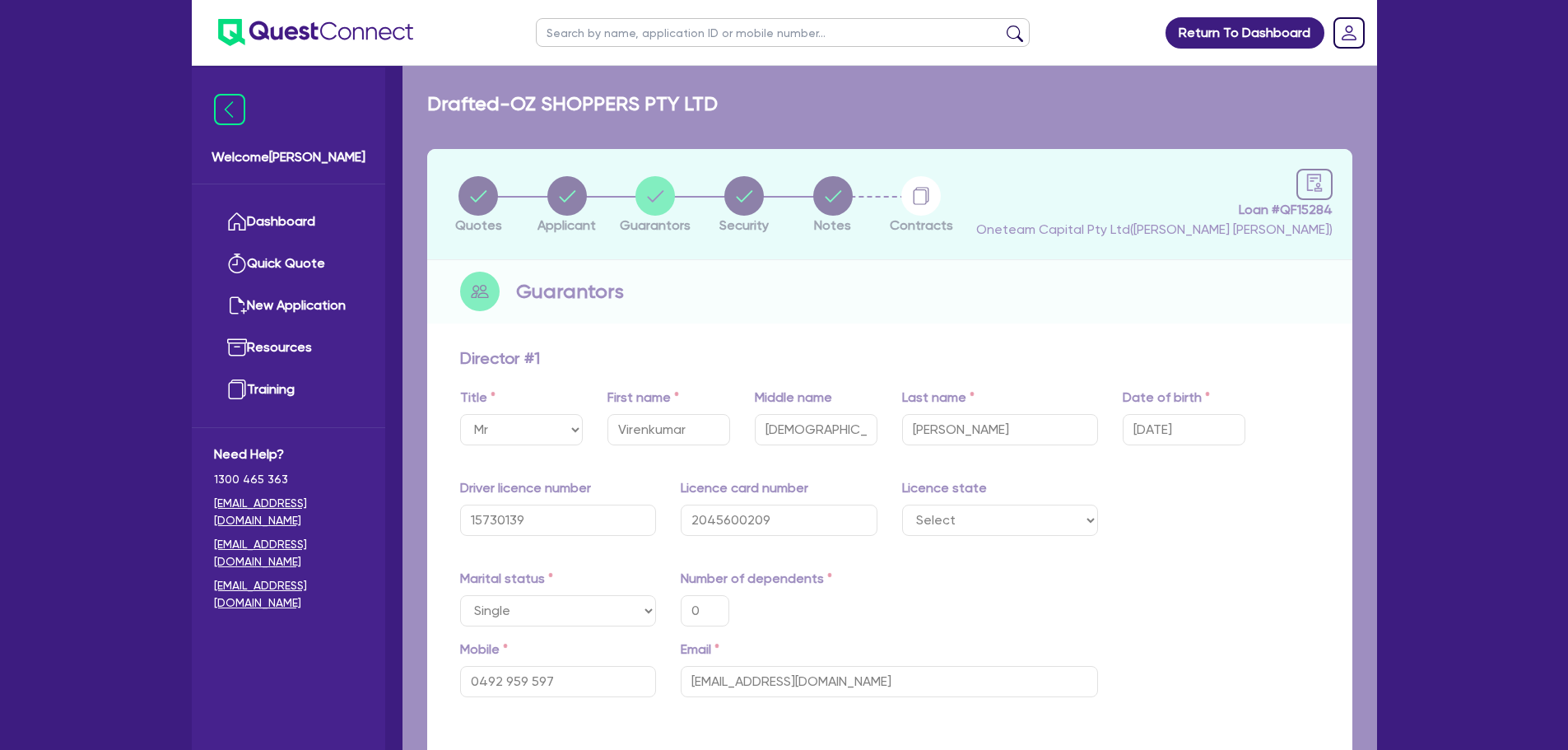
type input "5,000"
type input "6,000"
type input "100,000"
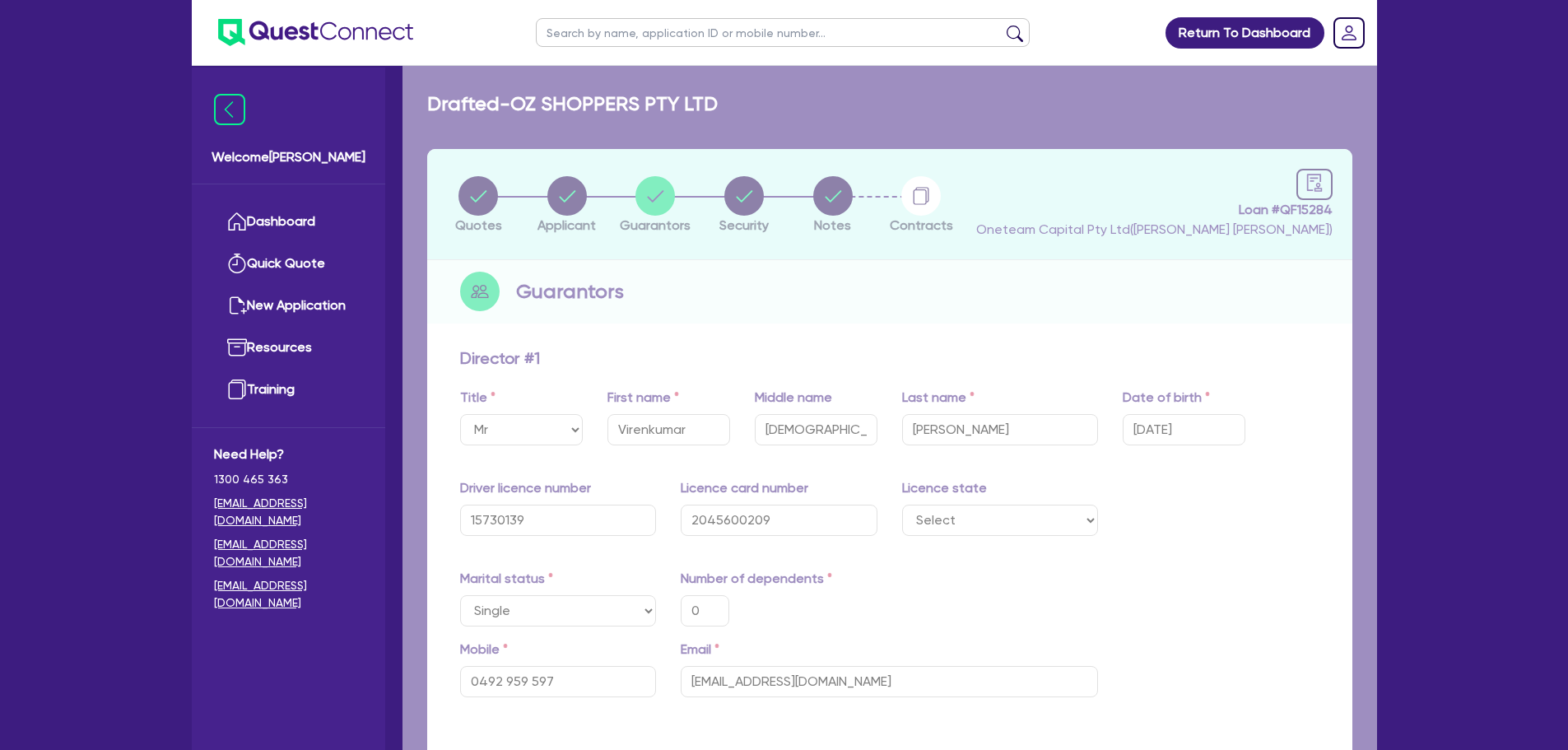
type input "1,800"
type input "100,000"
type input "1,800"
type input "80,000"
type input "1,400"
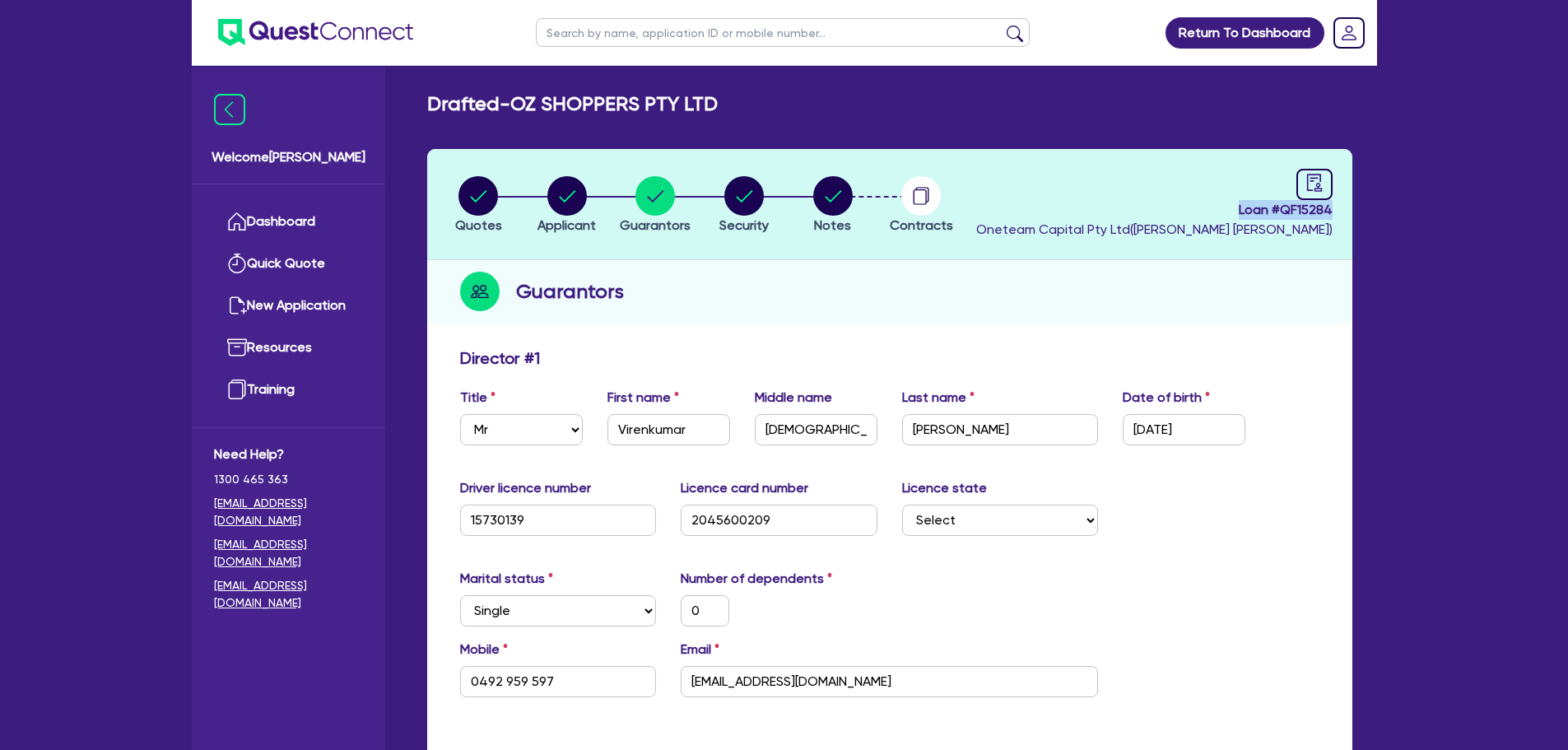
drag, startPoint x: 1232, startPoint y: 204, endPoint x: 1336, endPoint y: 212, distance: 104.3
click at [1336, 212] on header "Quotes Applicant [GEOGRAPHIC_DATA] Security Notes Contracts Loan # QF15284 Onet…" at bounding box center [890, 204] width 925 height 111
copy span "Loan # QF15284"
click at [1053, 287] on div "Guarantors" at bounding box center [890, 291] width 925 height 63
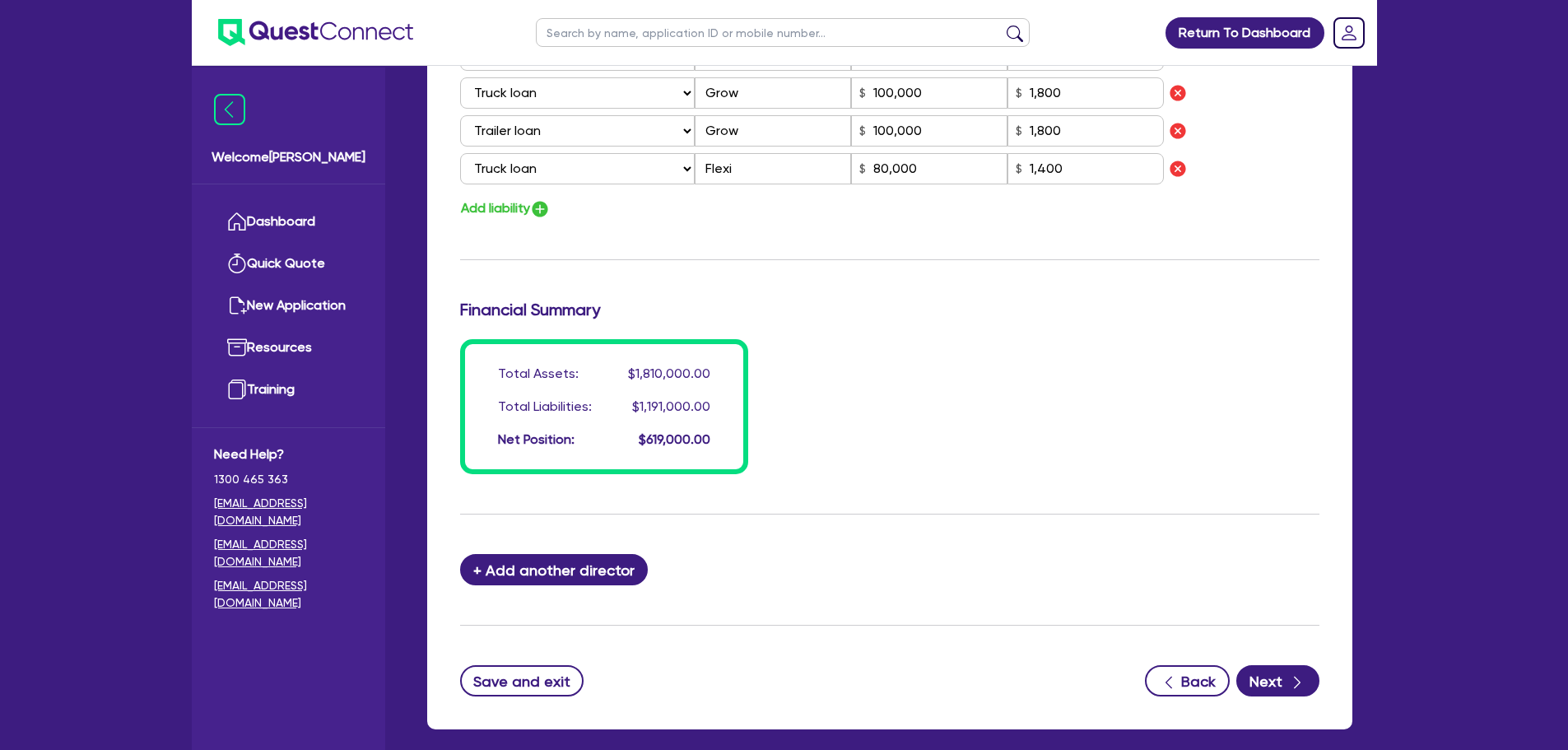
scroll to position [1482, 0]
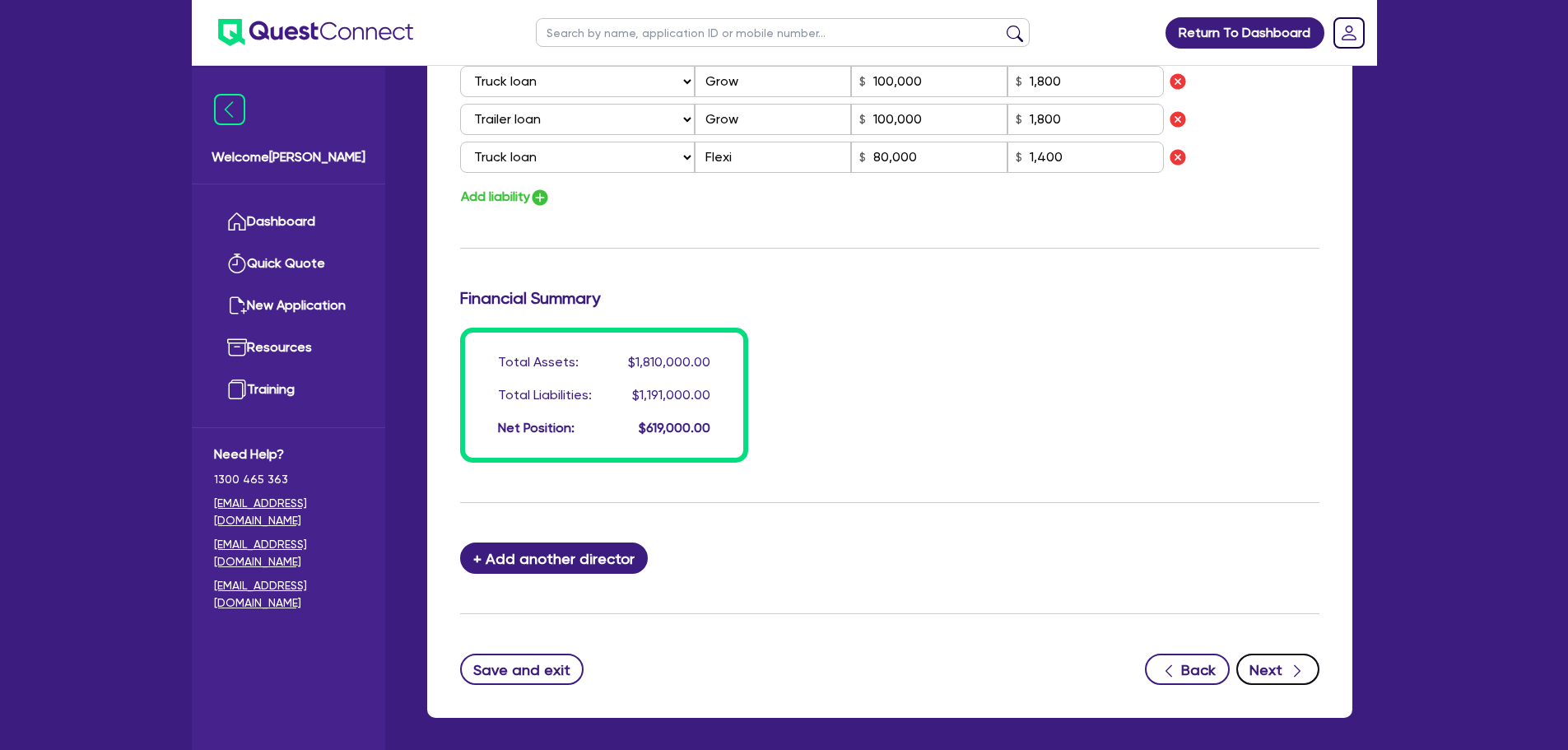
click at [1300, 671] on icon "button" at bounding box center [1297, 671] width 7 height 13
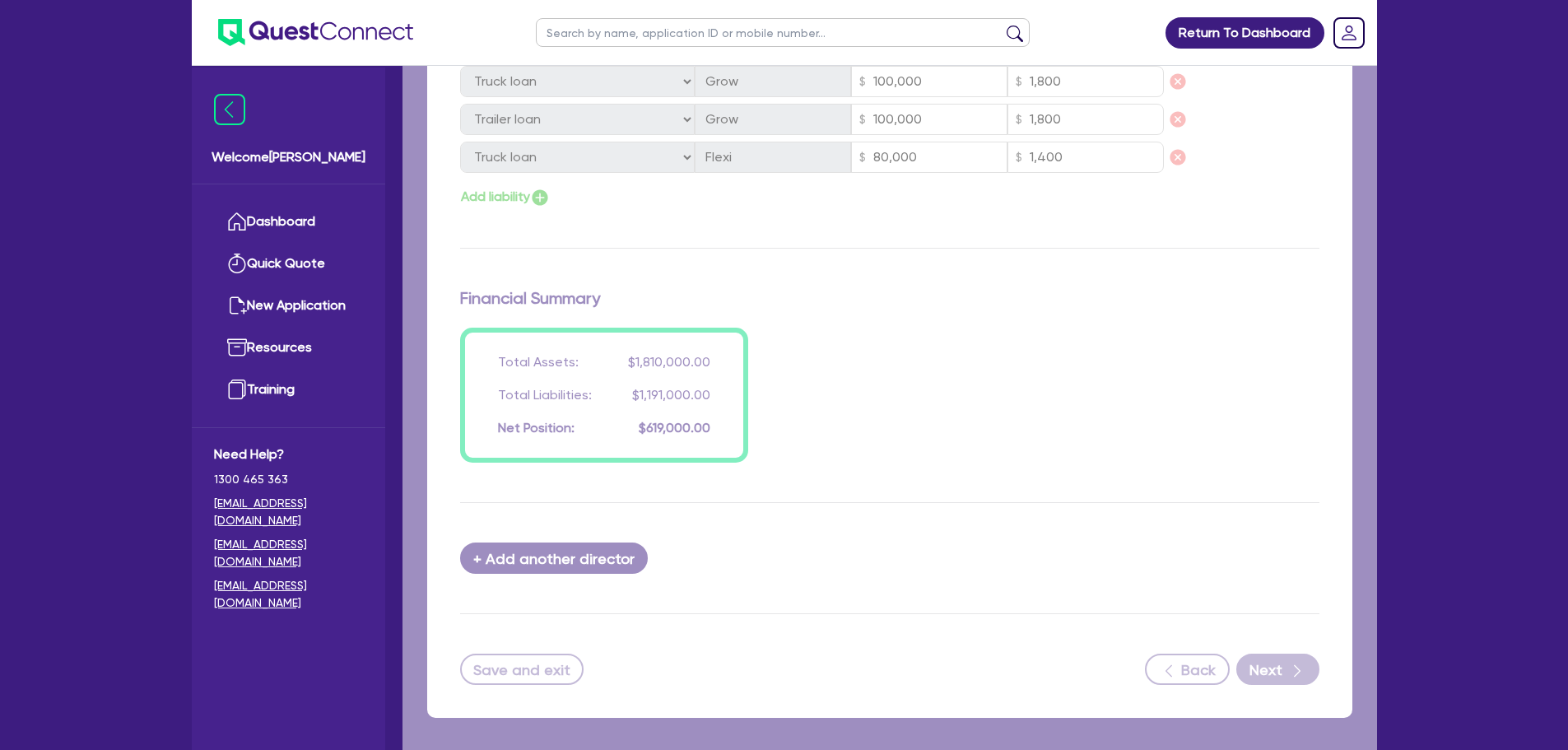
select select "PRIMARY_ASSETS"
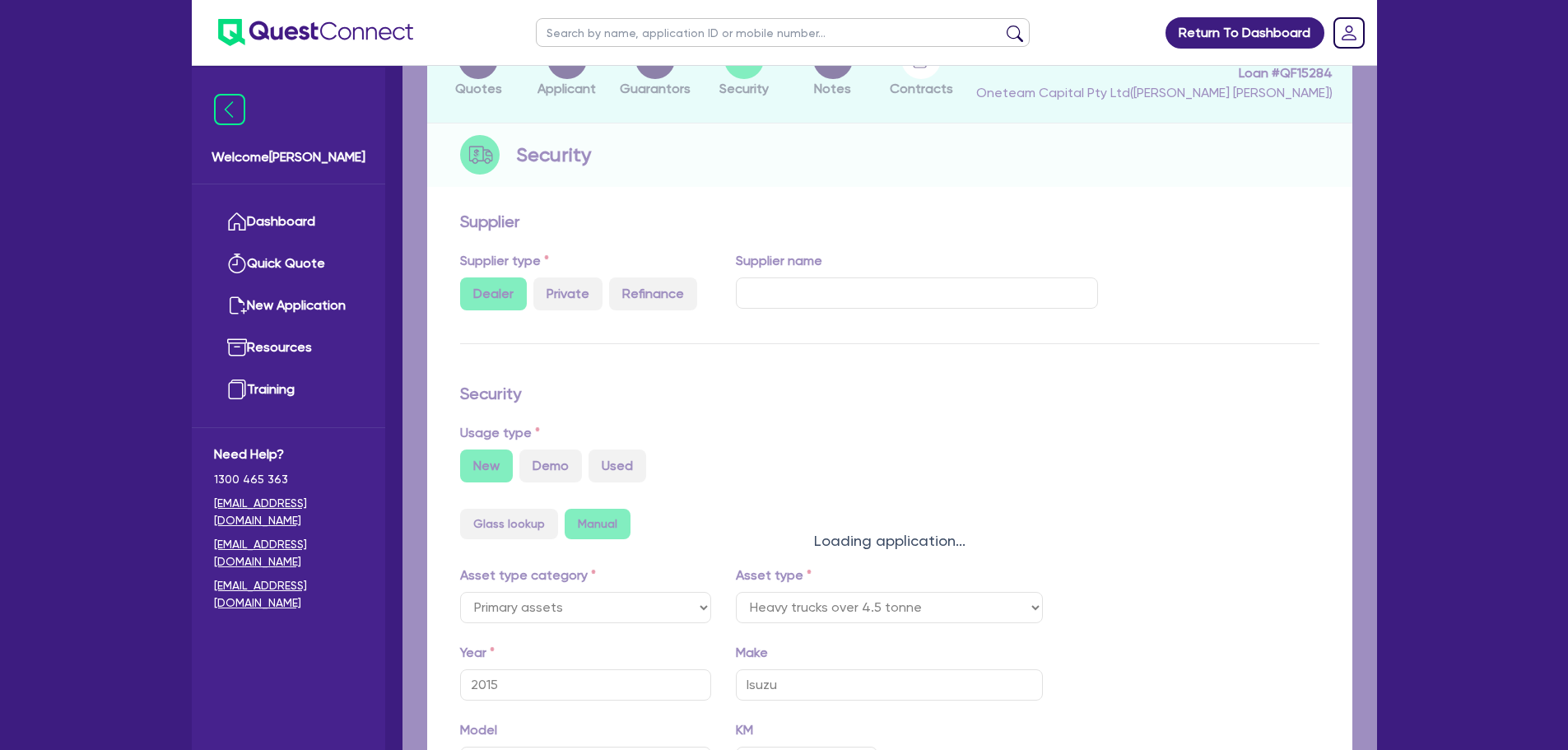
select select "HEAVY_TRUCKS"
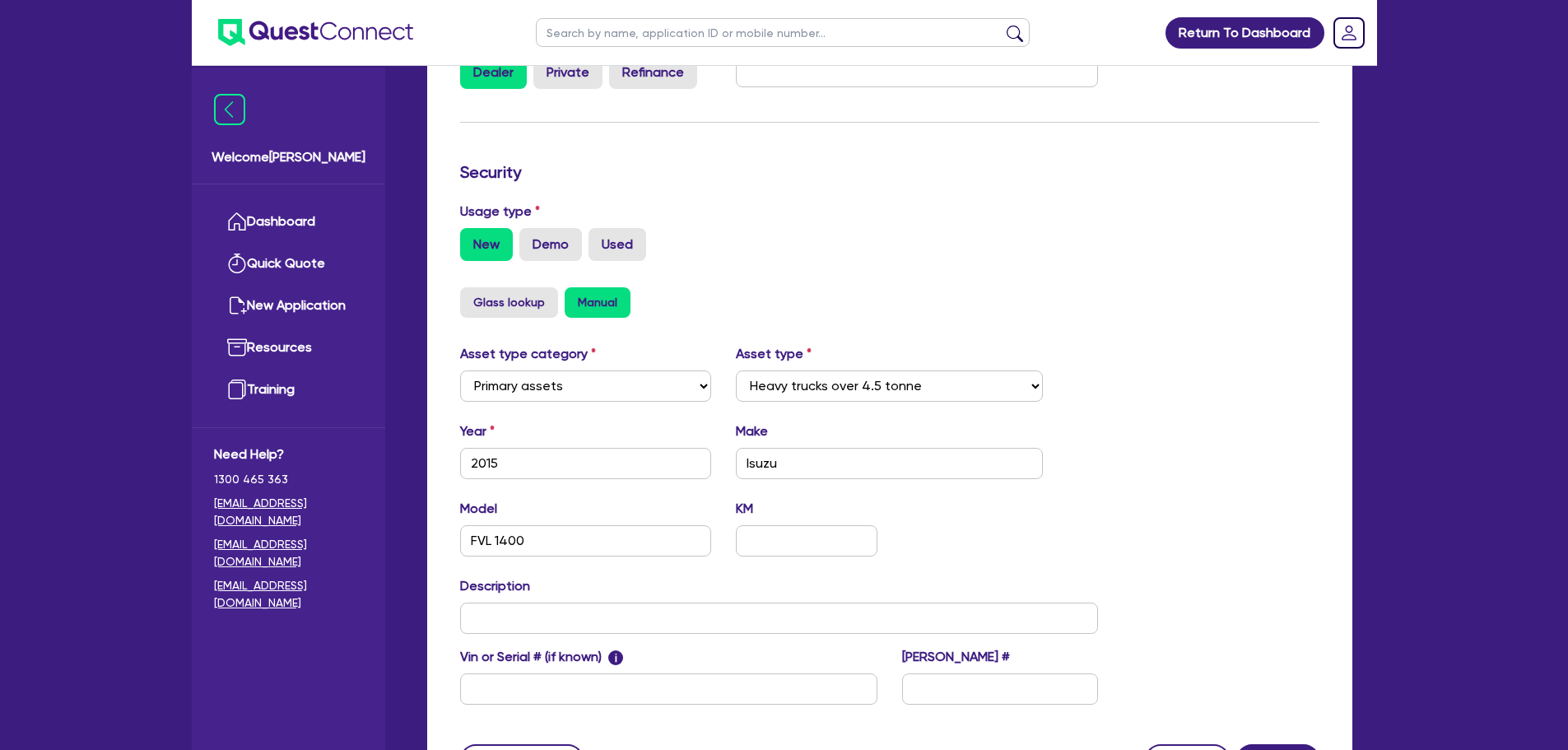
scroll to position [517, 0]
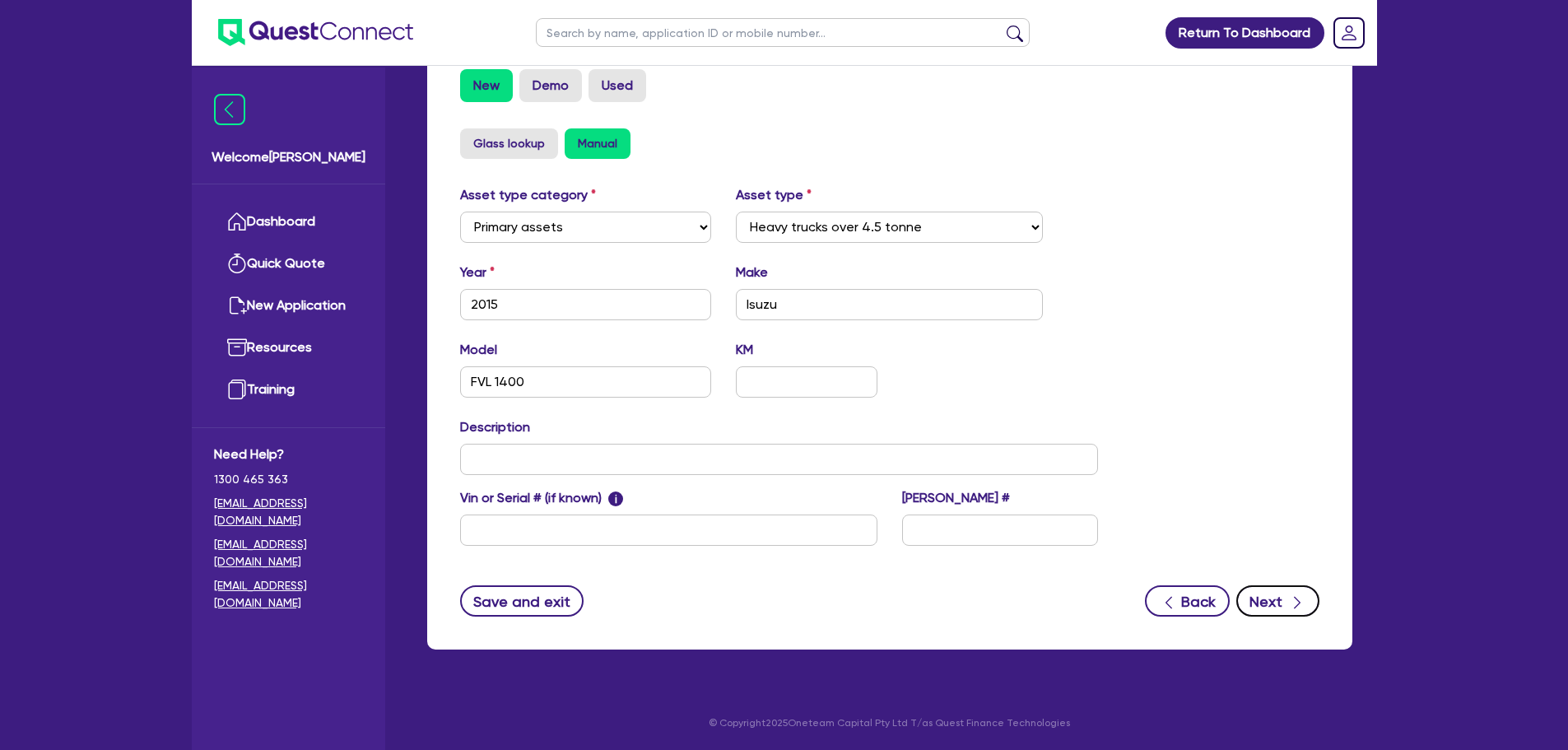
click at [1286, 604] on button "Next" at bounding box center [1278, 601] width 83 height 31
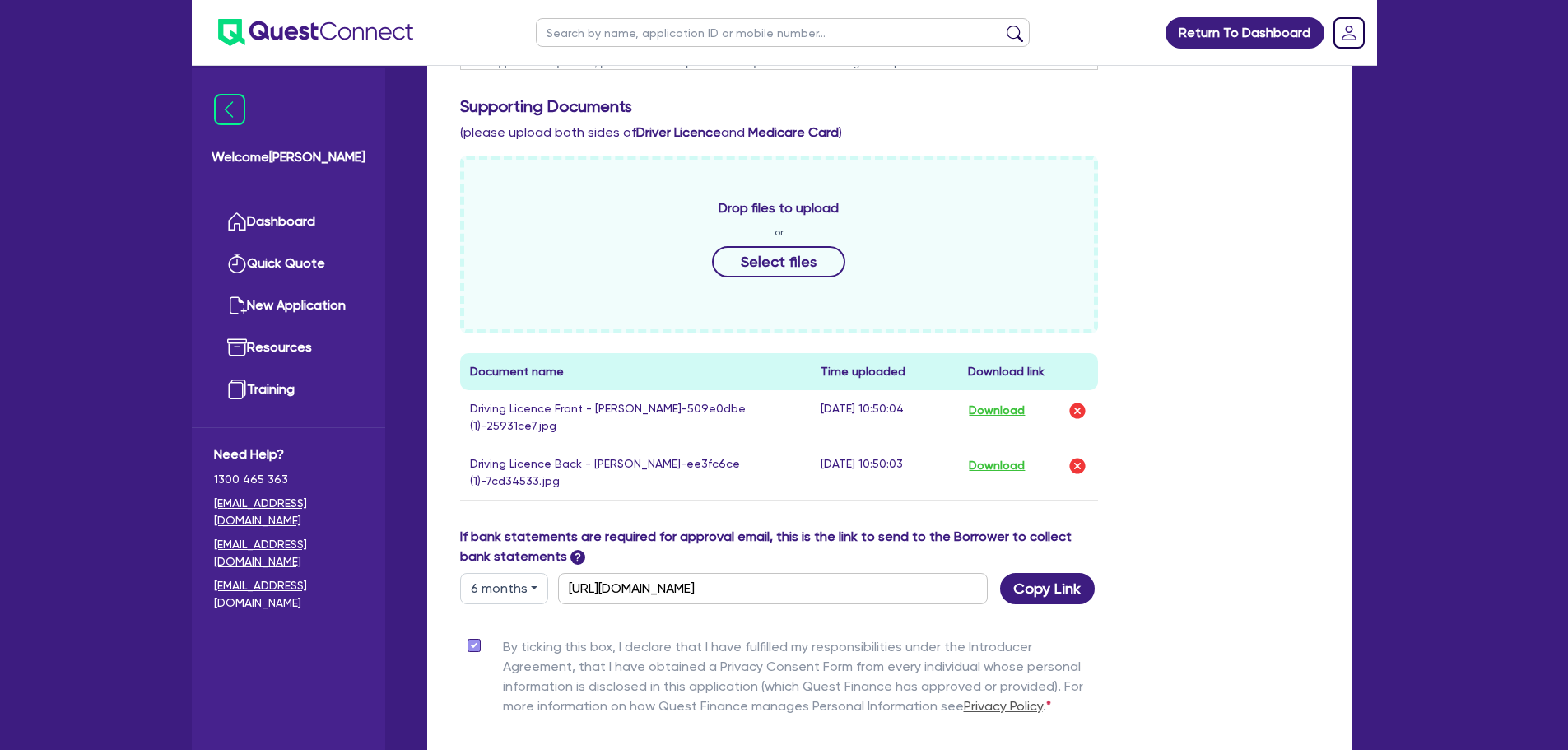
scroll to position [737, 0]
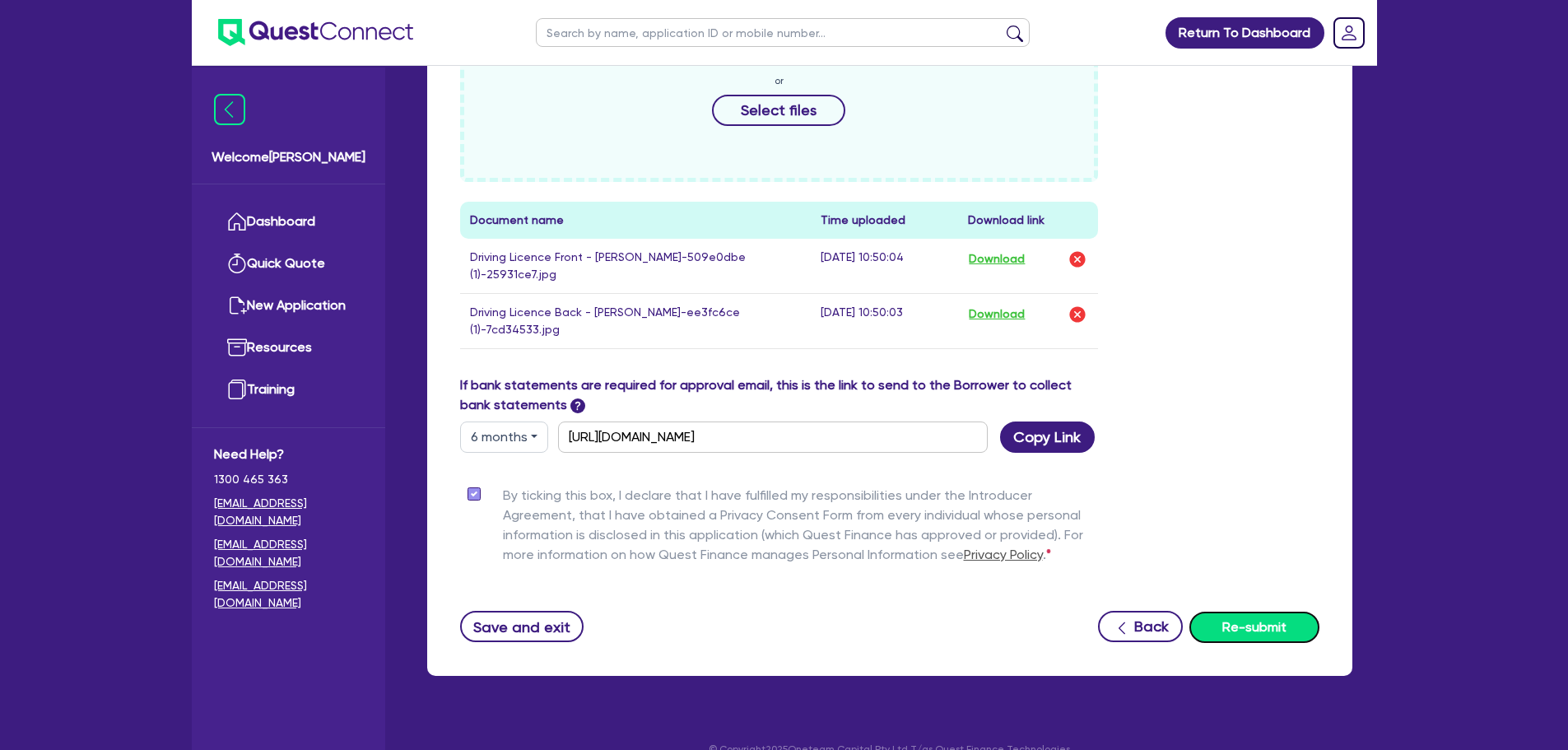
click at [1268, 612] on button "Re-submit" at bounding box center [1254, 627] width 130 height 31
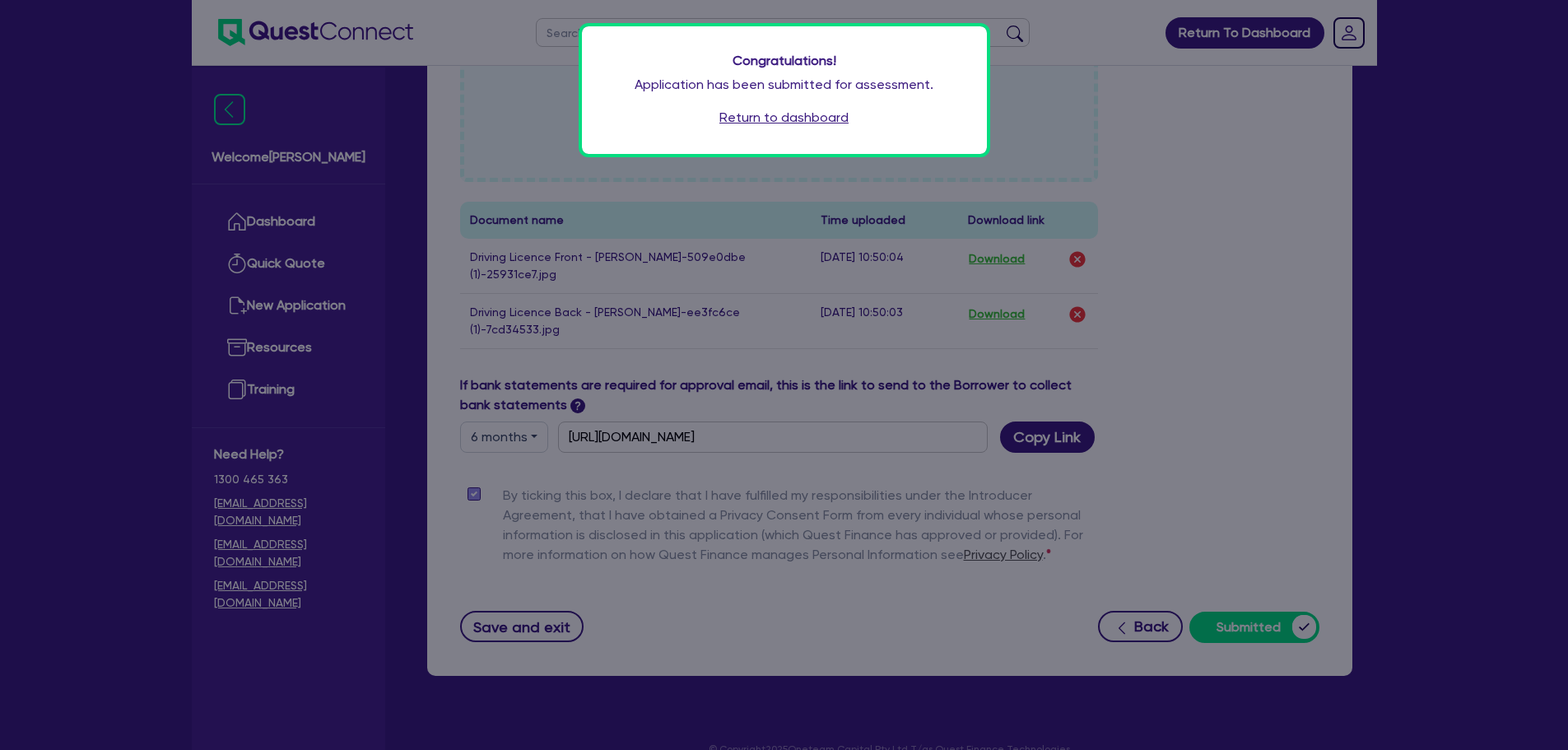
click at [761, 116] on link "Return to dashboard" at bounding box center [784, 117] width 130 height 19
